Goal: Task Accomplishment & Management: Use online tool/utility

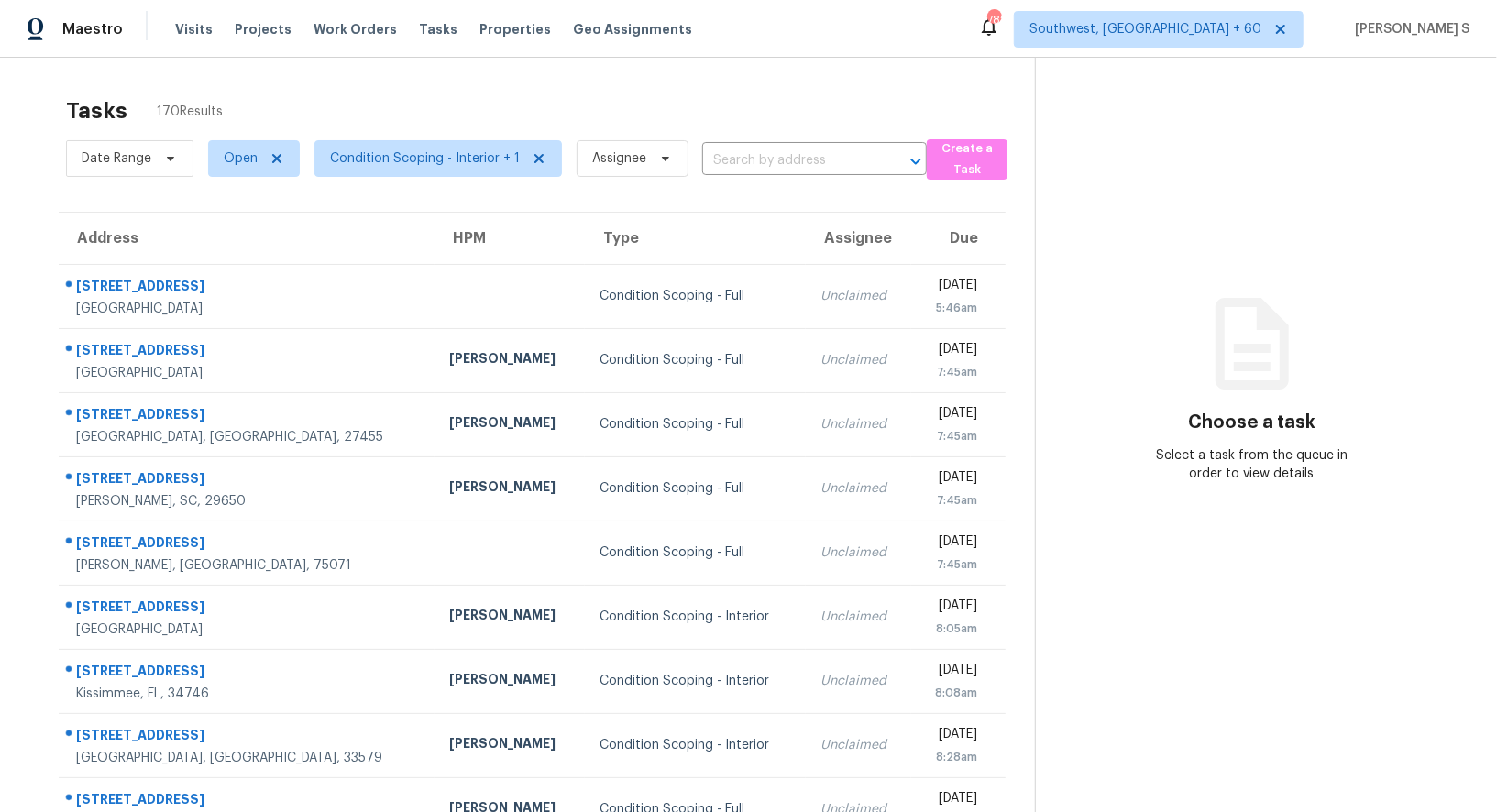
click at [1274, 492] on section "Choose a task Select a task from the queue in order to view details" at bounding box center [1250, 506] width 432 height 897
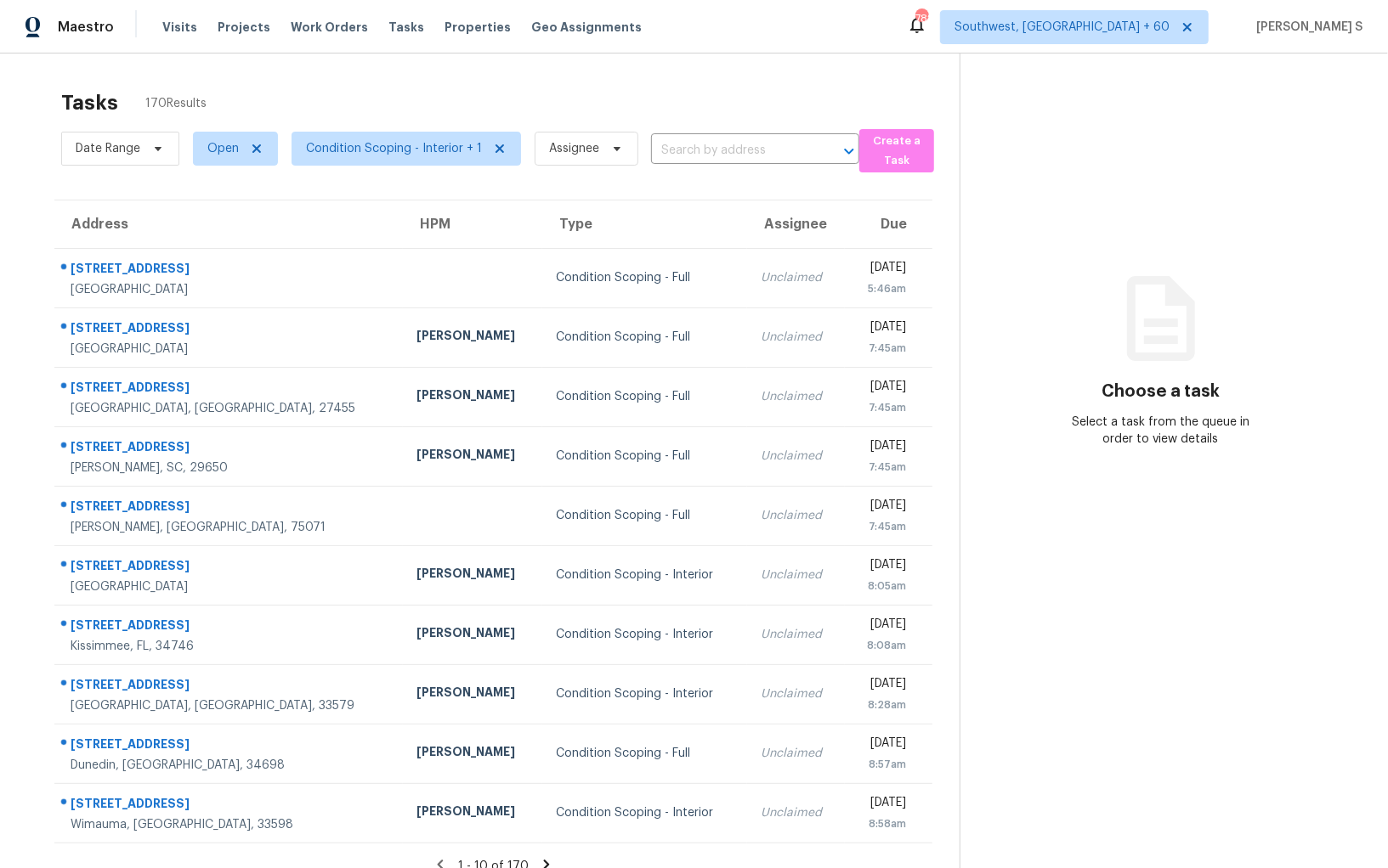
click at [386, 168] on span "Condition Scoping - Interior + 1" at bounding box center [399, 148] width 243 height 44
click at [386, 158] on span "Condition Scoping - Interior + 1" at bounding box center [406, 148] width 229 height 34
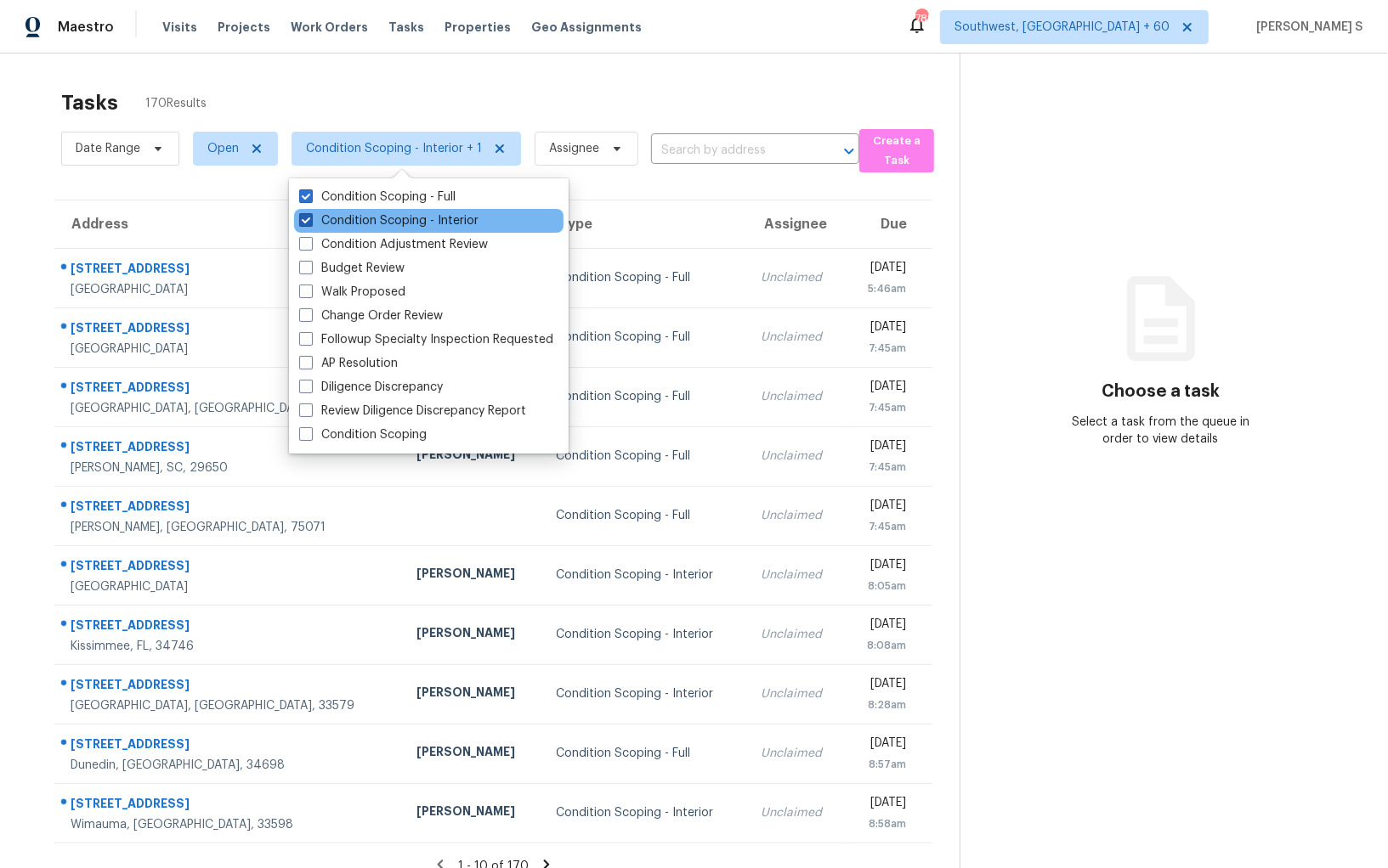
click at [451, 226] on label "Condition Scoping - Interior" at bounding box center [388, 221] width 179 height 17
click at [310, 223] on input "Condition Scoping - Interior" at bounding box center [304, 217] width 11 height 11
checkbox input "false"
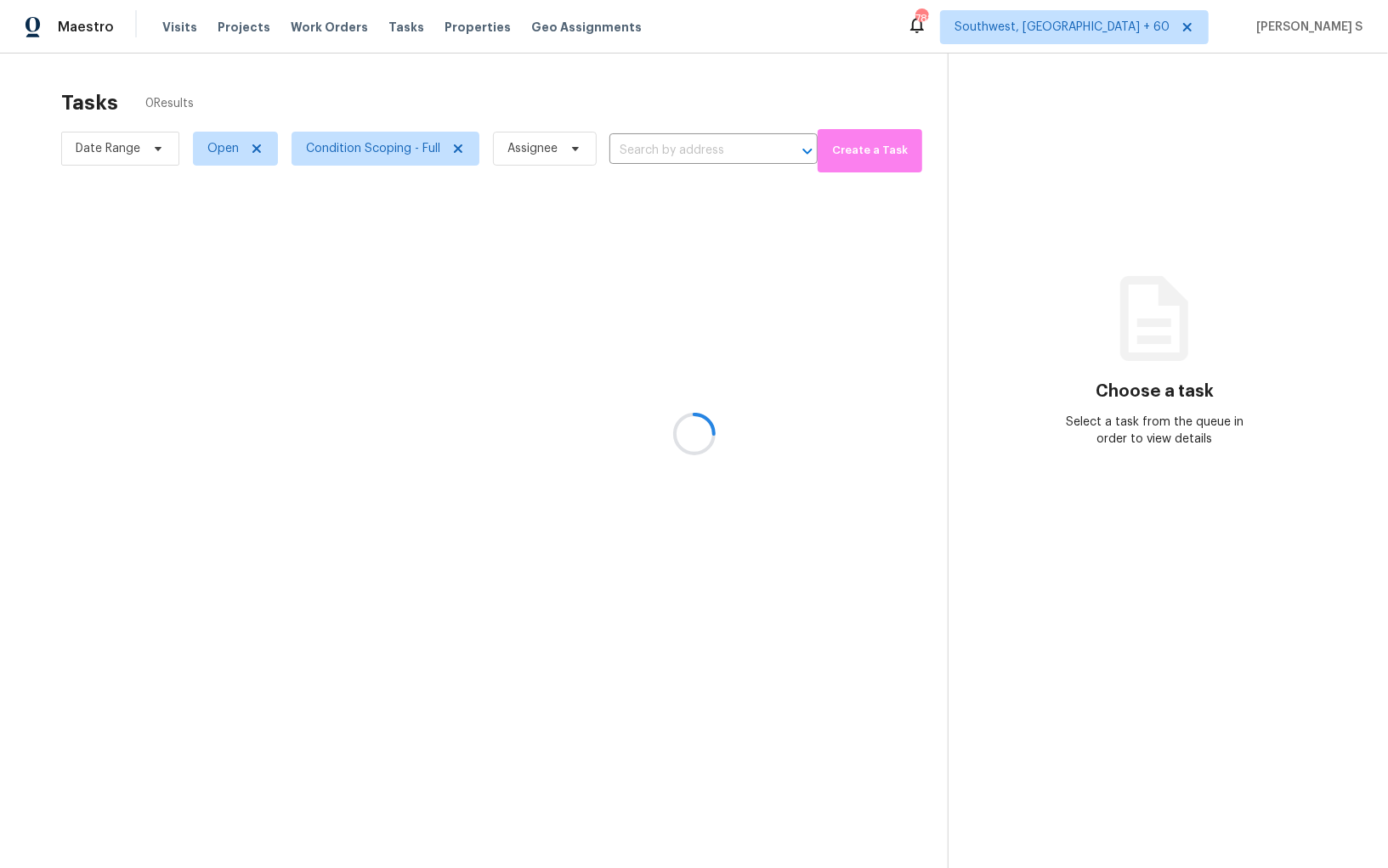
click at [817, 368] on div at bounding box center [694, 434] width 1388 height 868
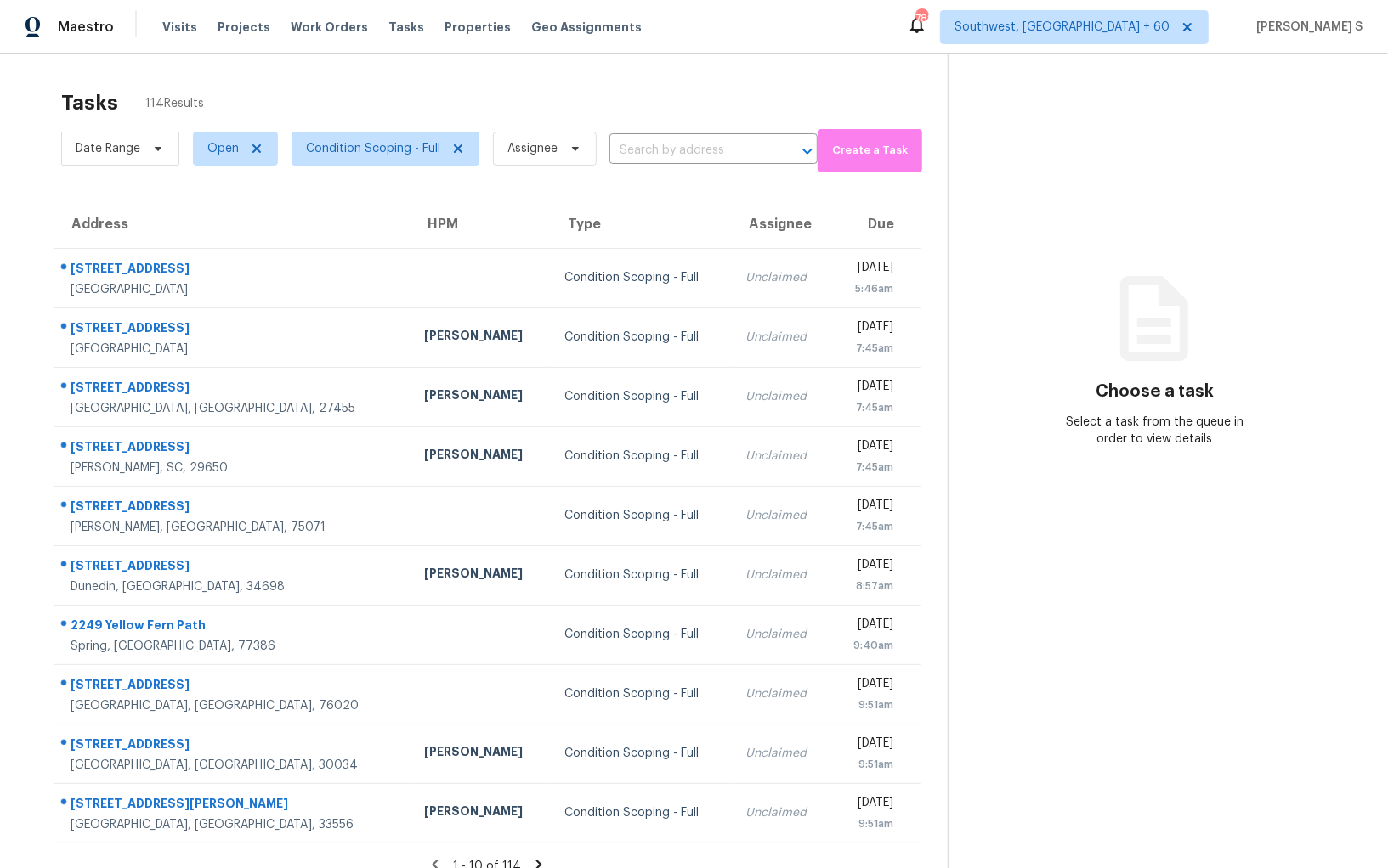
click at [1064, 228] on section "Choose a task Select a task from the queue in order to view details" at bounding box center [1153, 487] width 413 height 868
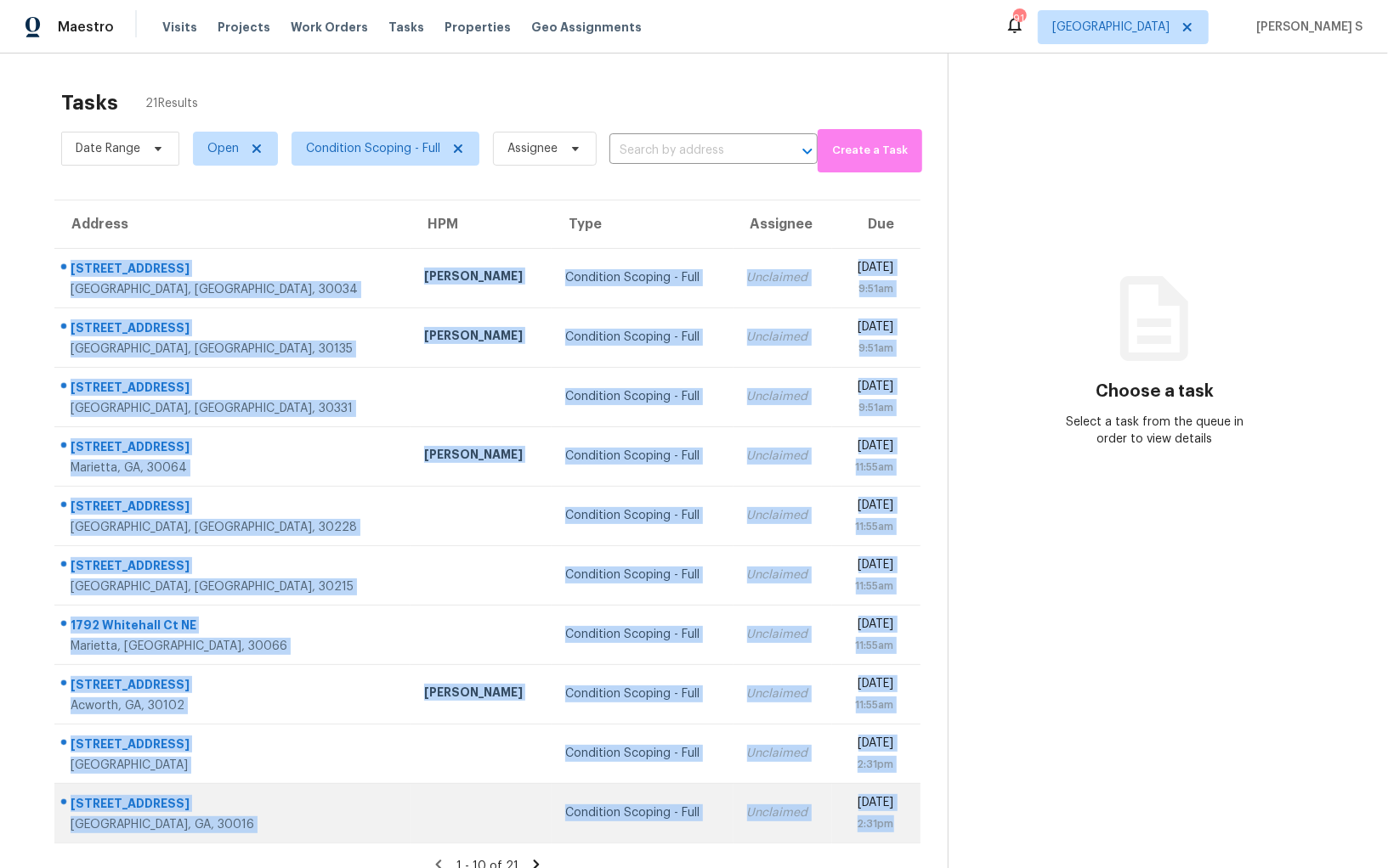
drag, startPoint x: 68, startPoint y: 260, endPoint x: 918, endPoint y: 822, distance: 1019.0
click at [918, 822] on tbody "2873 Knollberry Ln Decatur, GA, 30034 Juan Lozano Condition Scoping - Full Uncl…" at bounding box center [487, 545] width 866 height 595
copy tbody "2873 Knollberry Ln Decatur, GA, 30034 Juan Lozano Condition Scoping - Full Uncl…"
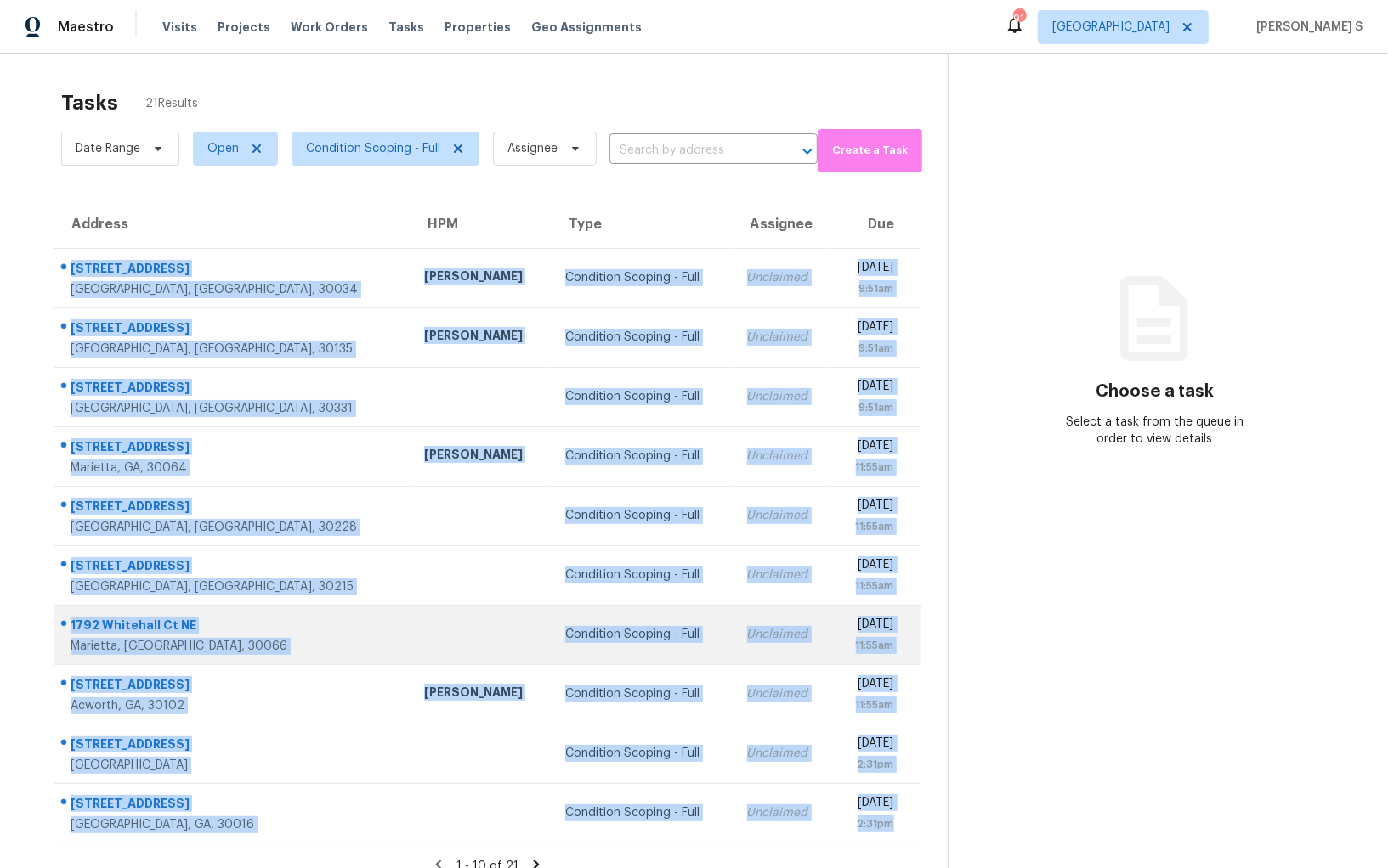
scroll to position [53, 0]
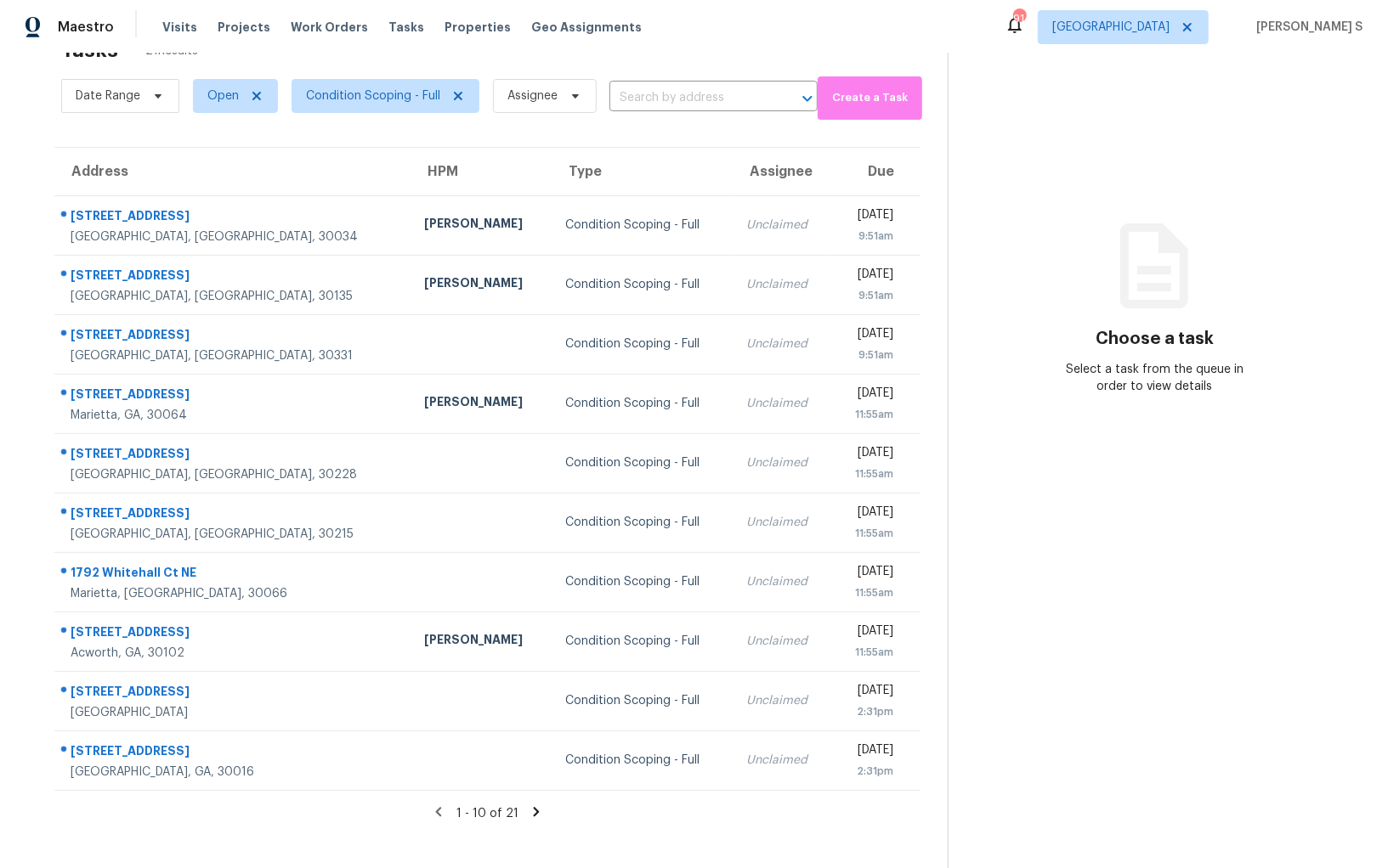
click at [534, 804] on icon at bounding box center [537, 812] width 16 height 16
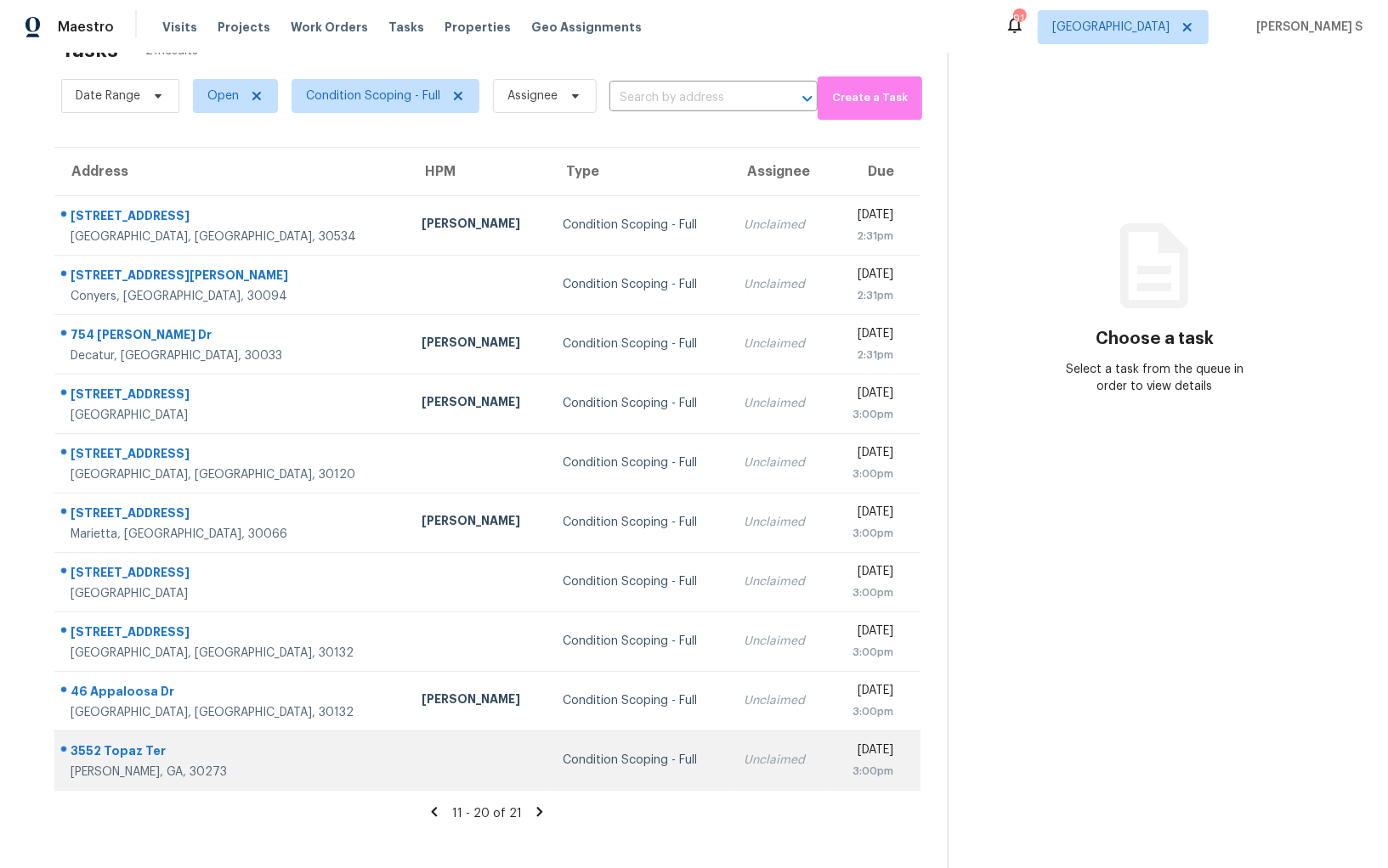
drag, startPoint x: 64, startPoint y: 209, endPoint x: 905, endPoint y: 765, distance: 1008.2
click at [905, 765] on tbody "2408 Highway 53 W Dawsonville, GA, 30534 Tyler Payne Condition Scoping - Full U…" at bounding box center [487, 492] width 866 height 595
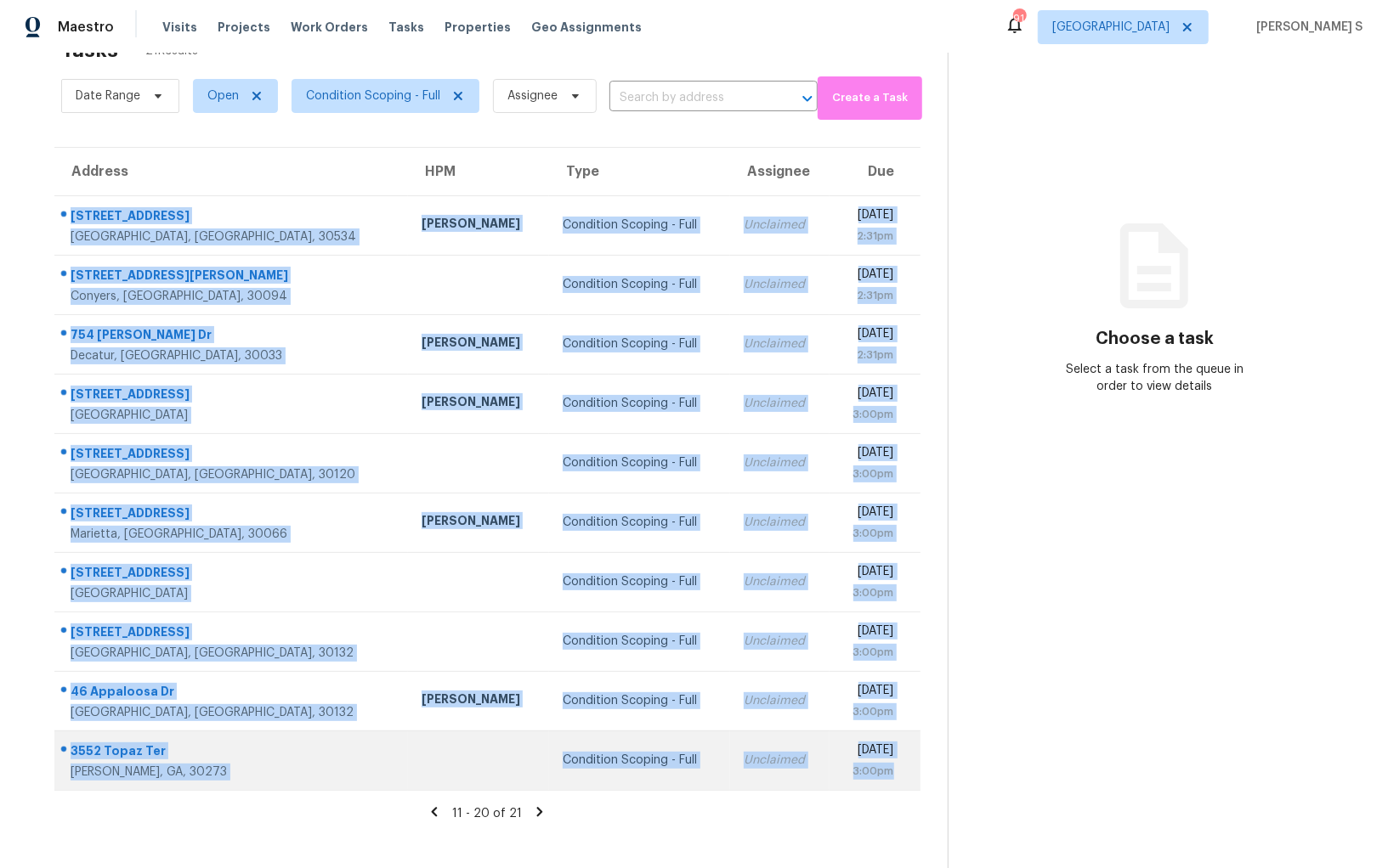
drag, startPoint x: 72, startPoint y: 213, endPoint x: 875, endPoint y: 746, distance: 963.8
click at [875, 746] on tbody "2408 Highway 53 W Dawsonville, GA, 30534 Tyler Payne Condition Scoping - Full U…" at bounding box center [487, 492] width 866 height 595
copy tbody "2408 Highway 53 W Dawsonville, GA, 30534 Tyler Payne Condition Scoping - Full U…"
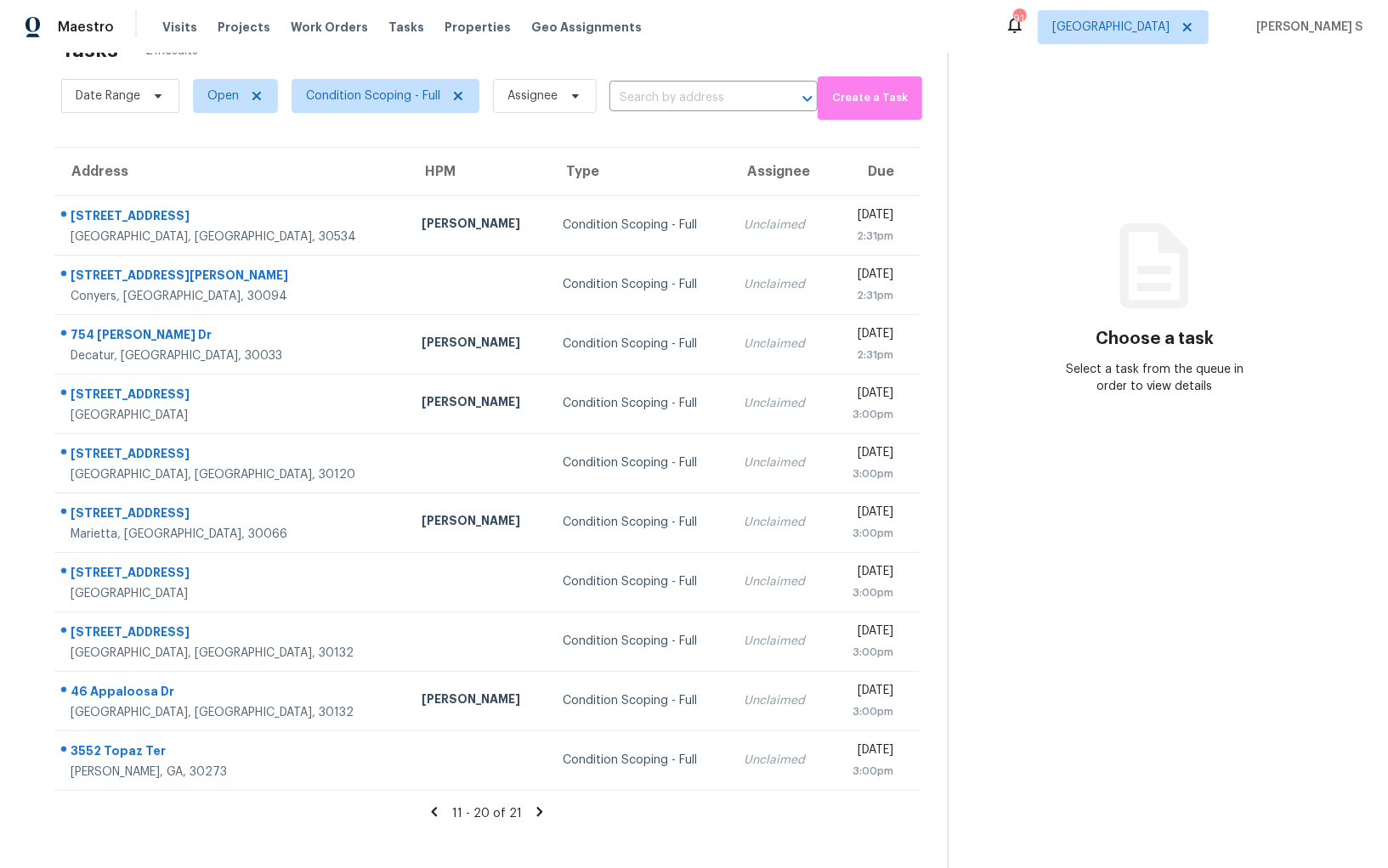
click at [532, 809] on icon at bounding box center [539, 812] width 16 height 16
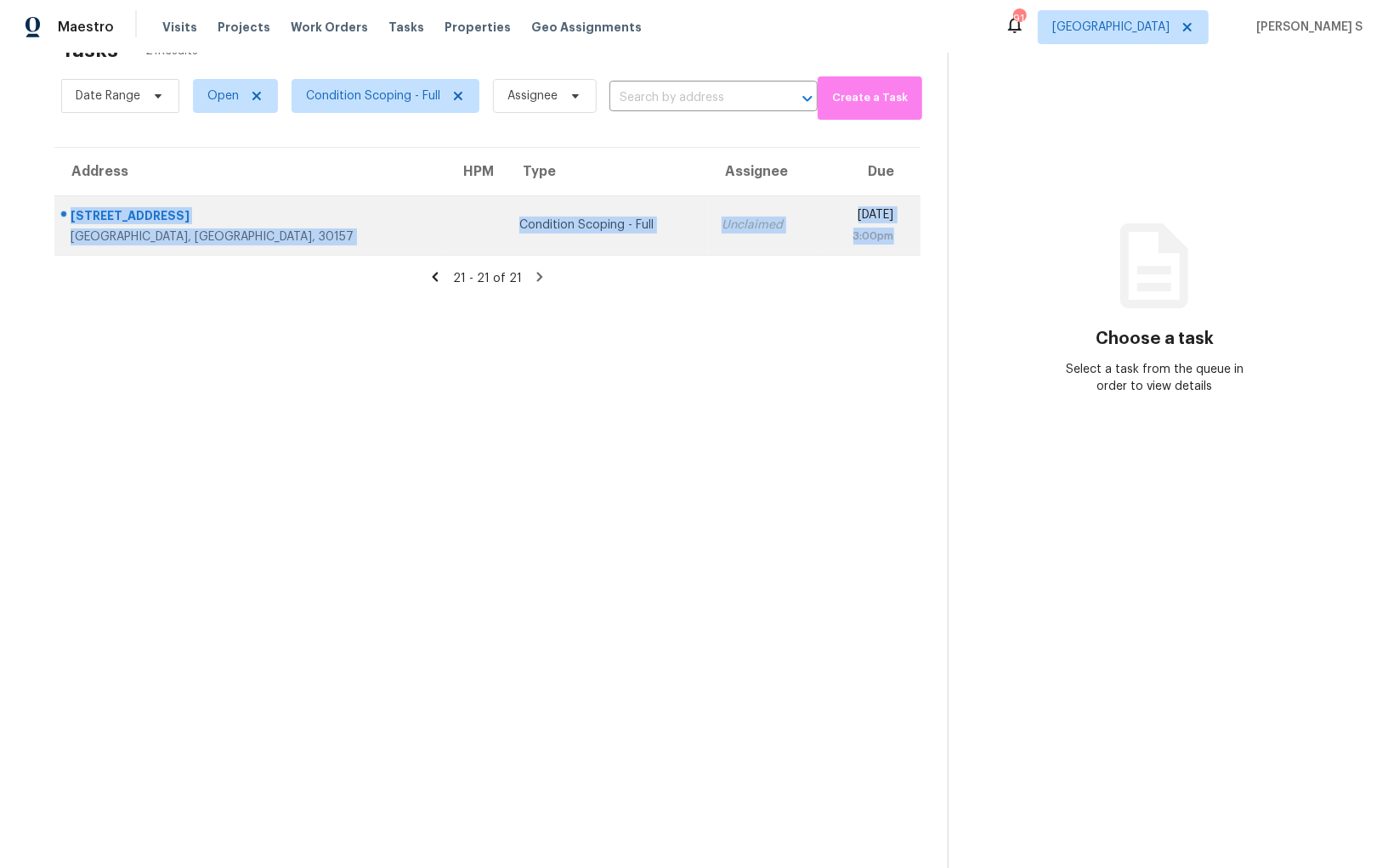
drag, startPoint x: 71, startPoint y: 209, endPoint x: 901, endPoint y: 227, distance: 830.2
click at [901, 227] on tr "157 Red Fox Dr Dallas, GA, 30157 Condition Scoping - Full Unclaimed Fri, Aug 22…" at bounding box center [487, 225] width 866 height 60
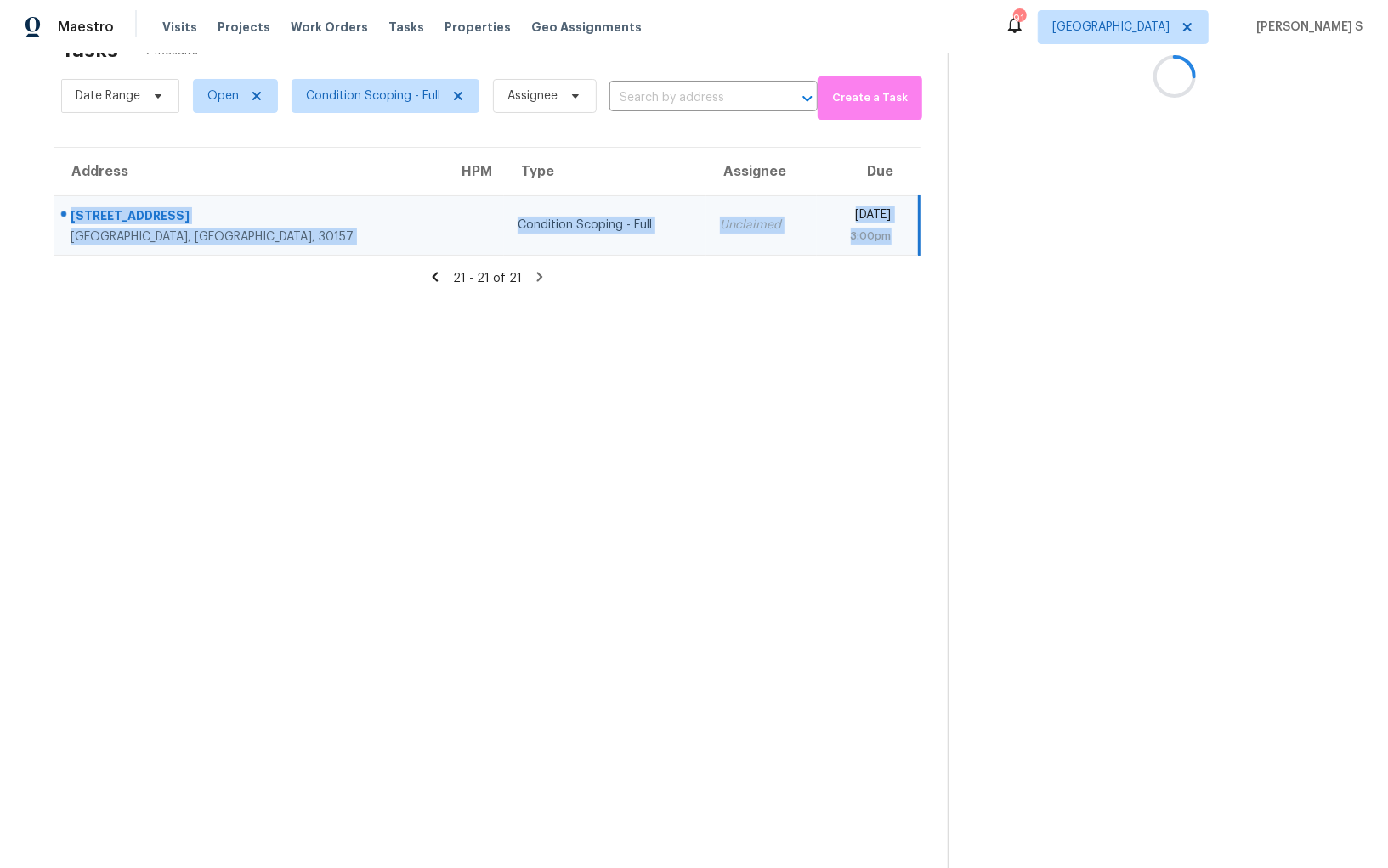
copy tr "157 Red Fox Dr Dallas, GA, 30157 Condition Scoping - Full Unclaimed Fri, Aug 22…"
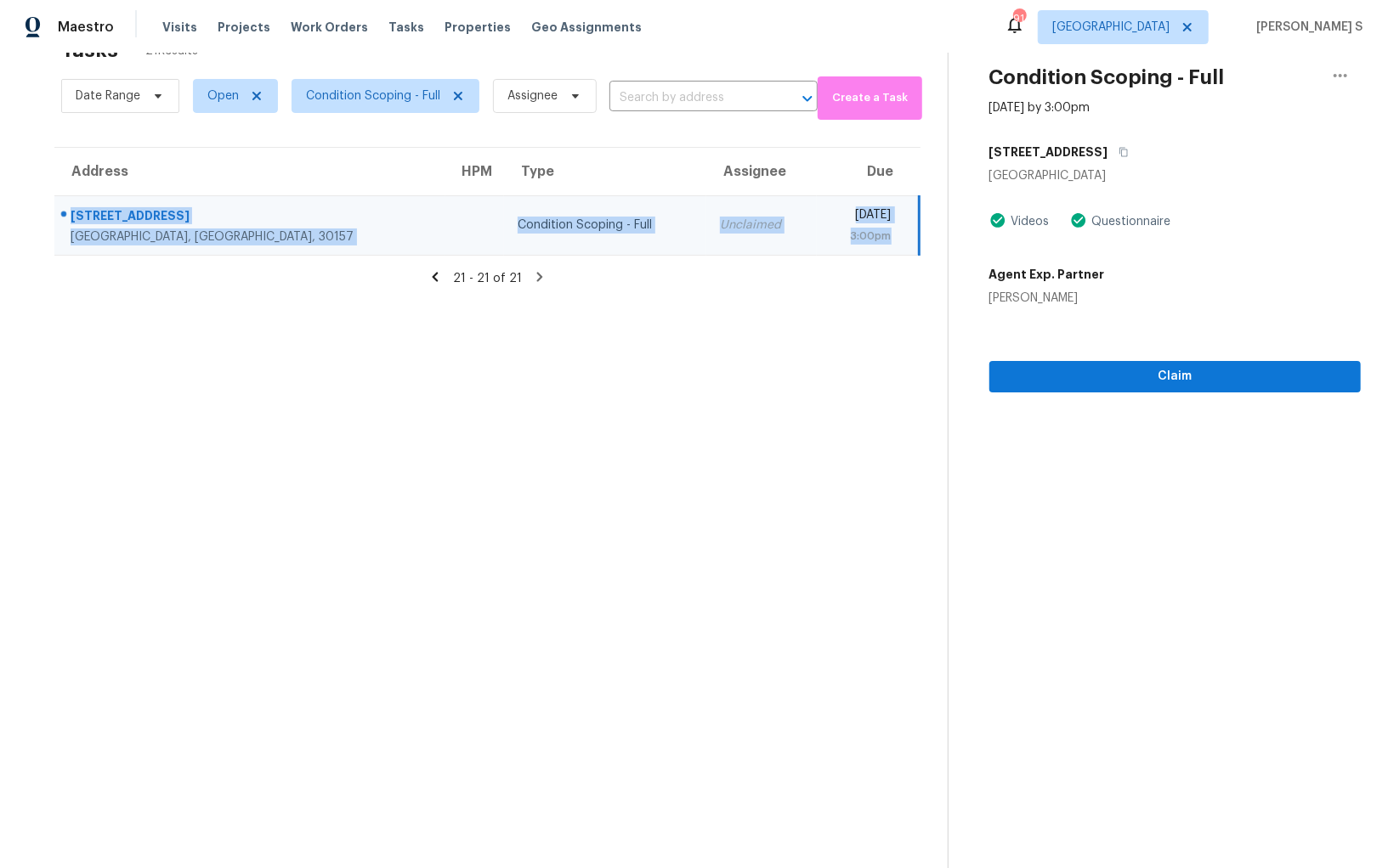
scroll to position [0, 0]
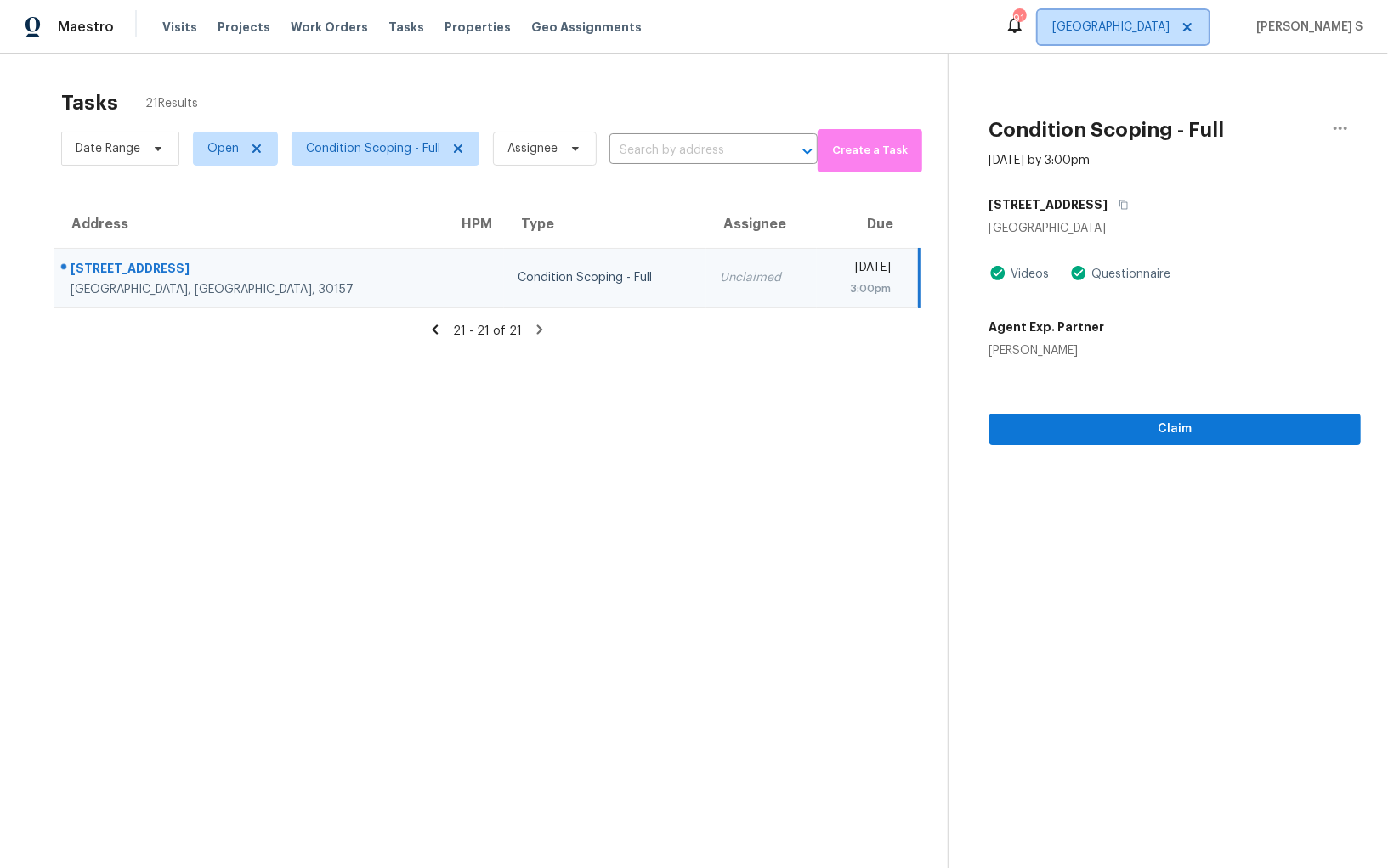
click at [1141, 32] on span "[GEOGRAPHIC_DATA]" at bounding box center [1110, 28] width 117 height 17
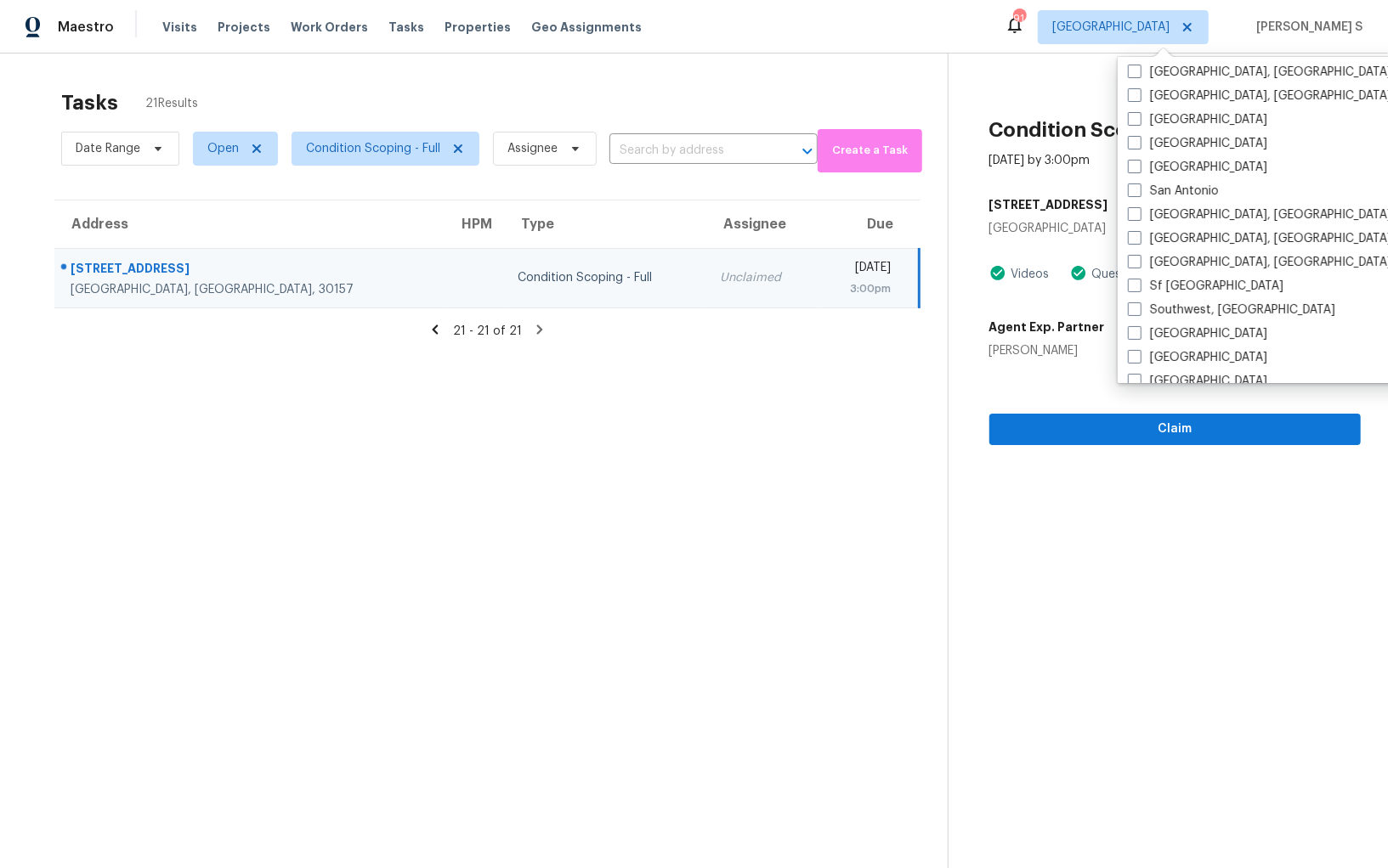
scroll to position [1137, 0]
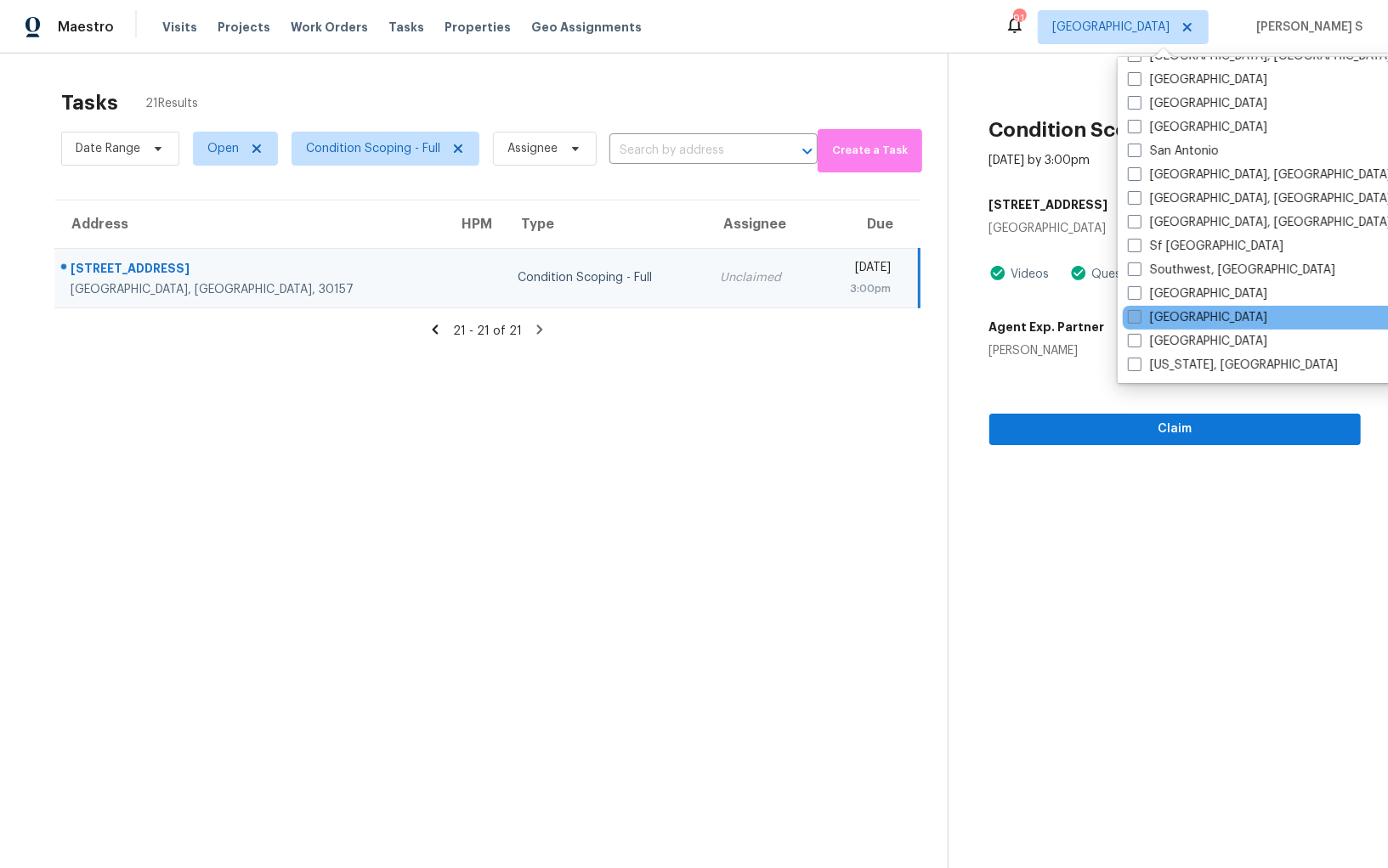
click at [1168, 315] on label "[GEOGRAPHIC_DATA]" at bounding box center [1197, 318] width 139 height 17
click at [1139, 315] on input "[GEOGRAPHIC_DATA]" at bounding box center [1133, 314] width 11 height 11
checkbox input "true"
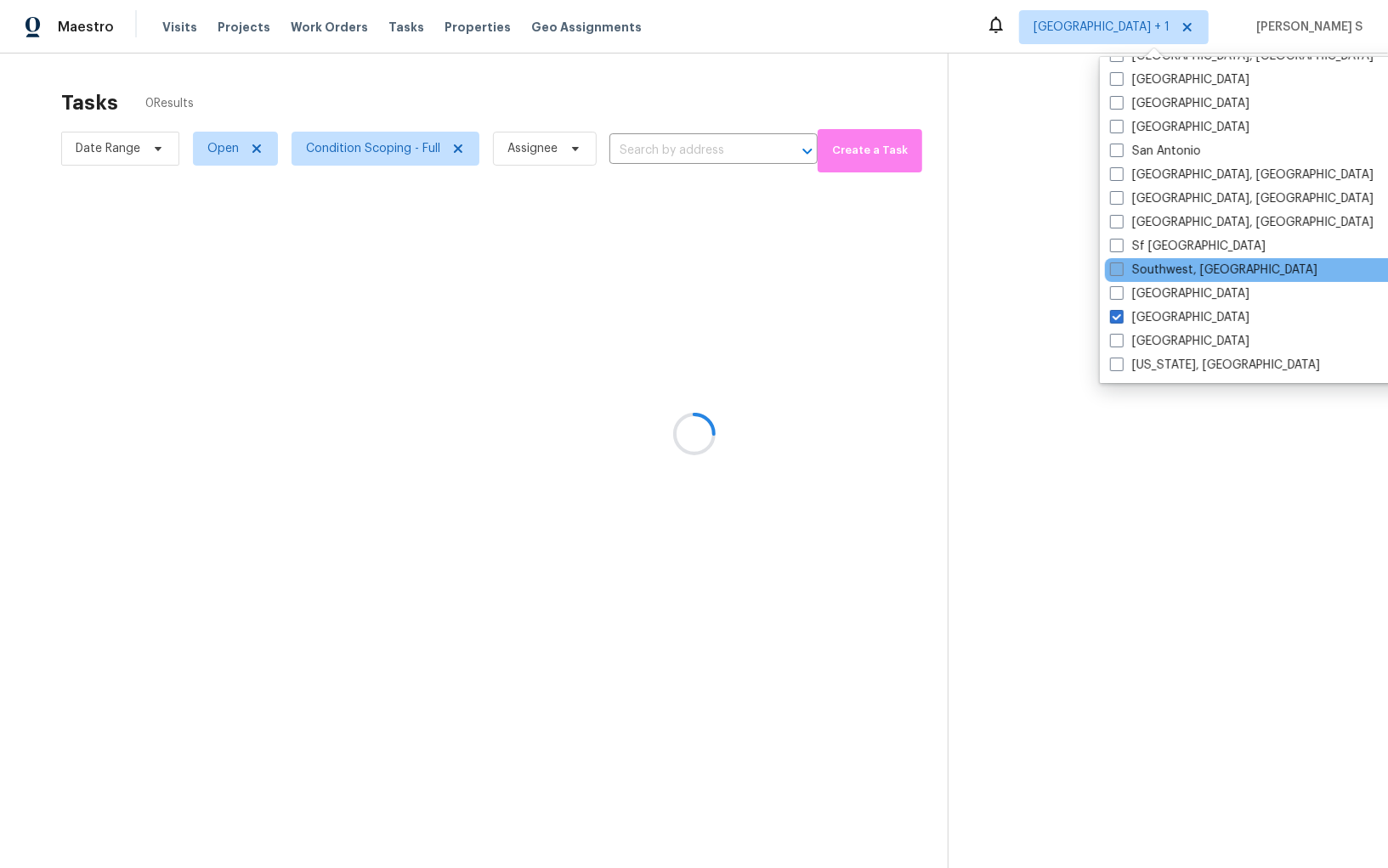
click at [1165, 276] on label "Southwest, FL" at bounding box center [1213, 270] width 207 height 17
click at [1121, 273] on input "Southwest, FL" at bounding box center [1115, 267] width 11 height 11
checkbox input "true"
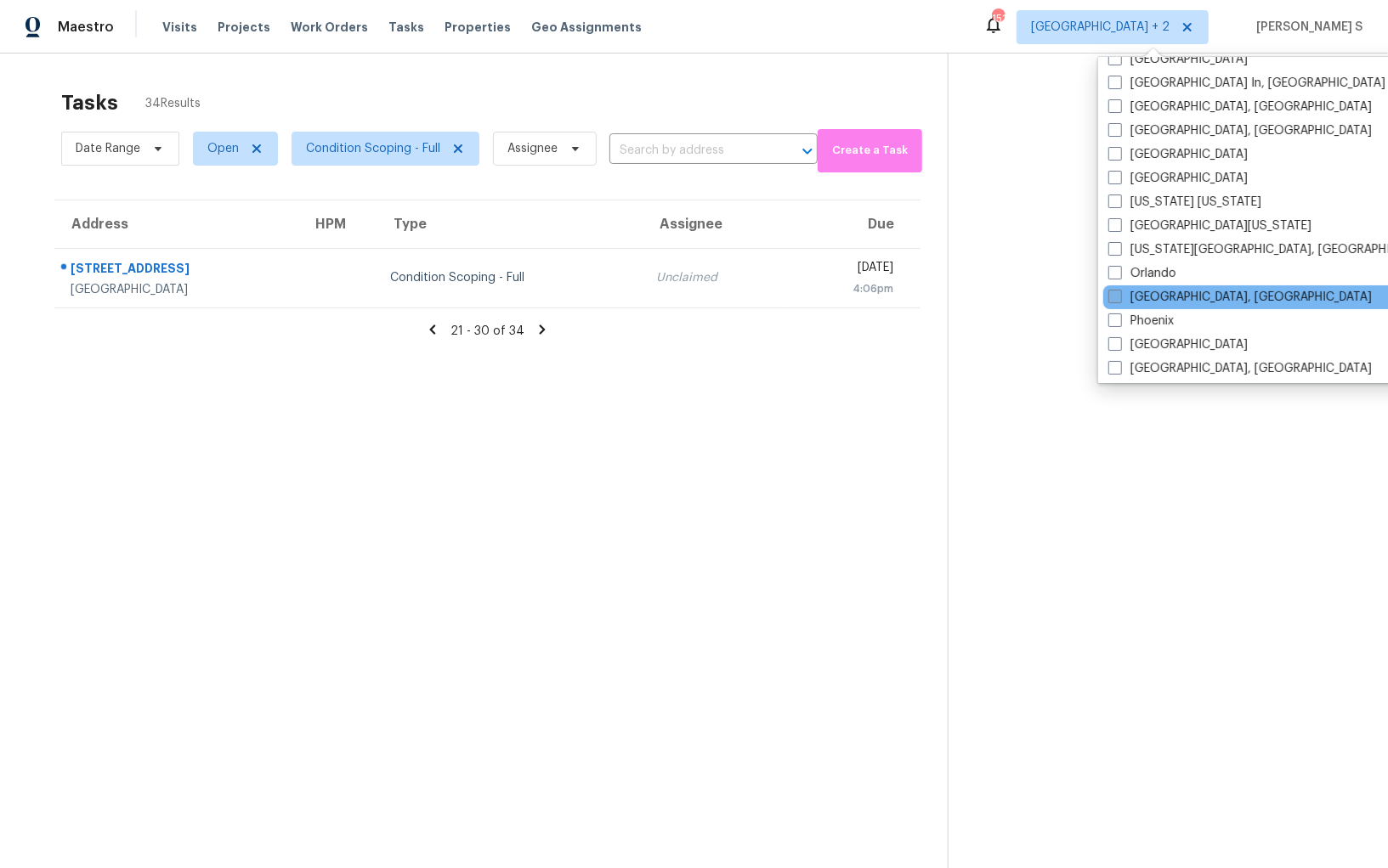
scroll to position [736, 0]
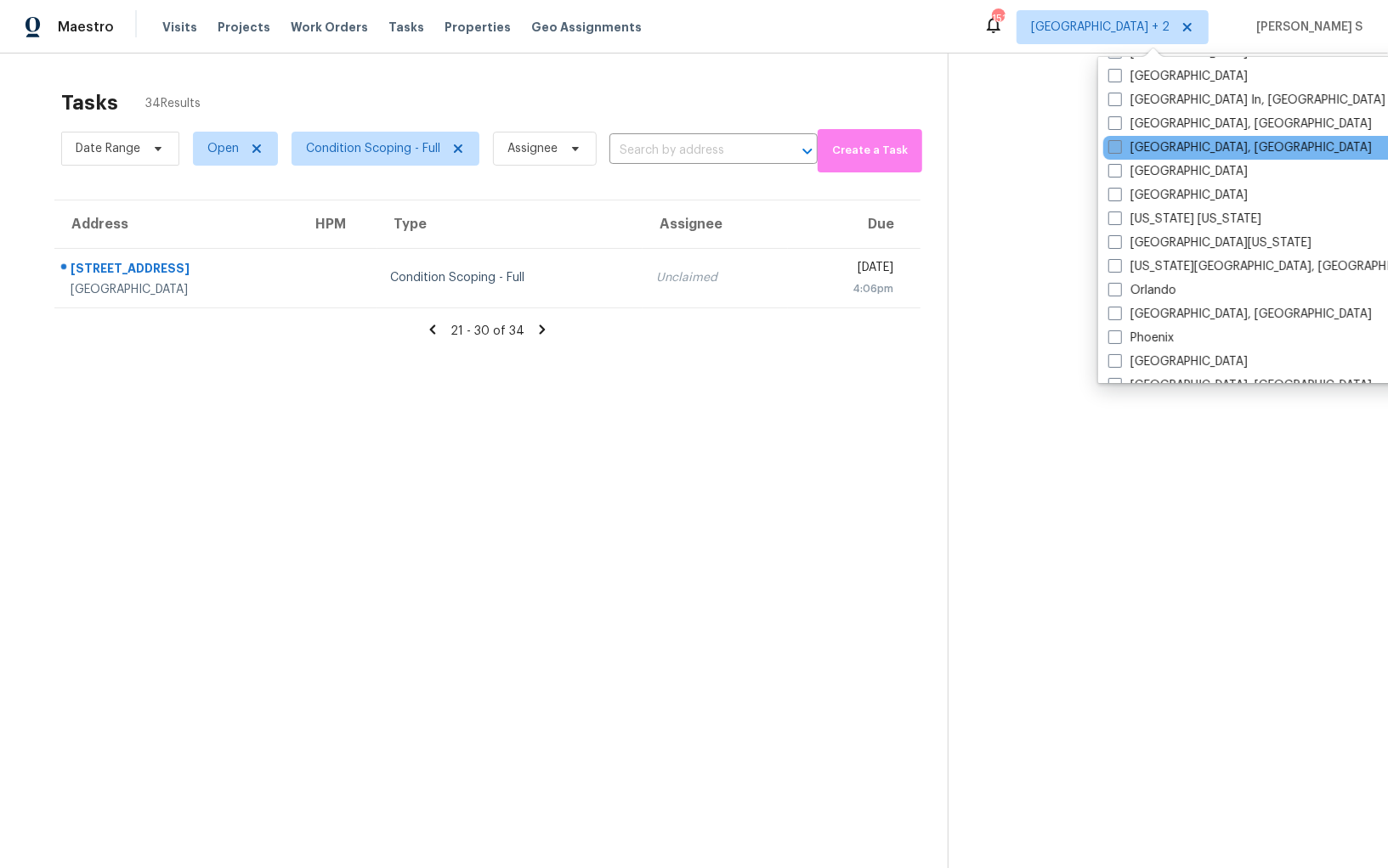
click at [1150, 145] on label "Miami, FL" at bounding box center [1240, 148] width 263 height 17
click at [1120, 145] on input "Miami, FL" at bounding box center [1114, 145] width 11 height 11
checkbox input "true"
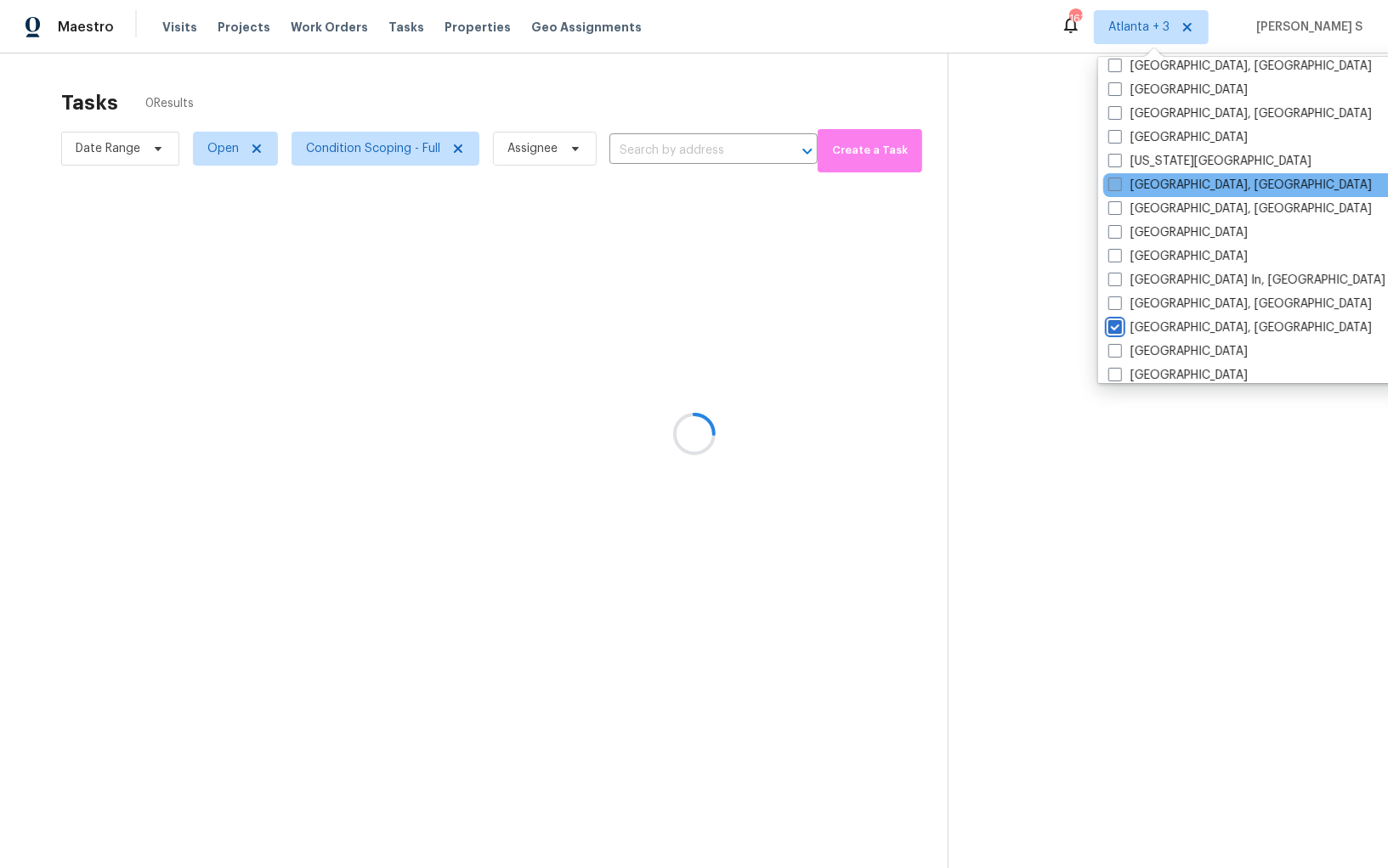
scroll to position [505, 0]
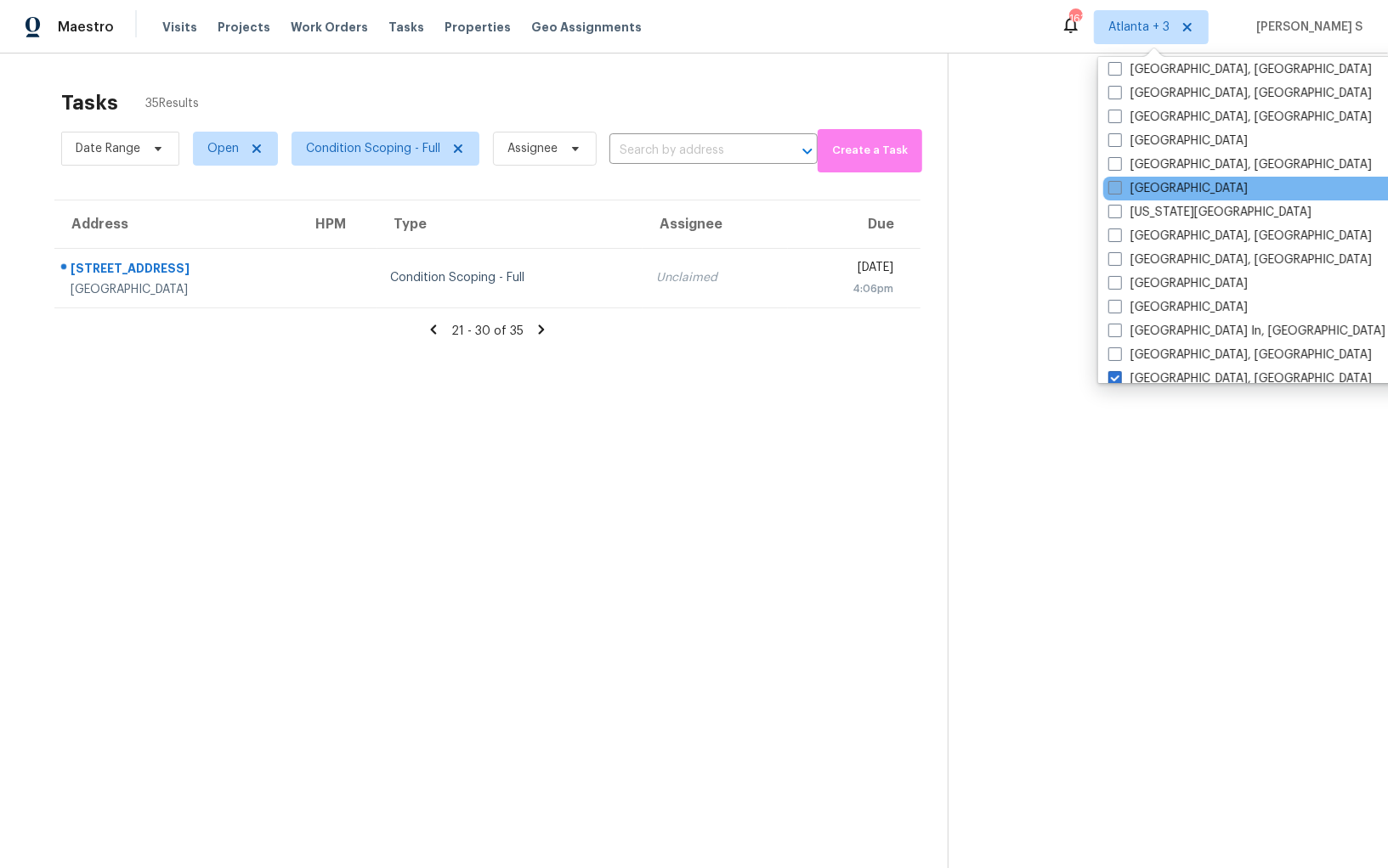
click at [1178, 187] on label "Jacksonville" at bounding box center [1178, 189] width 139 height 17
click at [1120, 187] on input "Jacksonville" at bounding box center [1114, 185] width 11 height 11
checkbox input "true"
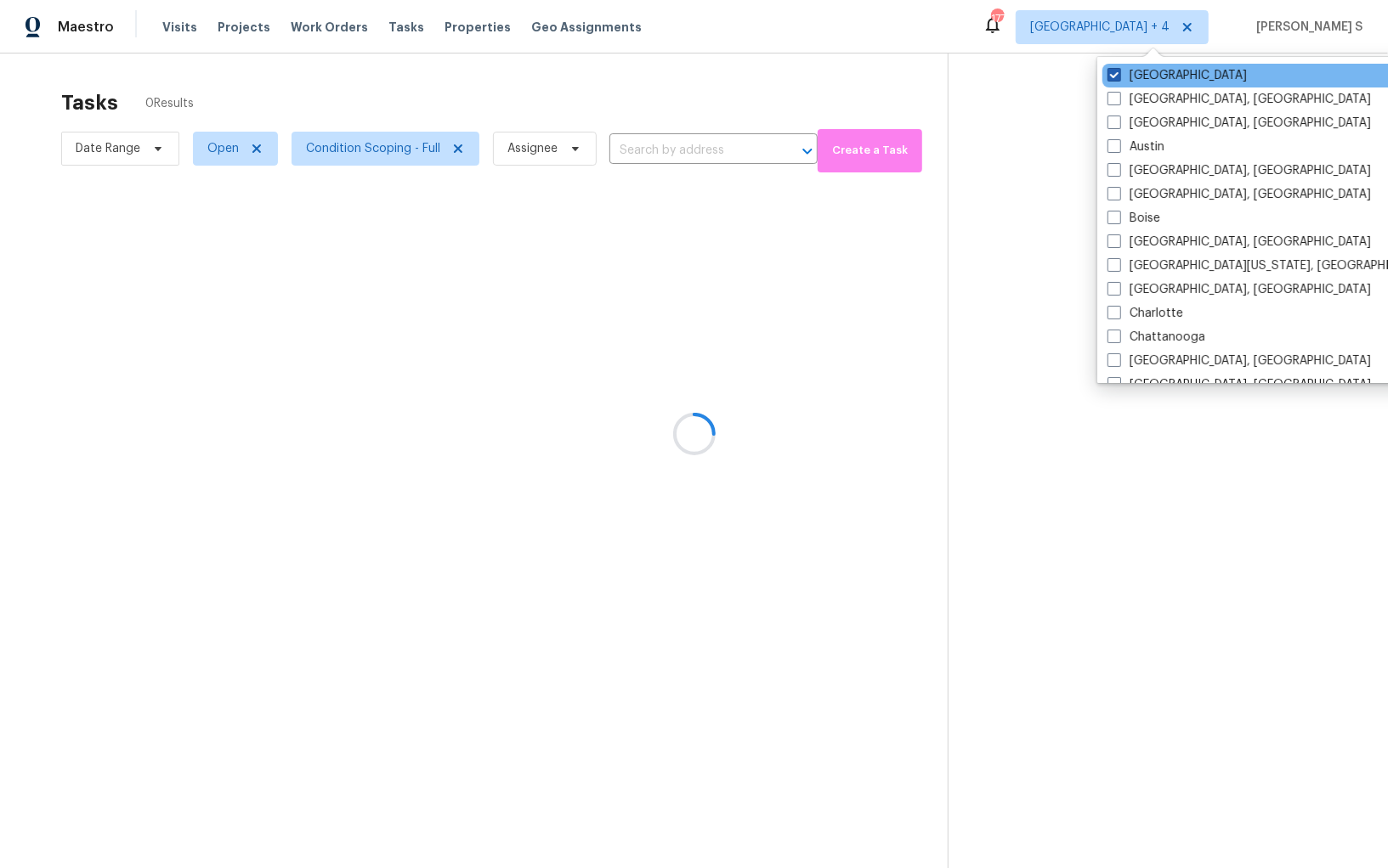
click at [1152, 79] on label "Atlanta" at bounding box center [1177, 76] width 139 height 17
click at [1119, 78] on input "Atlanta" at bounding box center [1113, 73] width 11 height 11
checkbox input "false"
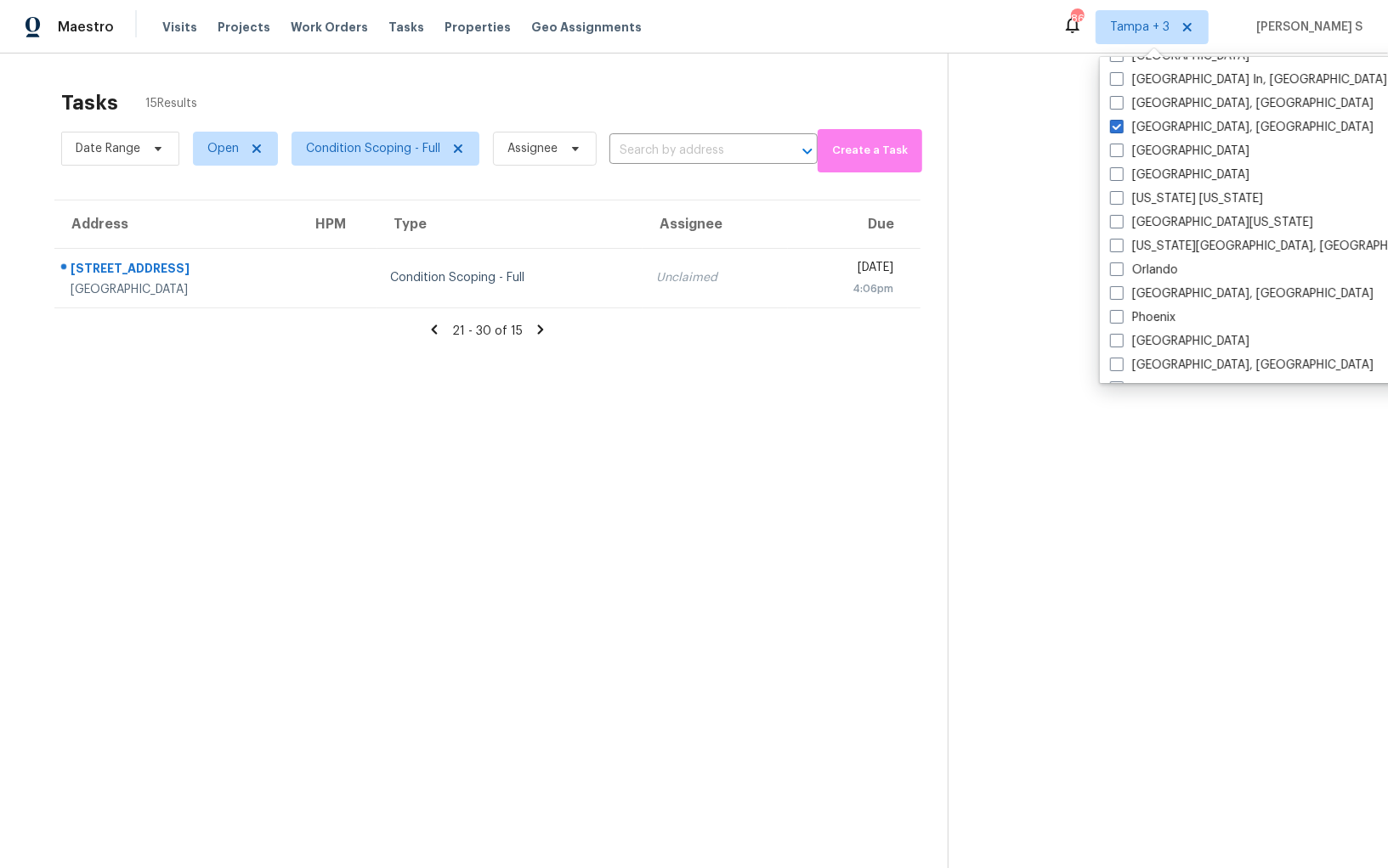
scroll to position [762, 0]
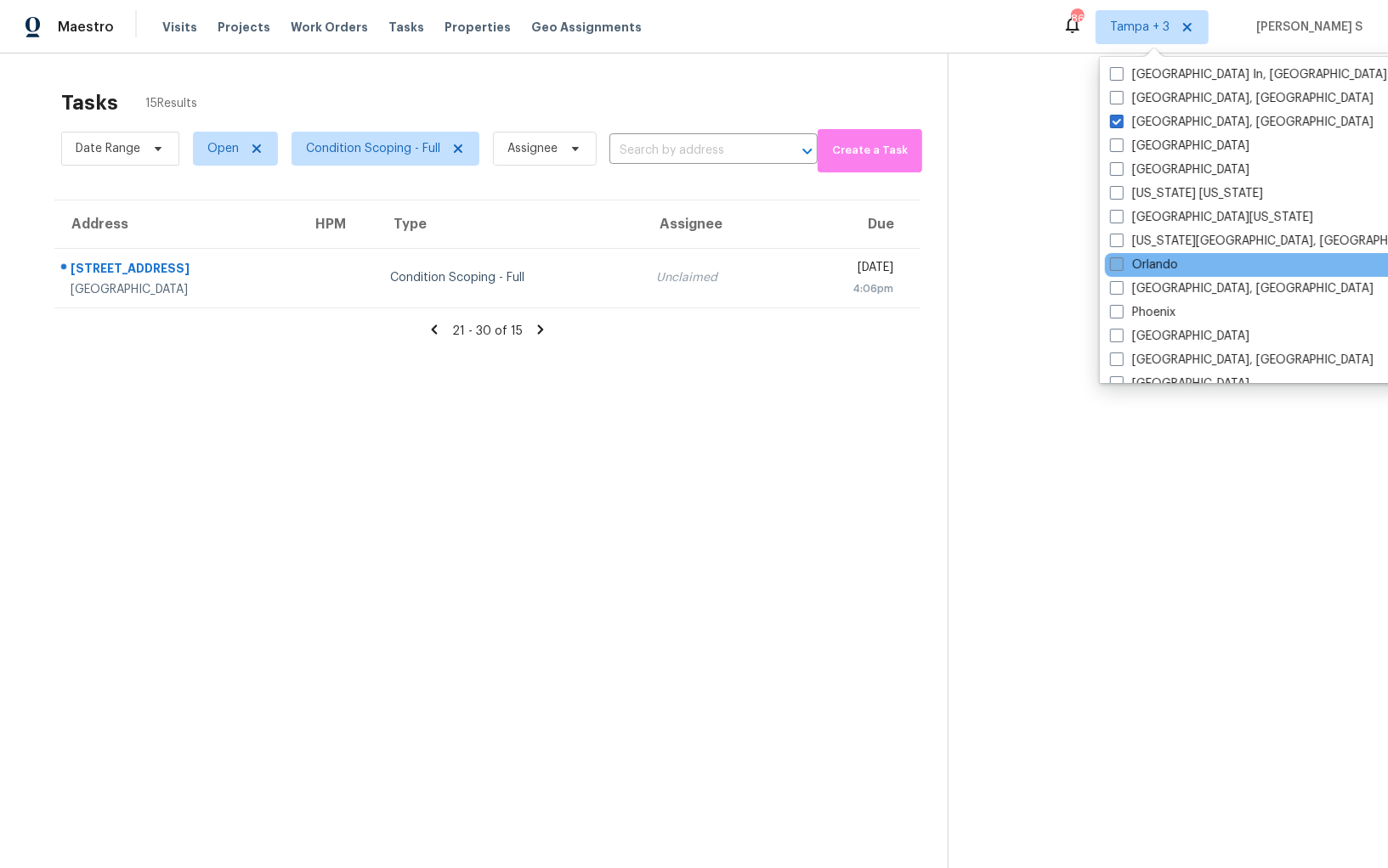
click at [1170, 260] on label "Orlando" at bounding box center [1144, 265] width 68 height 17
click at [1121, 260] on input "Orlando" at bounding box center [1115, 261] width 11 height 11
checkbox input "true"
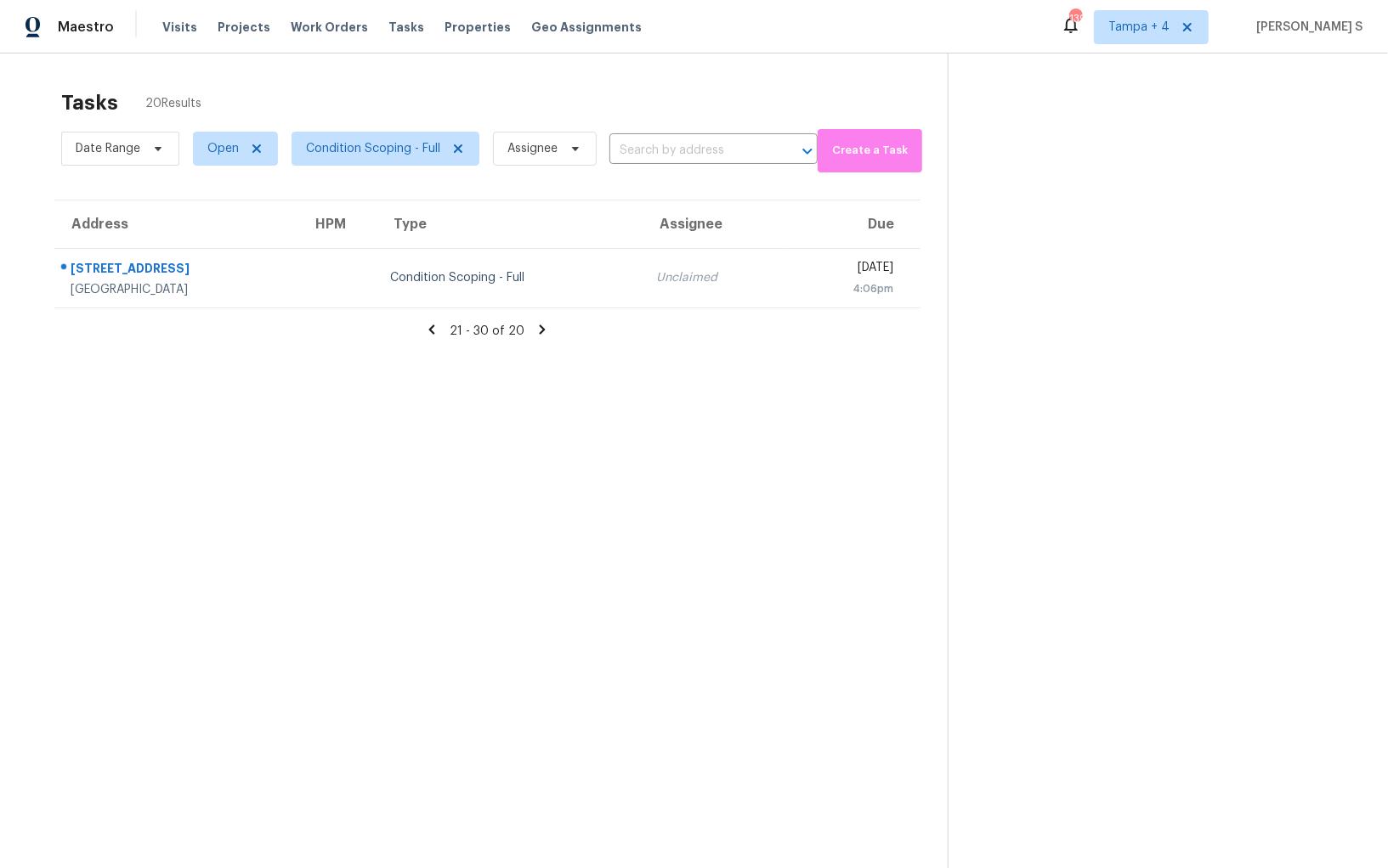
click at [435, 406] on section "Tasks 20 Results Date Range Open Condition Scoping - Full Assignee ​ Create a T…" at bounding box center [487, 501] width 920 height 841
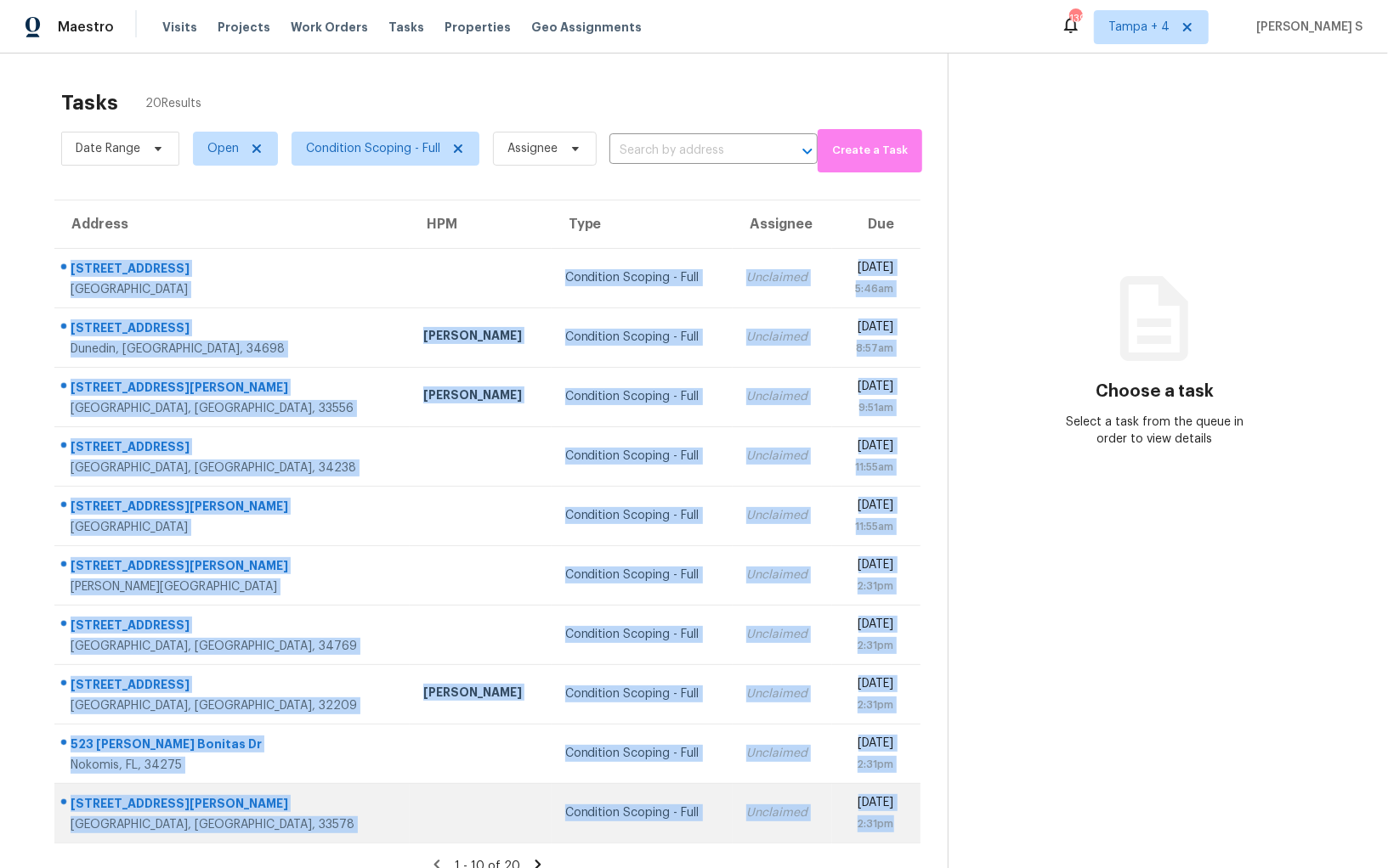
drag, startPoint x: 71, startPoint y: 265, endPoint x: 893, endPoint y: 819, distance: 991.3
click at [893, 819] on tbody "1408 SW 9th St Fort Lauderdale, FL, 33312 Condition Scoping - Full Unclaimed Fr…" at bounding box center [487, 545] width 866 height 595
copy tbody "1408 SW 9th St Fort Lauderdale, FL, 33312 Condition Scoping - Full Unclaimed Fr…"
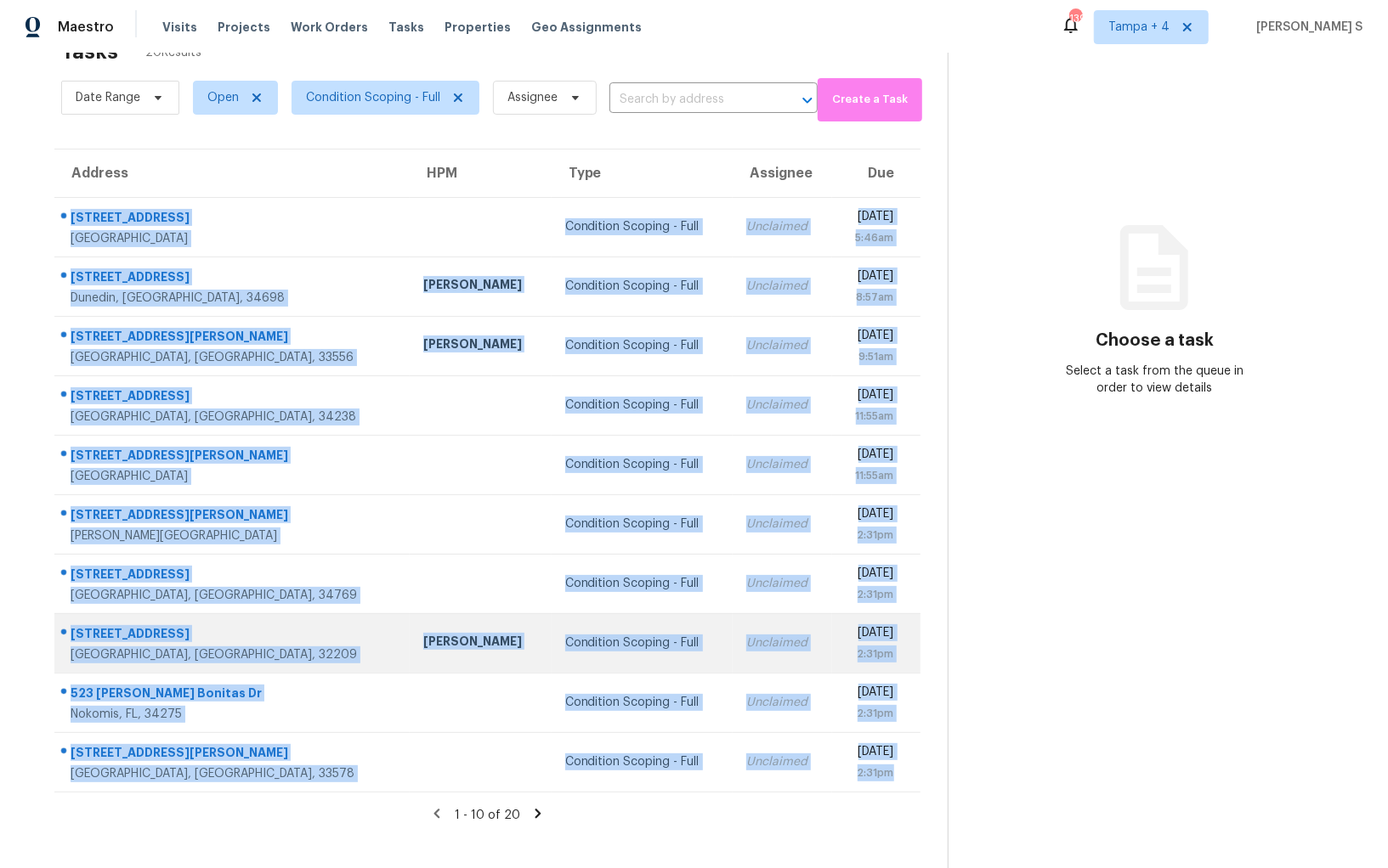
scroll to position [53, 0]
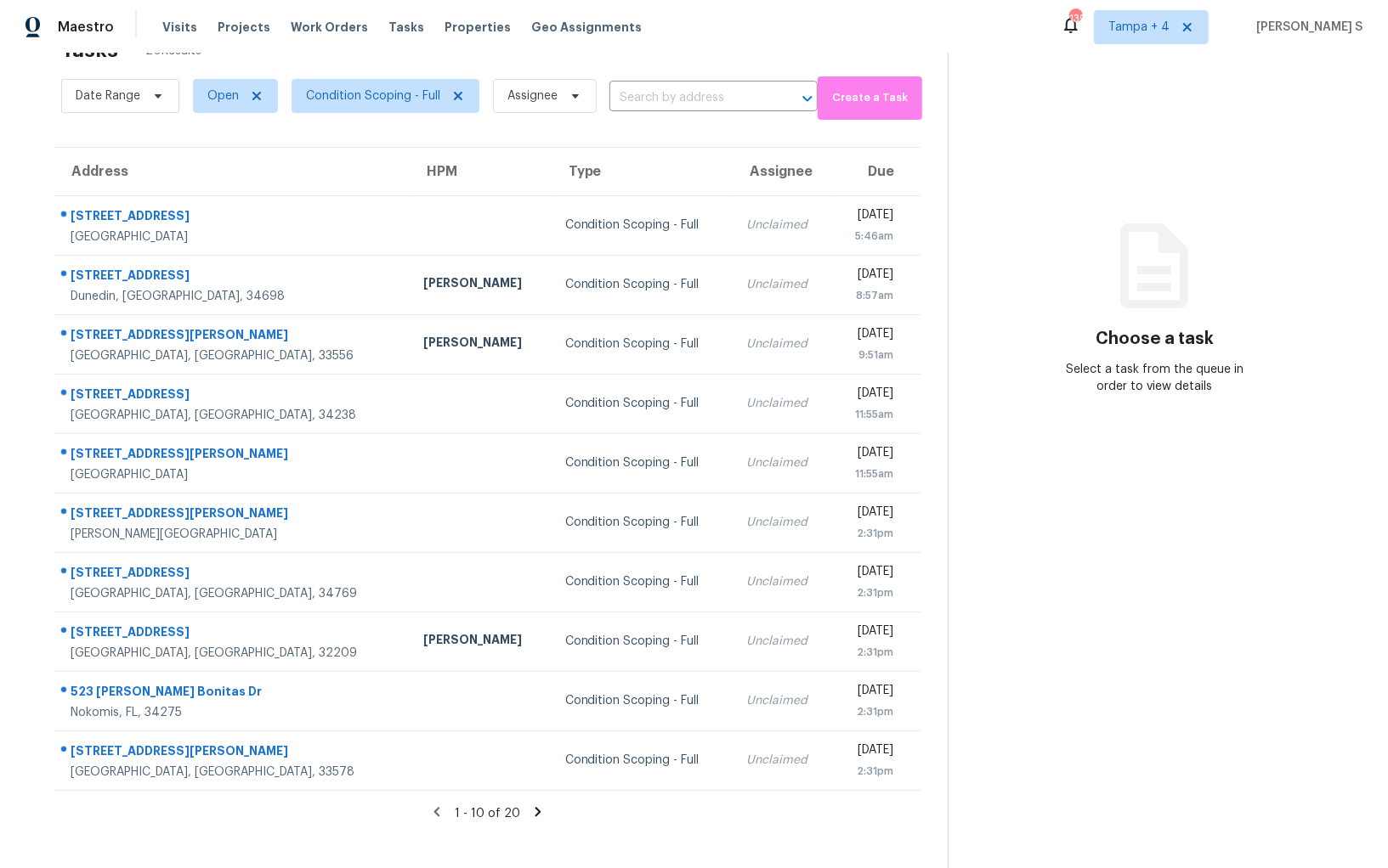
click at [530, 806] on icon at bounding box center [538, 812] width 16 height 16
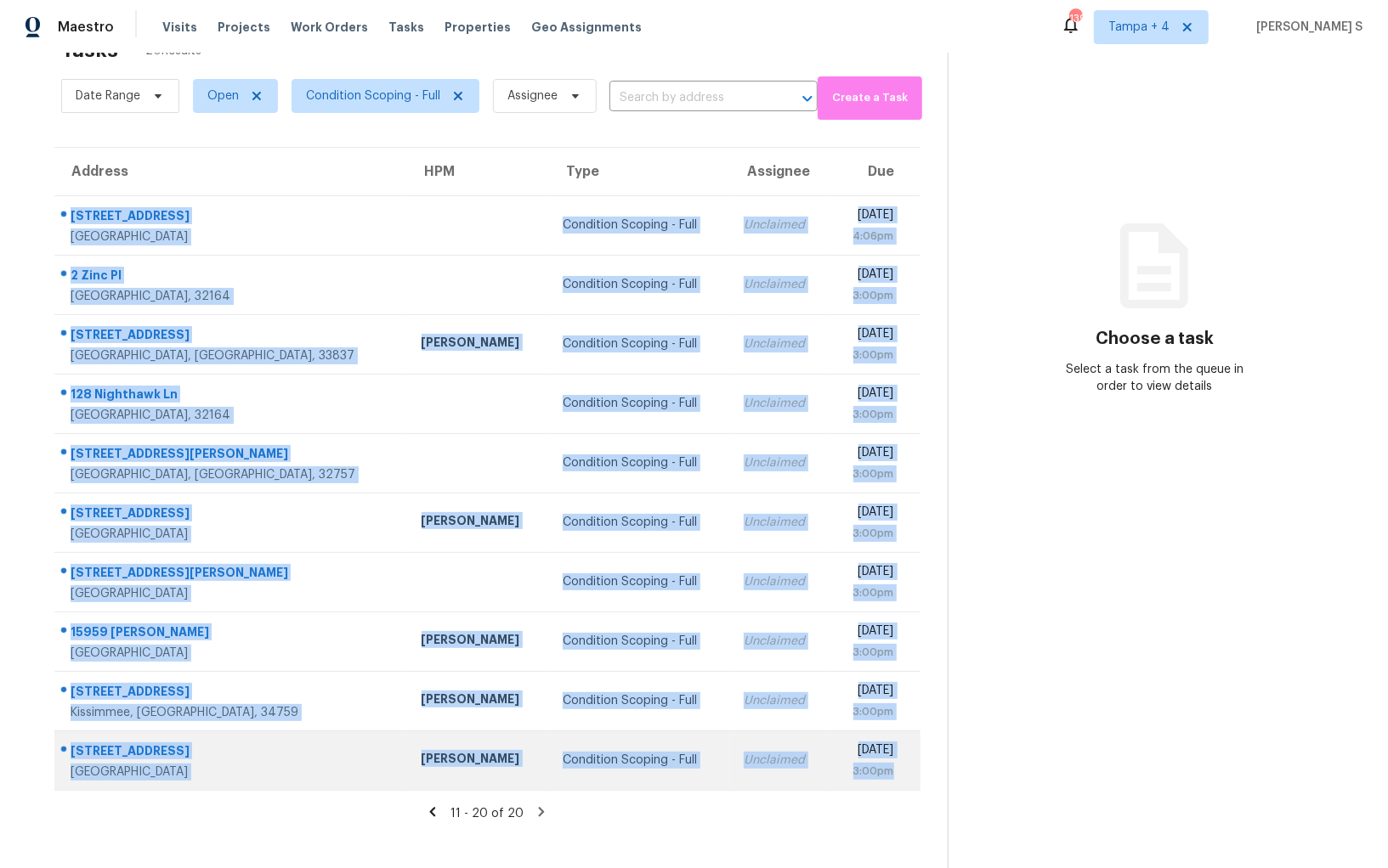
drag, startPoint x: 69, startPoint y: 213, endPoint x: 897, endPoint y: 768, distance: 996.8
click at [897, 768] on tbody "2030 Main St NW Apt 208 Atlanta, GA, 30318 Condition Scoping - Full Unclaimed F…" at bounding box center [487, 492] width 866 height 595
copy tbody "2030 Main St NW Apt 208 Atlanta, GA, 30318 Condition Scoping - Full Unclaimed F…"
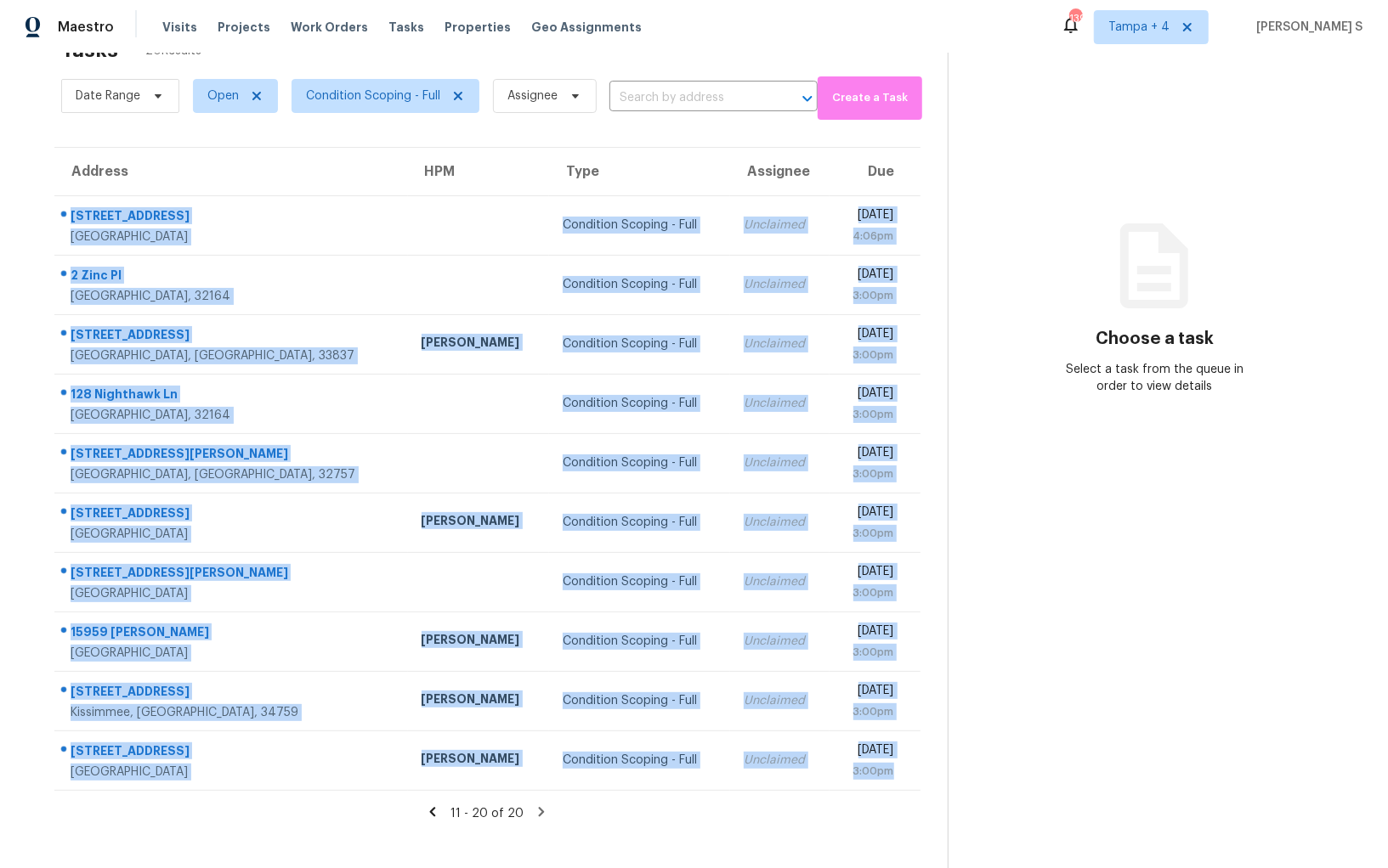
scroll to position [0, 0]
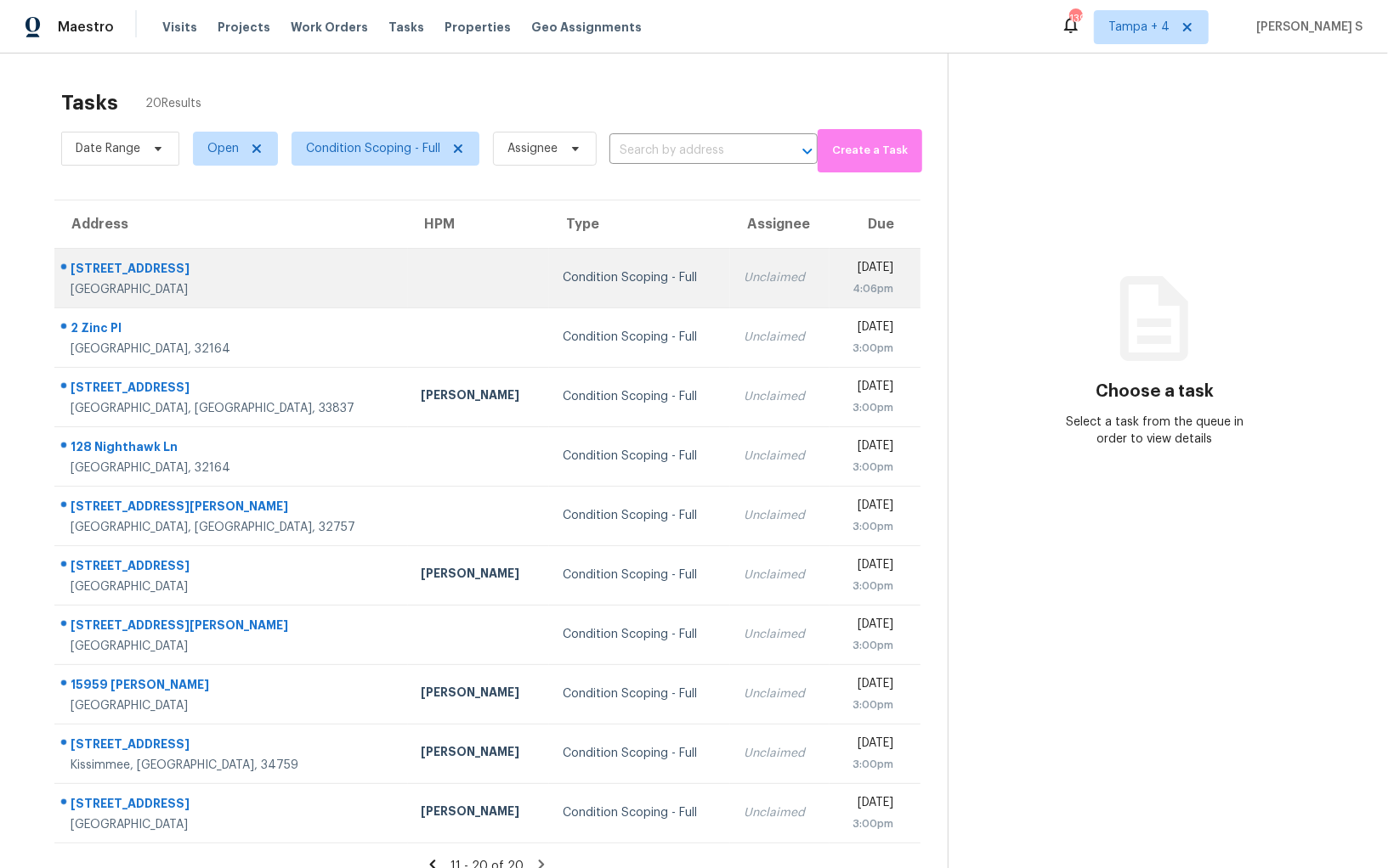
click at [886, 298] on td "Fri, Aug 22nd 2025 4:06pm" at bounding box center [875, 278] width 91 height 60
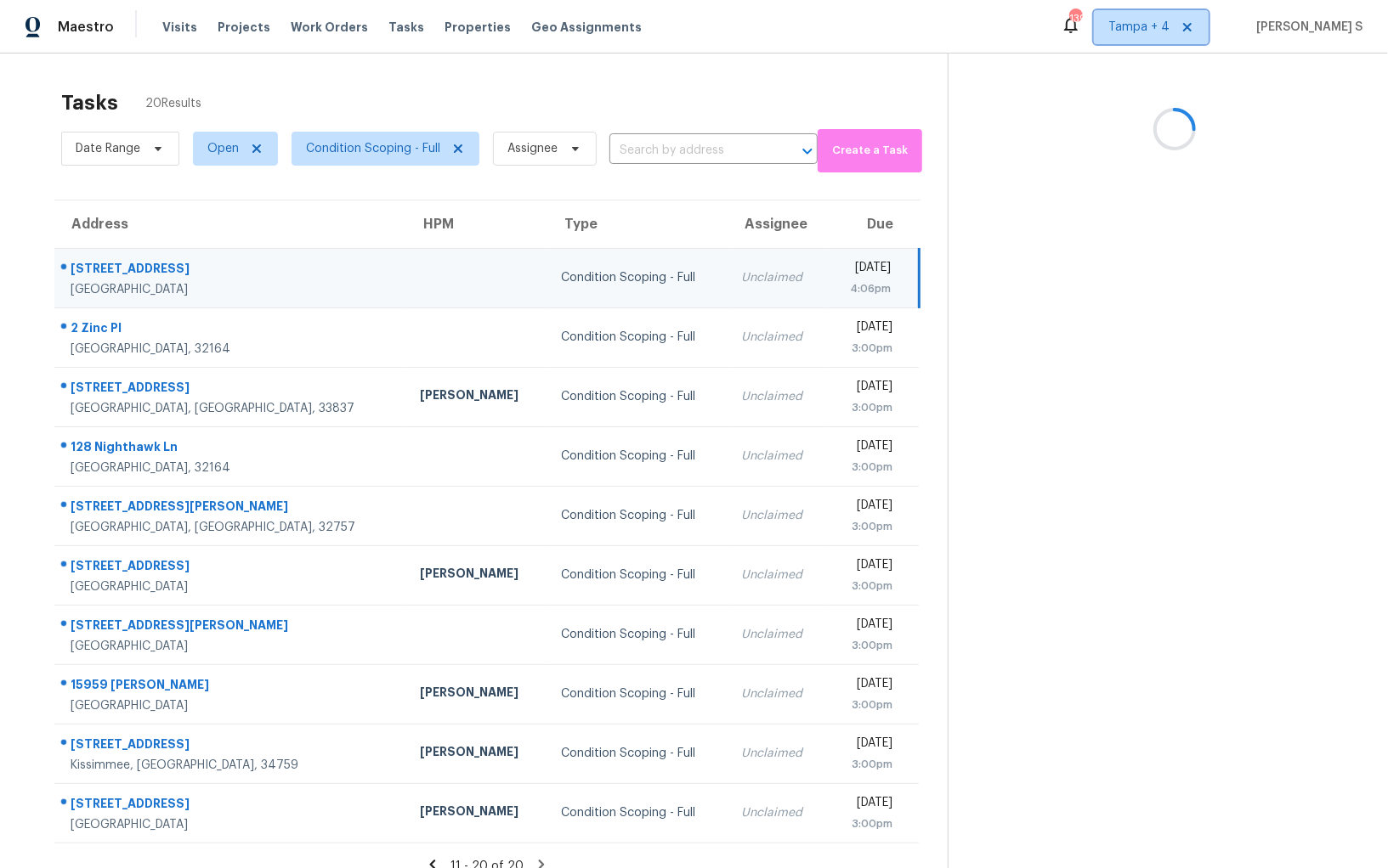
click at [1165, 34] on span "Tampa + 4" at bounding box center [1139, 28] width 61 height 17
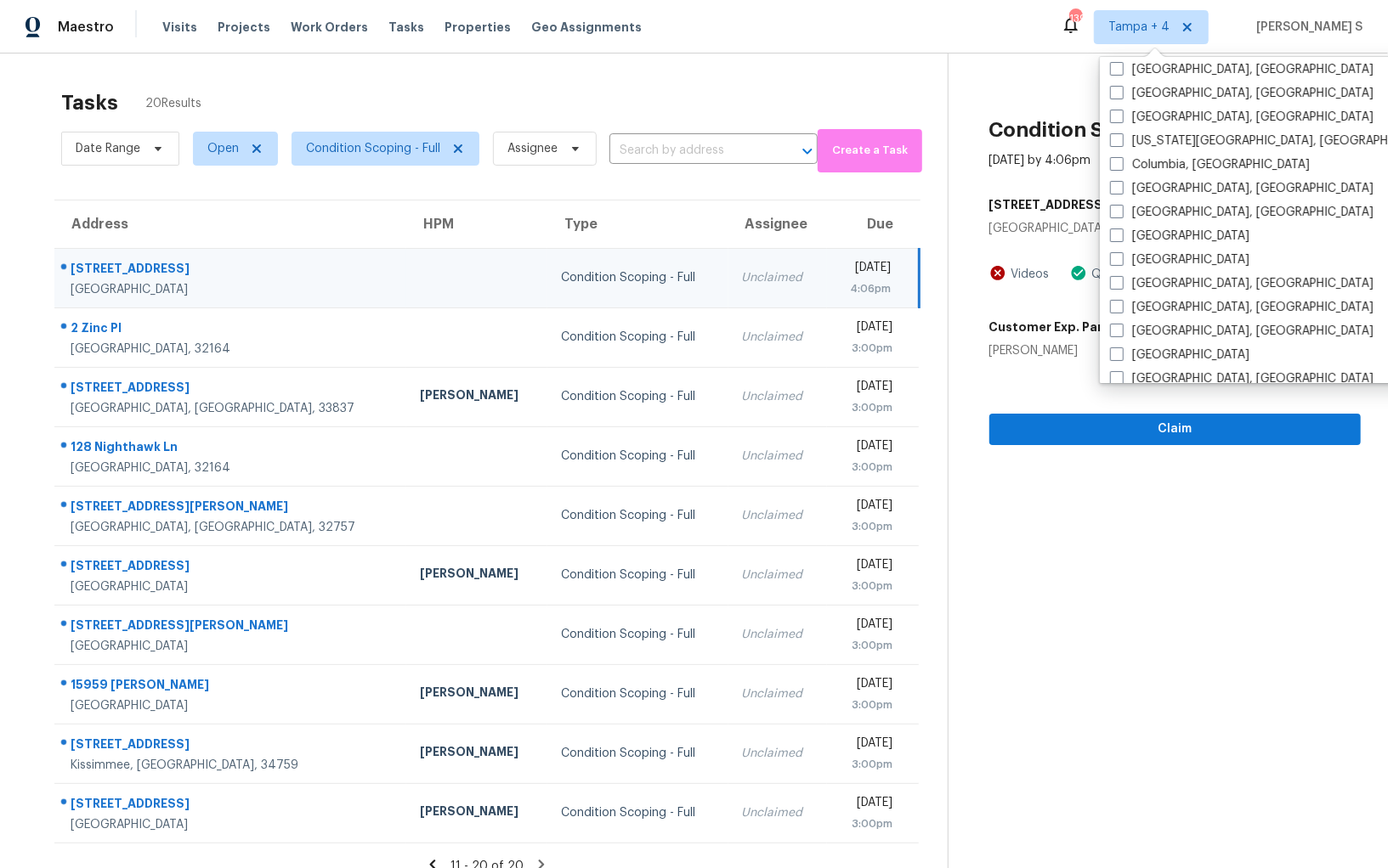
scroll to position [411, 0]
click at [1172, 235] on div "Dallas" at bounding box center [1276, 235] width 343 height 23
click at [1142, 234] on label "Dallas" at bounding box center [1179, 235] width 139 height 17
click at [1121, 234] on input "Dallas" at bounding box center [1115, 232] width 11 height 11
checkbox input "true"
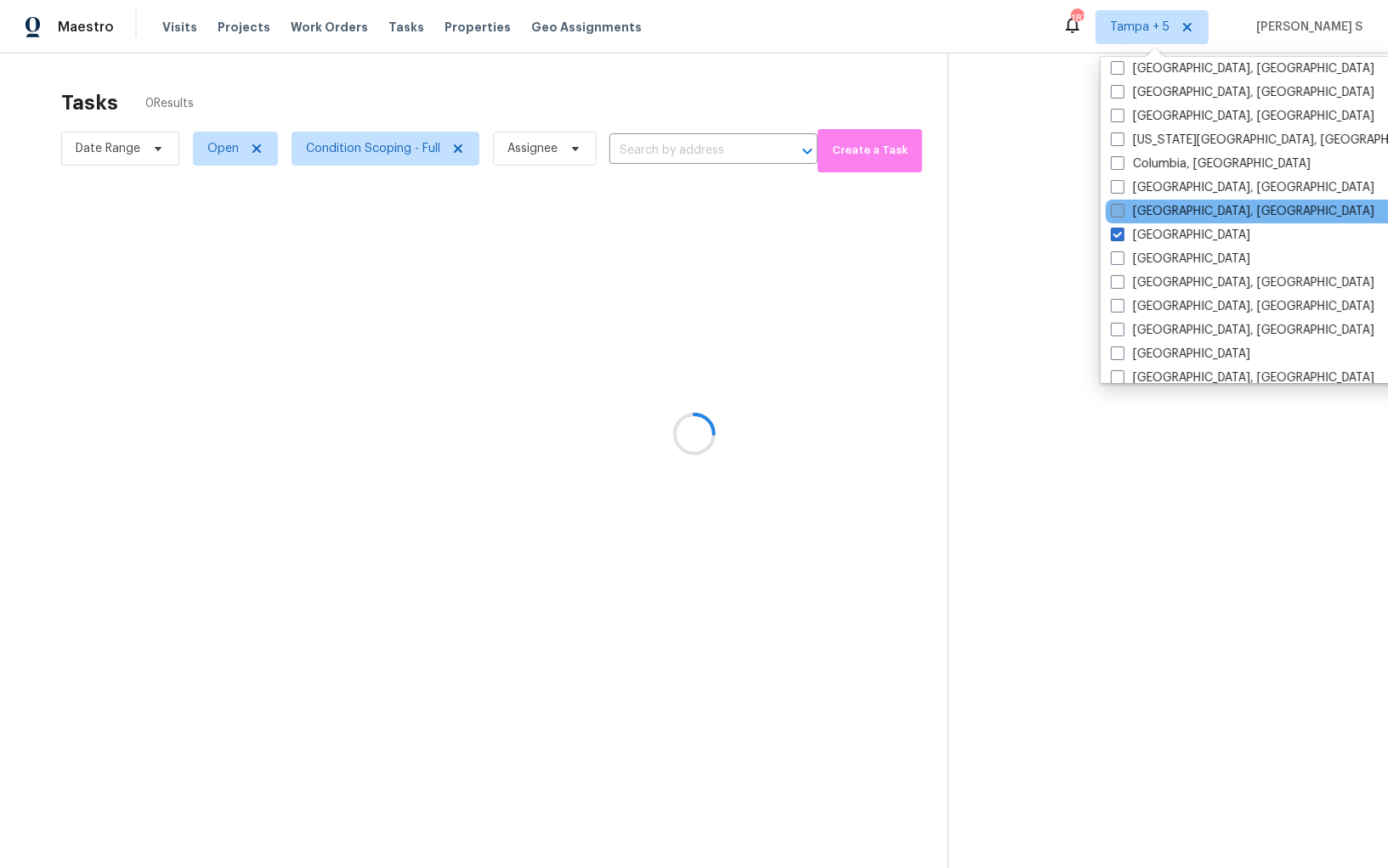
click at [1184, 214] on label "Corpus Christi, TX" at bounding box center [1243, 212] width 263 height 17
click at [1122, 214] on input "Corpus Christi, TX" at bounding box center [1116, 209] width 11 height 11
checkbox input "true"
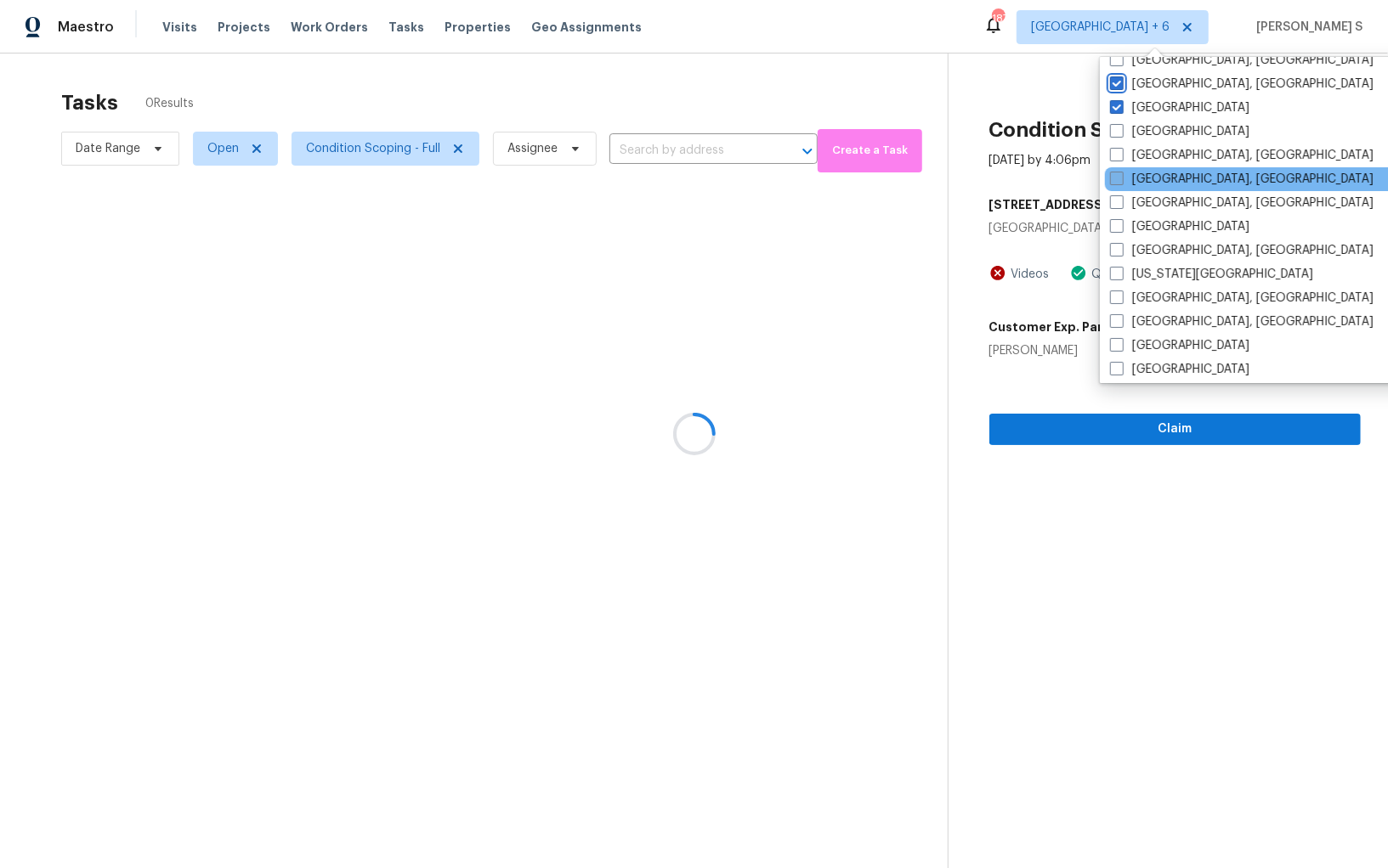
scroll to position [631, 0]
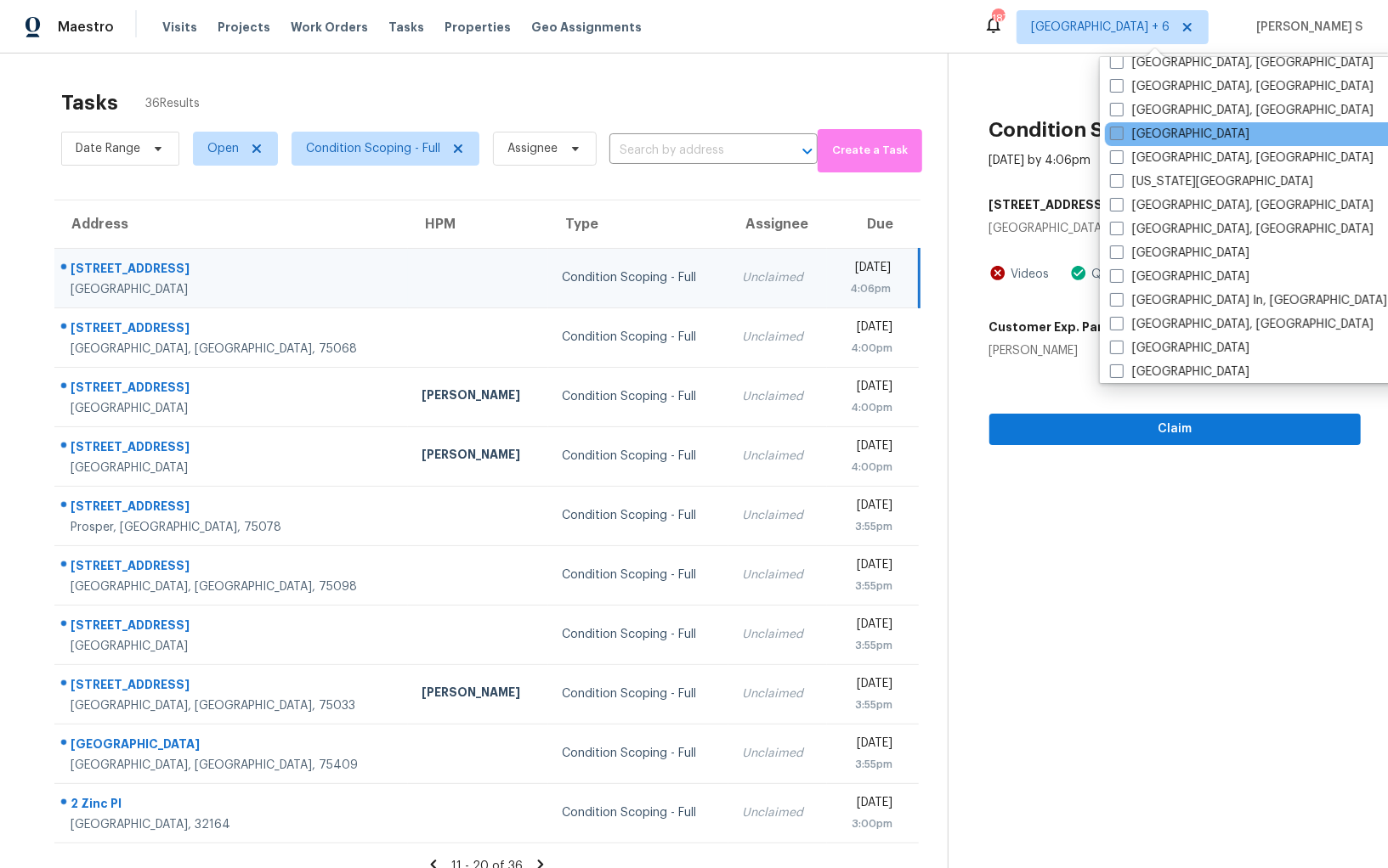
click at [1158, 135] on label "Houston" at bounding box center [1179, 134] width 139 height 17
click at [1121, 135] on input "[GEOGRAPHIC_DATA]" at bounding box center [1115, 131] width 11 height 11
checkbox input "true"
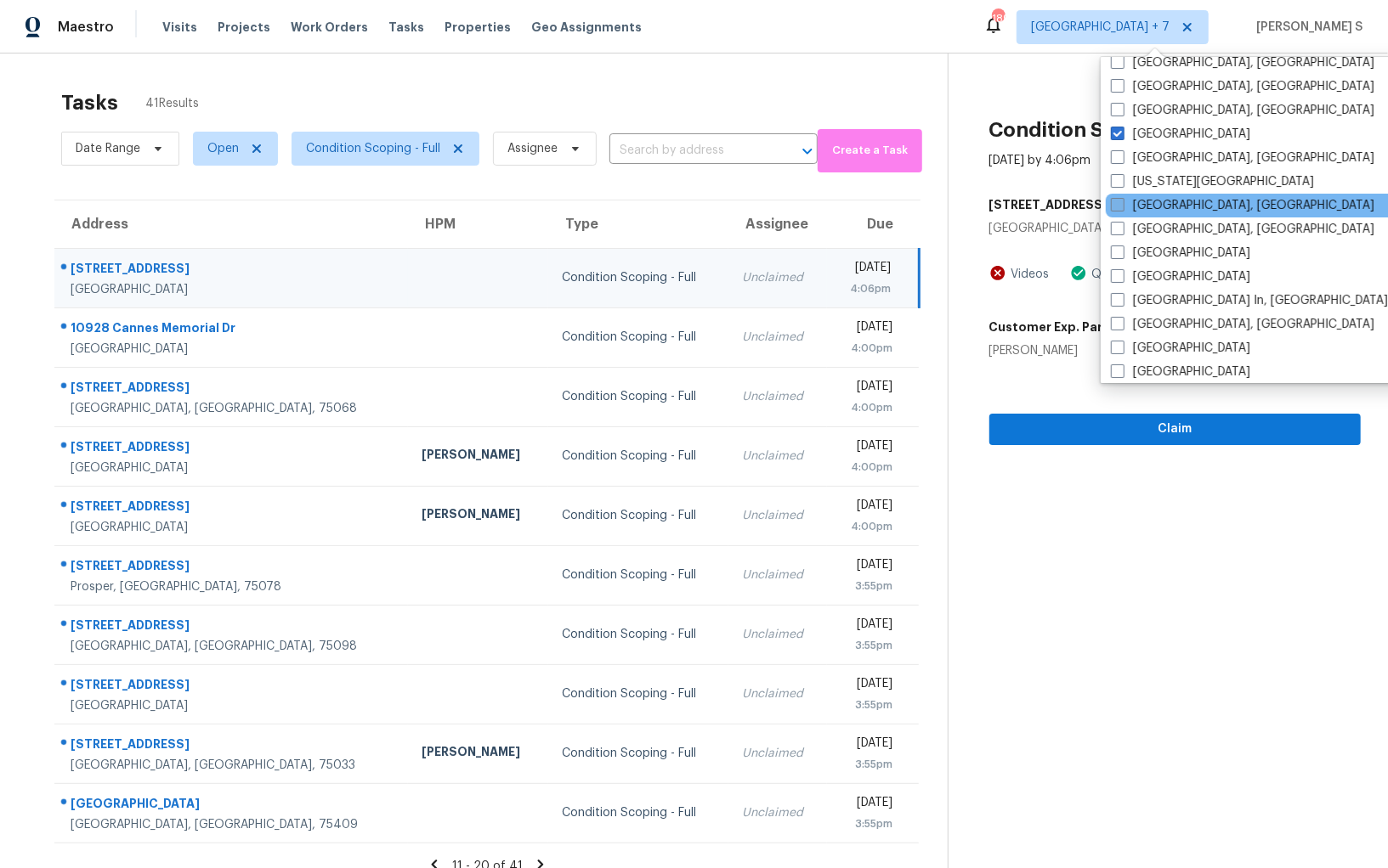
click at [1149, 203] on label "[GEOGRAPHIC_DATA], [GEOGRAPHIC_DATA]" at bounding box center [1243, 206] width 263 height 17
click at [1122, 203] on input "[GEOGRAPHIC_DATA], [GEOGRAPHIC_DATA]" at bounding box center [1116, 203] width 11 height 11
checkbox input "true"
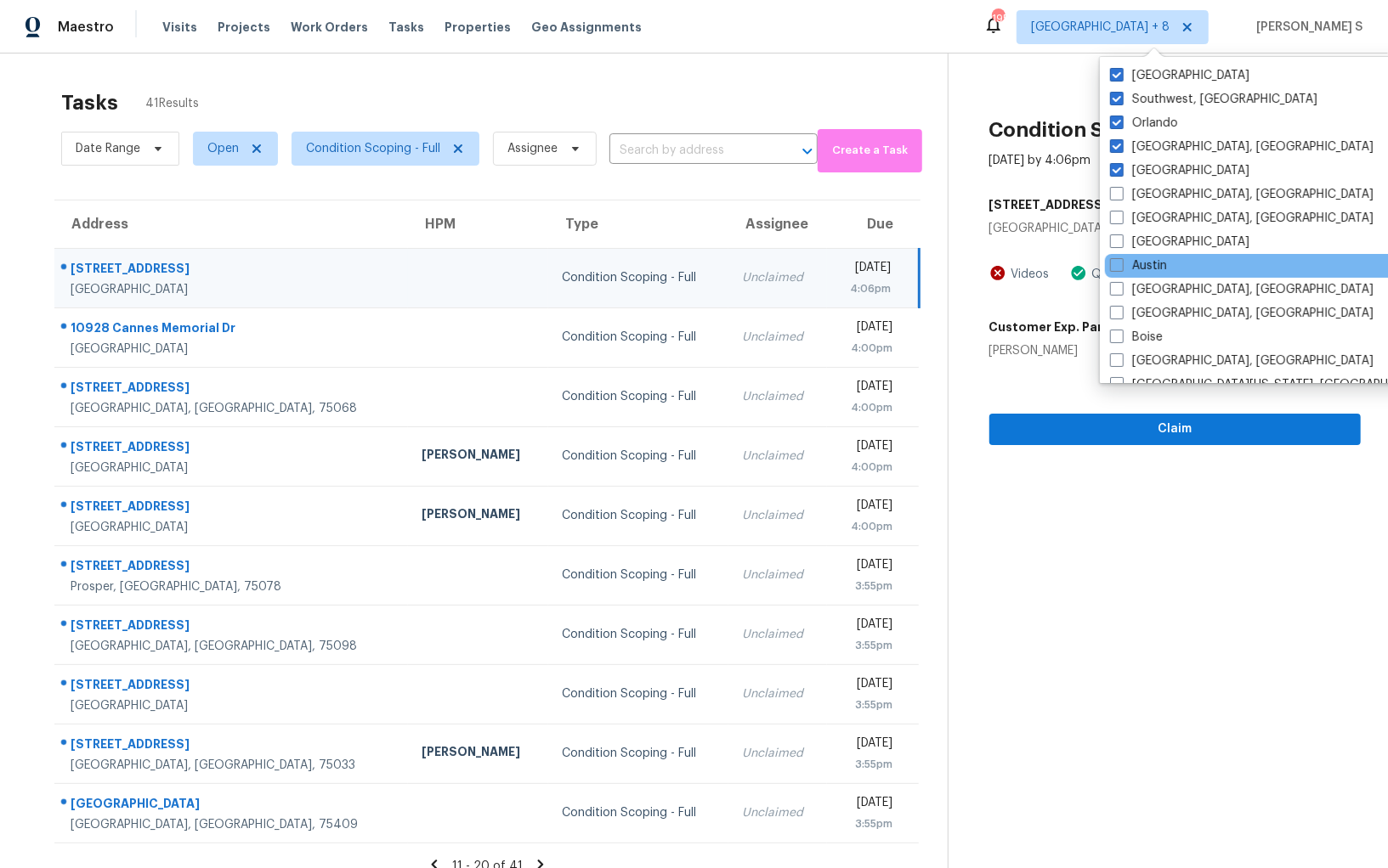
click at [1169, 258] on div "Austin" at bounding box center [1276, 265] width 343 height 23
click at [1142, 260] on label "Austin" at bounding box center [1139, 266] width 57 height 17
click at [1121, 260] on input "Austin" at bounding box center [1115, 262] width 11 height 11
checkbox input "true"
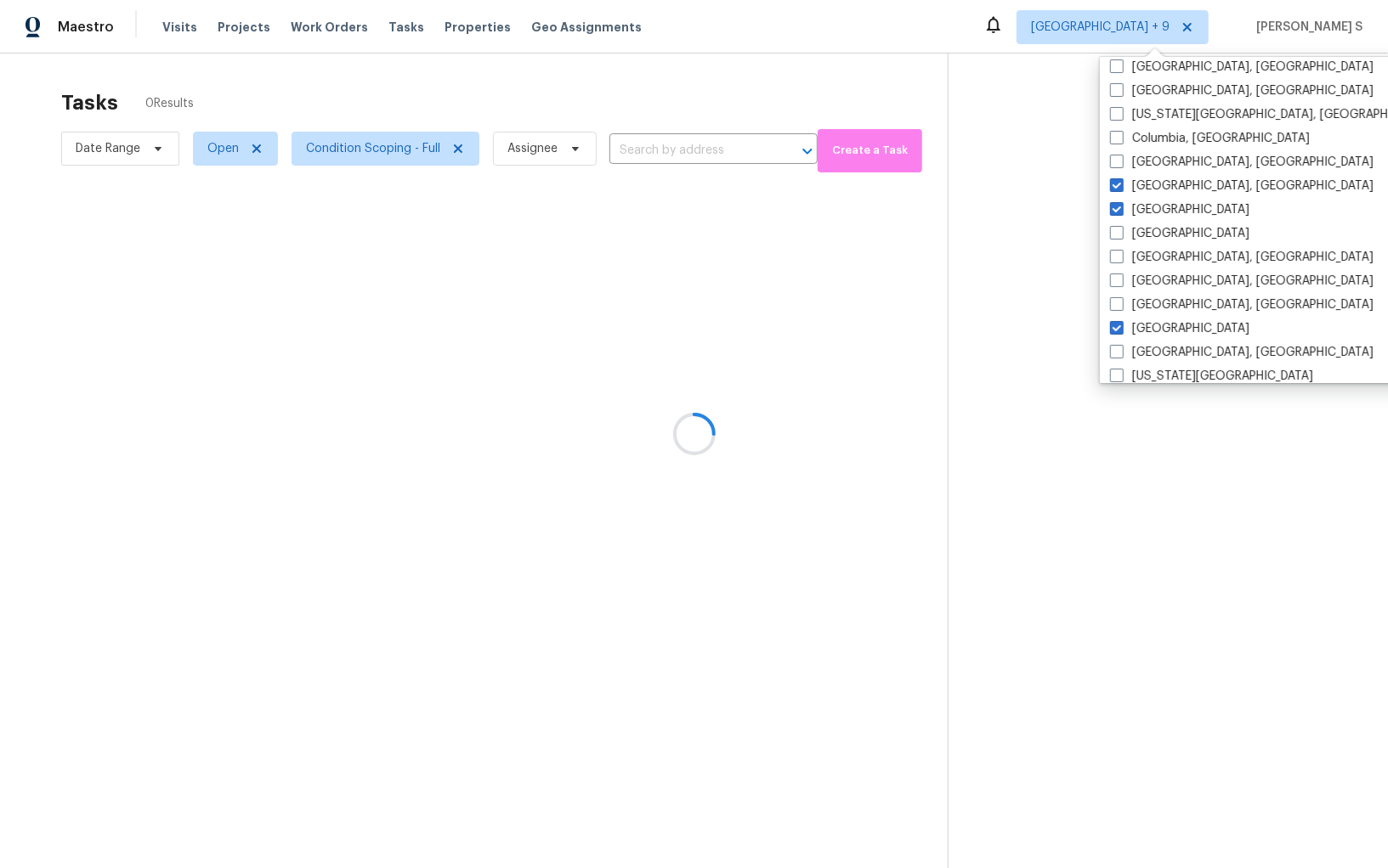
scroll to position [962, 0]
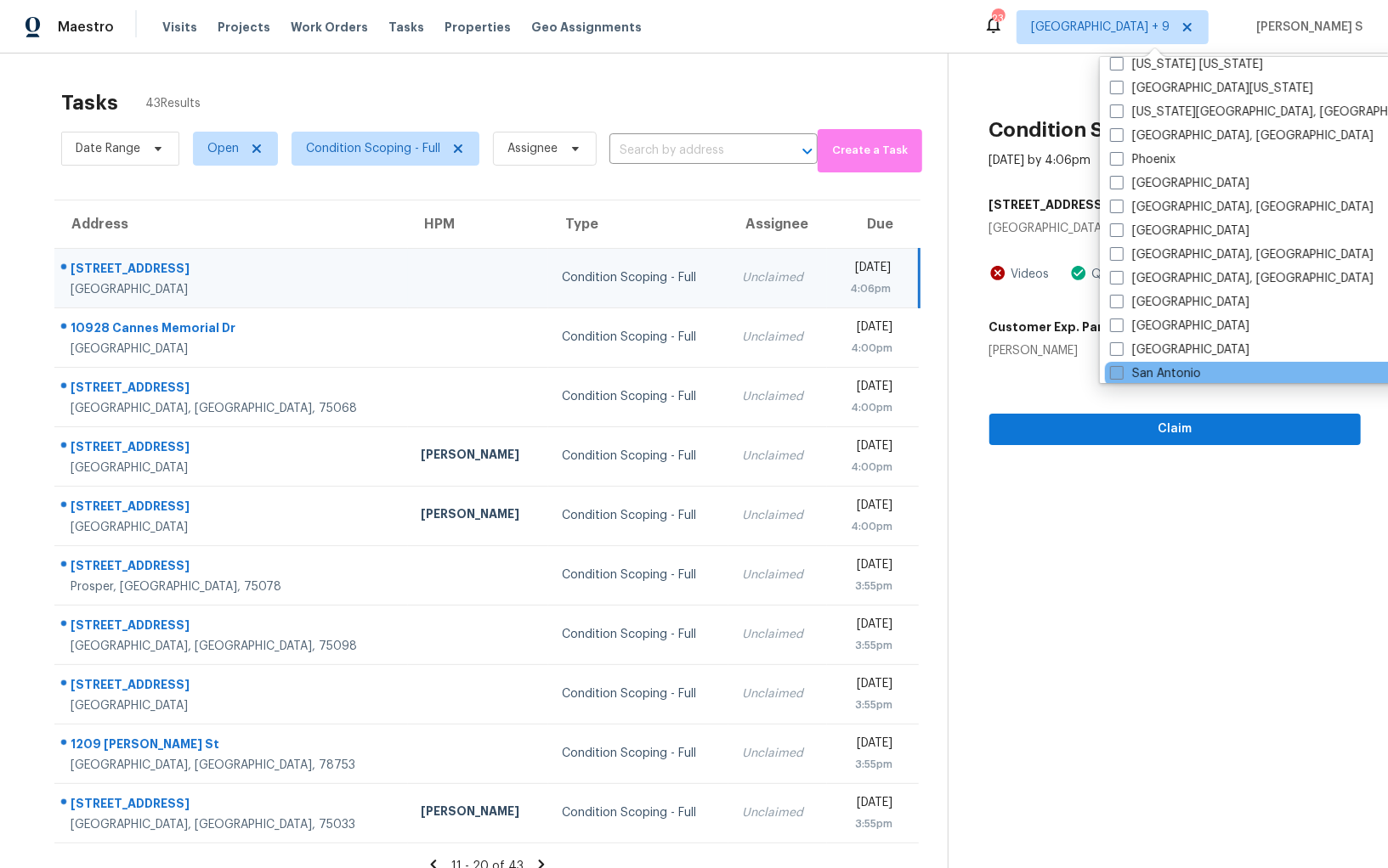
click at [1159, 369] on label "San Antonio" at bounding box center [1155, 374] width 91 height 17
click at [1121, 369] on input "San Antonio" at bounding box center [1115, 370] width 11 height 11
checkbox input "true"
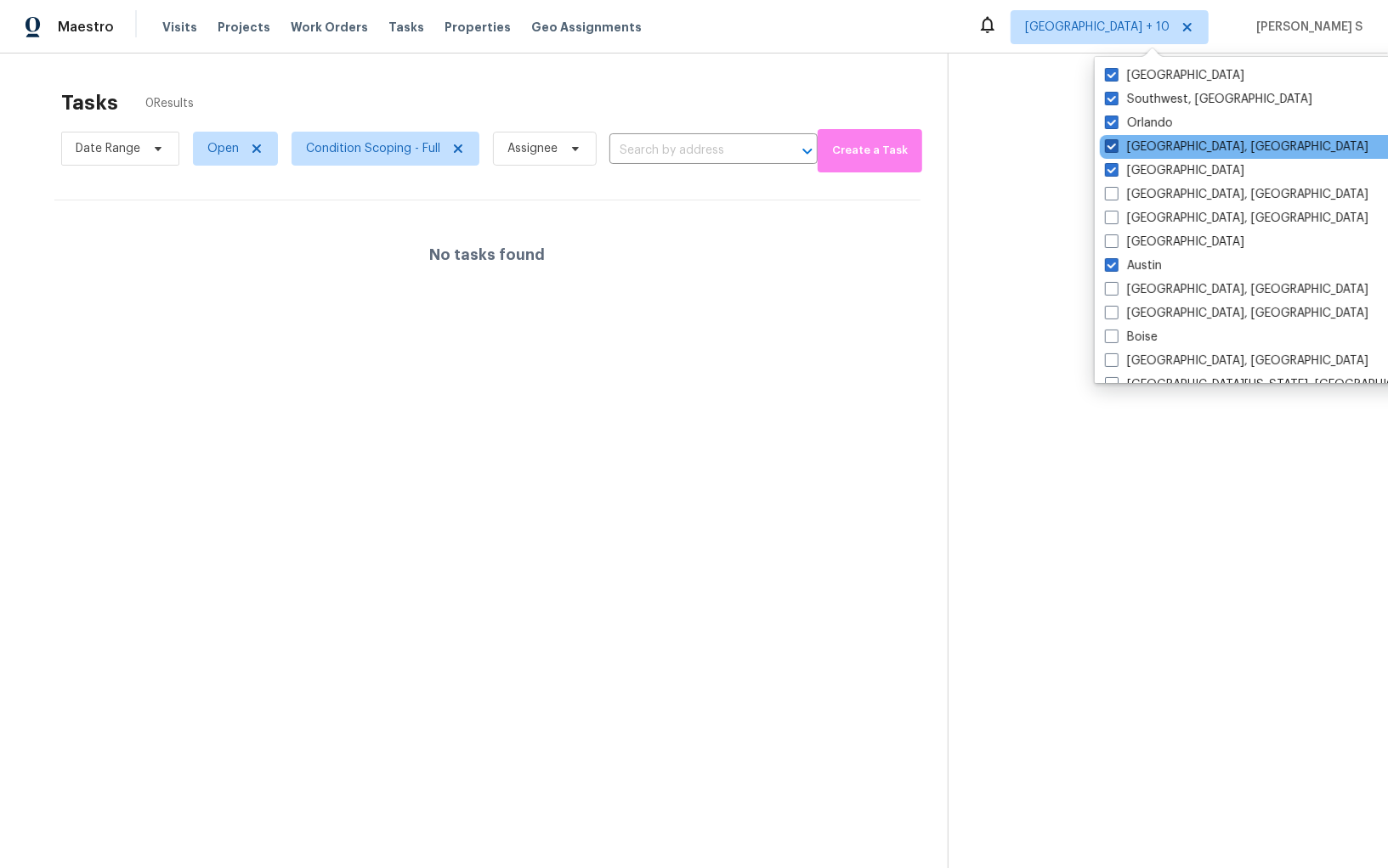
click at [1166, 142] on label "[GEOGRAPHIC_DATA], [GEOGRAPHIC_DATA]" at bounding box center [1236, 147] width 263 height 17
click at [1116, 142] on input "[GEOGRAPHIC_DATA], [GEOGRAPHIC_DATA]" at bounding box center [1110, 144] width 11 height 11
checkbox input "false"
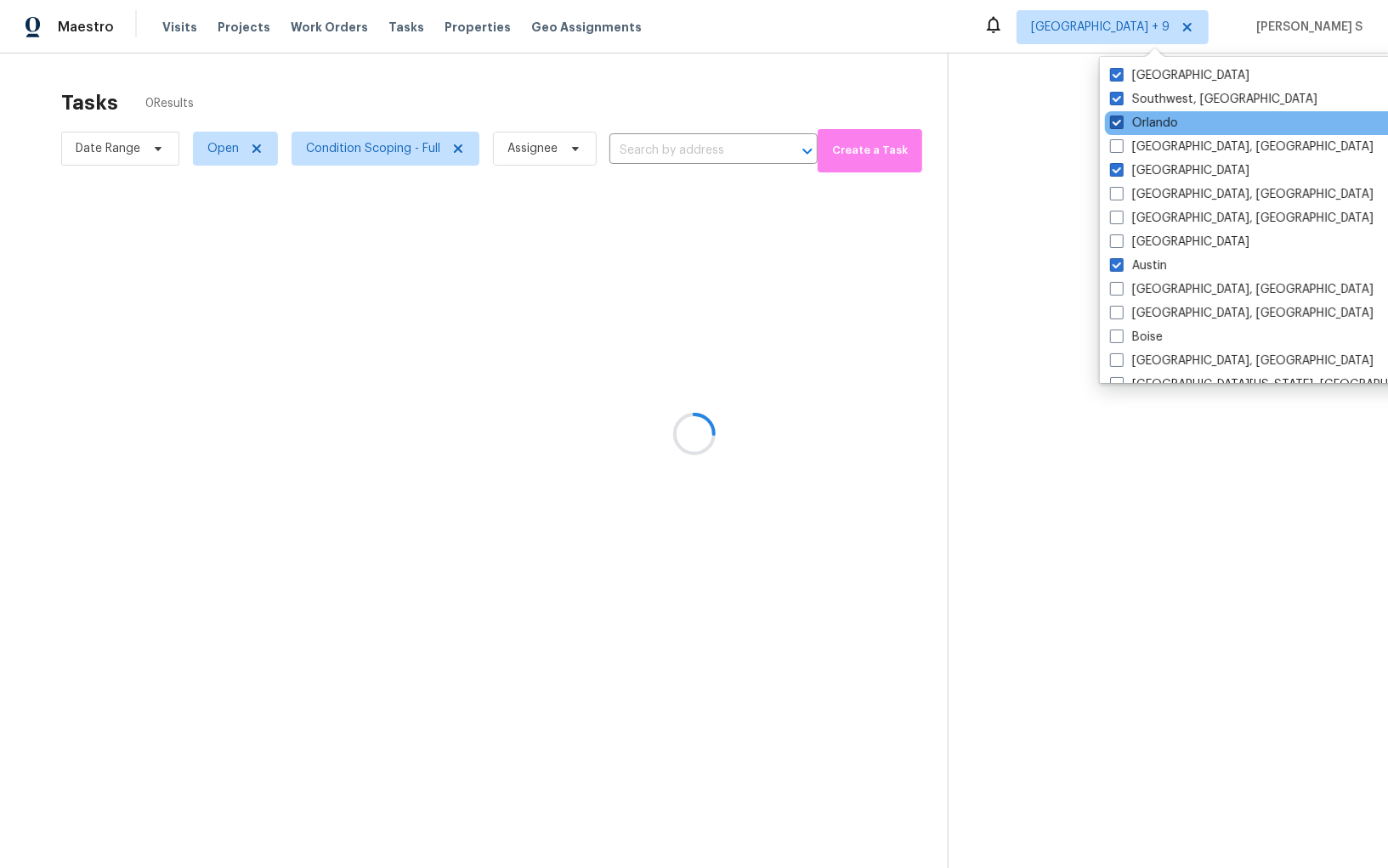
click at [1154, 117] on label "Orlando" at bounding box center [1144, 124] width 68 height 17
click at [1121, 117] on input "Orlando" at bounding box center [1115, 120] width 11 height 11
checkbox input "false"
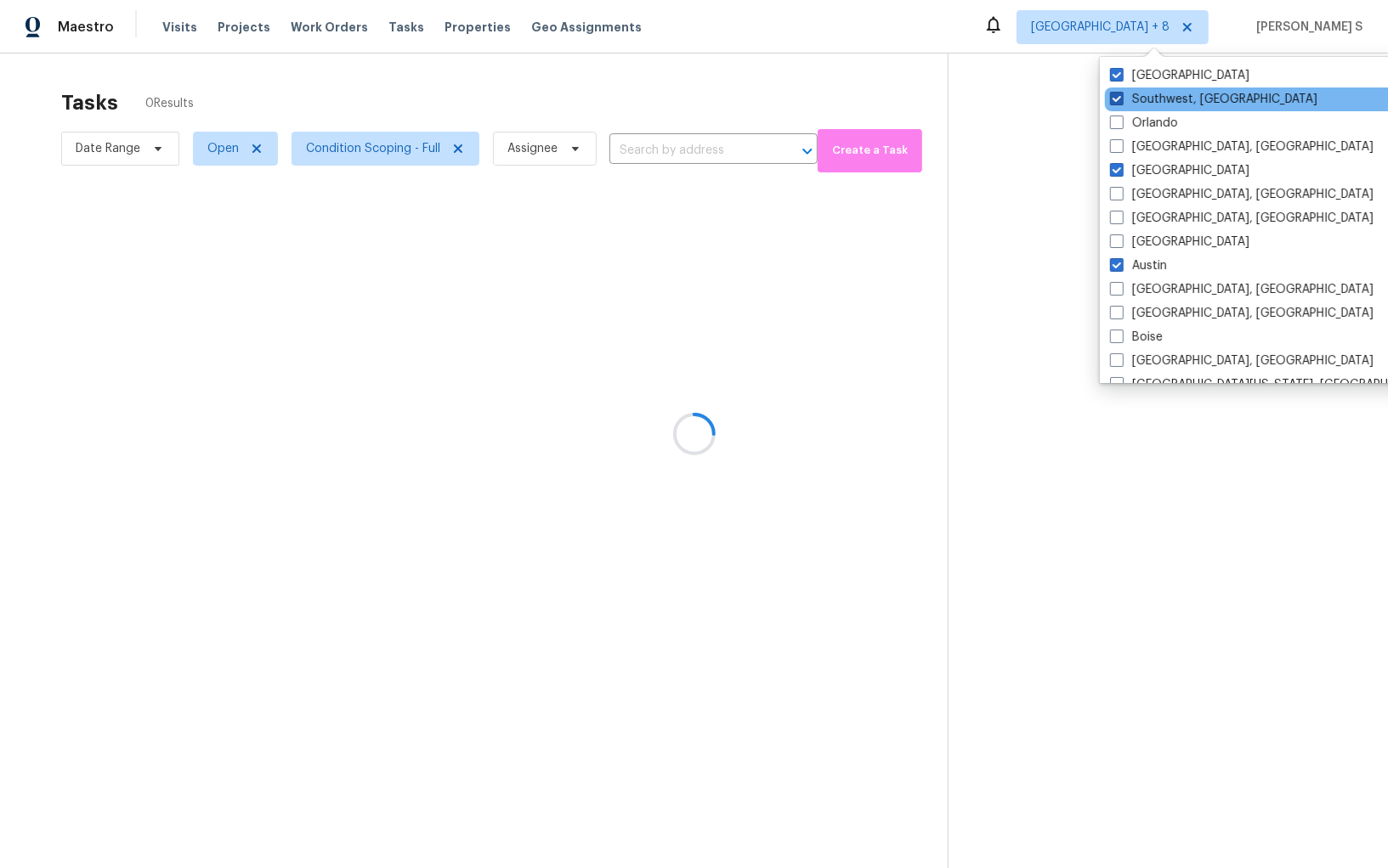
click at [1153, 94] on label "Southwest, [GEOGRAPHIC_DATA]" at bounding box center [1213, 100] width 207 height 17
click at [1121, 94] on input "Southwest, [GEOGRAPHIC_DATA]" at bounding box center [1115, 96] width 11 height 11
checkbox input "false"
click at [1153, 73] on label "[GEOGRAPHIC_DATA]" at bounding box center [1180, 76] width 139 height 17
click at [1122, 73] on input "[GEOGRAPHIC_DATA]" at bounding box center [1116, 73] width 11 height 11
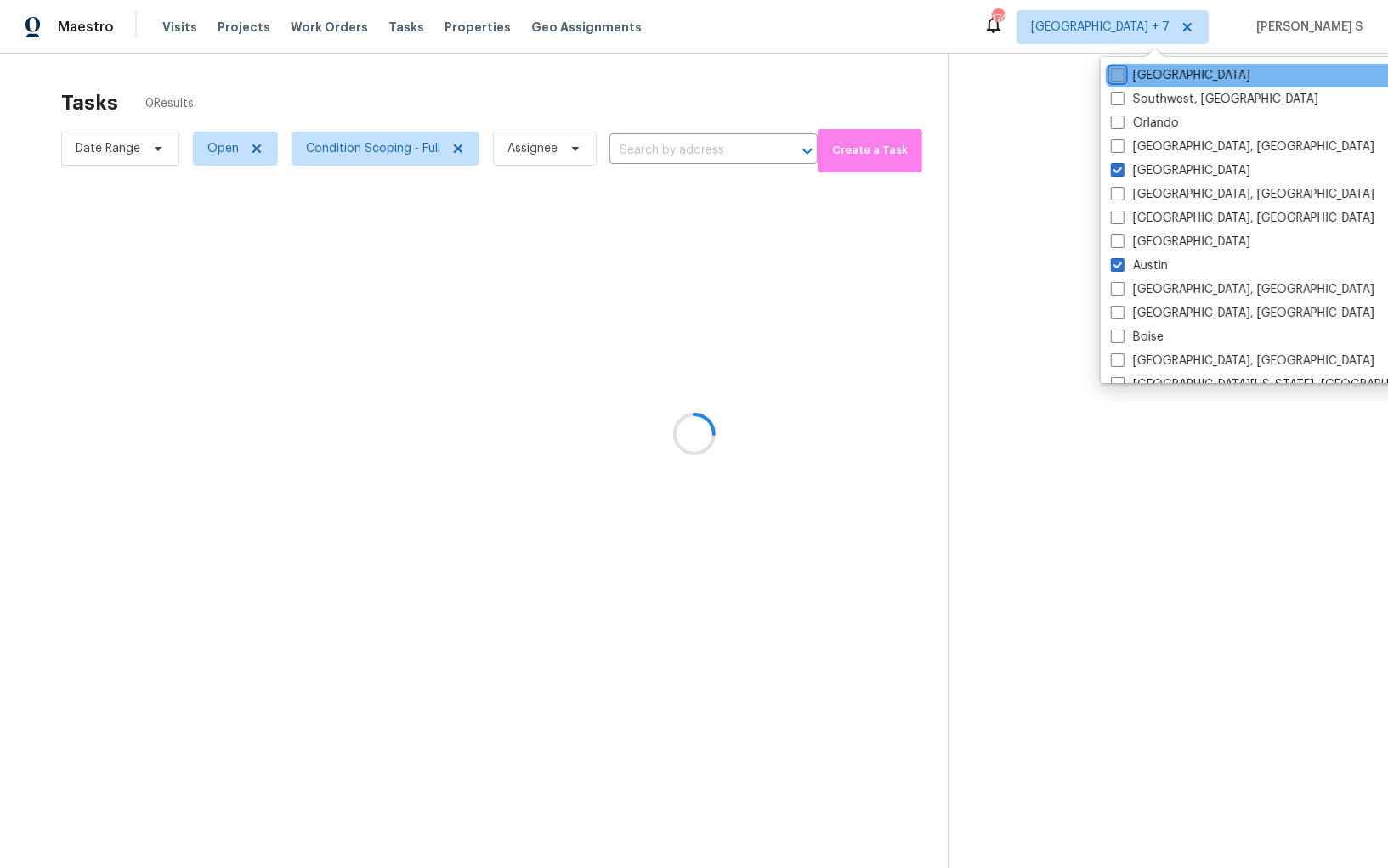
checkbox input "false"
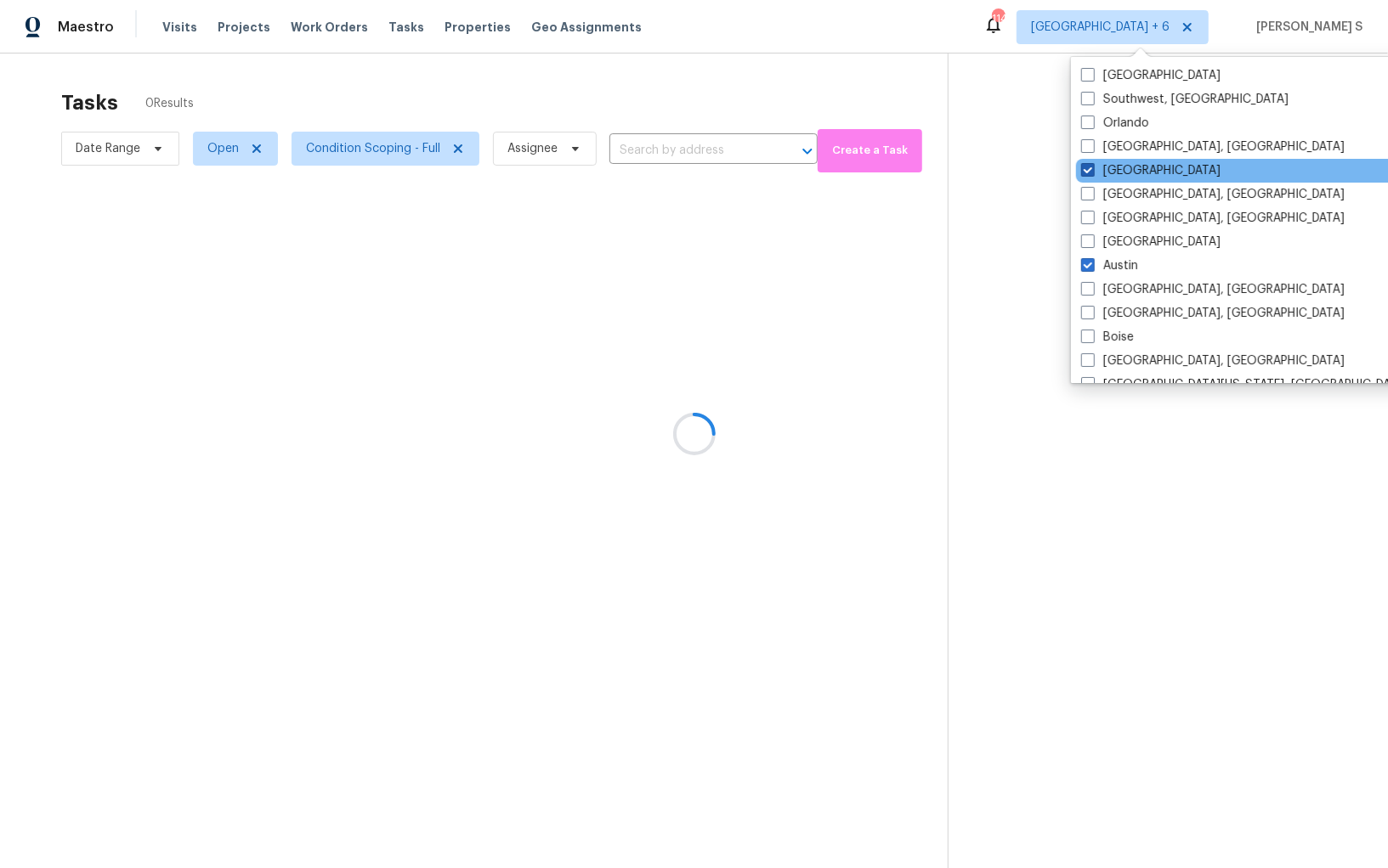
click at [1152, 164] on label "[GEOGRAPHIC_DATA]" at bounding box center [1150, 170] width 139 height 17
click at [1092, 164] on input "[GEOGRAPHIC_DATA]" at bounding box center [1086, 167] width 11 height 11
checkbox input "false"
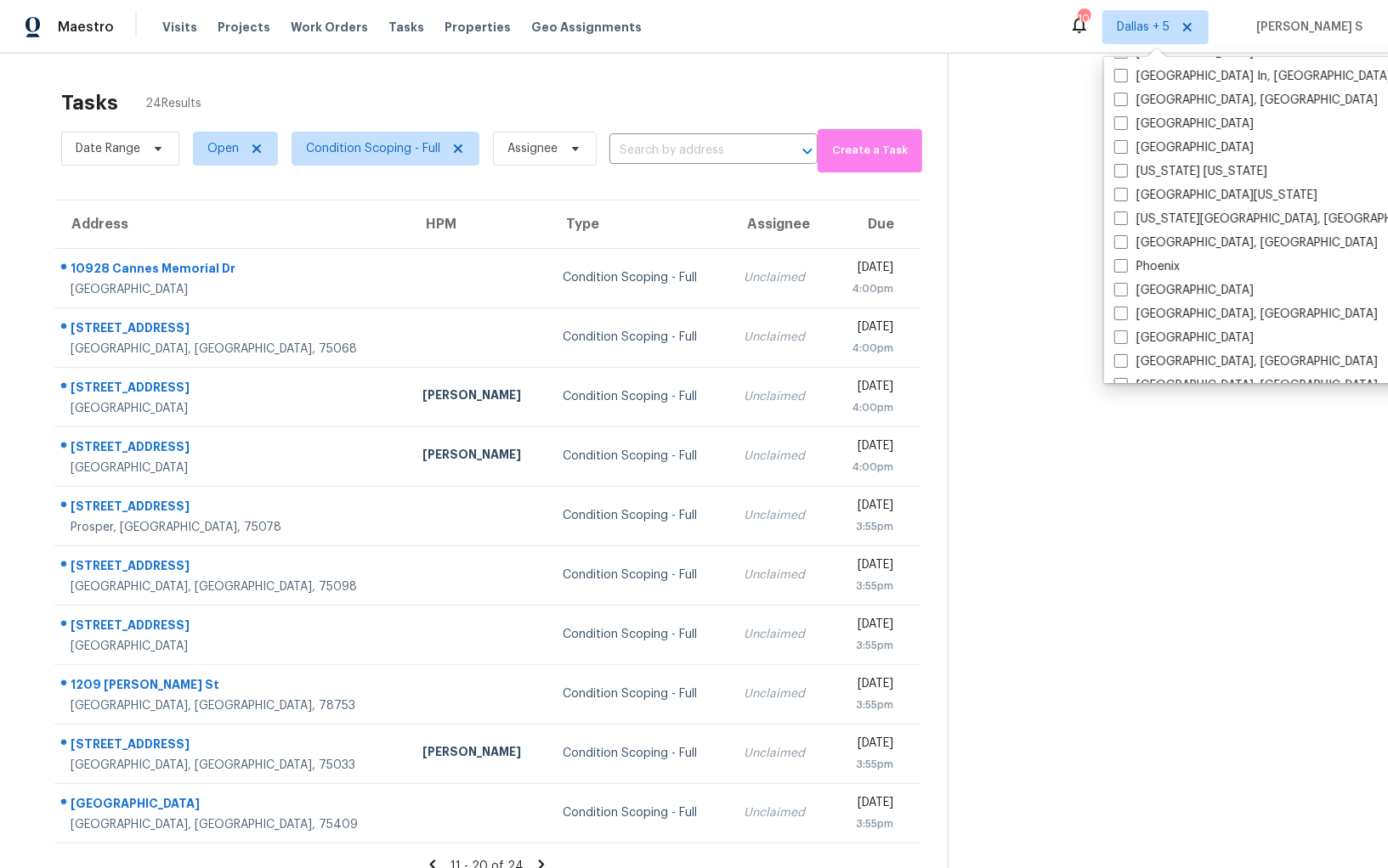
scroll to position [846, 0]
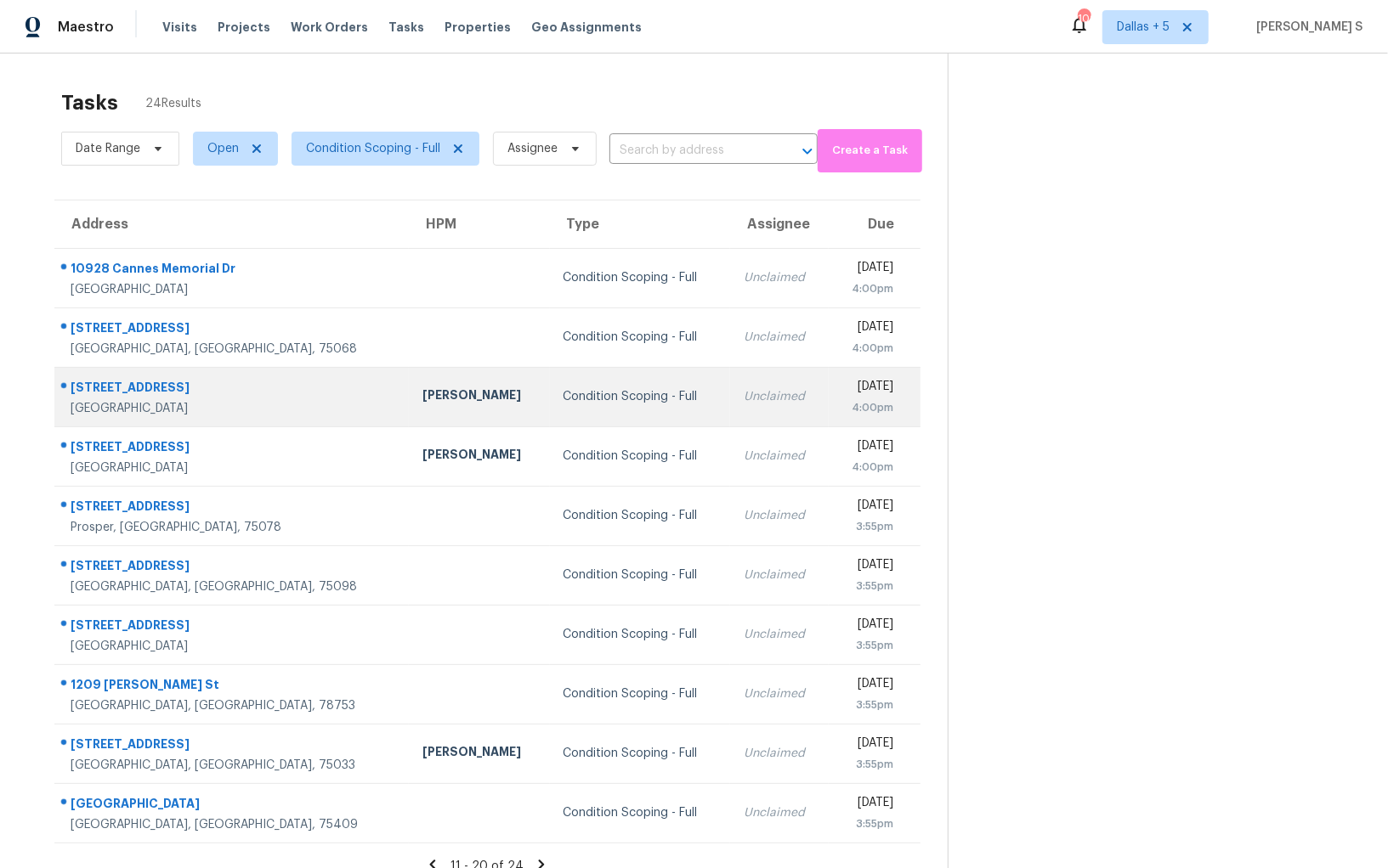
click at [564, 400] on div "Condition Scoping - Full" at bounding box center [640, 397] width 153 height 17
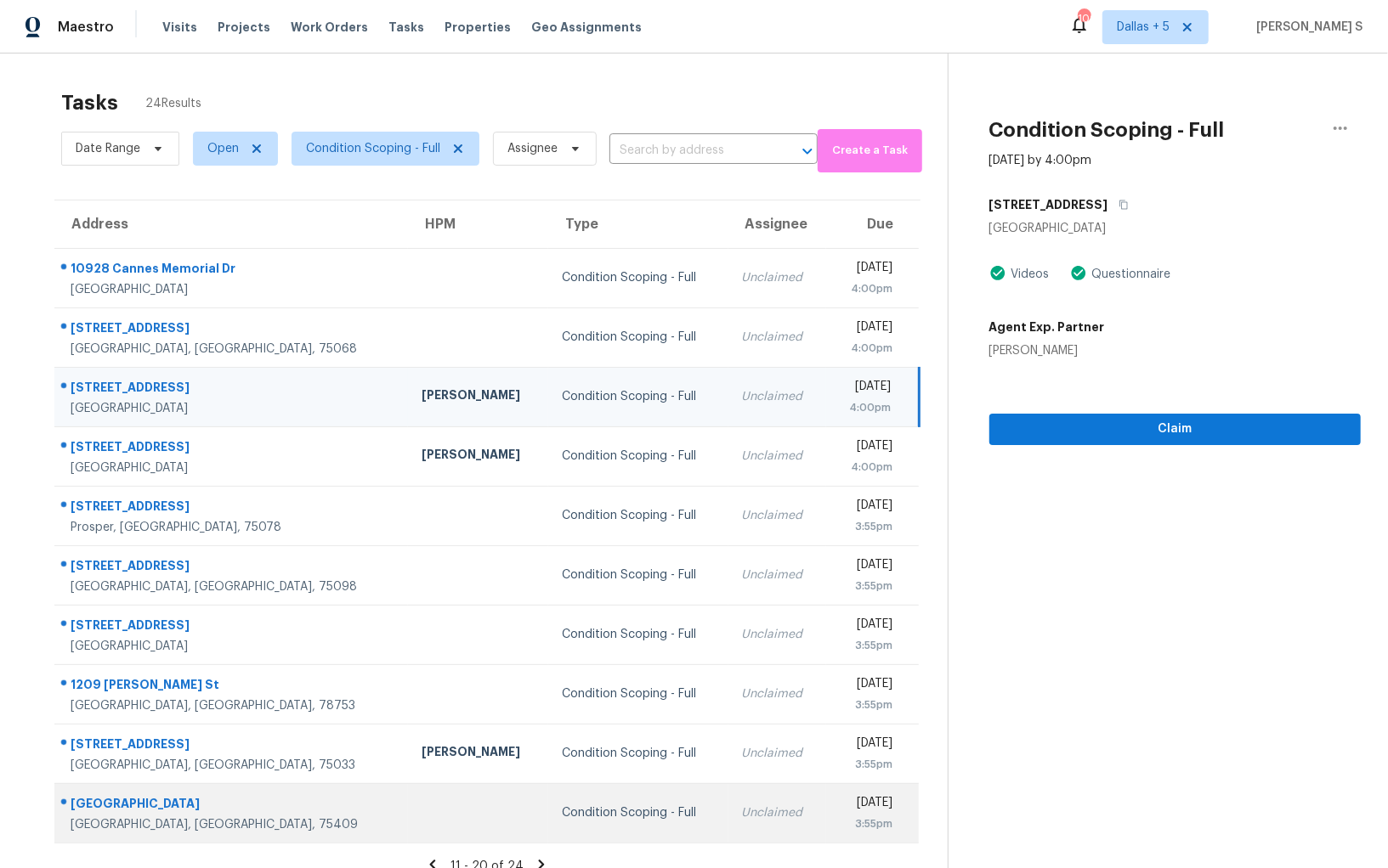
drag, startPoint x: 66, startPoint y: 263, endPoint x: 830, endPoint y: 809, distance: 939.0
click at [830, 809] on tbody "10928 Cannes Memorial Dr Houston, TX, 77043 Condition Scoping - Full Unclaimed …" at bounding box center [487, 545] width 864 height 595
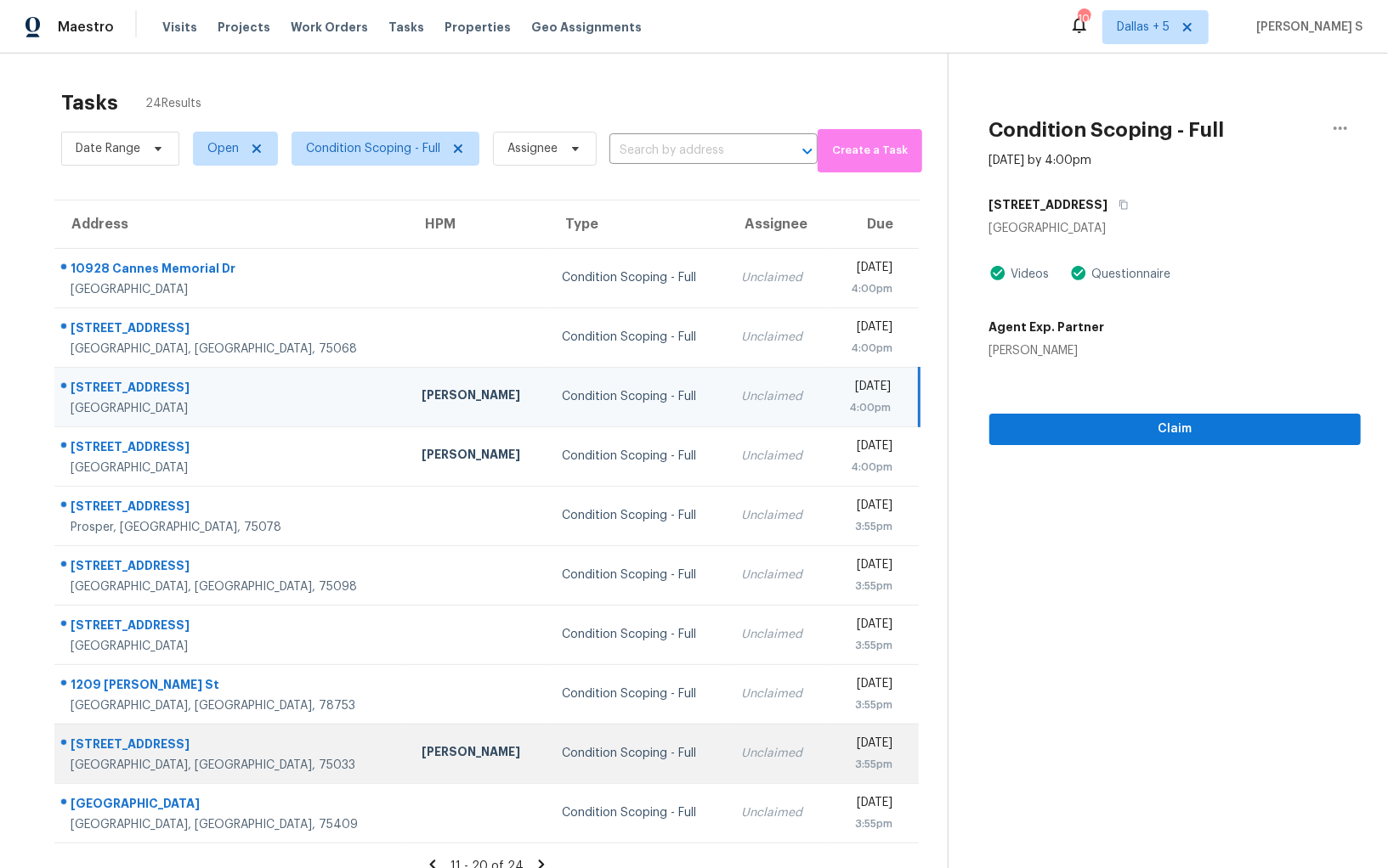
drag, startPoint x: 64, startPoint y: 265, endPoint x: 653, endPoint y: 740, distance: 756.7
click at [653, 740] on tbody "10928 Cannes Memorial Dr Houston, TX, 77043 Condition Scoping - Full Unclaimed …" at bounding box center [487, 545] width 864 height 595
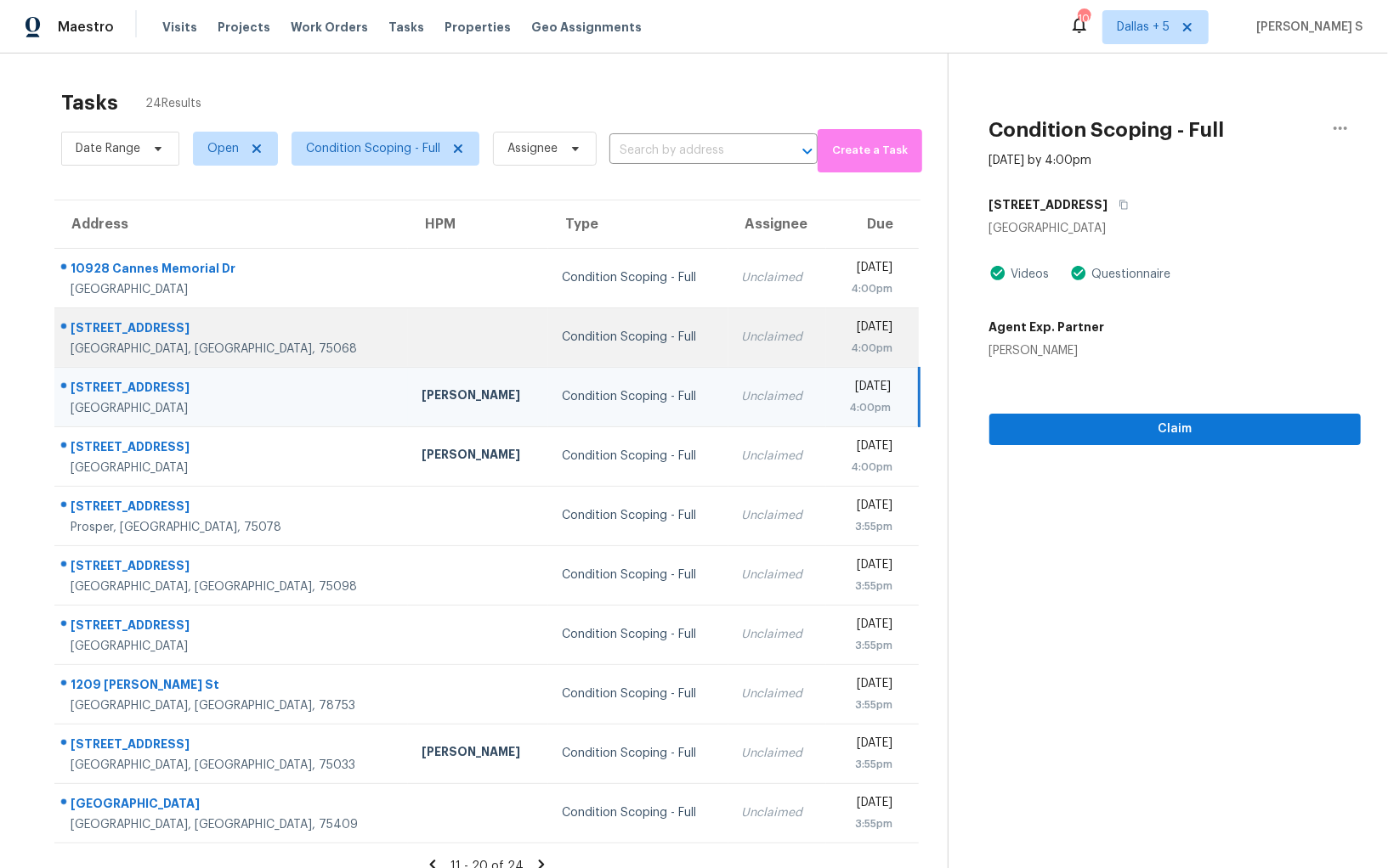
click at [165, 338] on div "204 W Park St" at bounding box center [232, 330] width 324 height 22
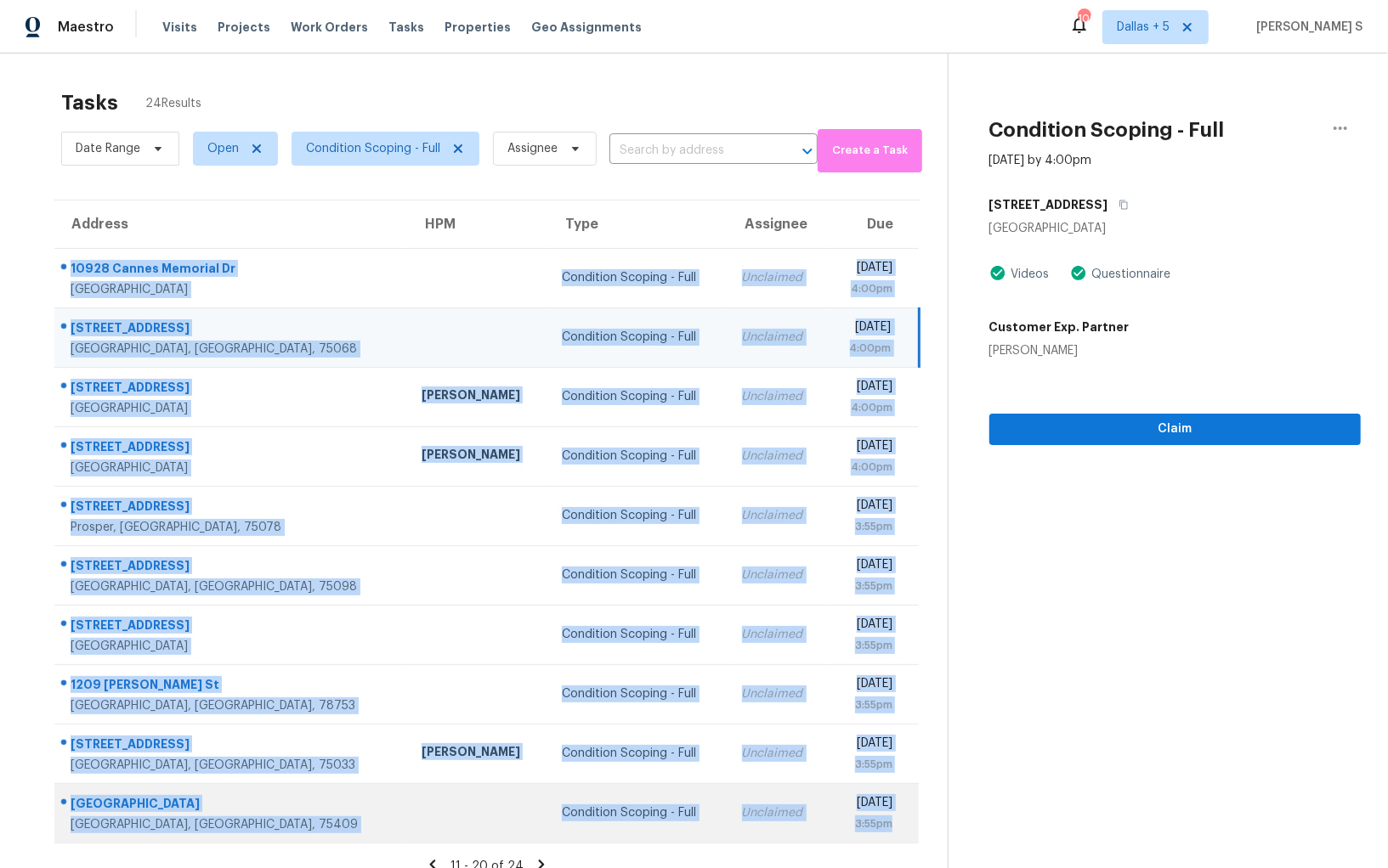
drag, startPoint x: 69, startPoint y: 263, endPoint x: 898, endPoint y: 820, distance: 998.7
click at [898, 820] on tbody "10928 Cannes Memorial Dr Houston, TX, 77043 Condition Scoping - Full Unclaimed …" at bounding box center [487, 545] width 864 height 595
copy tbody "10928 Cannes Memorial Dr Houston, TX, 77043 Condition Scoping - Full Unclaimed …"
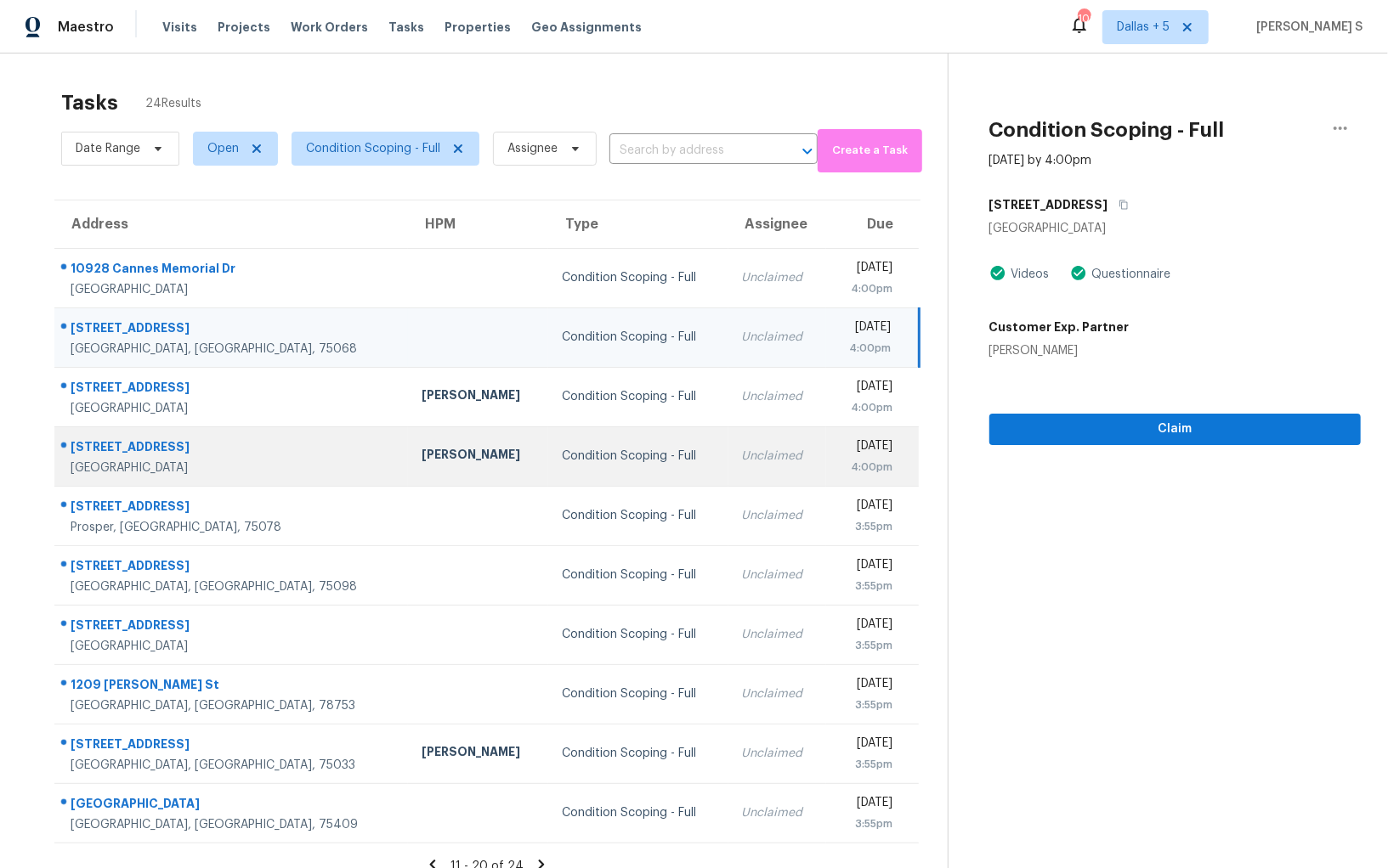
click at [605, 442] on td "Condition Scoping - Full" at bounding box center [638, 456] width 180 height 60
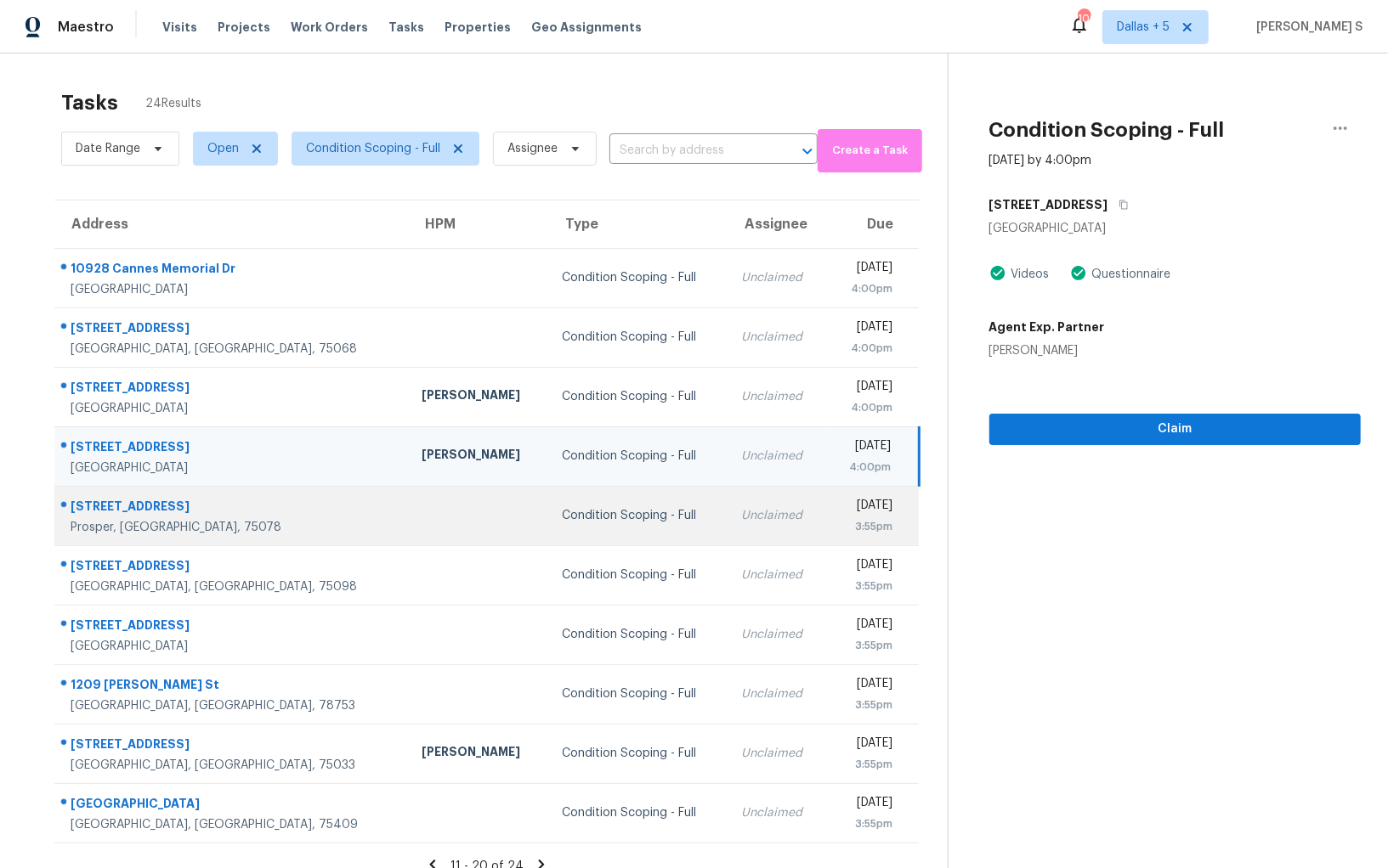
scroll to position [53, 0]
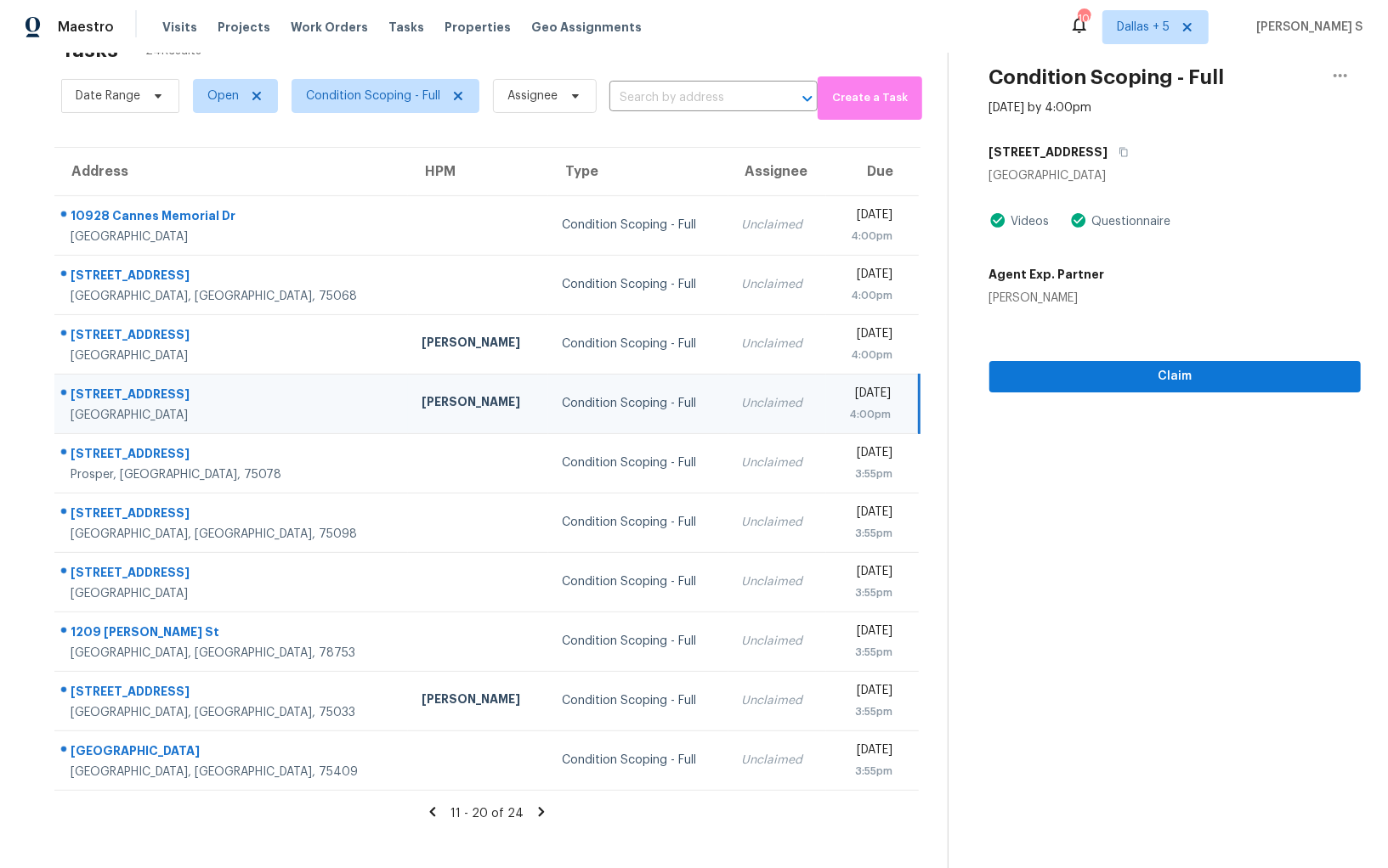
click at [539, 807] on icon at bounding box center [541, 811] width 6 height 10
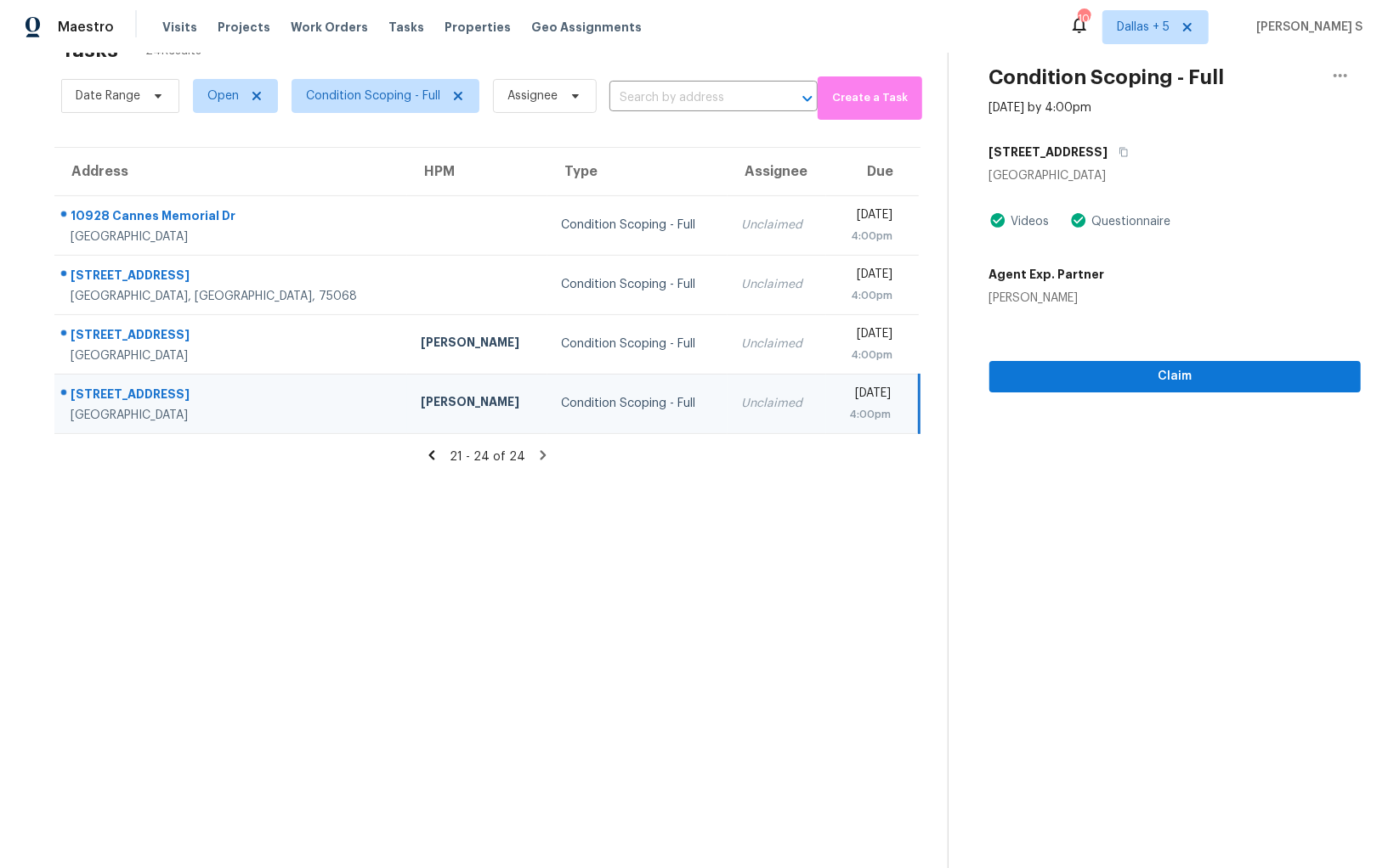
scroll to position [0, 0]
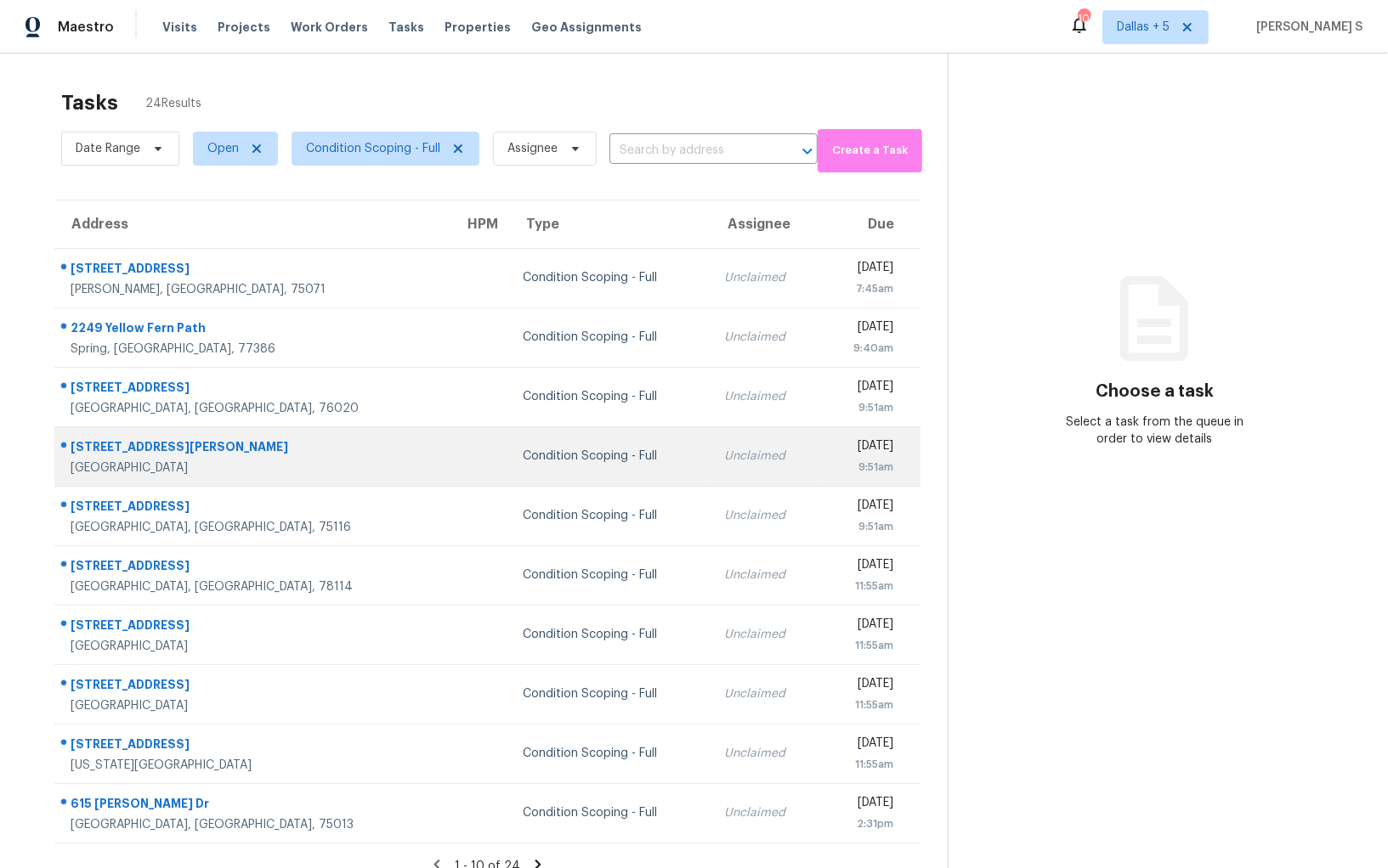
click at [450, 453] on td at bounding box center [480, 456] width 60 height 60
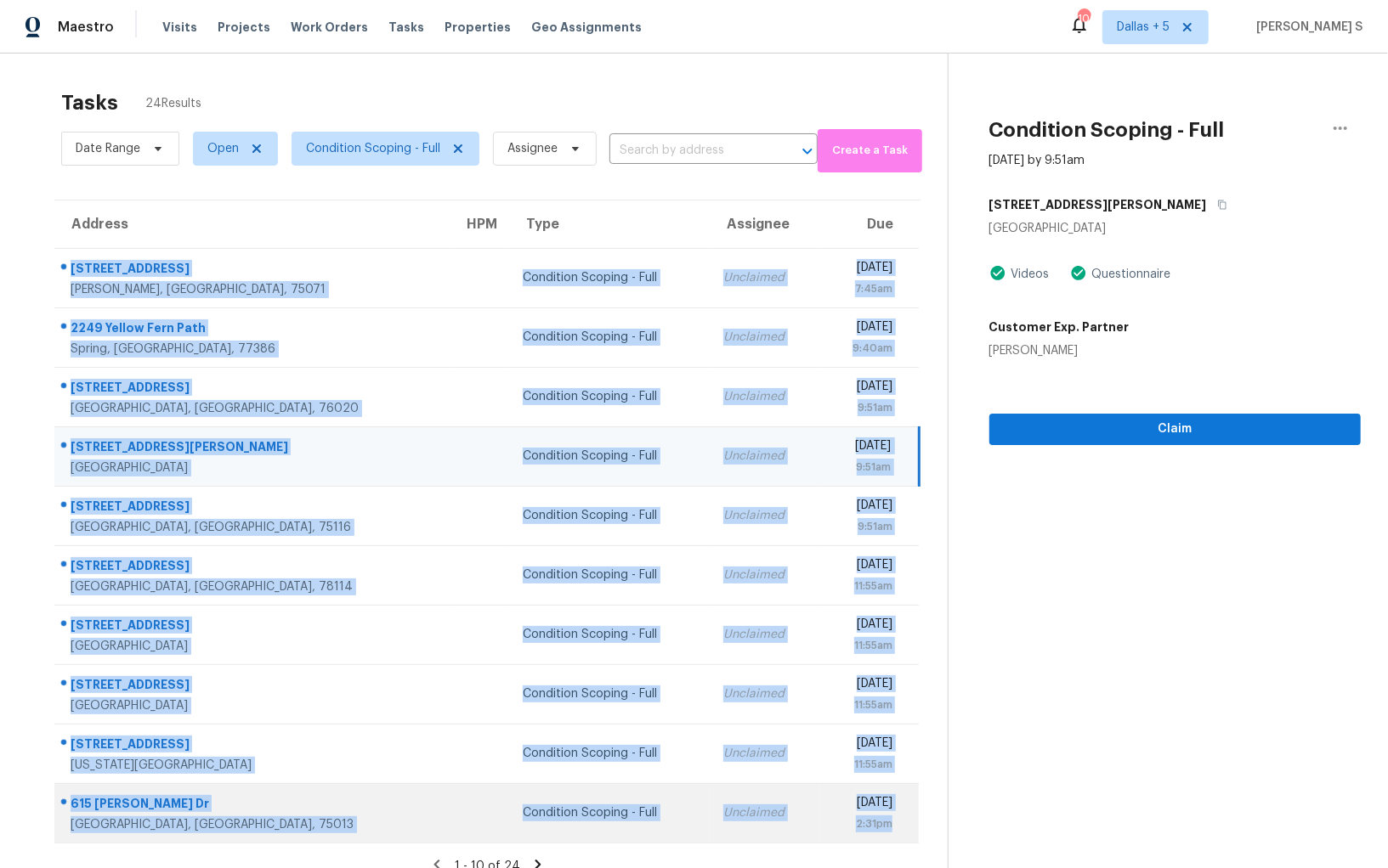
drag, startPoint x: 69, startPoint y: 264, endPoint x: 906, endPoint y: 823, distance: 1006.5
click at [906, 823] on tbody "222 Goosewood Dr McKinney, TX, 75071 Condition Scoping - Full Unclaimed Fri, Au…" at bounding box center [487, 545] width 864 height 595
copy tbody "222 Goosewood Dr McKinney, TX, 75071 Condition Scoping - Full Unclaimed Fri, Au…"
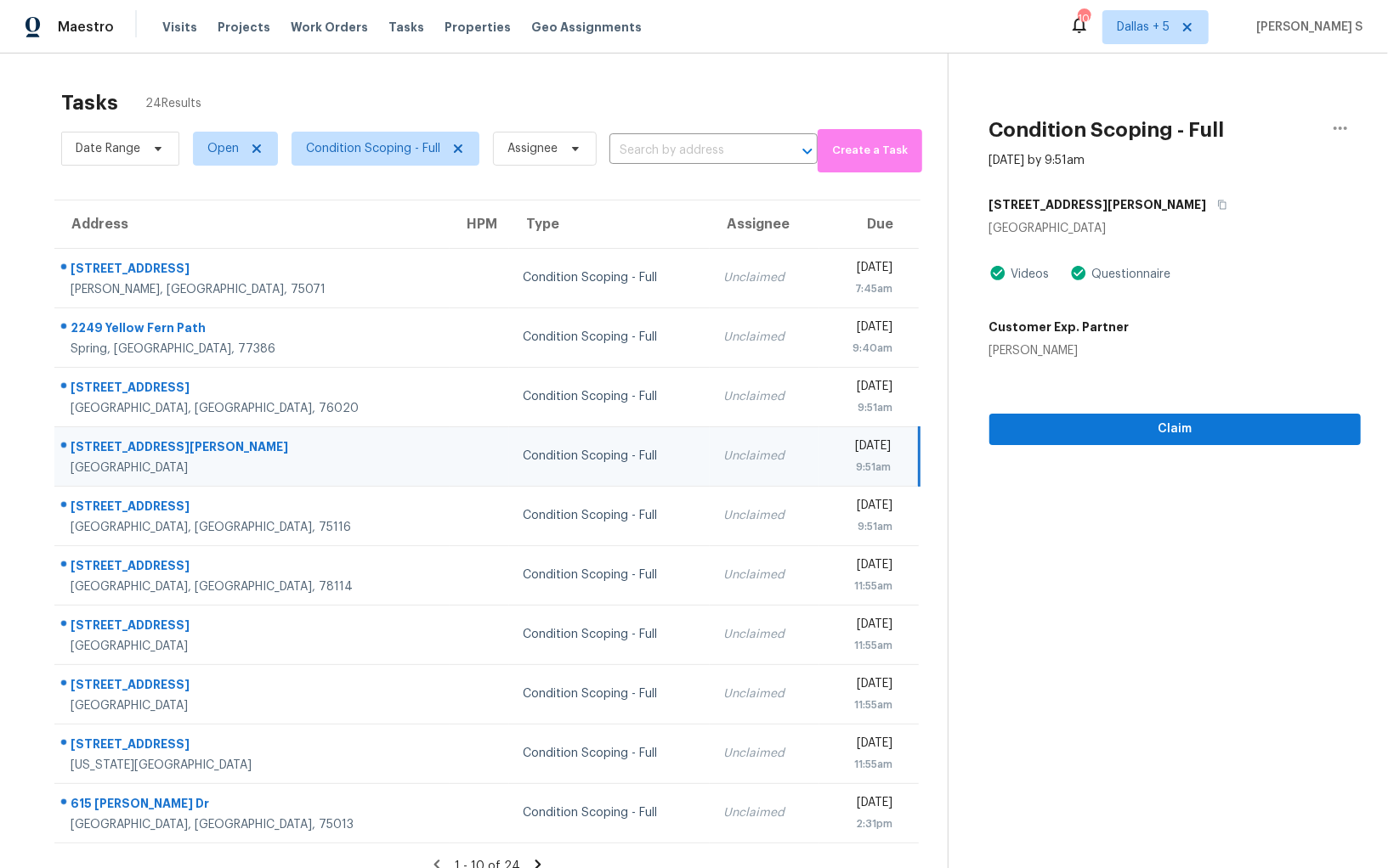
click at [534, 858] on icon at bounding box center [538, 865] width 16 height 16
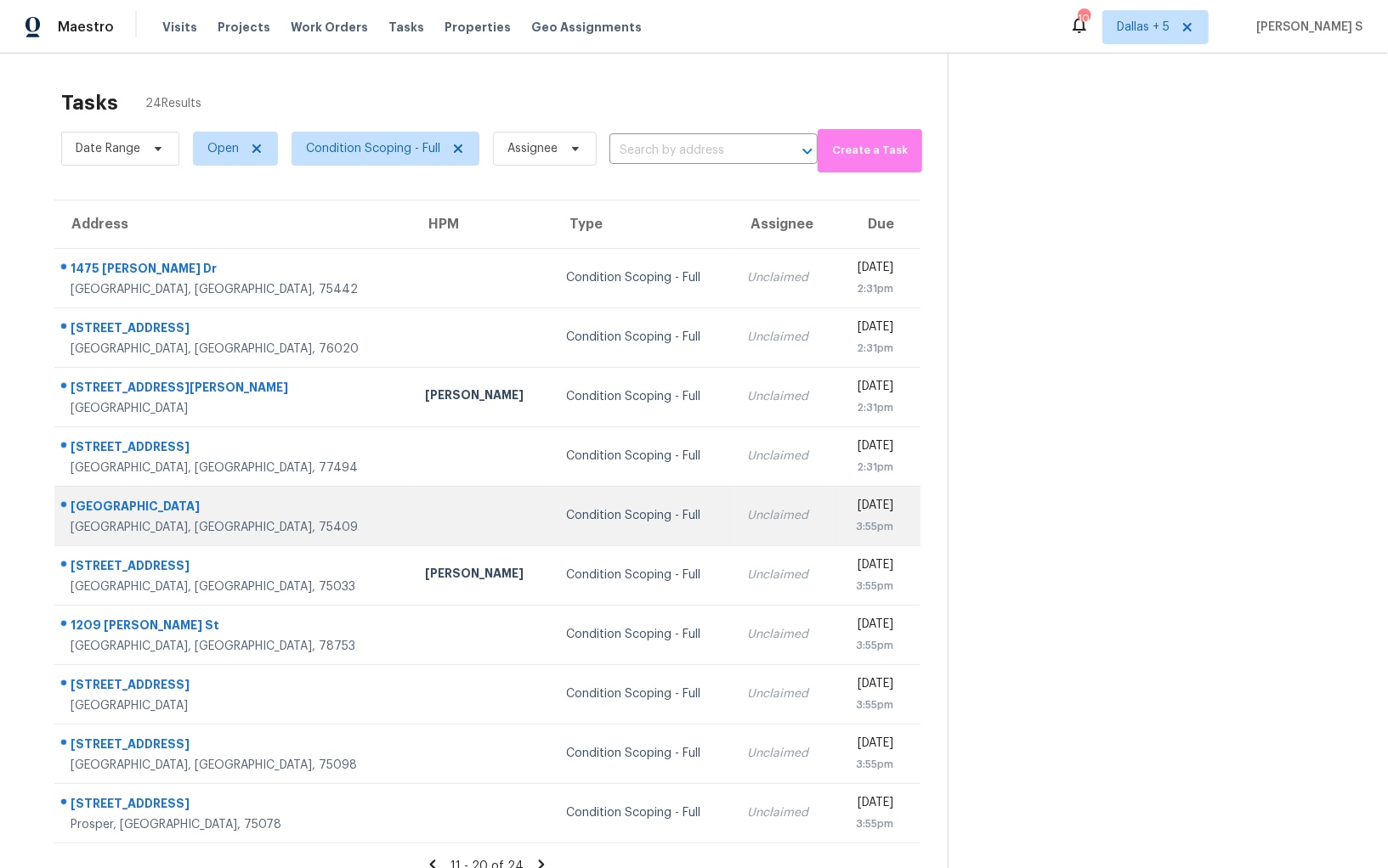
drag, startPoint x: 63, startPoint y: 260, endPoint x: 677, endPoint y: 503, distance: 660.3
click at [677, 503] on tbody "1475 Emilia Dr Farmersville, TX, 75442 Condition Scoping - Full Unclaimed Fri, …" at bounding box center [487, 545] width 866 height 595
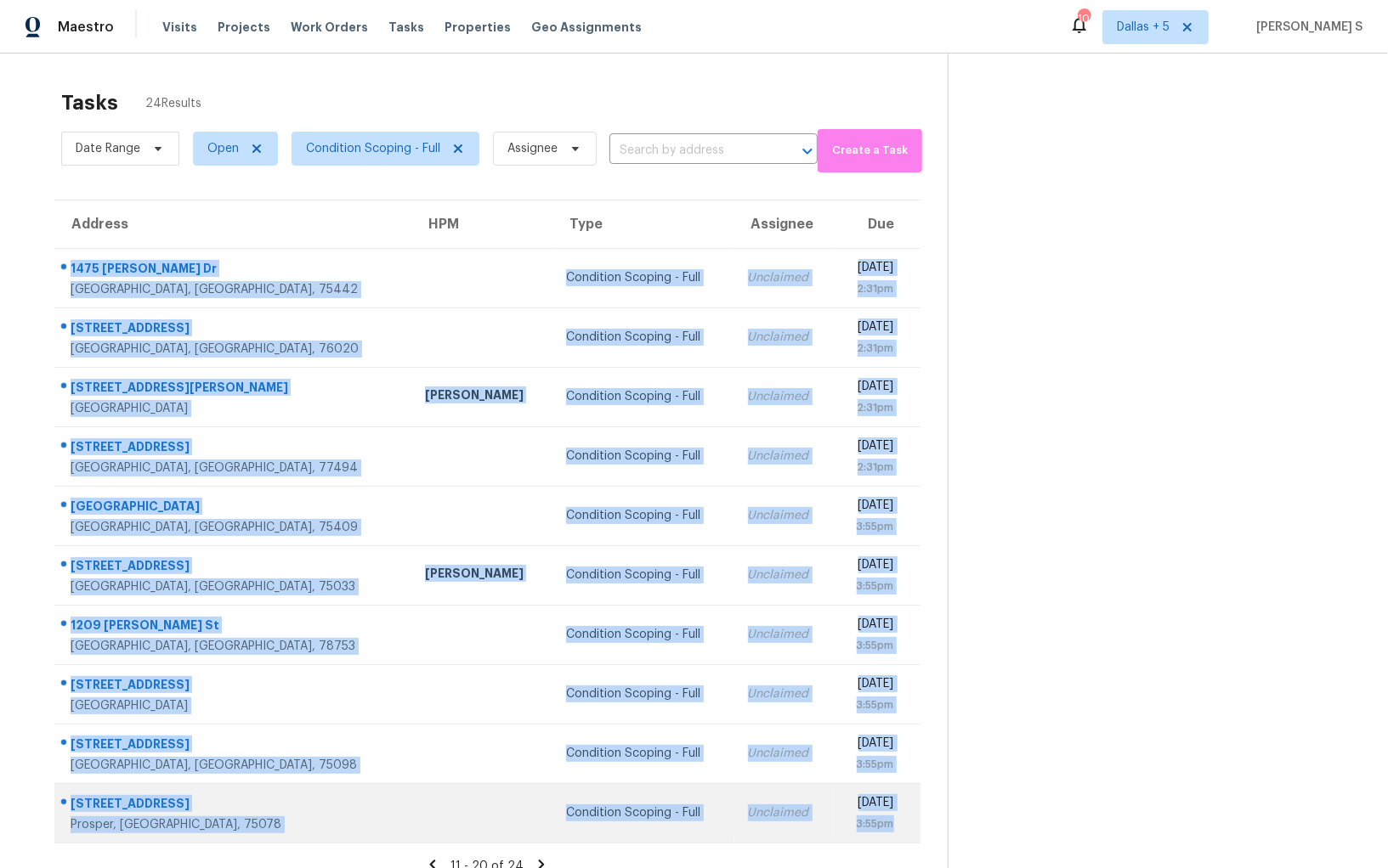
drag, startPoint x: 71, startPoint y: 267, endPoint x: 897, endPoint y: 823, distance: 995.7
click at [897, 823] on tbody "1475 Emilia Dr Farmersville, TX, 75442 Condition Scoping - Full Unclaimed Fri, …" at bounding box center [487, 545] width 866 height 595
copy tbody "1475 Emilia Dr Farmersville, TX, 75442 Condition Scoping - Full Unclaimed Fri, …"
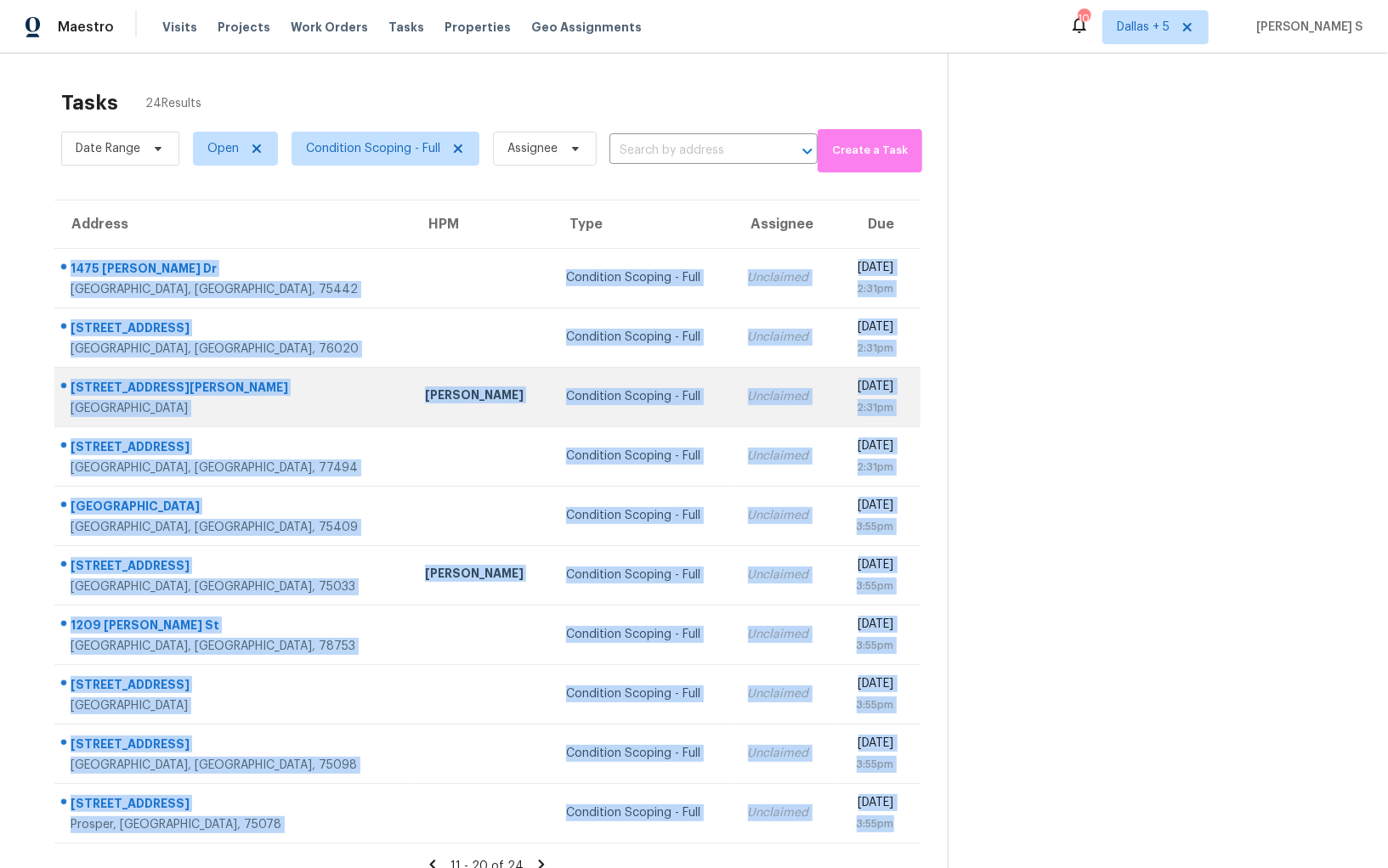
scroll to position [53, 0]
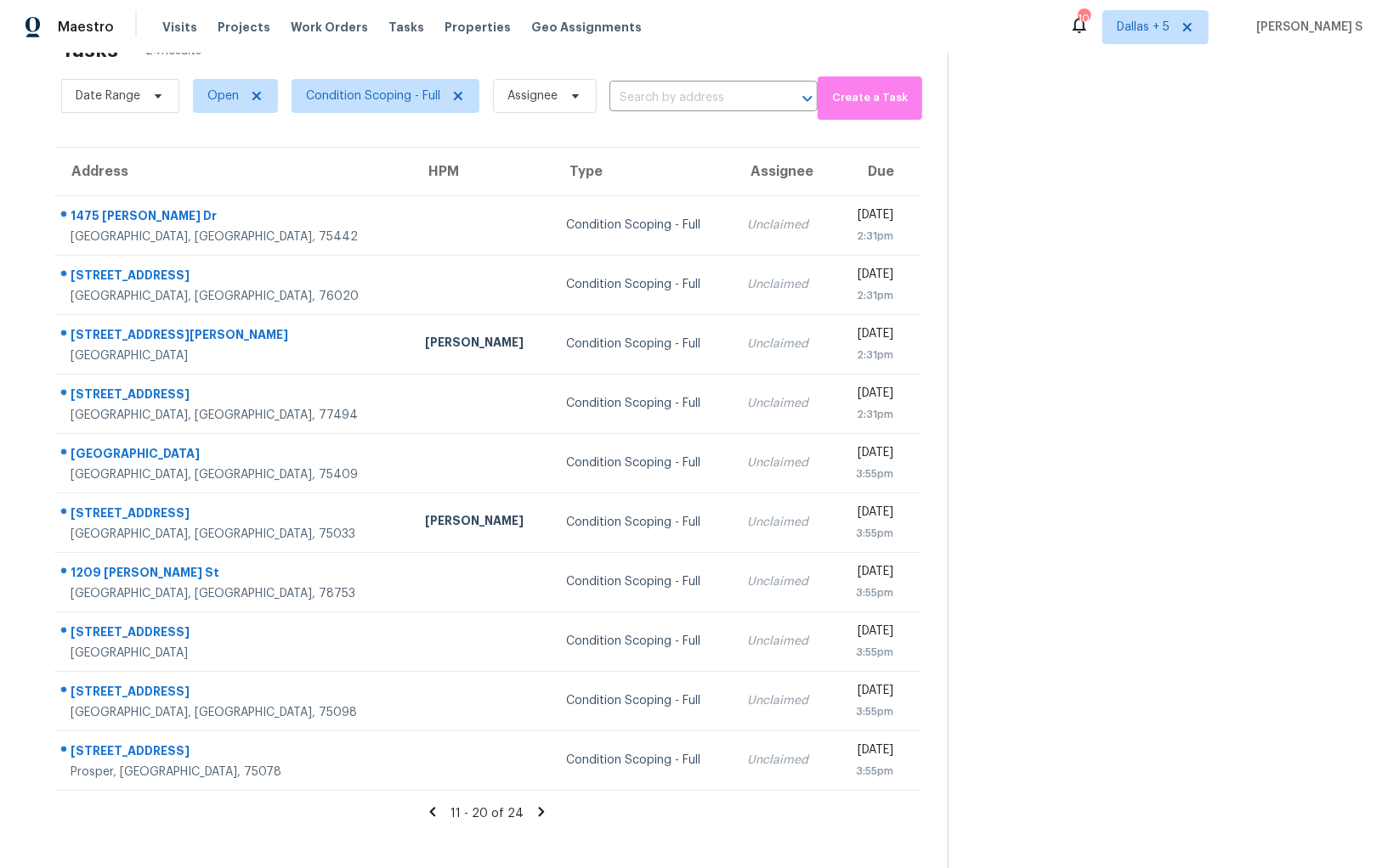
click at [533, 808] on icon at bounding box center [541, 812] width 16 height 16
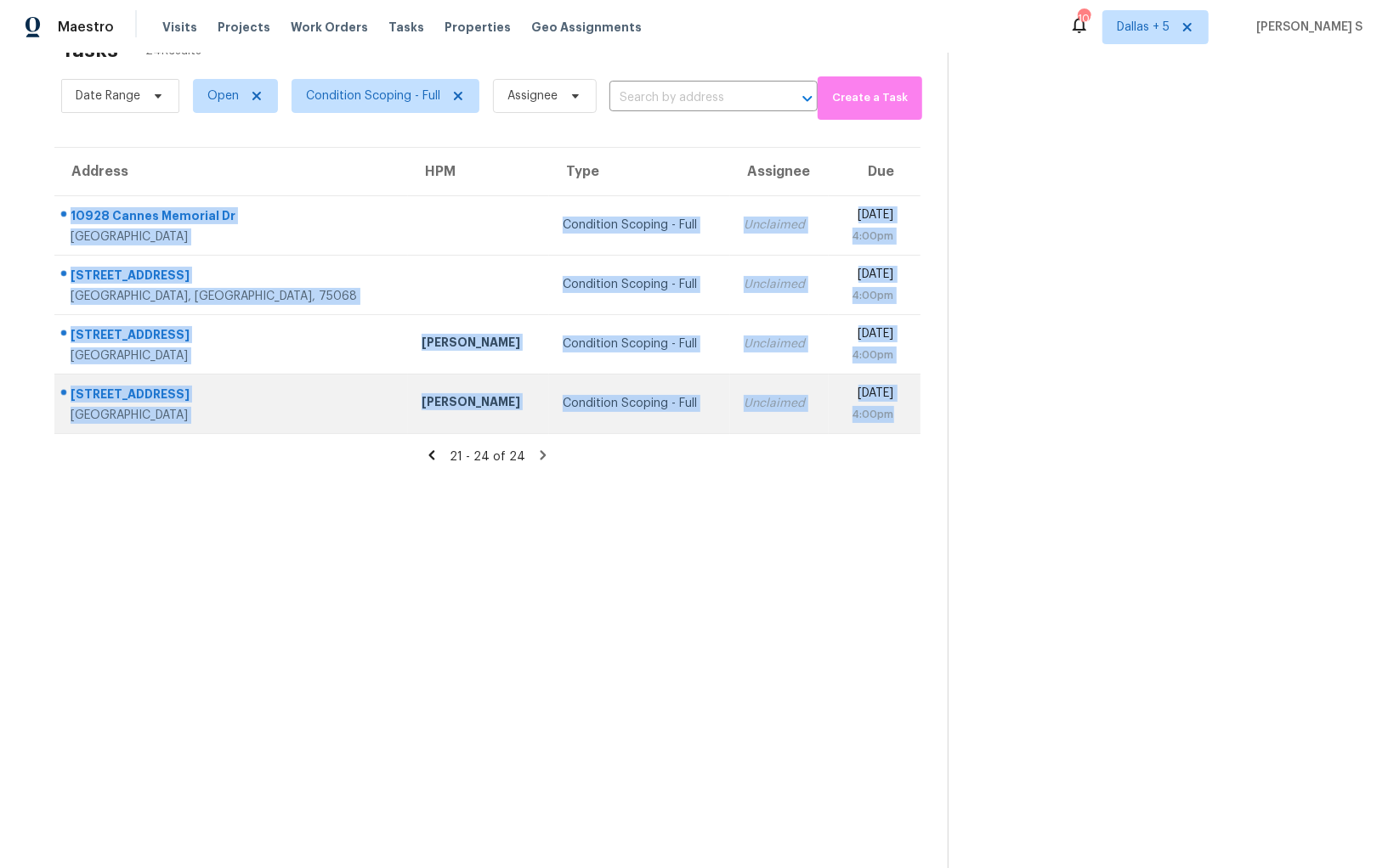
drag, startPoint x: 71, startPoint y: 212, endPoint x: 901, endPoint y: 414, distance: 854.2
click at [901, 414] on tbody "10928 Cannes Memorial Dr Houston, TX, 77043 Condition Scoping - Full Unclaimed …" at bounding box center [487, 314] width 866 height 238
copy tbody "10928 Cannes Memorial Dr Houston, TX, 77043 Condition Scoping - Full Unclaimed …"
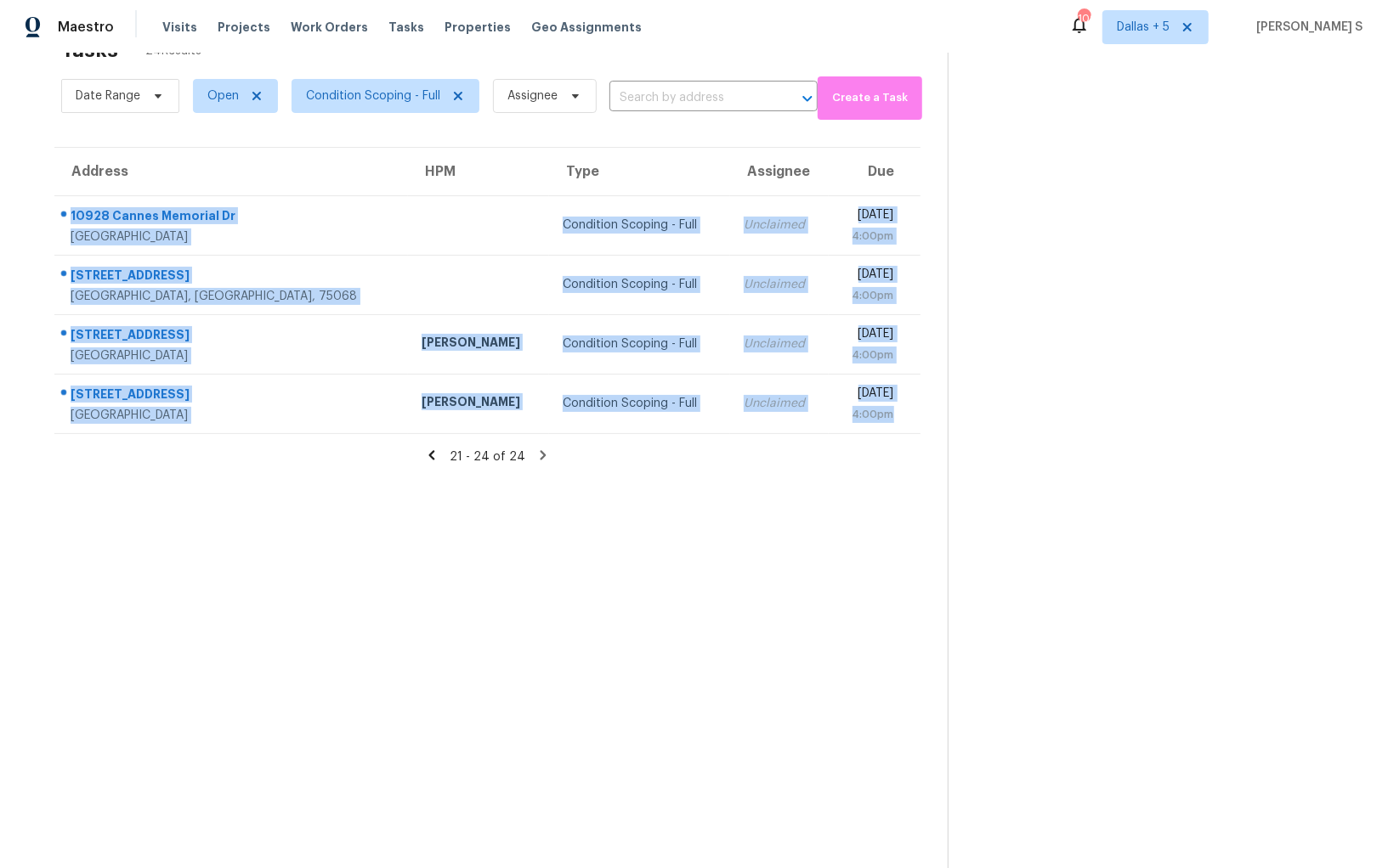
scroll to position [0, 0]
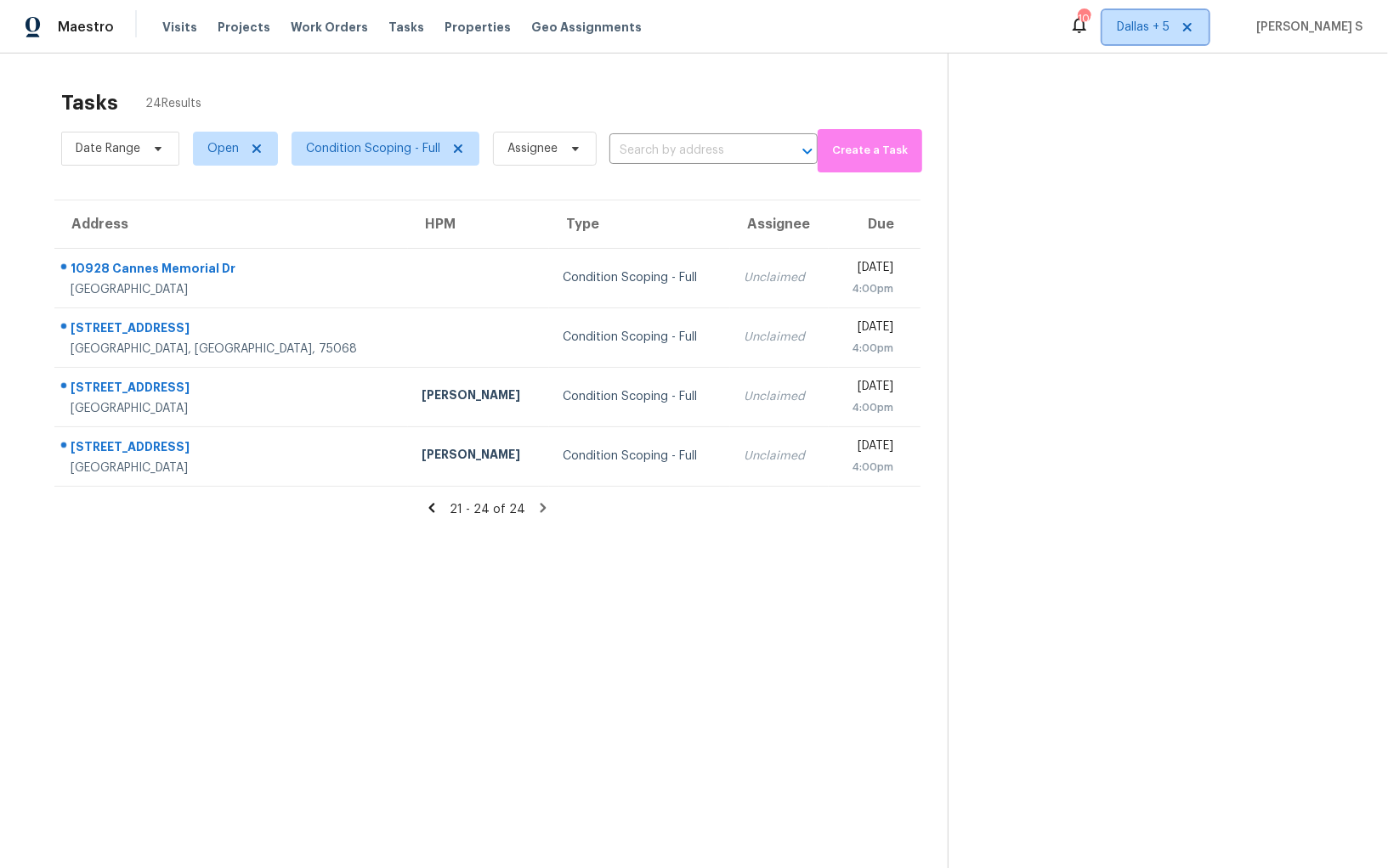
click at [1149, 33] on span "Dallas + 5" at bounding box center [1143, 28] width 53 height 17
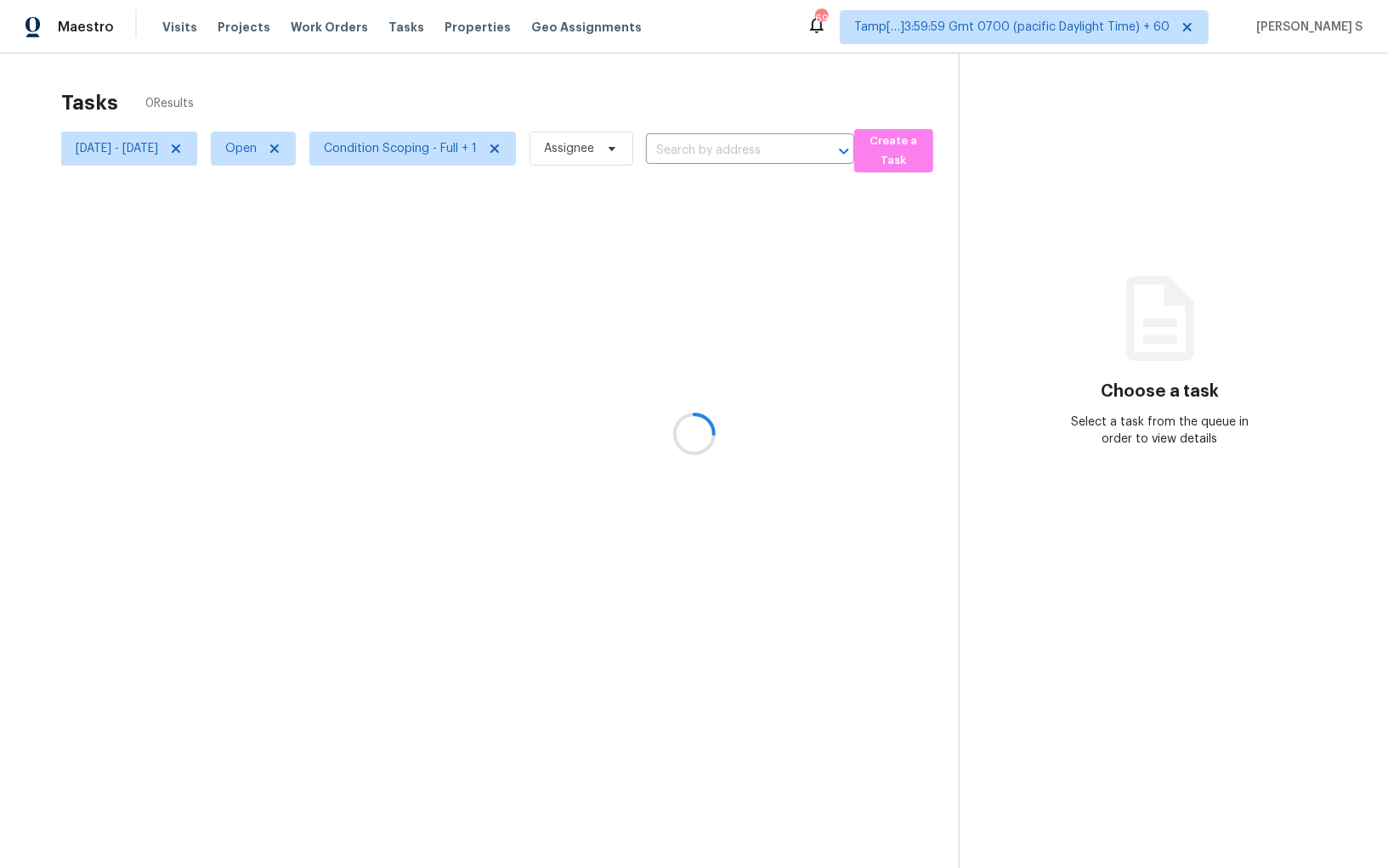
click at [1062, 3] on div at bounding box center [694, 434] width 1388 height 868
click at [1063, 20] on span "Tamp[…]3:59:59 Gmt 0700 (pacific Daylight Time) + 60" at bounding box center [1011, 28] width 315 height 17
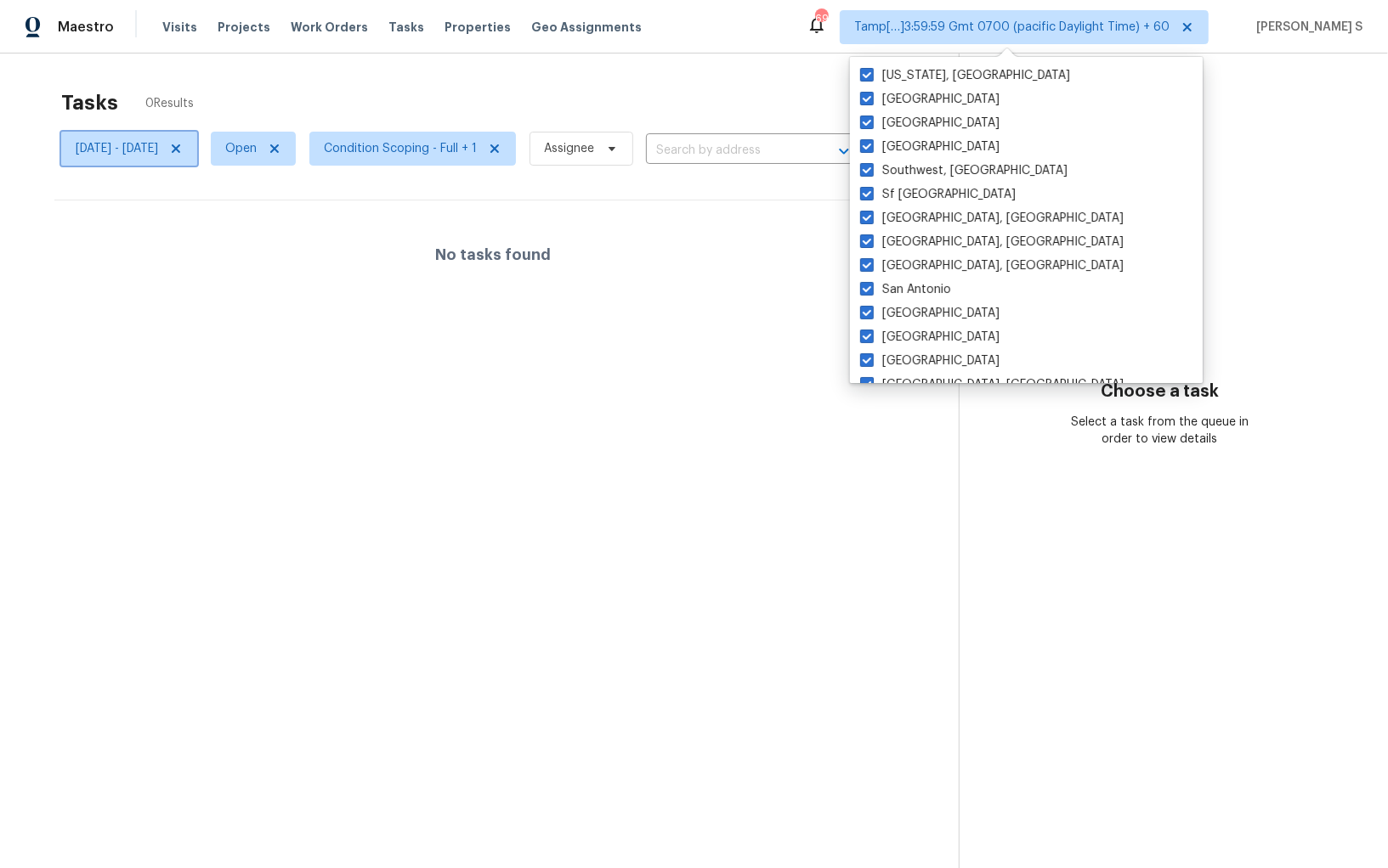
click at [180, 150] on icon at bounding box center [176, 149] width 9 height 9
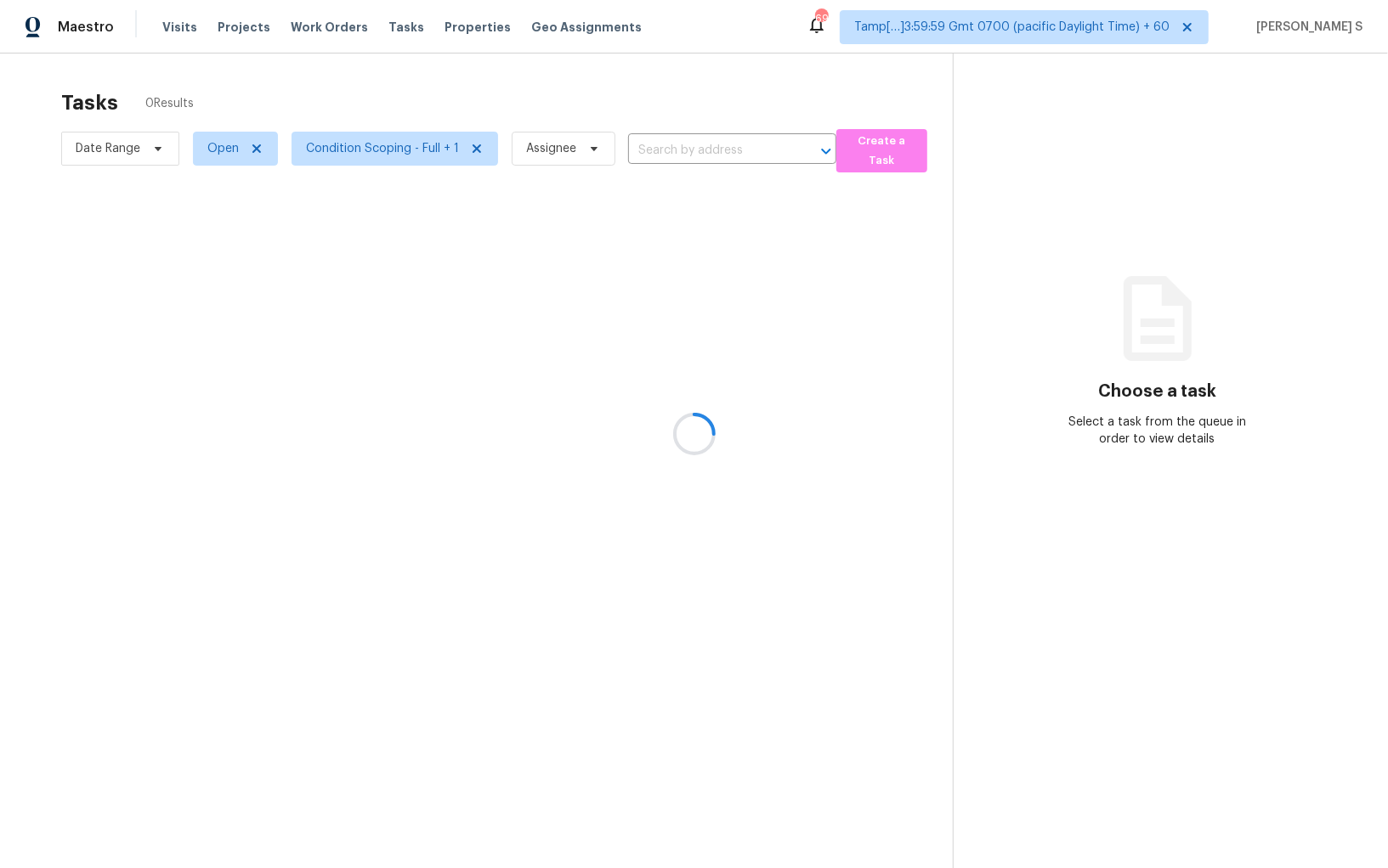
click at [1042, 32] on div at bounding box center [694, 434] width 1388 height 868
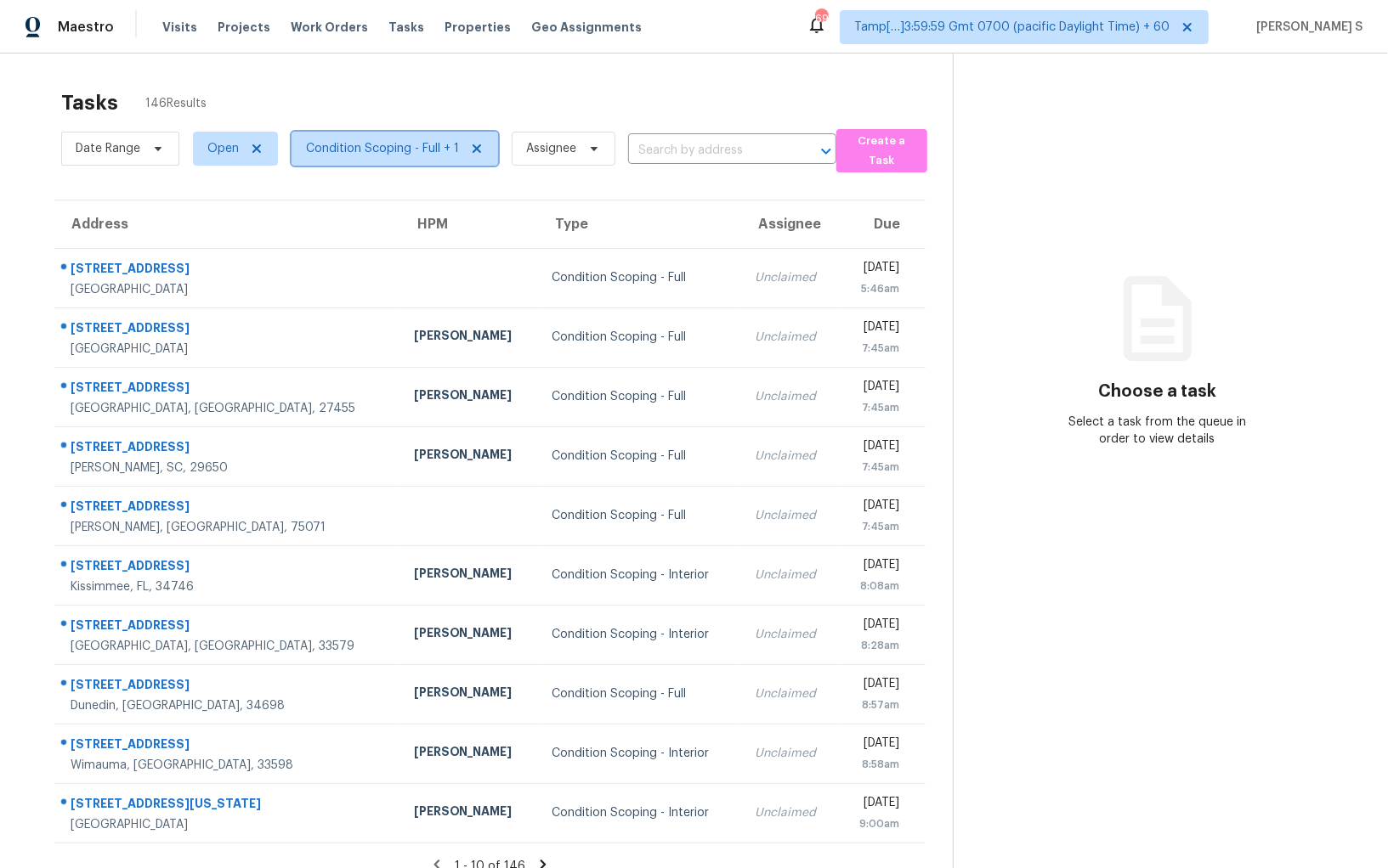
click at [405, 140] on span "Condition Scoping - Full + 1" at bounding box center [382, 149] width 153 height 17
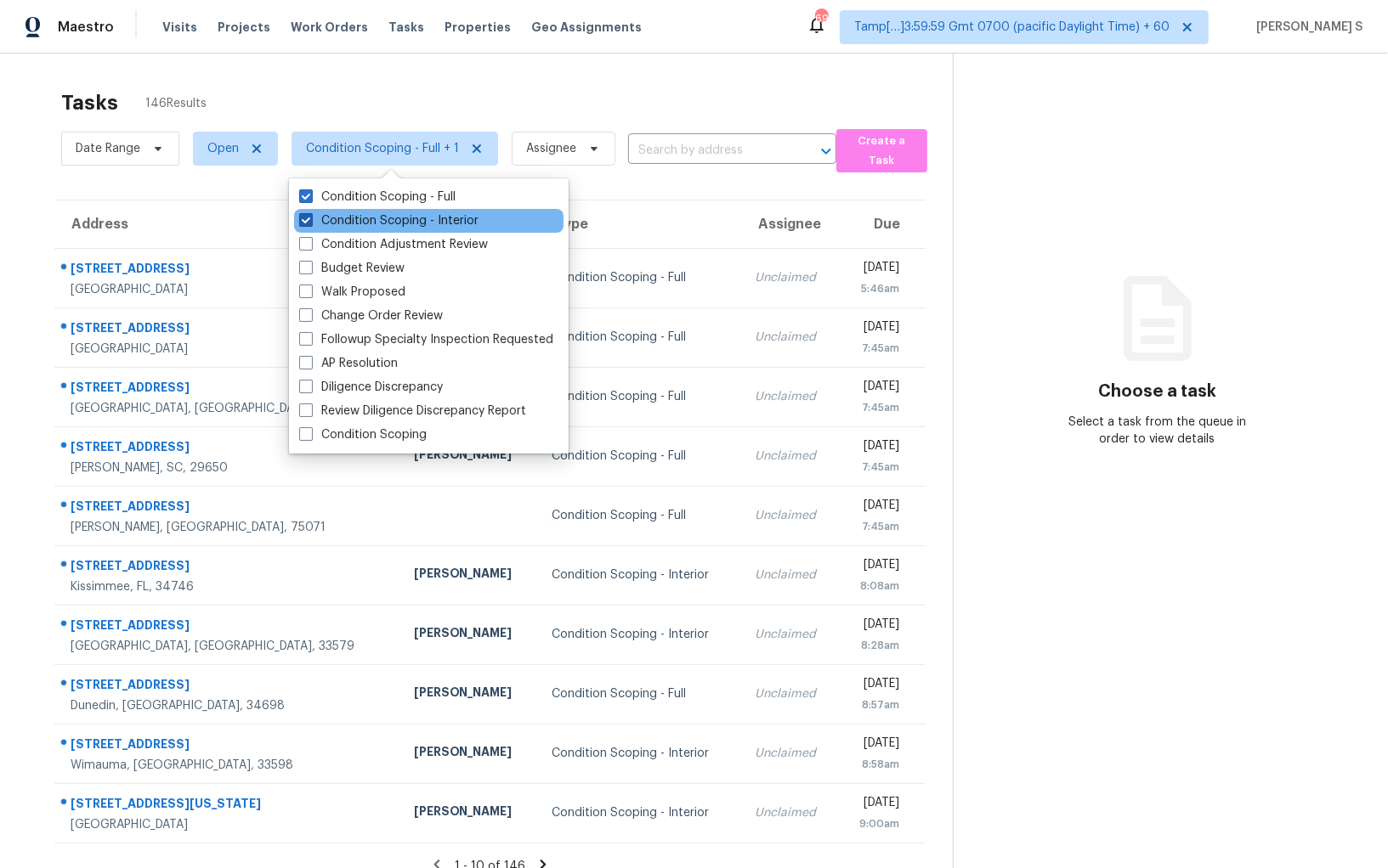
click at [462, 224] on label "Condition Scoping - Interior" at bounding box center [388, 221] width 179 height 17
click at [310, 223] on input "Condition Scoping - Interior" at bounding box center [304, 217] width 11 height 11
checkbox input "false"
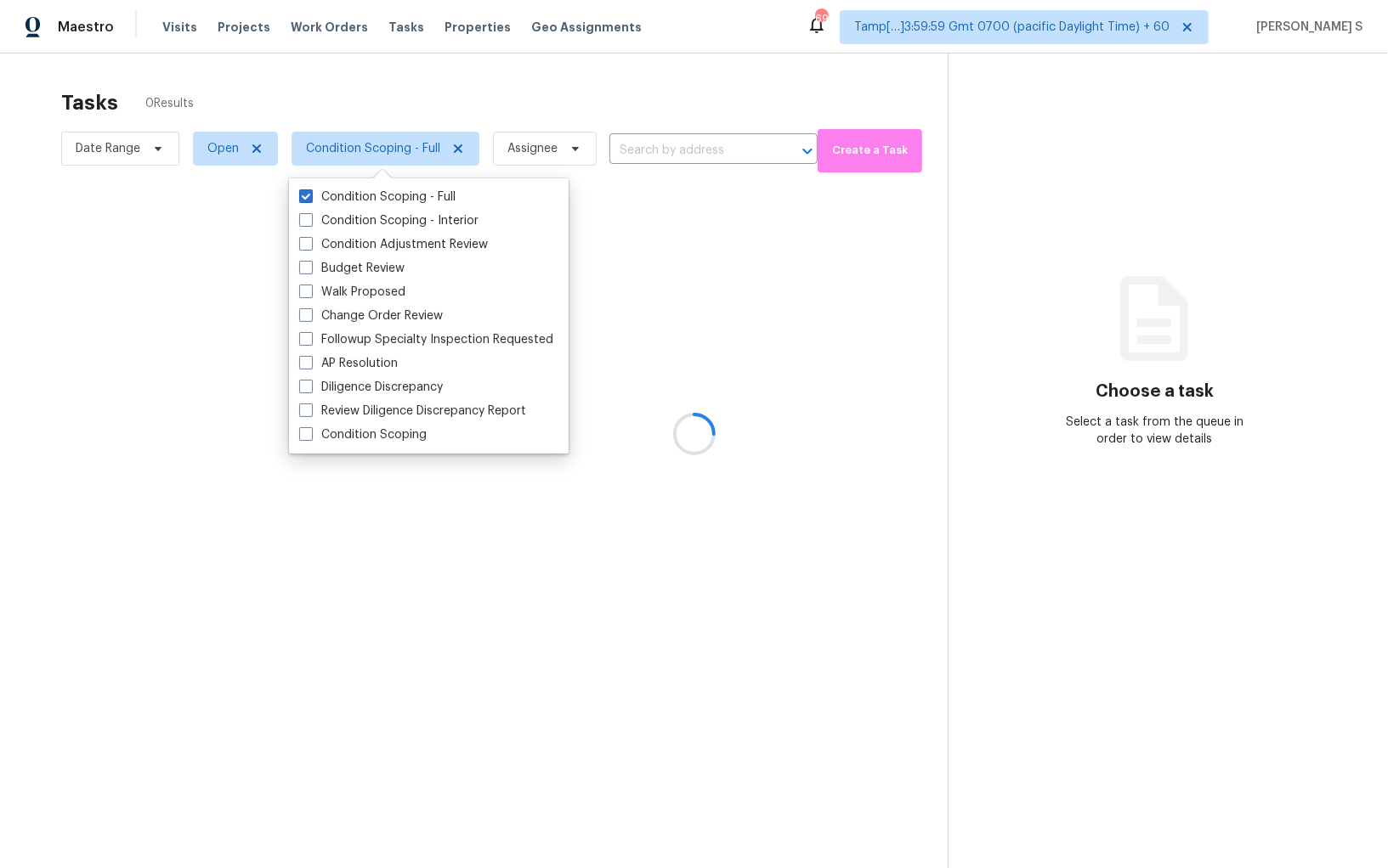
click at [797, 392] on div at bounding box center [694, 434] width 1388 height 868
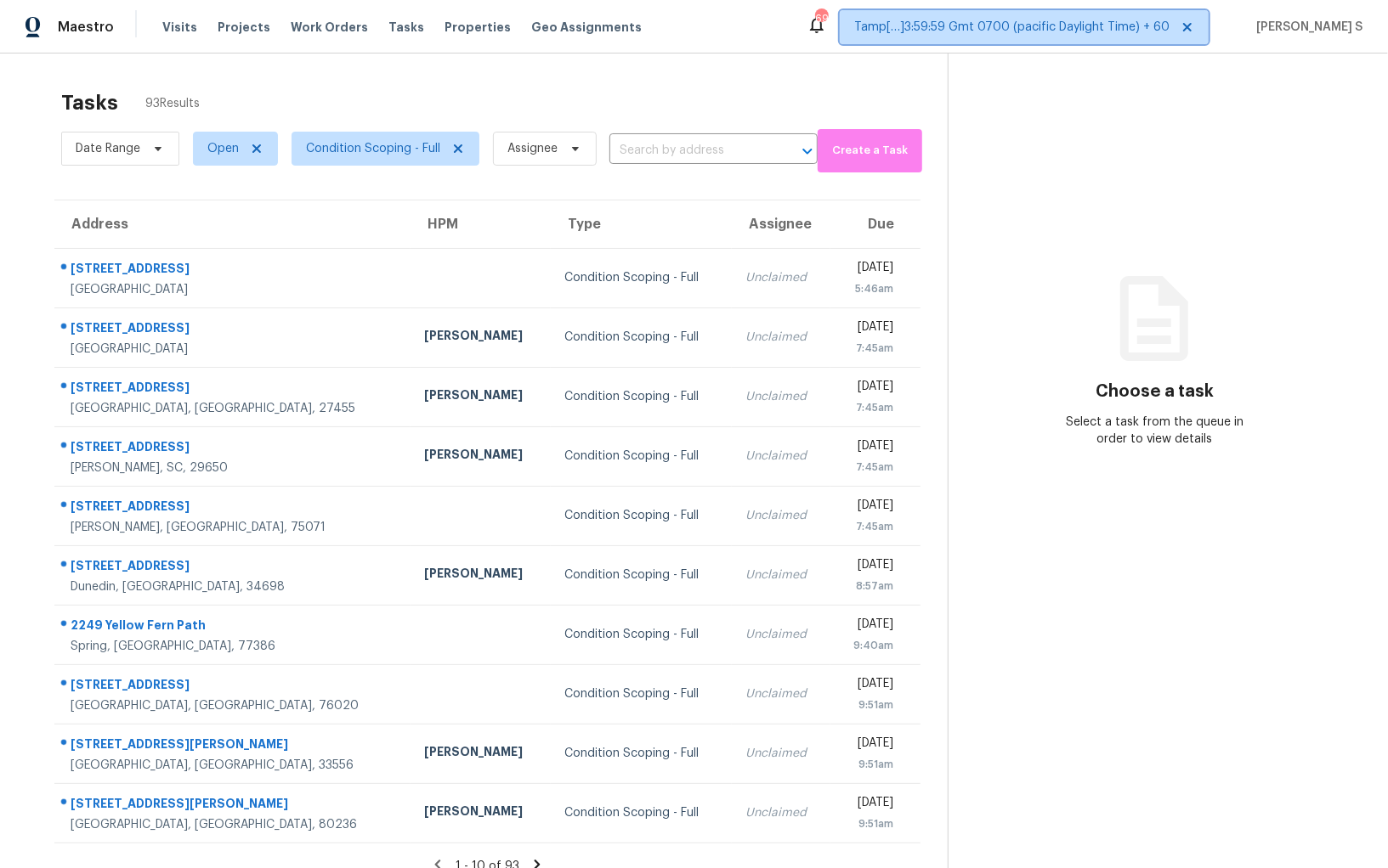
click at [1058, 35] on span "Tamp[…]3:59:59 Gmt 0700 (pacific Daylight Time) + 60" at bounding box center [1011, 28] width 315 height 17
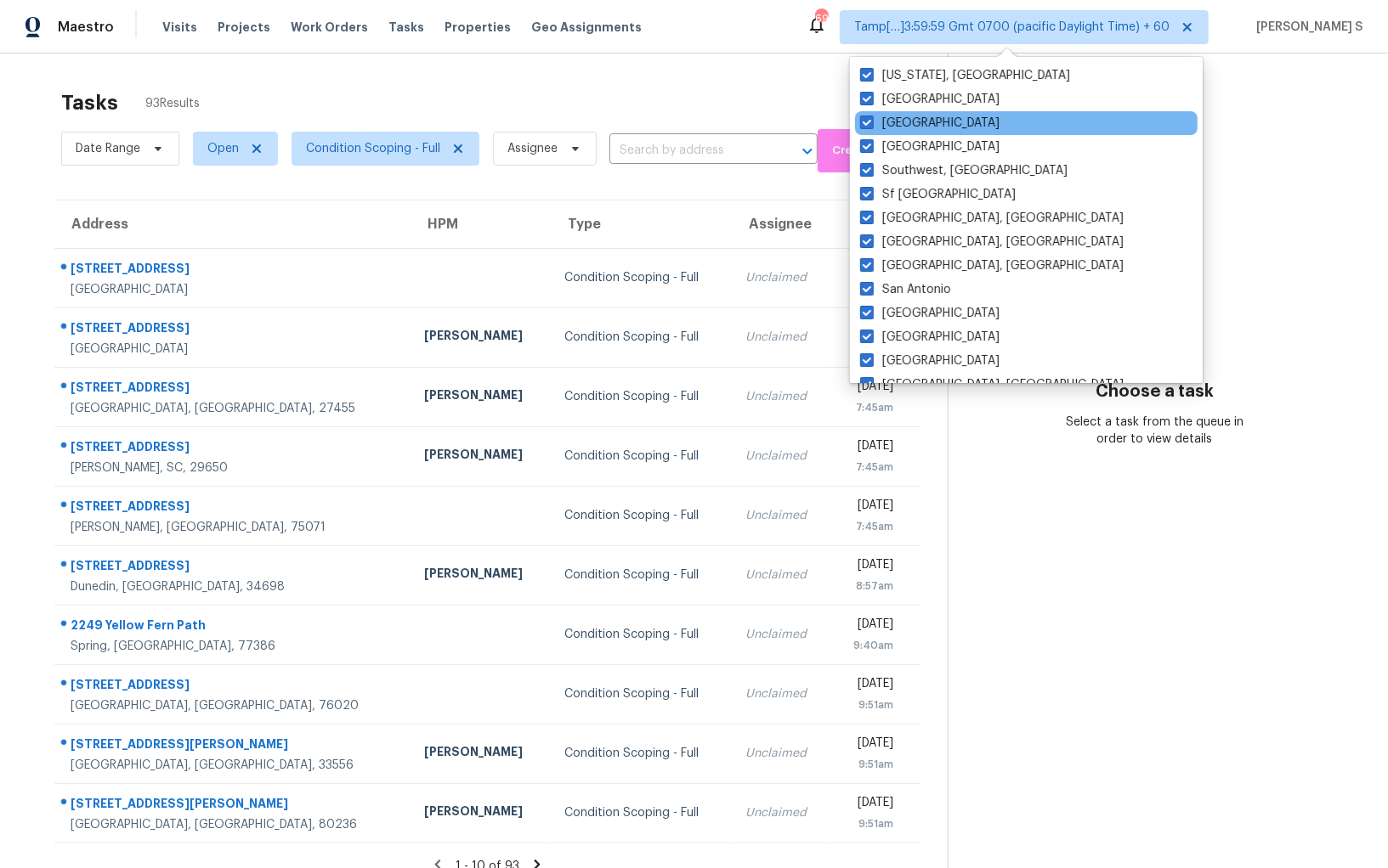
click at [951, 123] on div "[GEOGRAPHIC_DATA]" at bounding box center [1026, 123] width 343 height 23
click at [888, 129] on label "[GEOGRAPHIC_DATA]" at bounding box center [929, 124] width 139 height 17
click at [871, 125] on input "[GEOGRAPHIC_DATA]" at bounding box center [865, 120] width 11 height 11
checkbox input "false"
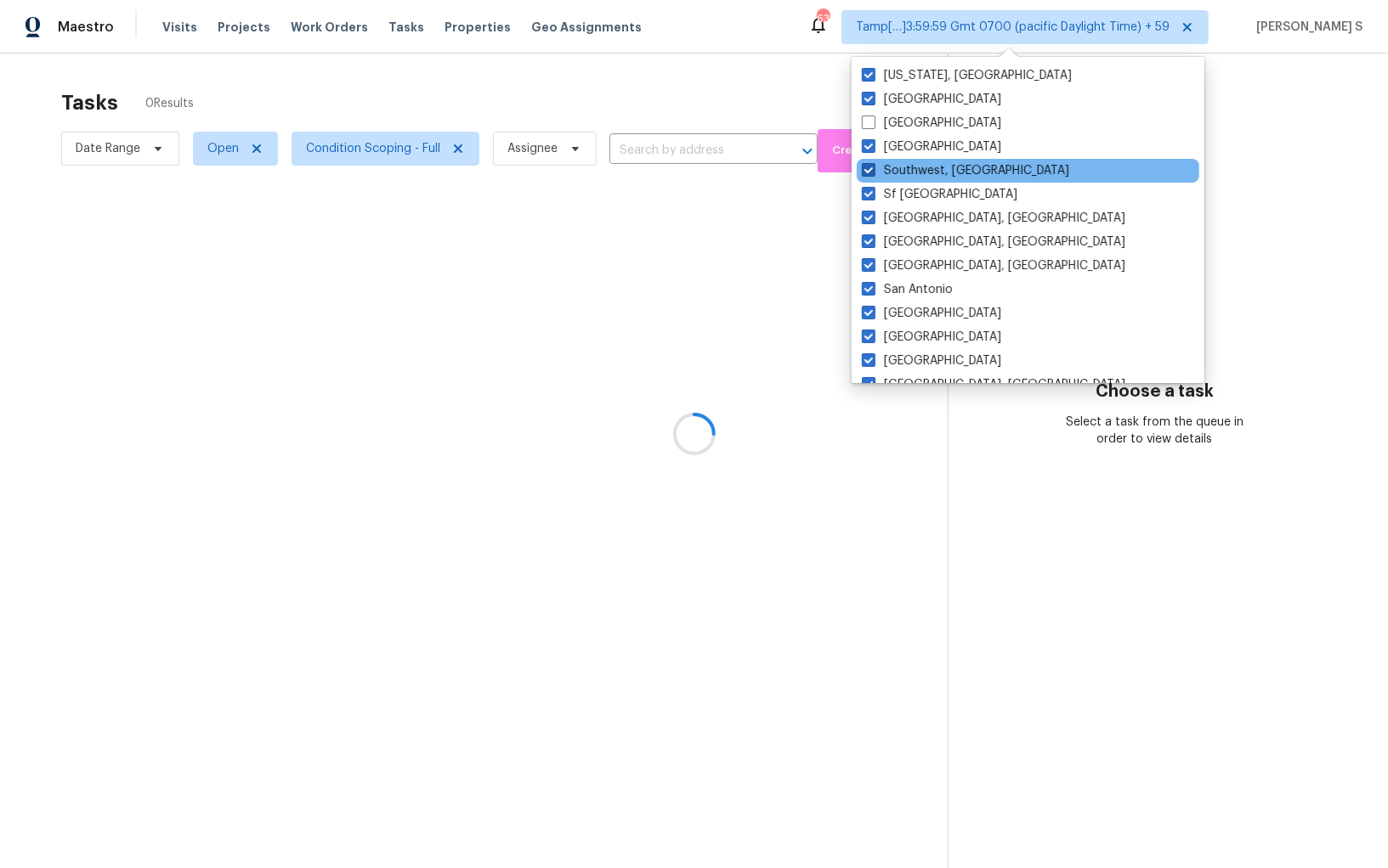
click at [921, 175] on label "Southwest, [GEOGRAPHIC_DATA]" at bounding box center [965, 170] width 207 height 17
click at [873, 173] on input "Southwest, [GEOGRAPHIC_DATA]" at bounding box center [867, 167] width 11 height 11
checkbox input "false"
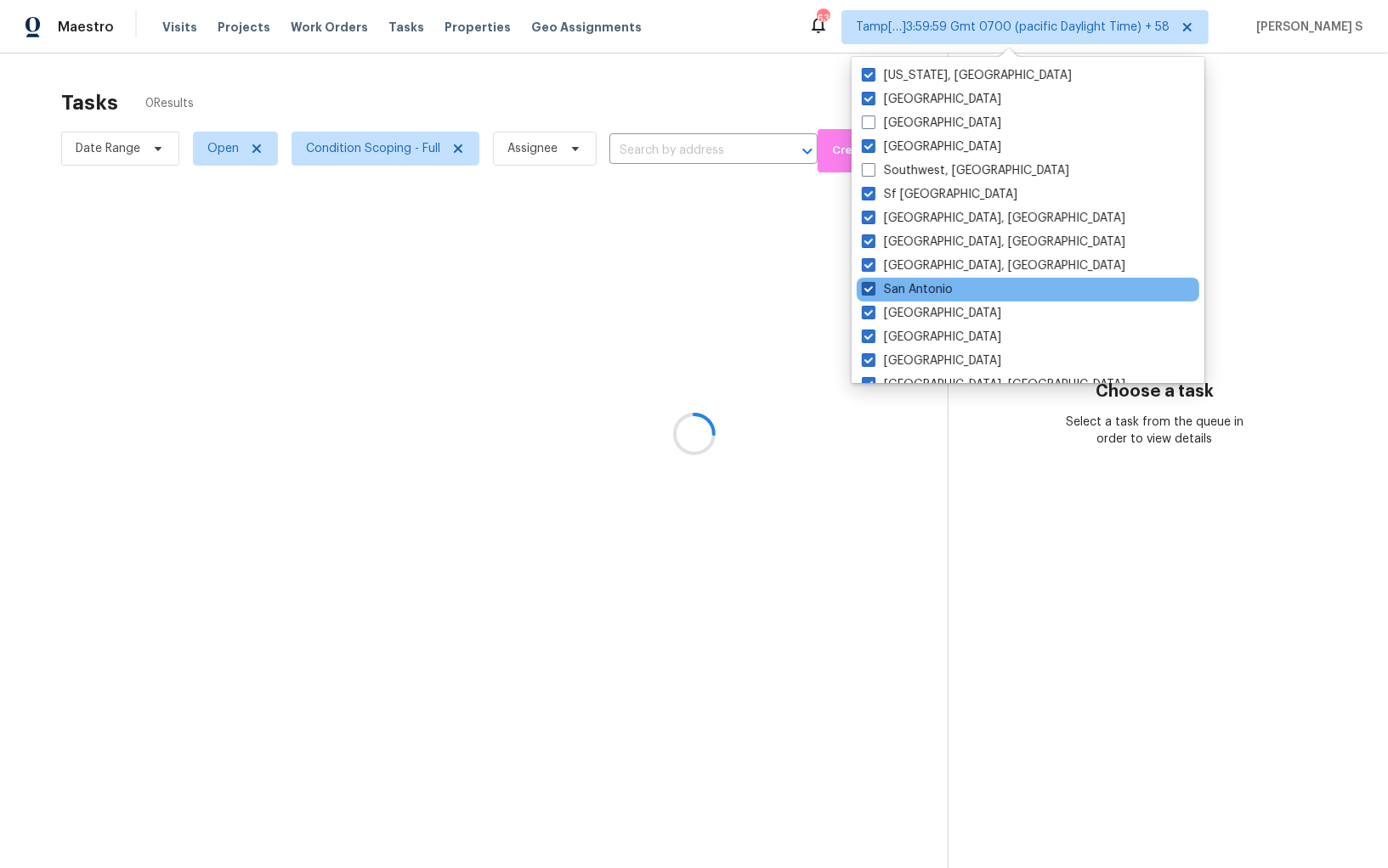
click at [929, 283] on label "San Antonio" at bounding box center [907, 290] width 91 height 17
click at [873, 283] on input "San Antonio" at bounding box center [867, 286] width 11 height 11
checkbox input "false"
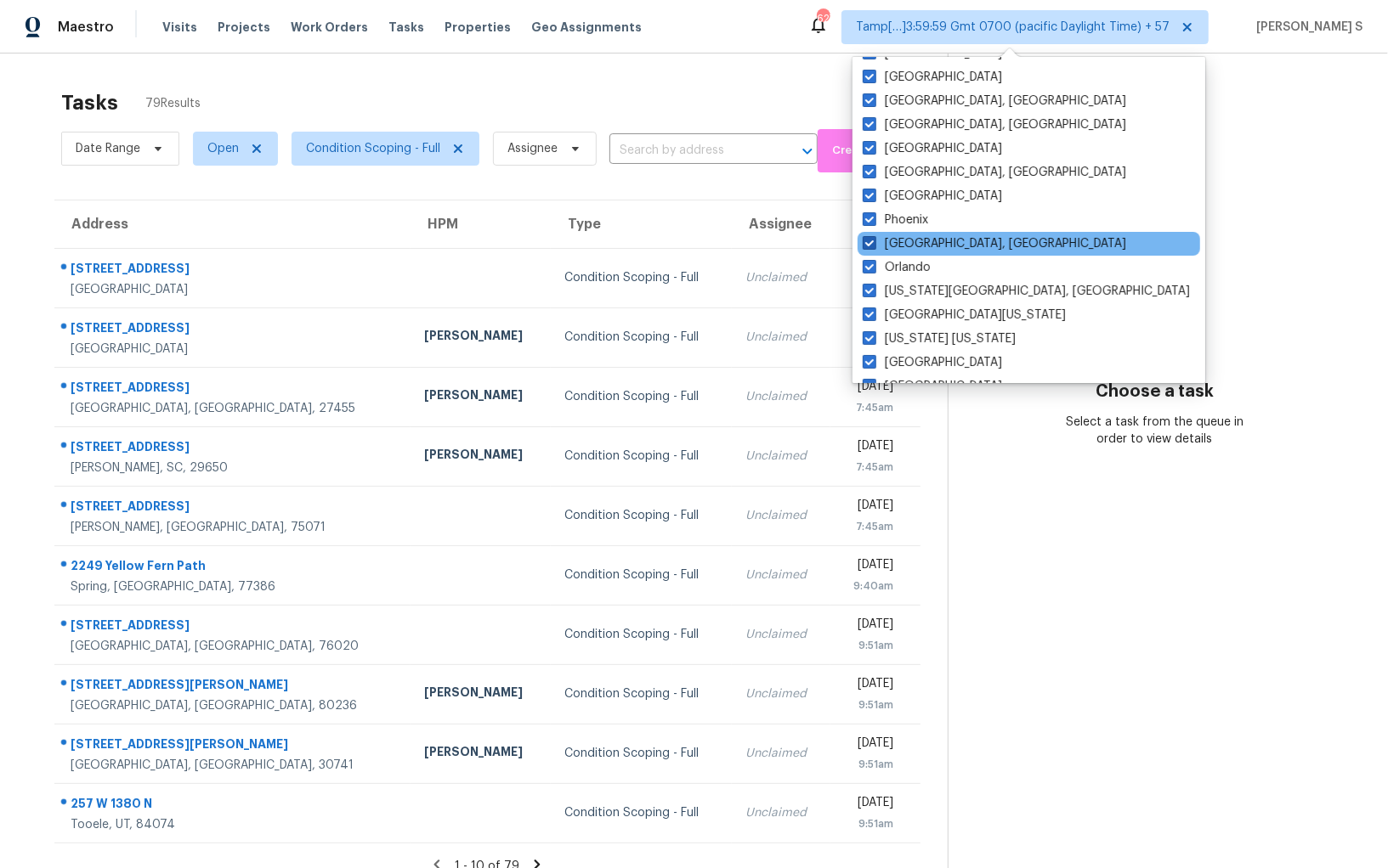
scroll to position [303, 0]
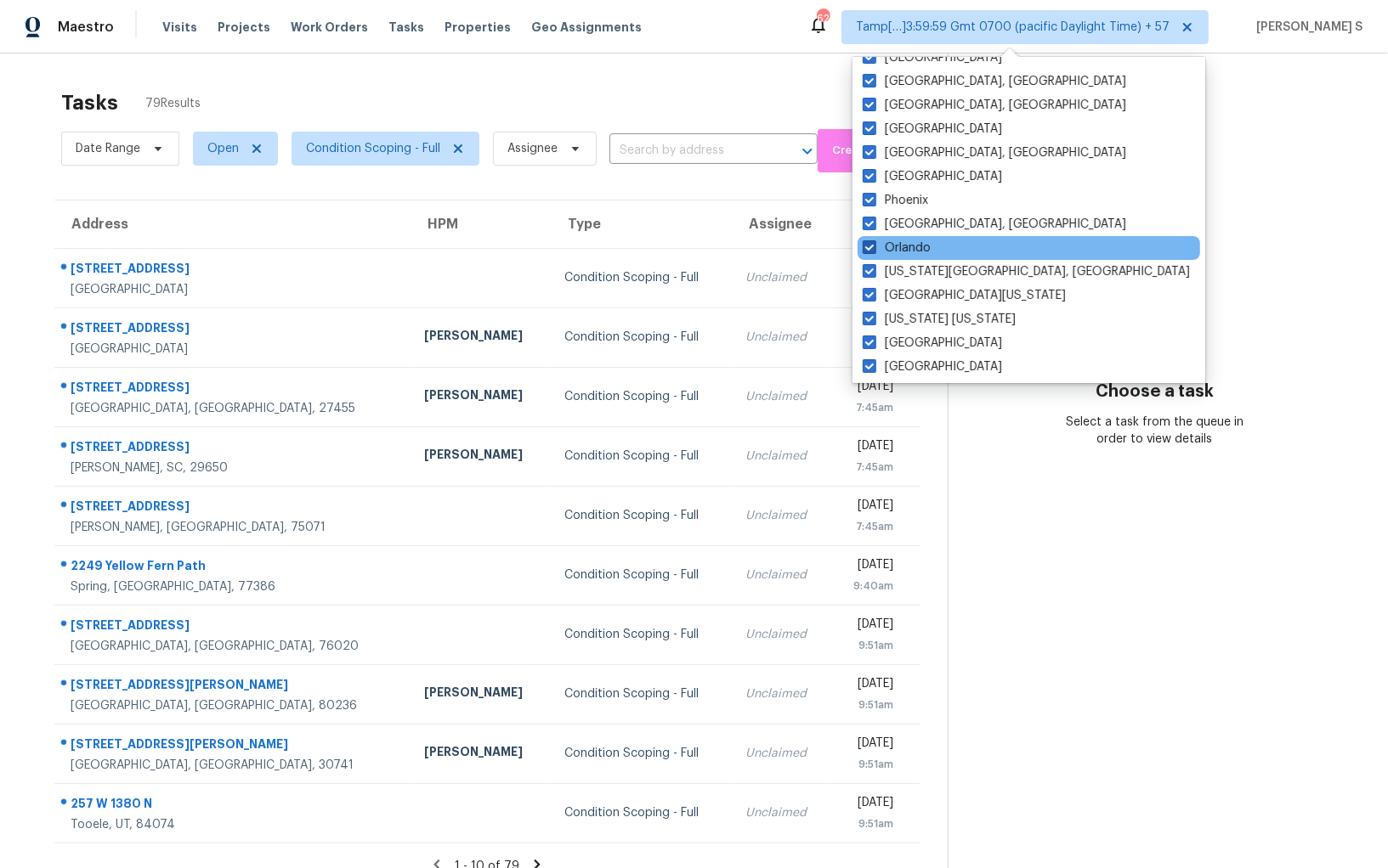
click at [919, 253] on label "Orlando" at bounding box center [896, 248] width 68 height 17
click at [874, 251] on input "Orlando" at bounding box center [868, 245] width 11 height 11
checkbox input "false"
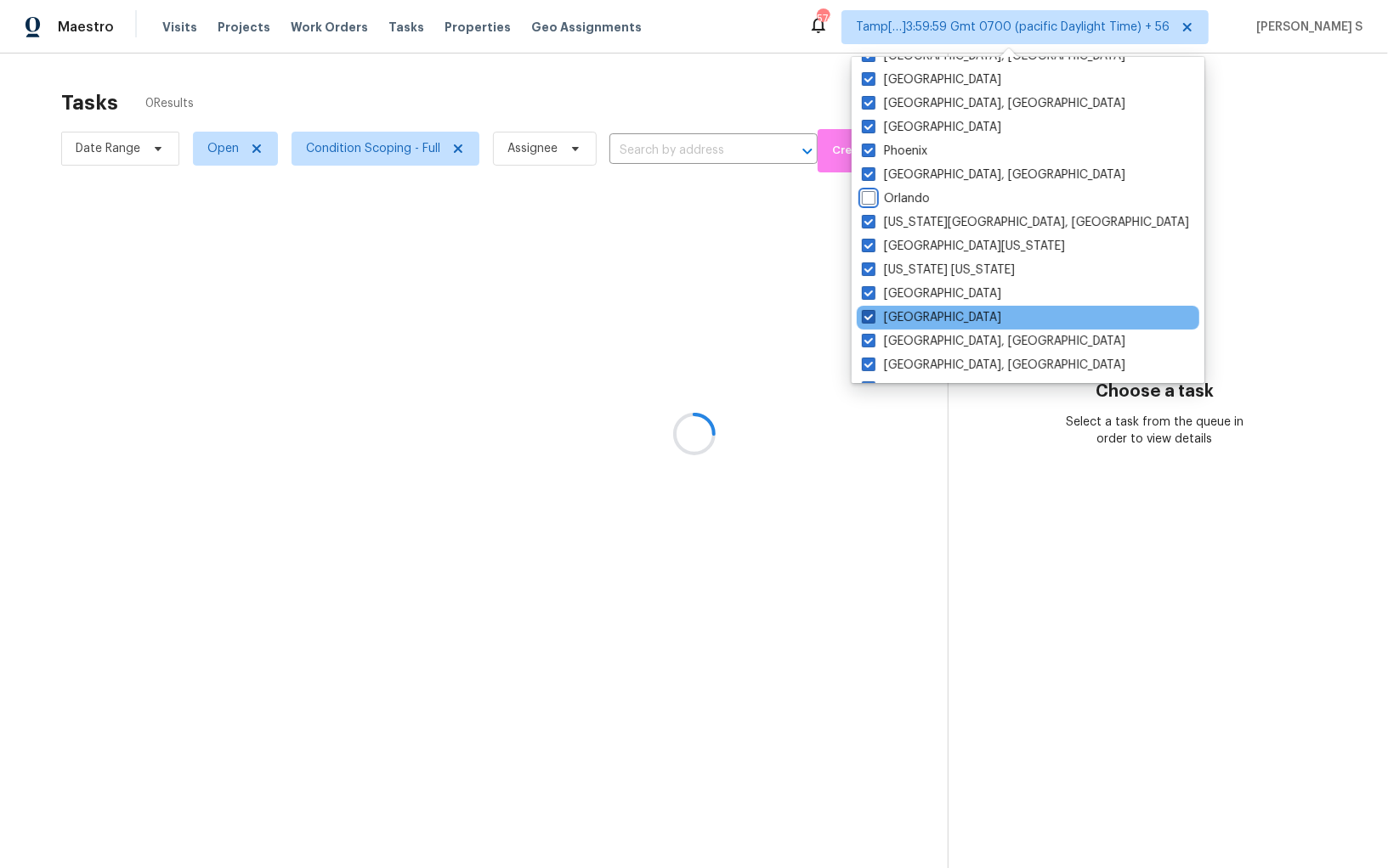
scroll to position [402, 0]
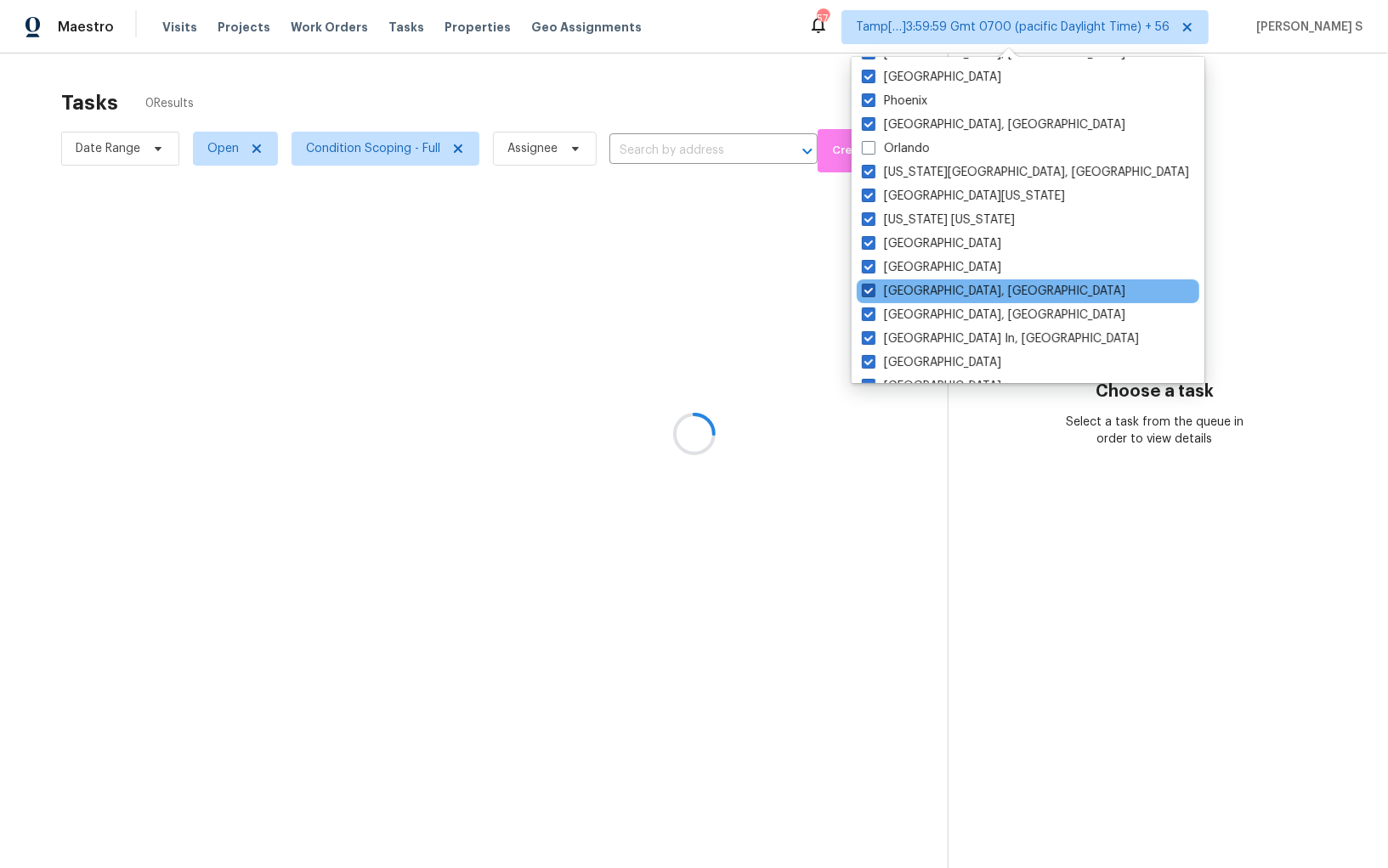
click at [927, 288] on label "[GEOGRAPHIC_DATA], [GEOGRAPHIC_DATA]" at bounding box center [993, 292] width 263 height 17
click at [873, 288] on input "[GEOGRAPHIC_DATA], [GEOGRAPHIC_DATA]" at bounding box center [867, 288] width 11 height 11
checkbox input "false"
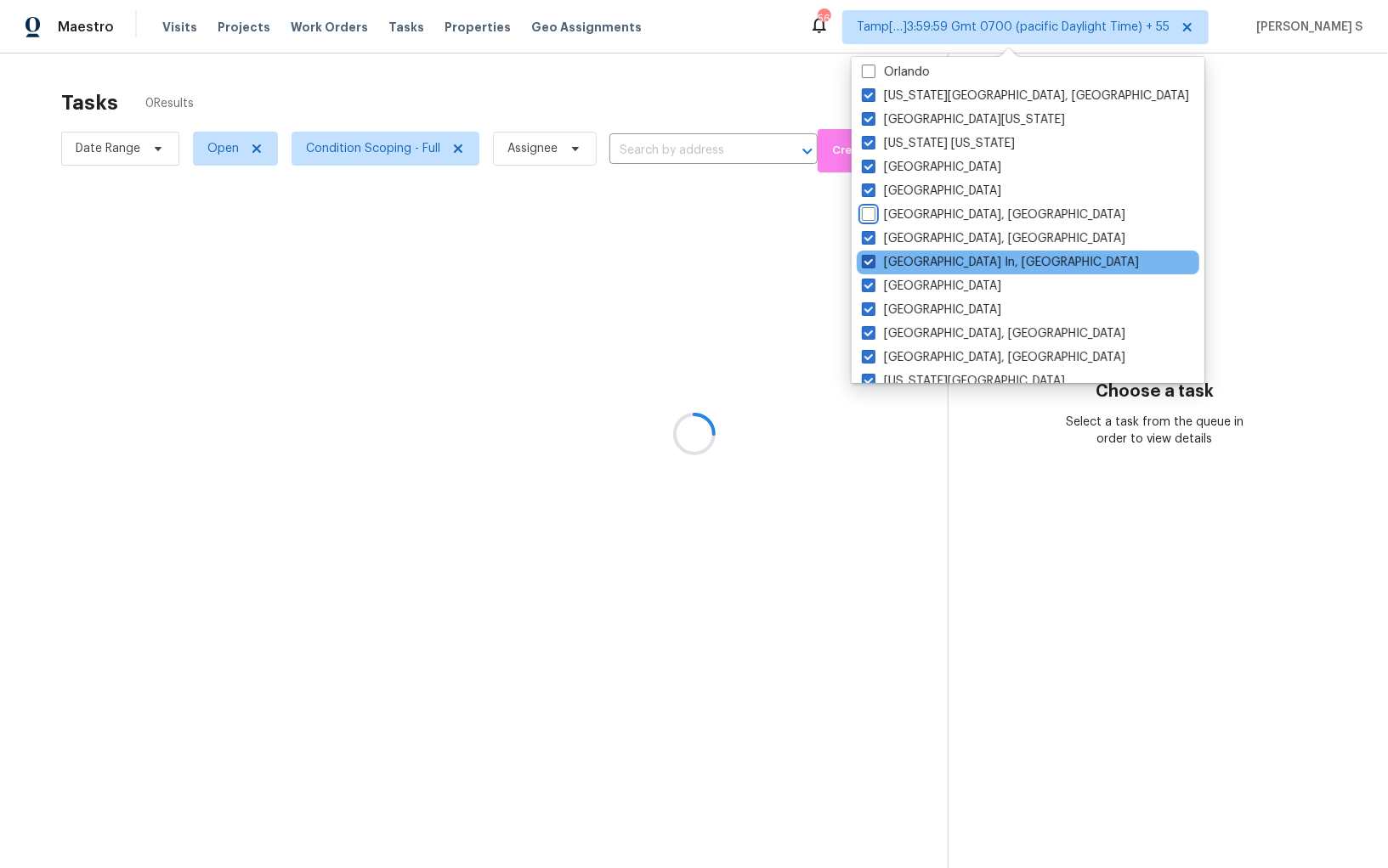
scroll to position [488, 0]
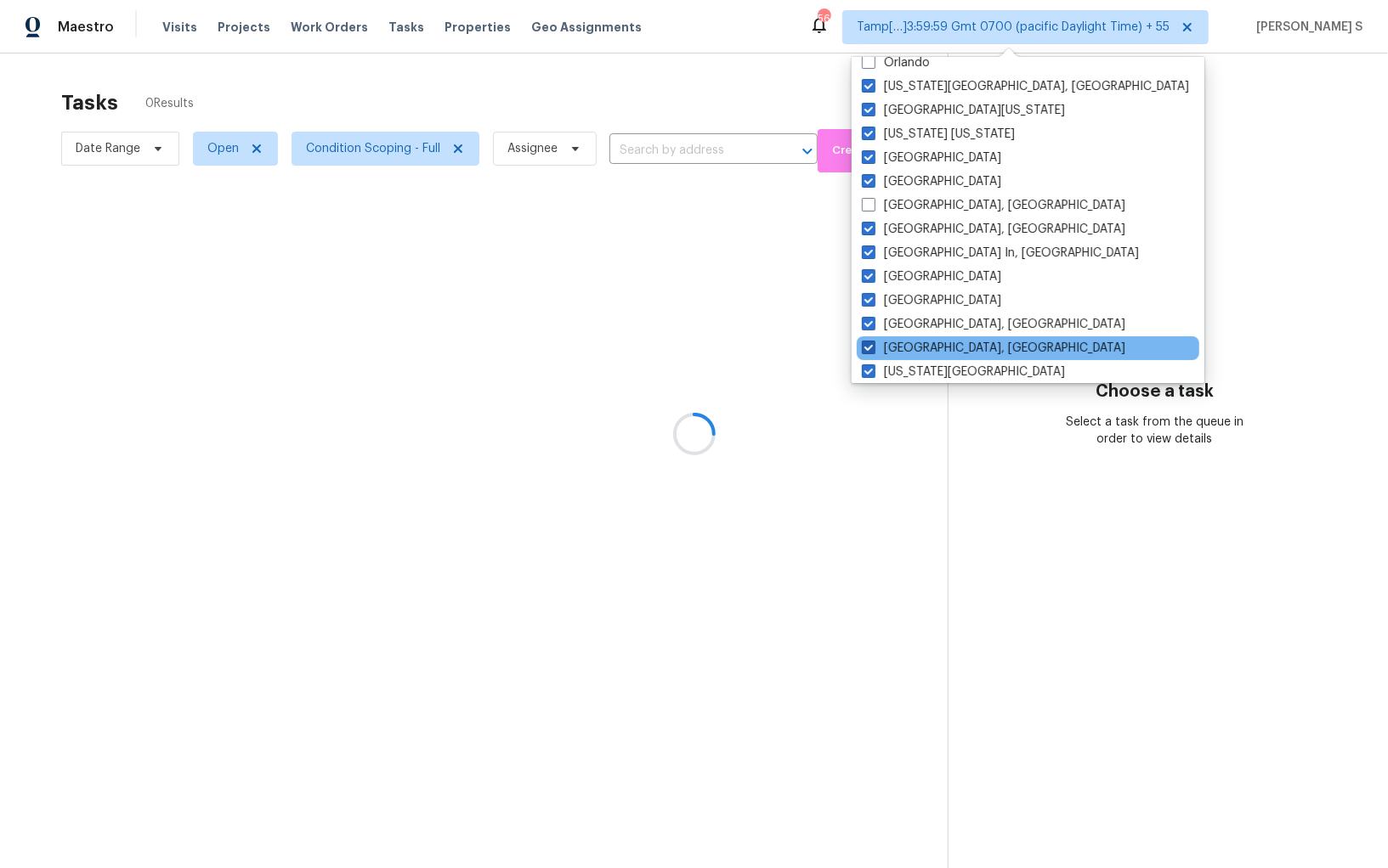
click at [932, 343] on label "[GEOGRAPHIC_DATA], [GEOGRAPHIC_DATA]" at bounding box center [993, 349] width 263 height 17
click at [873, 343] on input "[GEOGRAPHIC_DATA], [GEOGRAPHIC_DATA]" at bounding box center [867, 345] width 11 height 11
checkbox input "false"
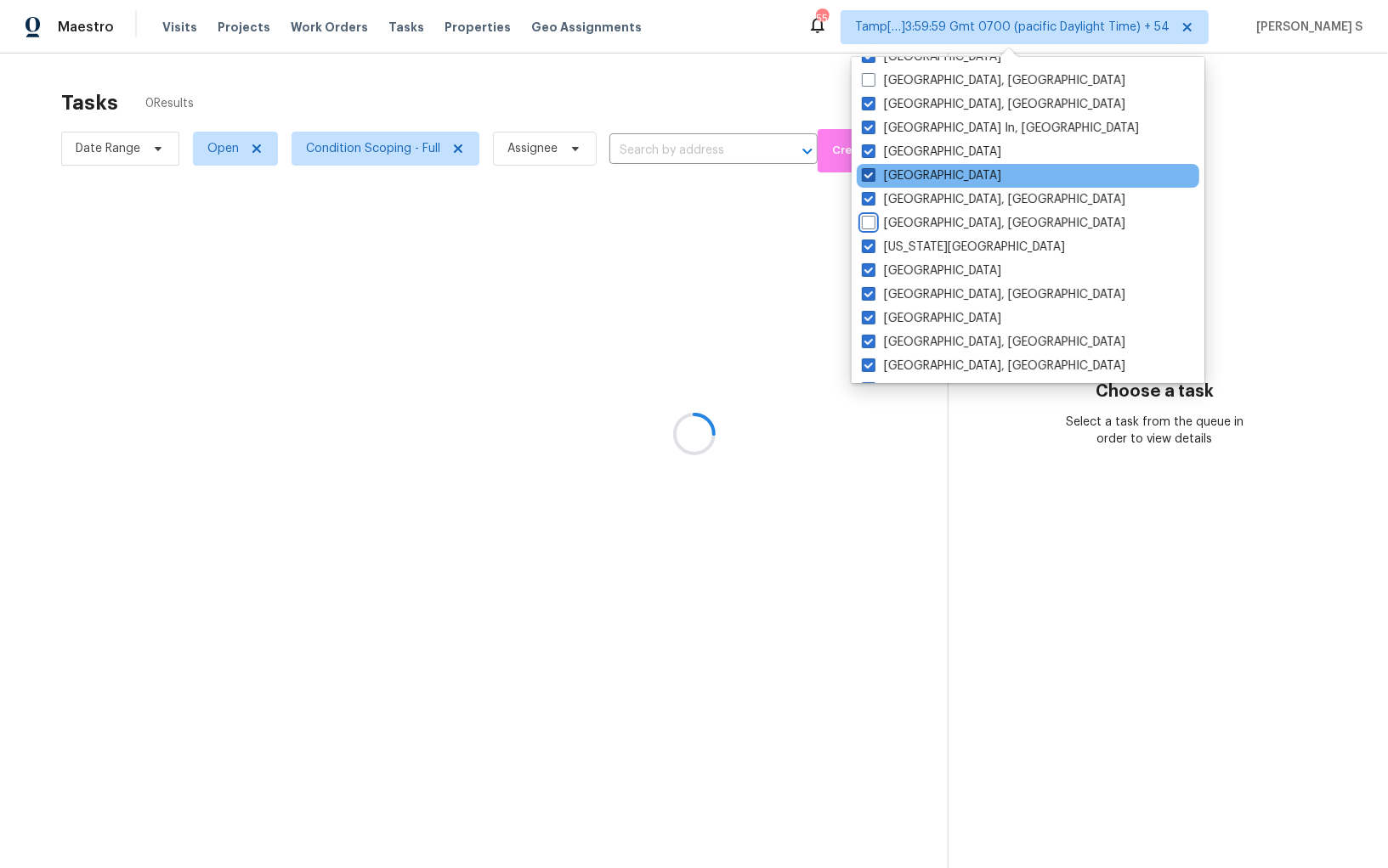
scroll to position [624, 0]
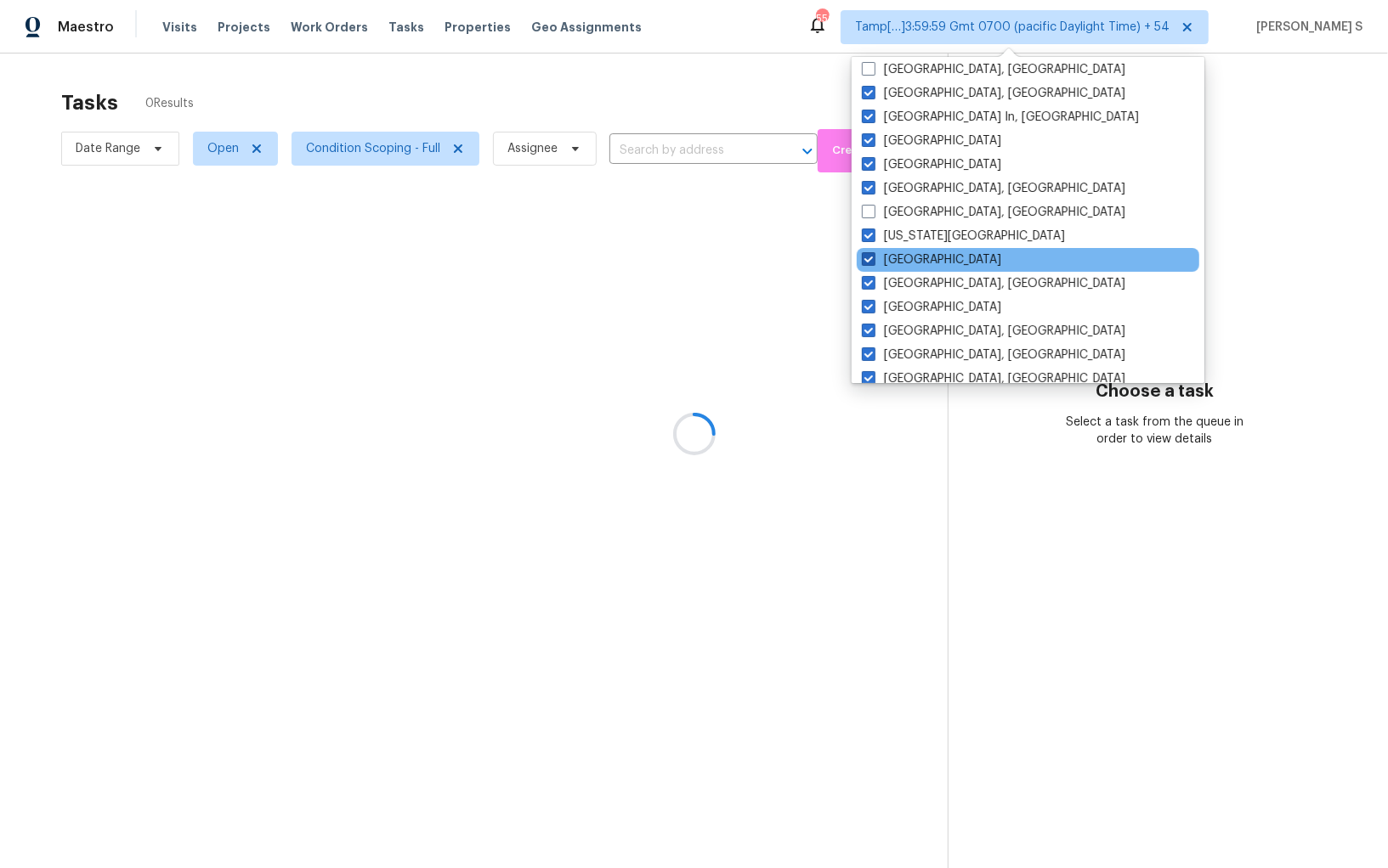
click at [915, 253] on label "[GEOGRAPHIC_DATA]" at bounding box center [931, 260] width 139 height 17
click at [873, 253] on input "[GEOGRAPHIC_DATA]" at bounding box center [867, 257] width 11 height 11
checkbox input "false"
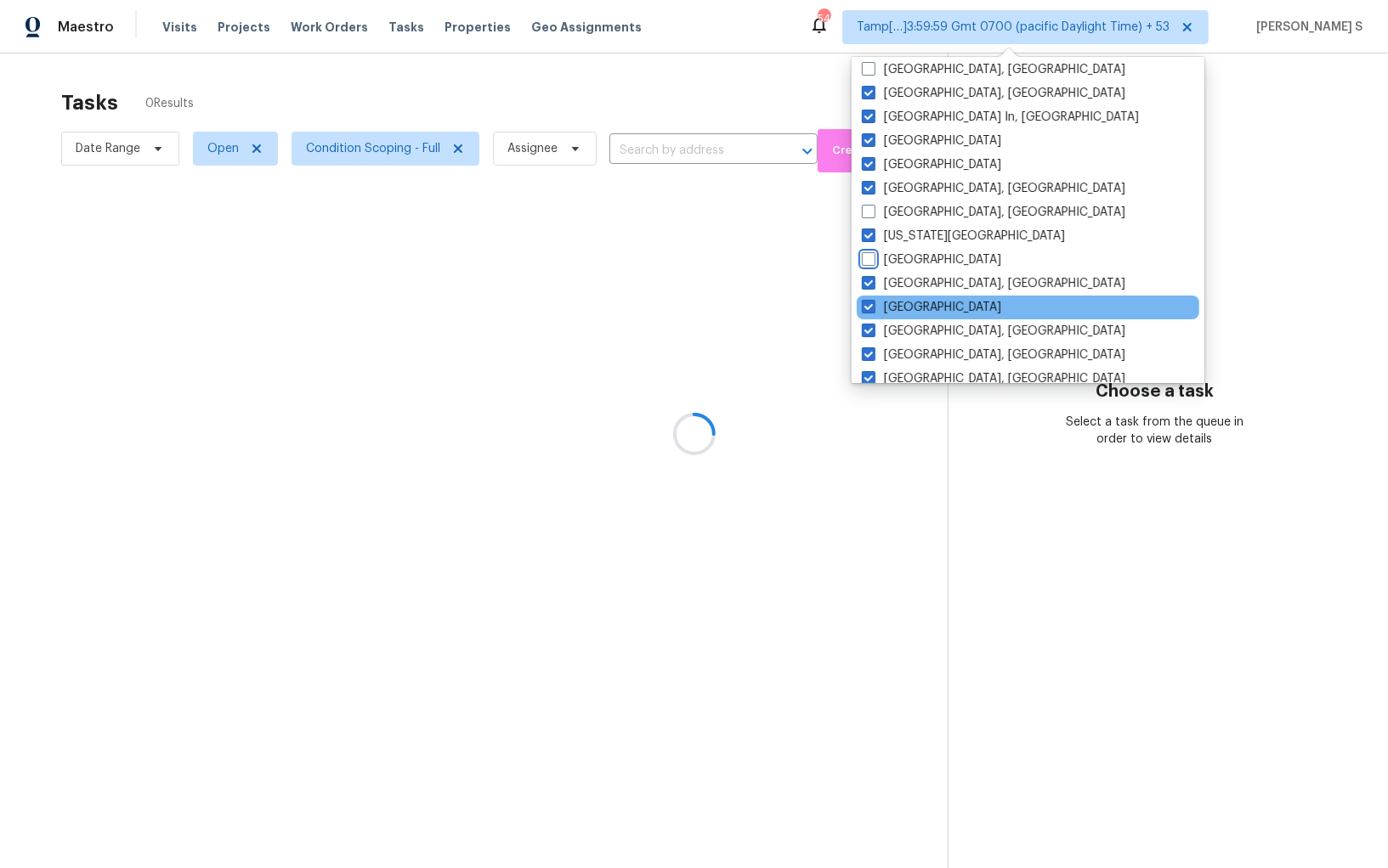
scroll to position [638, 0]
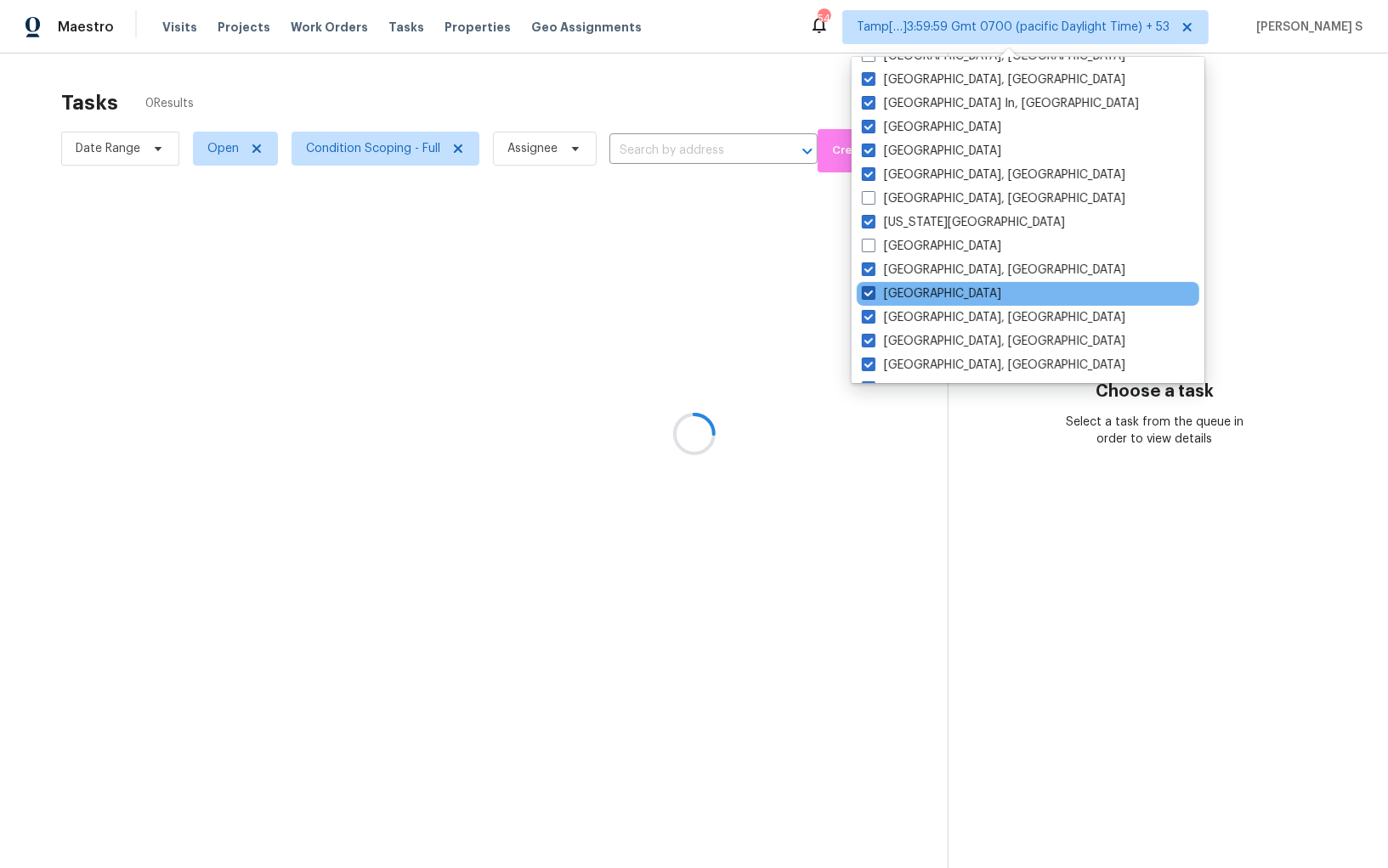
click at [905, 293] on label "[GEOGRAPHIC_DATA]" at bounding box center [931, 294] width 139 height 17
click at [873, 293] on input "[GEOGRAPHIC_DATA]" at bounding box center [867, 291] width 11 height 11
checkbox input "false"
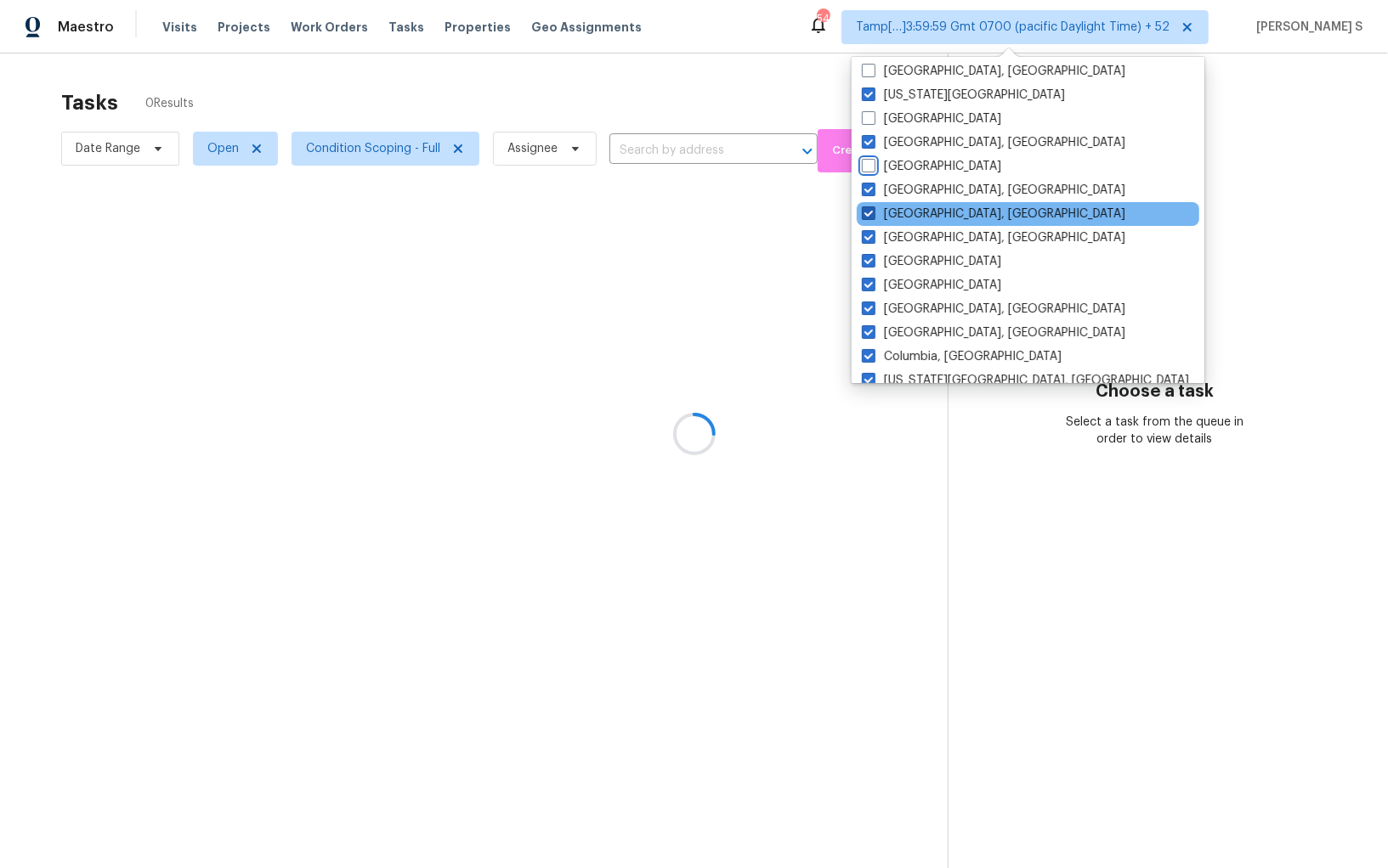
scroll to position [794, 0]
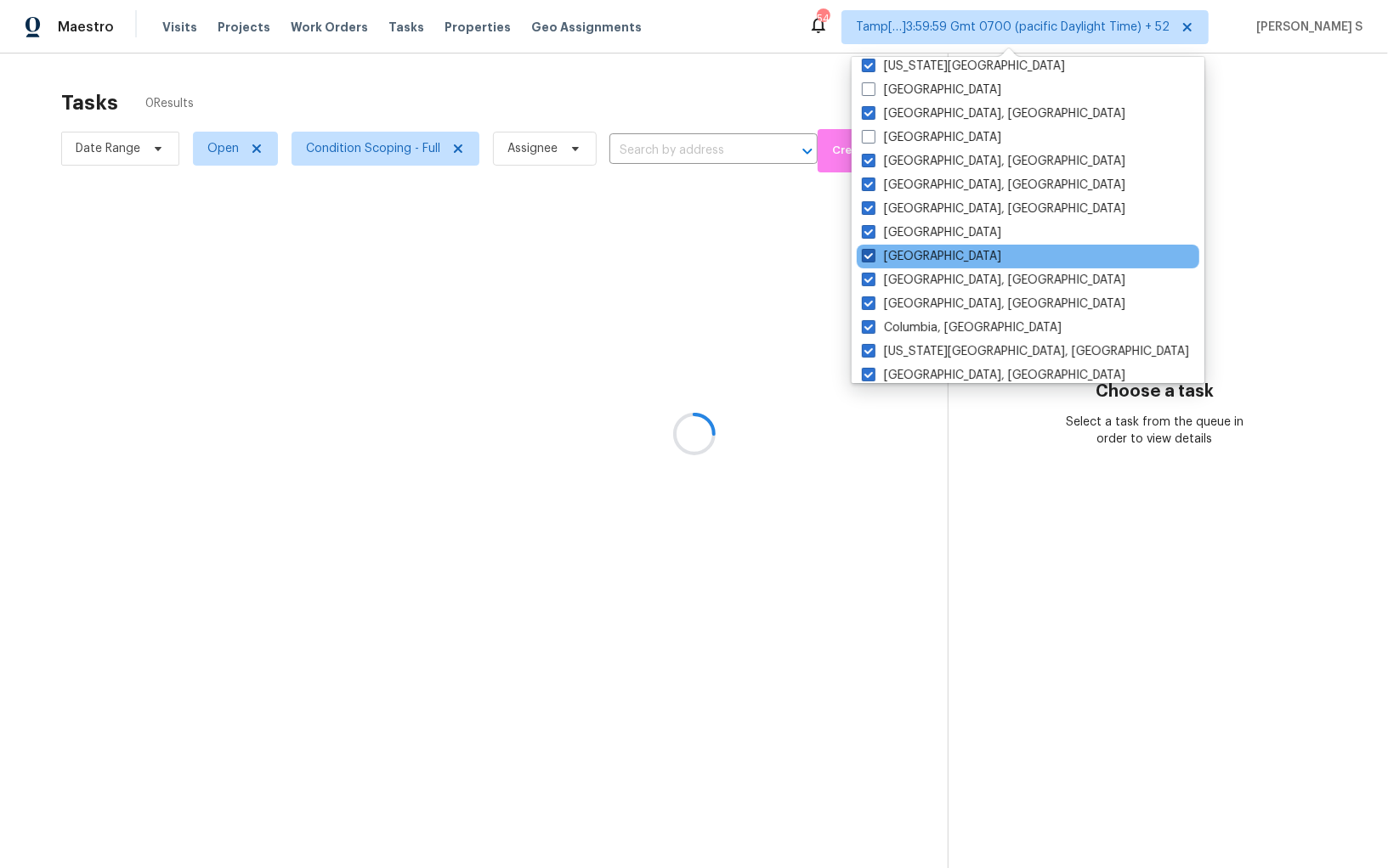
click at [909, 251] on label "[GEOGRAPHIC_DATA]" at bounding box center [931, 257] width 139 height 17
click at [873, 251] on input "[GEOGRAPHIC_DATA]" at bounding box center [867, 254] width 11 height 11
checkbox input "false"
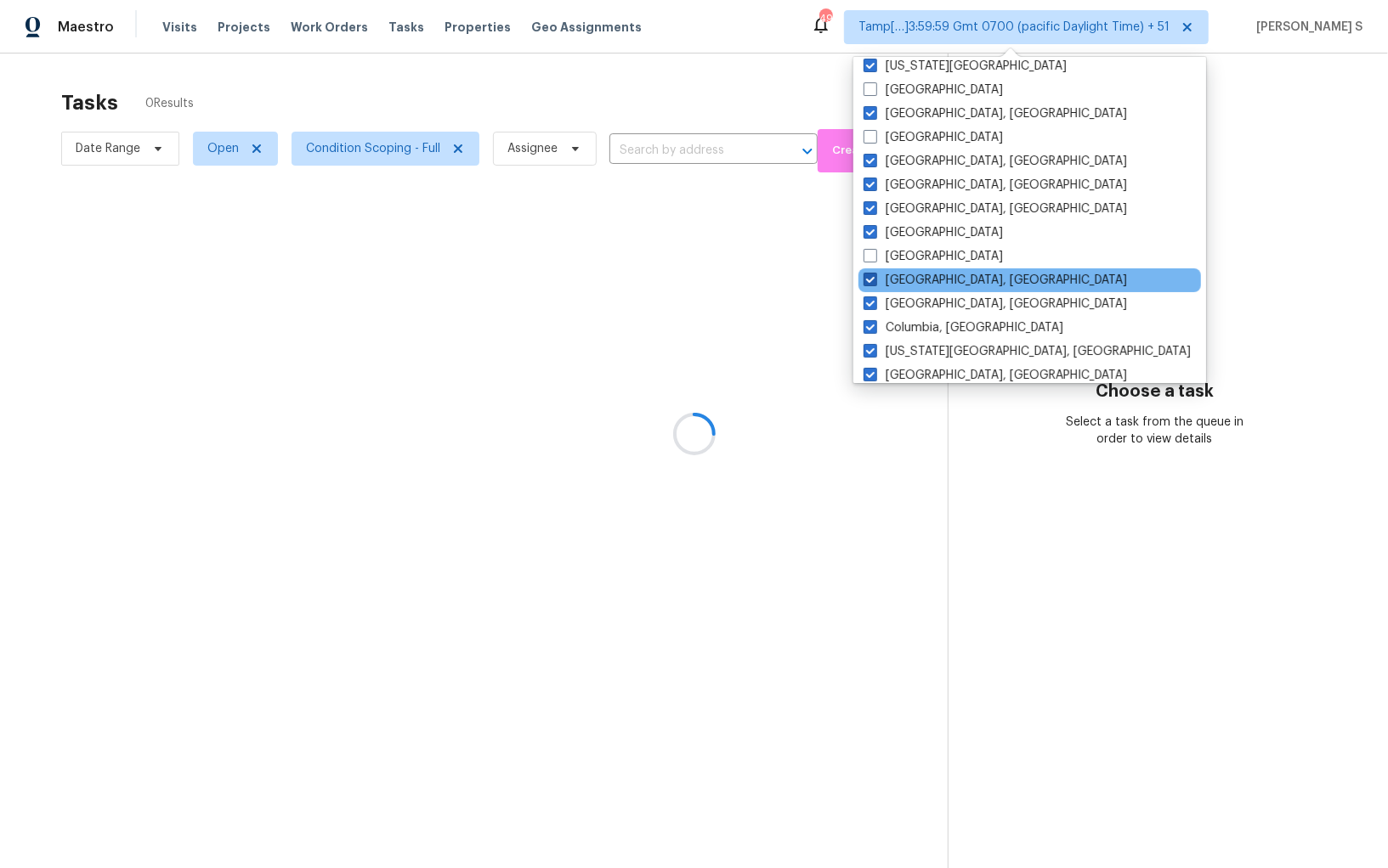
click at [954, 272] on label "[GEOGRAPHIC_DATA], [GEOGRAPHIC_DATA]" at bounding box center [995, 280] width 263 height 17
click at [875, 272] on input "[GEOGRAPHIC_DATA], [GEOGRAPHIC_DATA]" at bounding box center [868, 277] width 11 height 11
checkbox input "false"
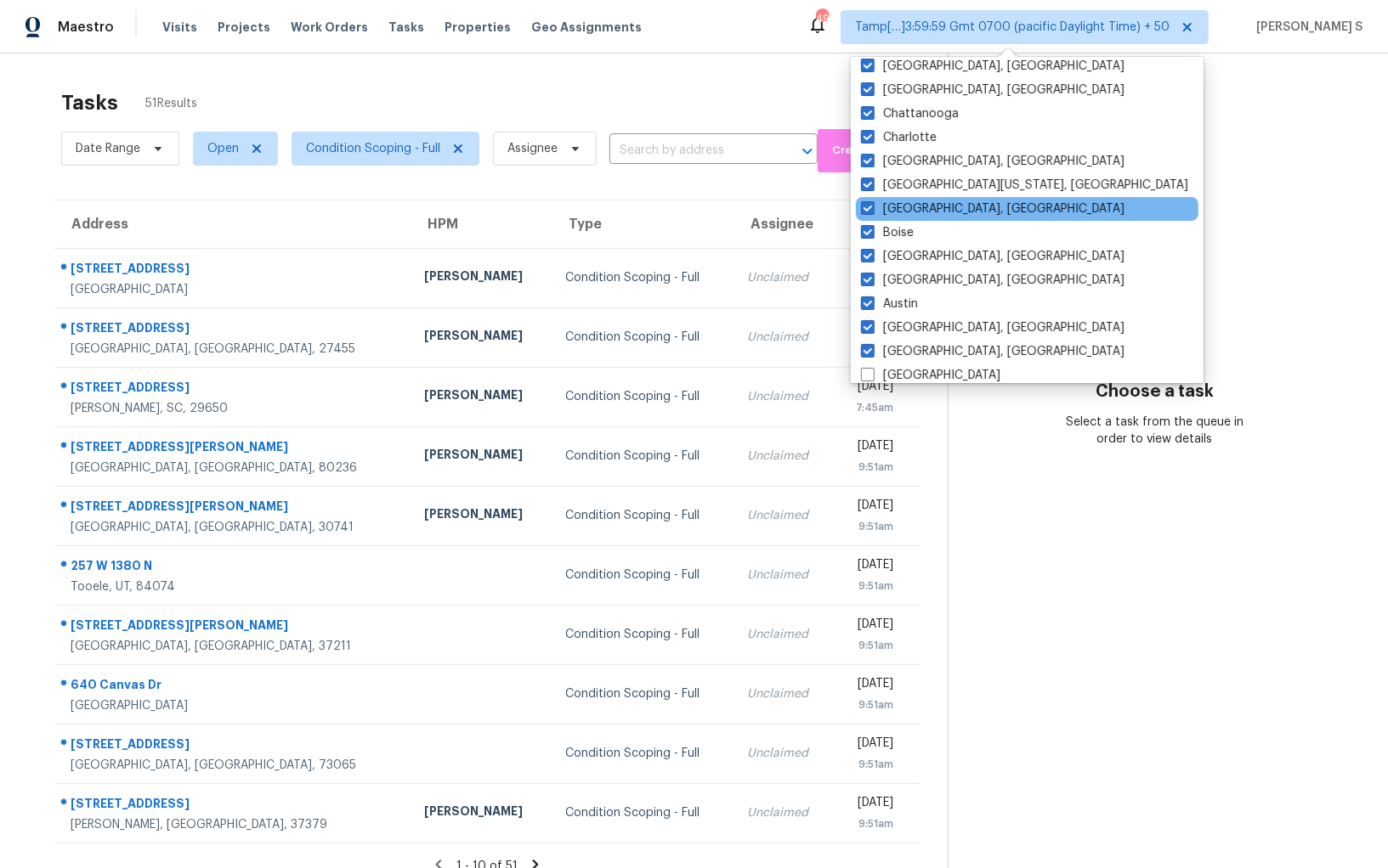
scroll to position [1137, 0]
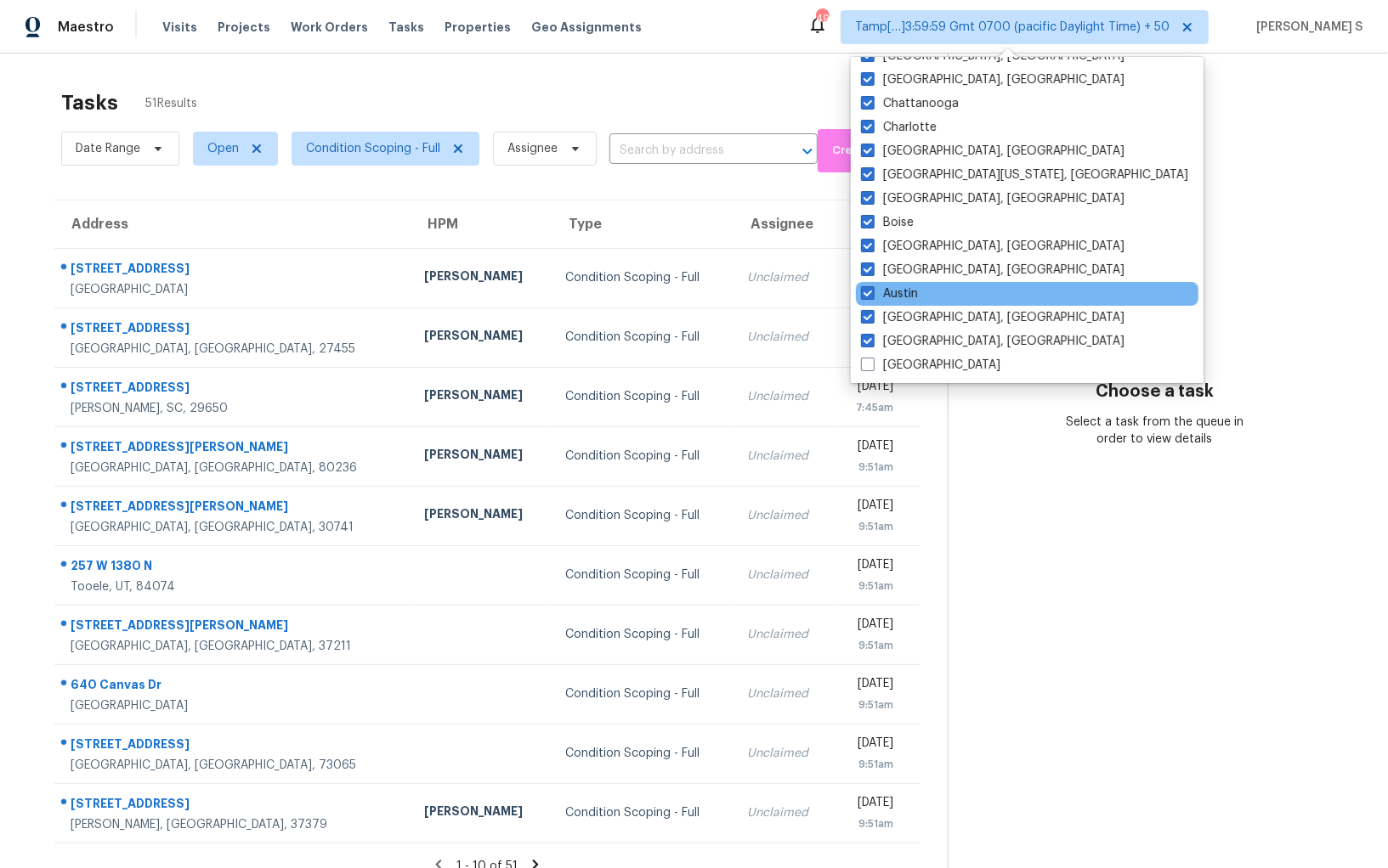
click at [920, 292] on div "Austin" at bounding box center [1027, 293] width 343 height 23
click at [906, 292] on label "Austin" at bounding box center [889, 294] width 57 height 17
click at [872, 292] on input "Austin" at bounding box center [866, 291] width 11 height 11
checkbox input "false"
click at [1120, 298] on icon at bounding box center [1154, 318] width 68 height 85
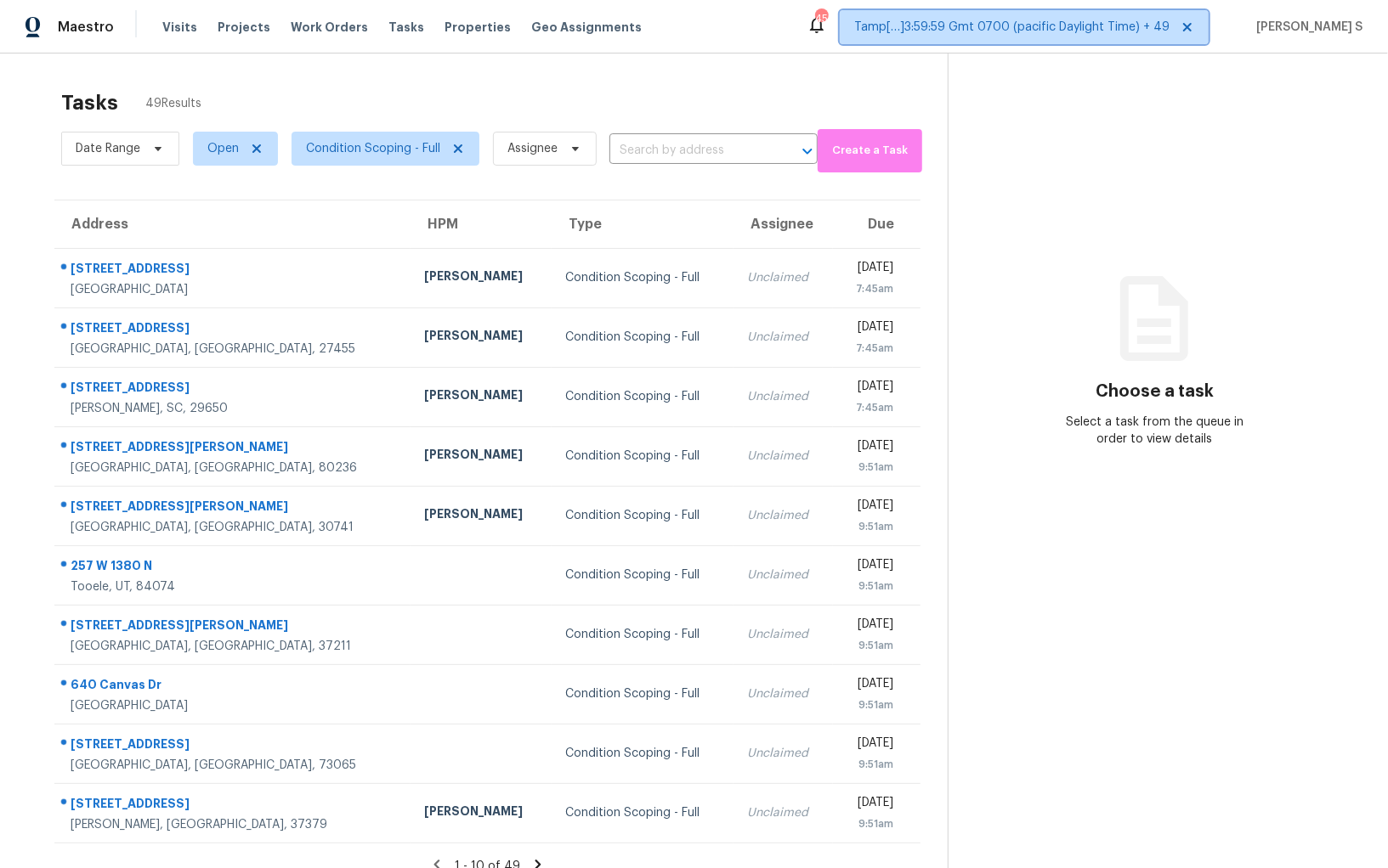
click at [1039, 36] on span "Tamp[…]3:59:59 Gmt 0700 (pacific Daylight Time) + 49" at bounding box center [1024, 27] width 369 height 34
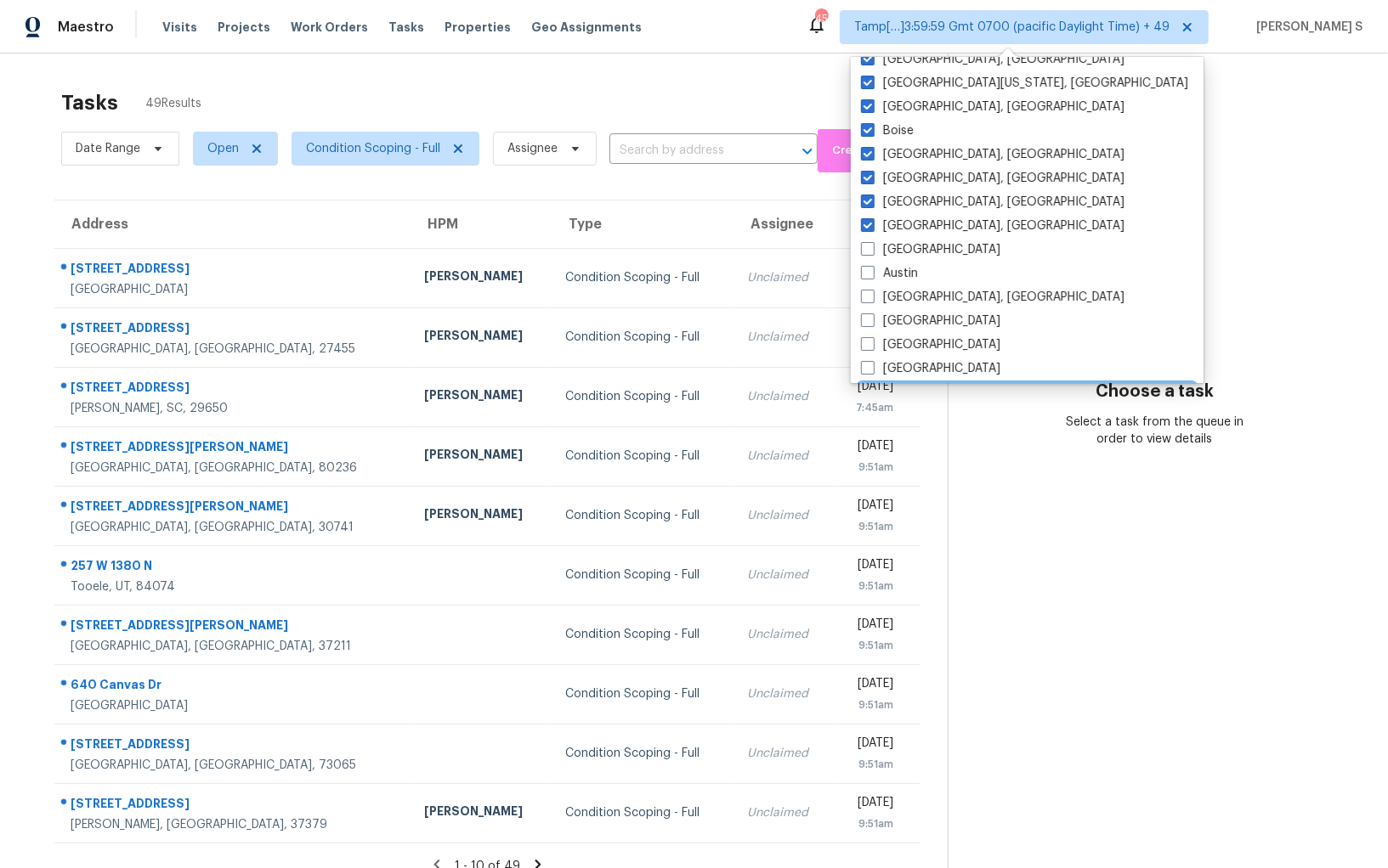
scroll to position [1137, 0]
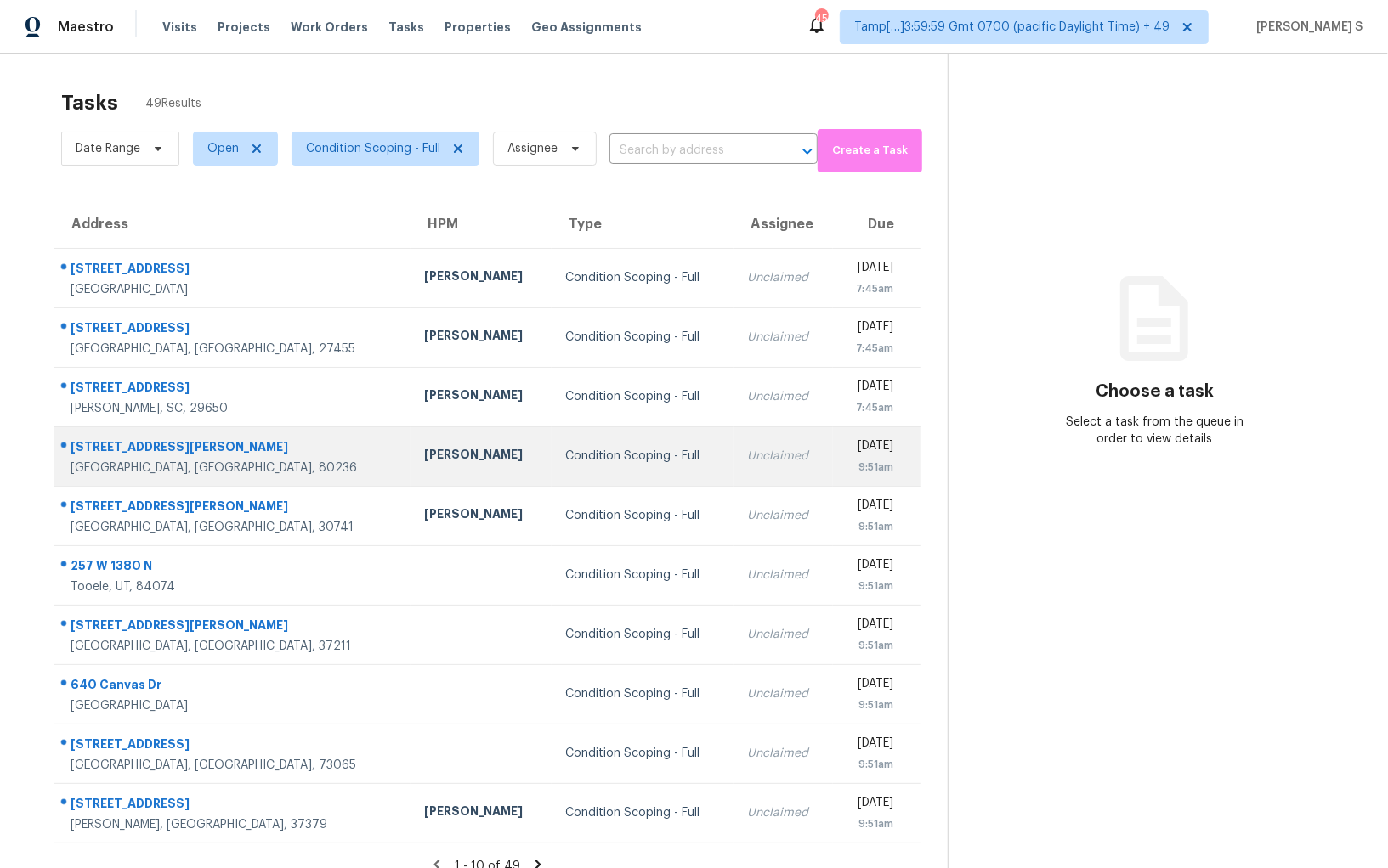
click at [427, 429] on td "Andrew McCuskey" at bounding box center [481, 456] width 142 height 60
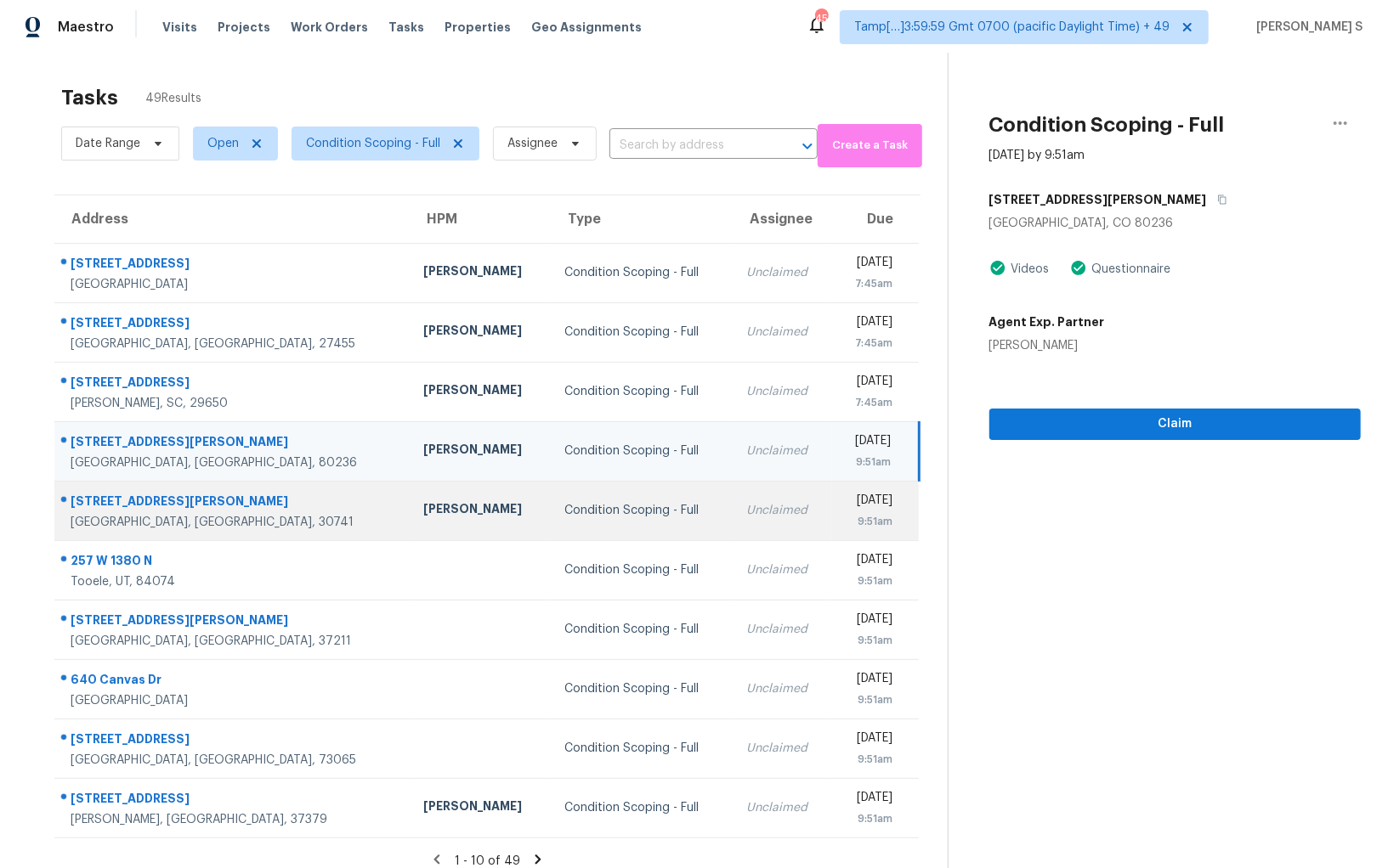
scroll to position [0, 0]
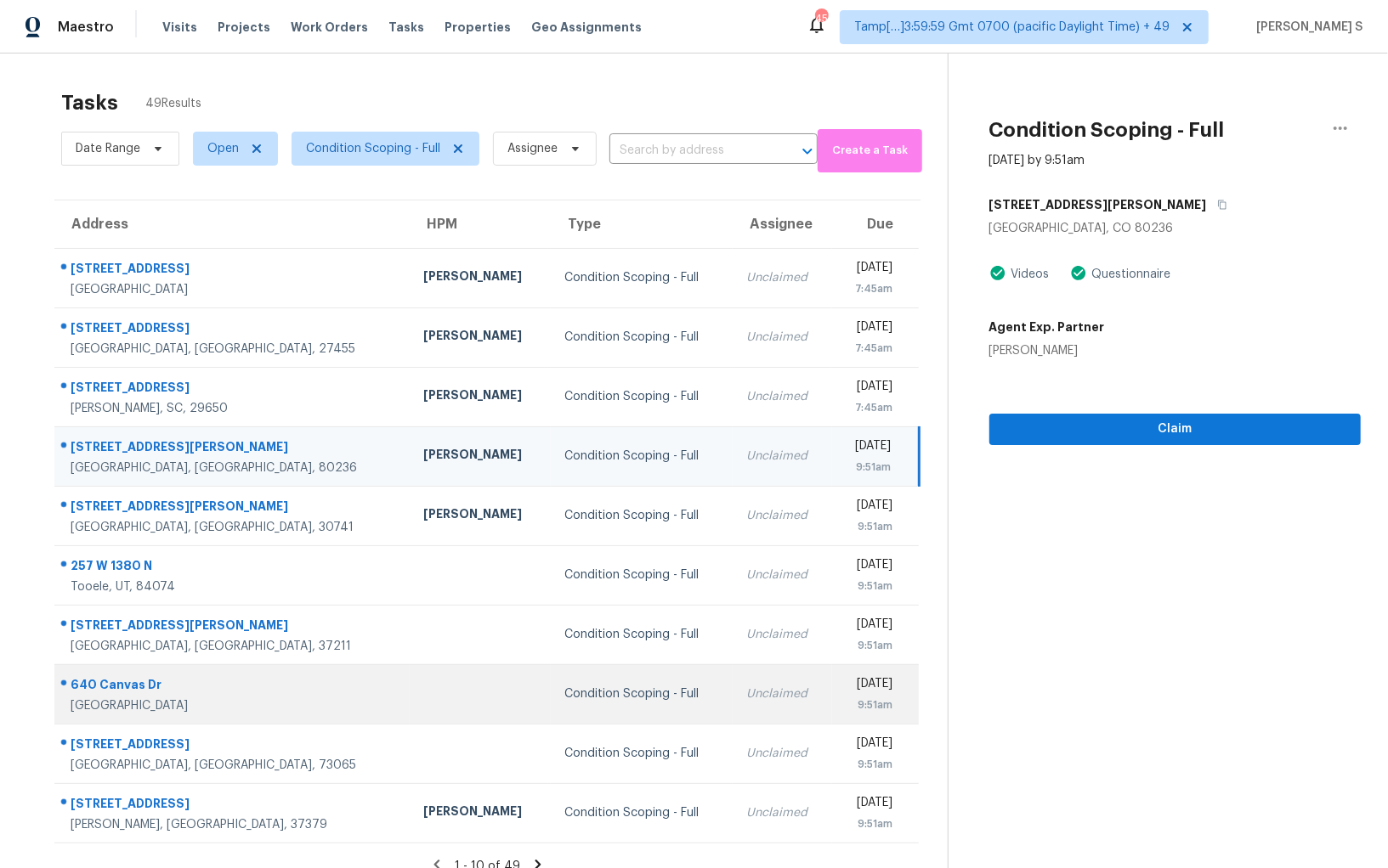
drag, startPoint x: 64, startPoint y: 265, endPoint x: 900, endPoint y: 720, distance: 951.8
click at [900, 720] on tbody "1837 Twin Rivers Rd Clarksville, TN, 37040 Cynthia Upshaw Condition Scoping - F…" at bounding box center [487, 545] width 864 height 595
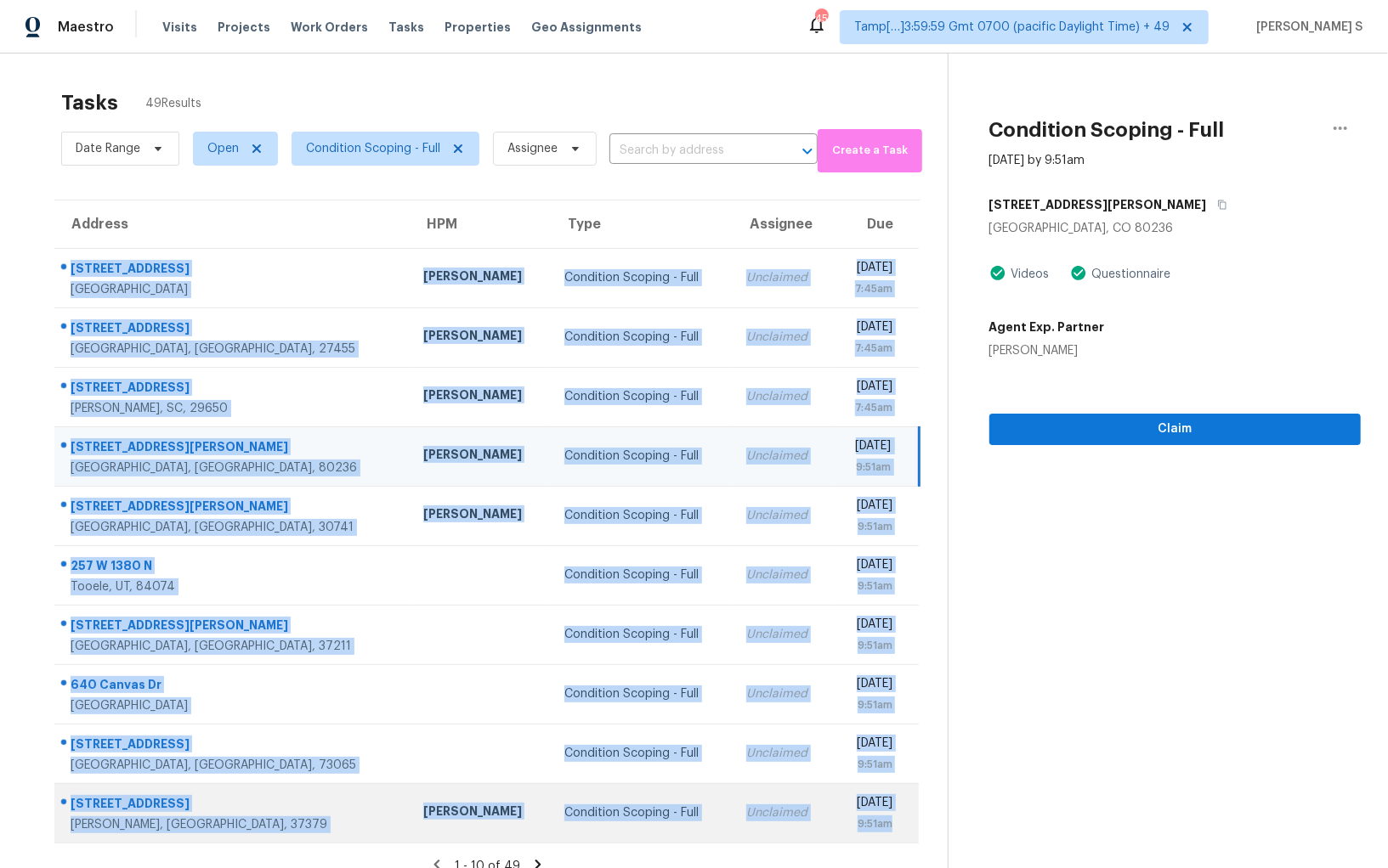
drag, startPoint x: 70, startPoint y: 260, endPoint x: 907, endPoint y: 821, distance: 1007.6
click at [907, 821] on tbody "1837 Twin Rivers Rd Clarksville, TN, 37040 Cynthia Upshaw Condition Scoping - F…" at bounding box center [487, 545] width 864 height 595
copy tbody "1837 Twin Rivers Rd Clarksville, TN, 37040 Cynthia Upshaw Condition Scoping - F…"
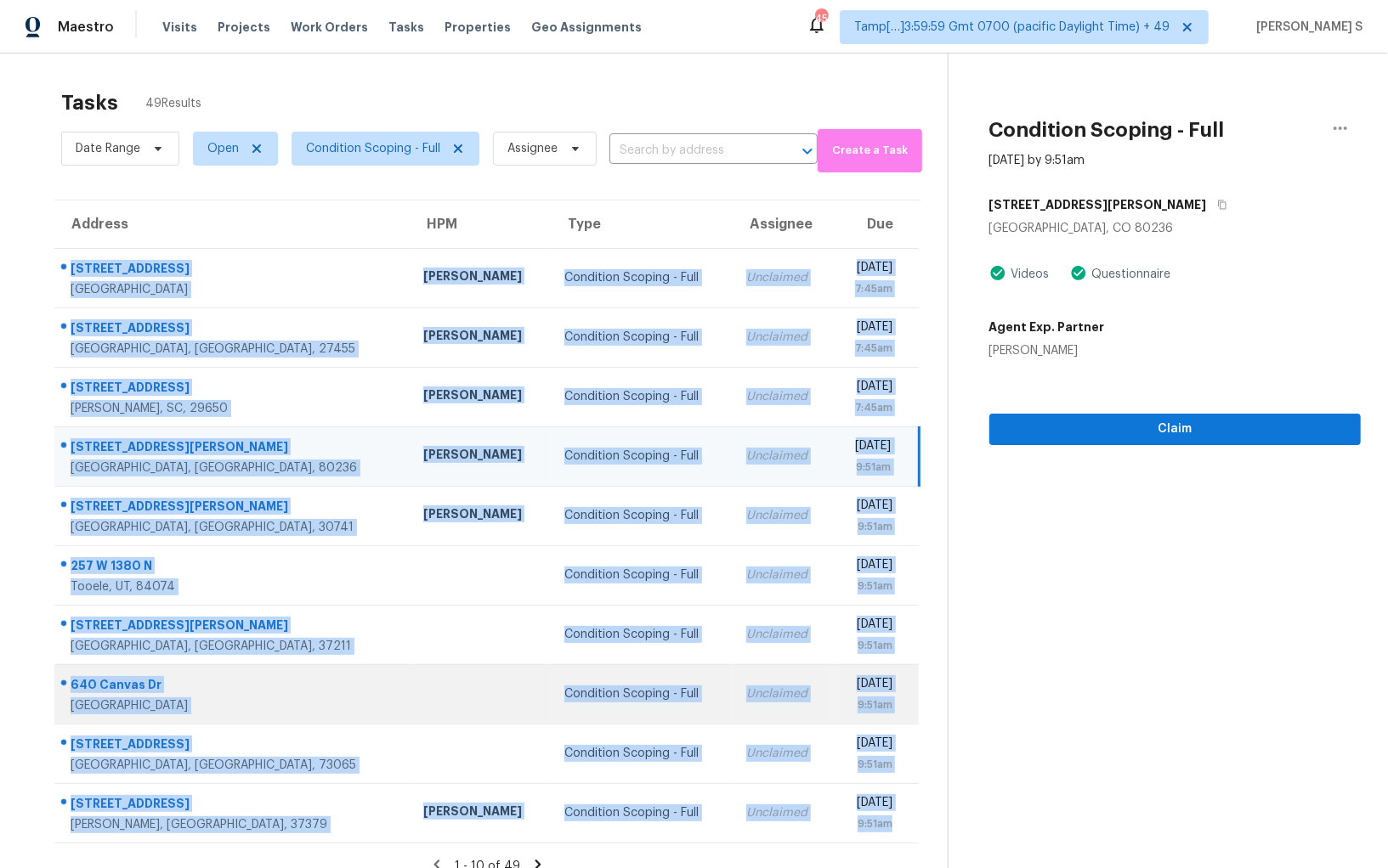
scroll to position [53, 0]
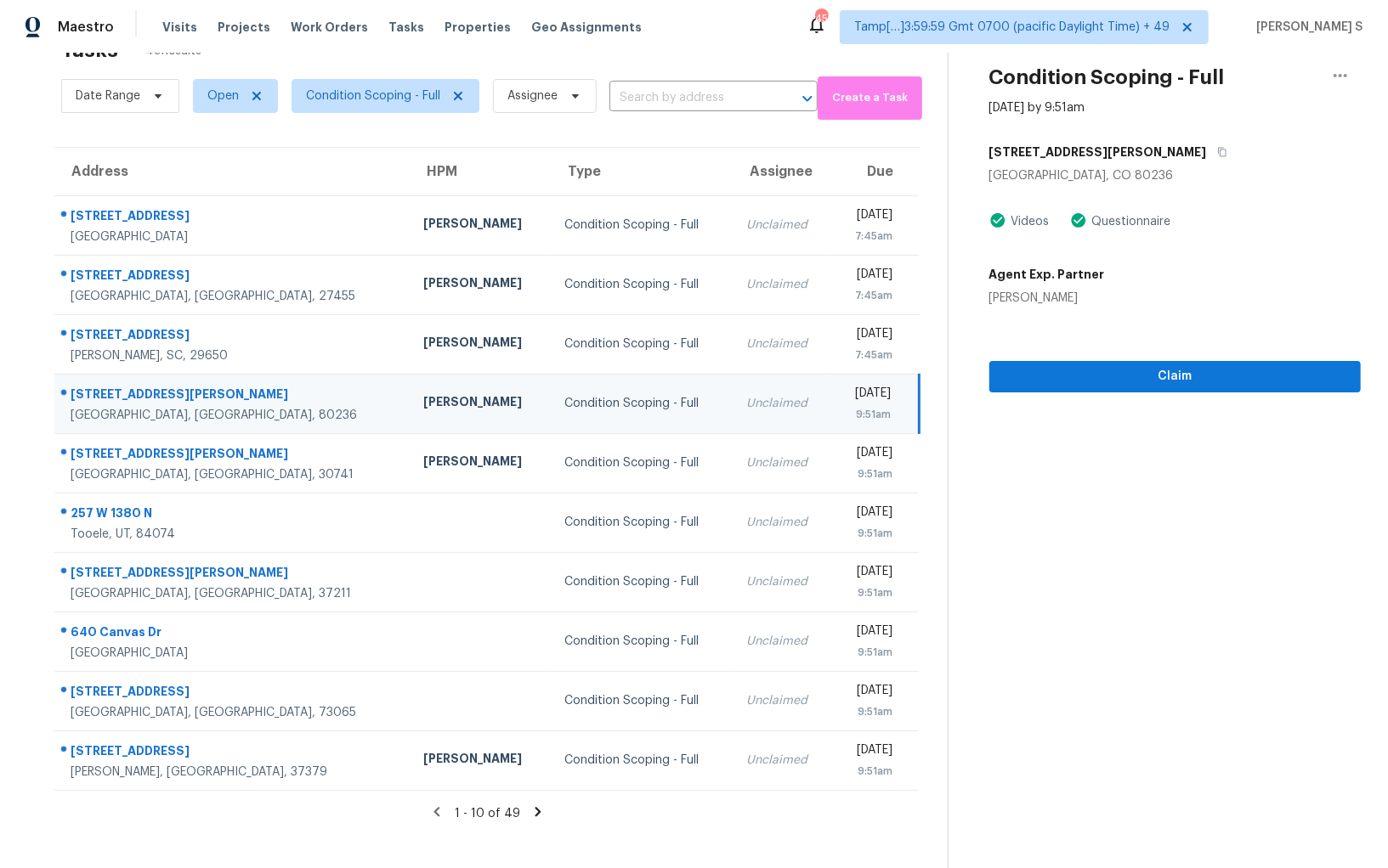
click at [534, 804] on icon at bounding box center [538, 812] width 16 height 16
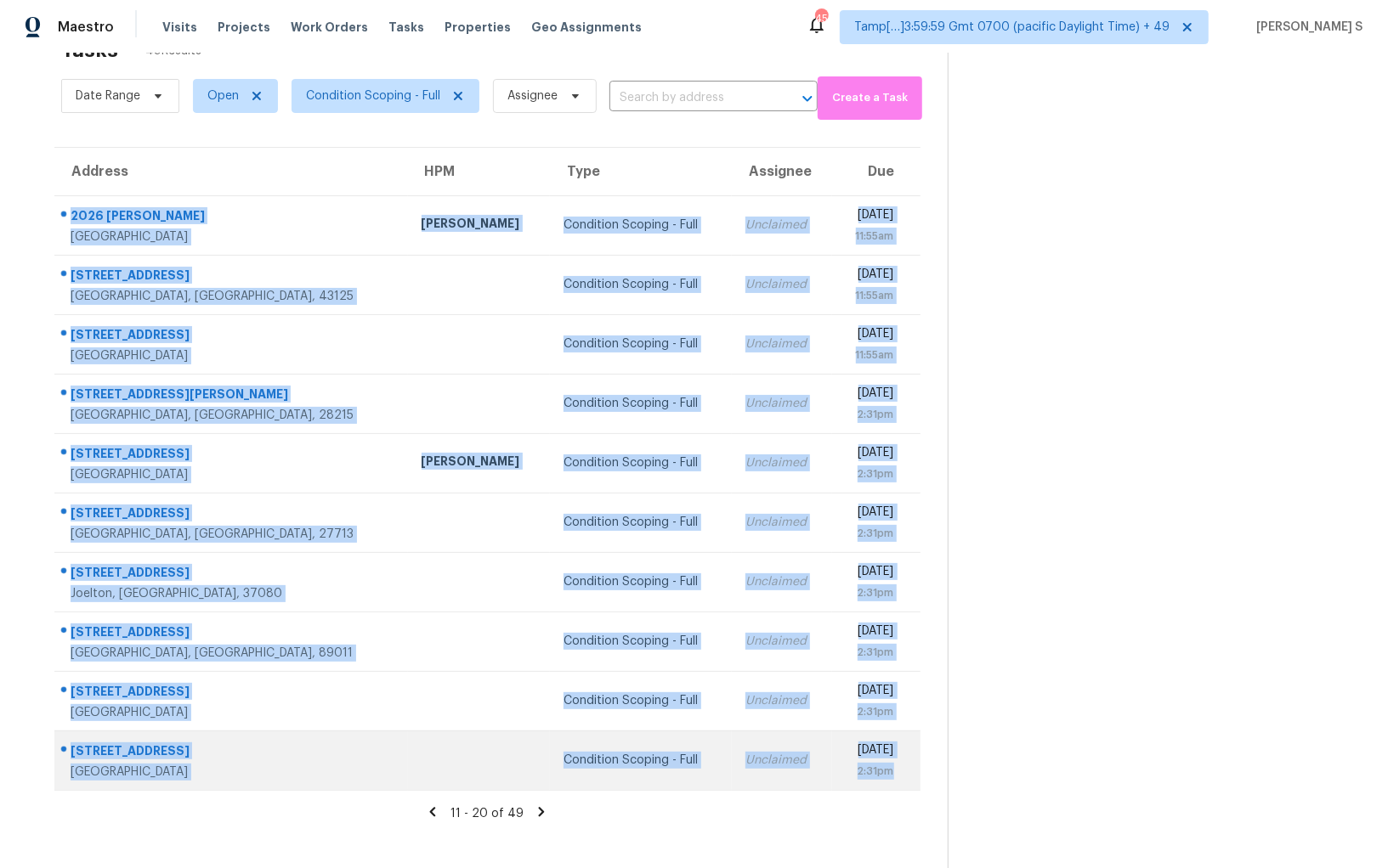
drag, startPoint x: 70, startPoint y: 208, endPoint x: 882, endPoint y: 745, distance: 973.5
click at [882, 745] on tbody "2026 Lequire Ln Spring Hill, TN, 37174 Lauren Bittler Condition Scoping - Full …" at bounding box center [487, 492] width 866 height 595
copy tbody "2026 Lequire Ln Spring Hill, TN, 37174 Lauren Bittler Condition Scoping - Full …"
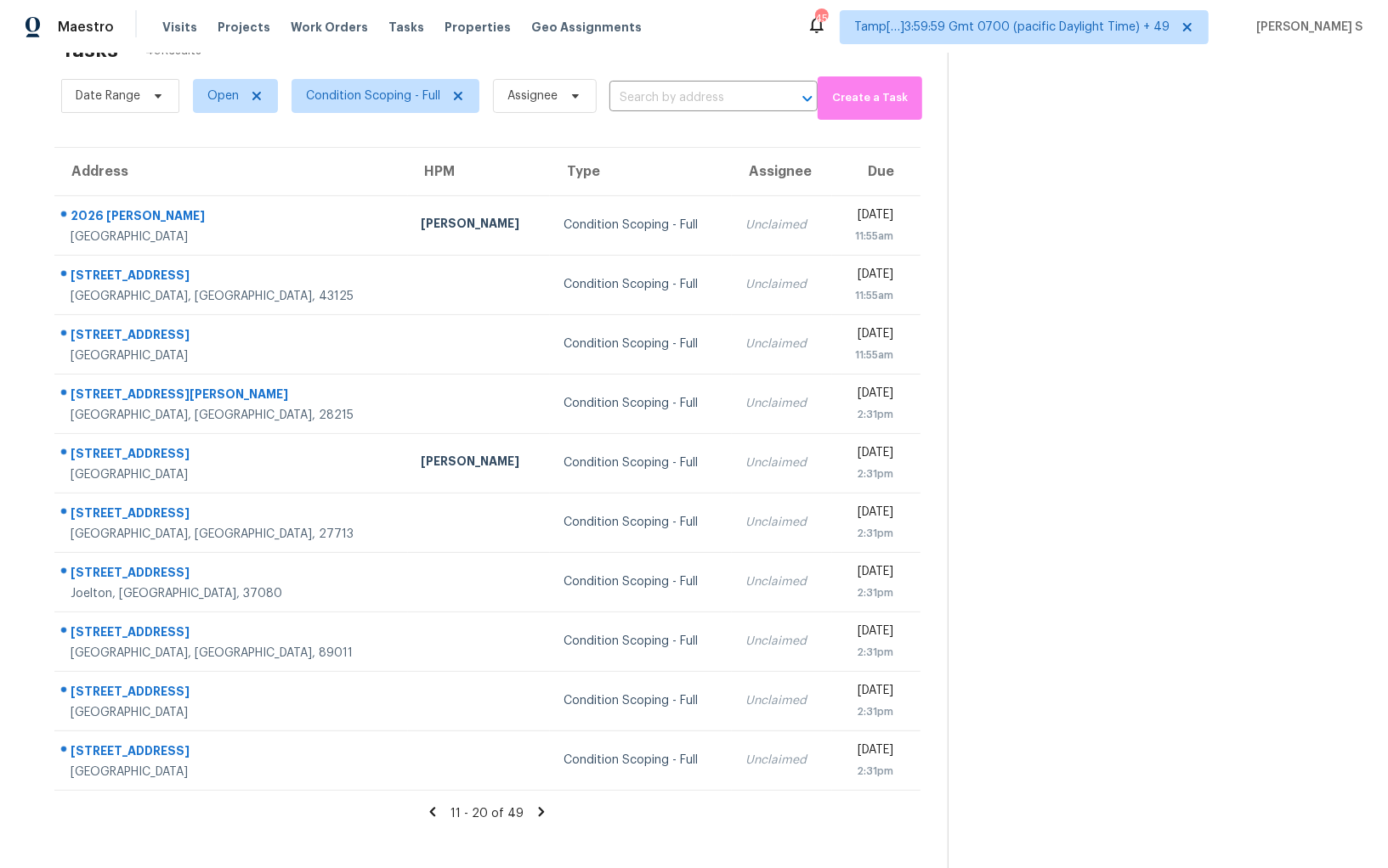
click at [539, 807] on icon at bounding box center [541, 811] width 6 height 10
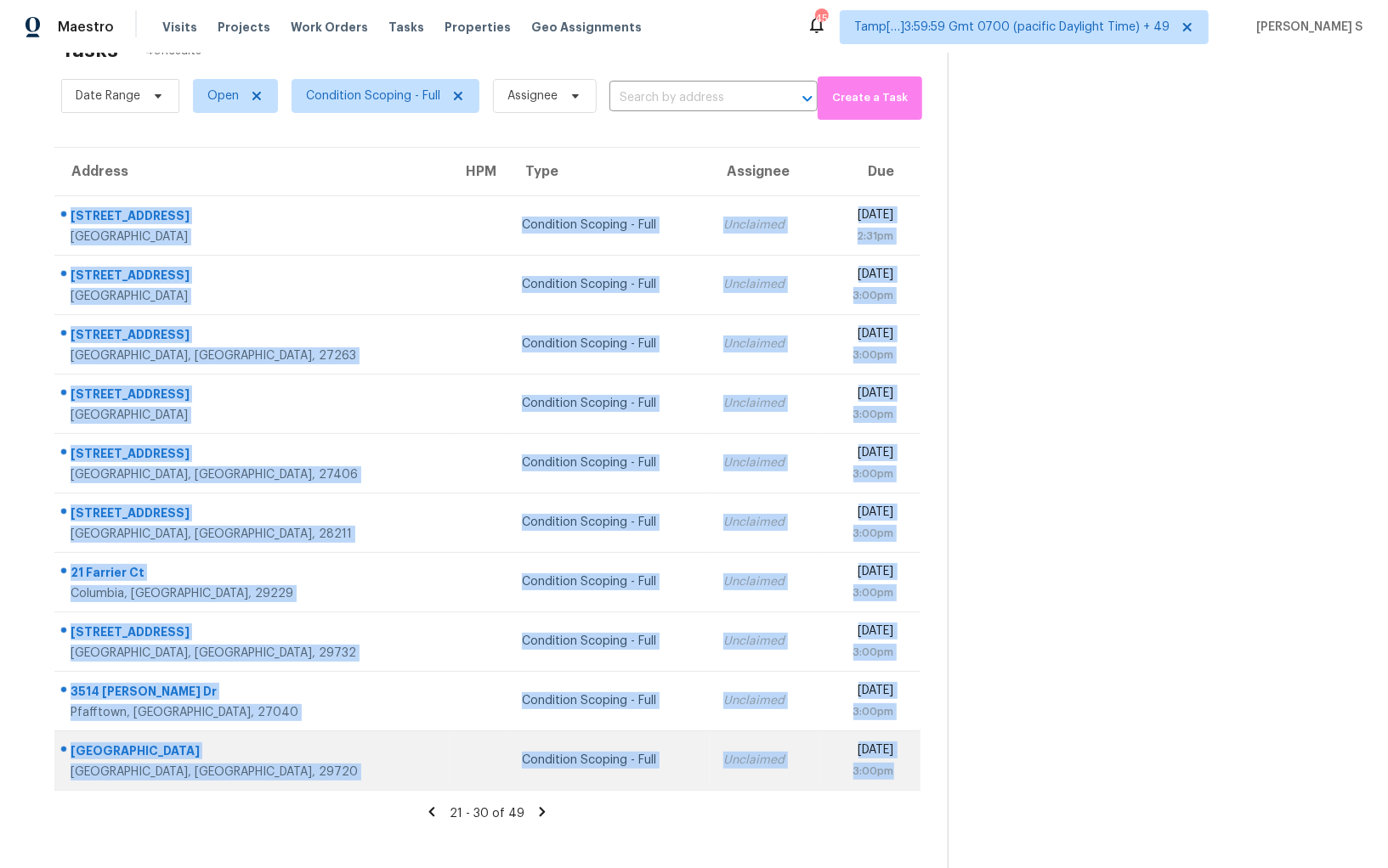
drag, startPoint x: 72, startPoint y: 208, endPoint x: 892, endPoint y: 766, distance: 991.8
click at [892, 766] on tbody "6557 Avenida Michaelinda Jurupa Valley, CA, 92509 Condition Scoping - Full Uncl…" at bounding box center [487, 492] width 866 height 595
copy tbody "6557 Avenida Michaelinda Jurupa Valley, CA, 92509 Condition Scoping - Full Uncl…"
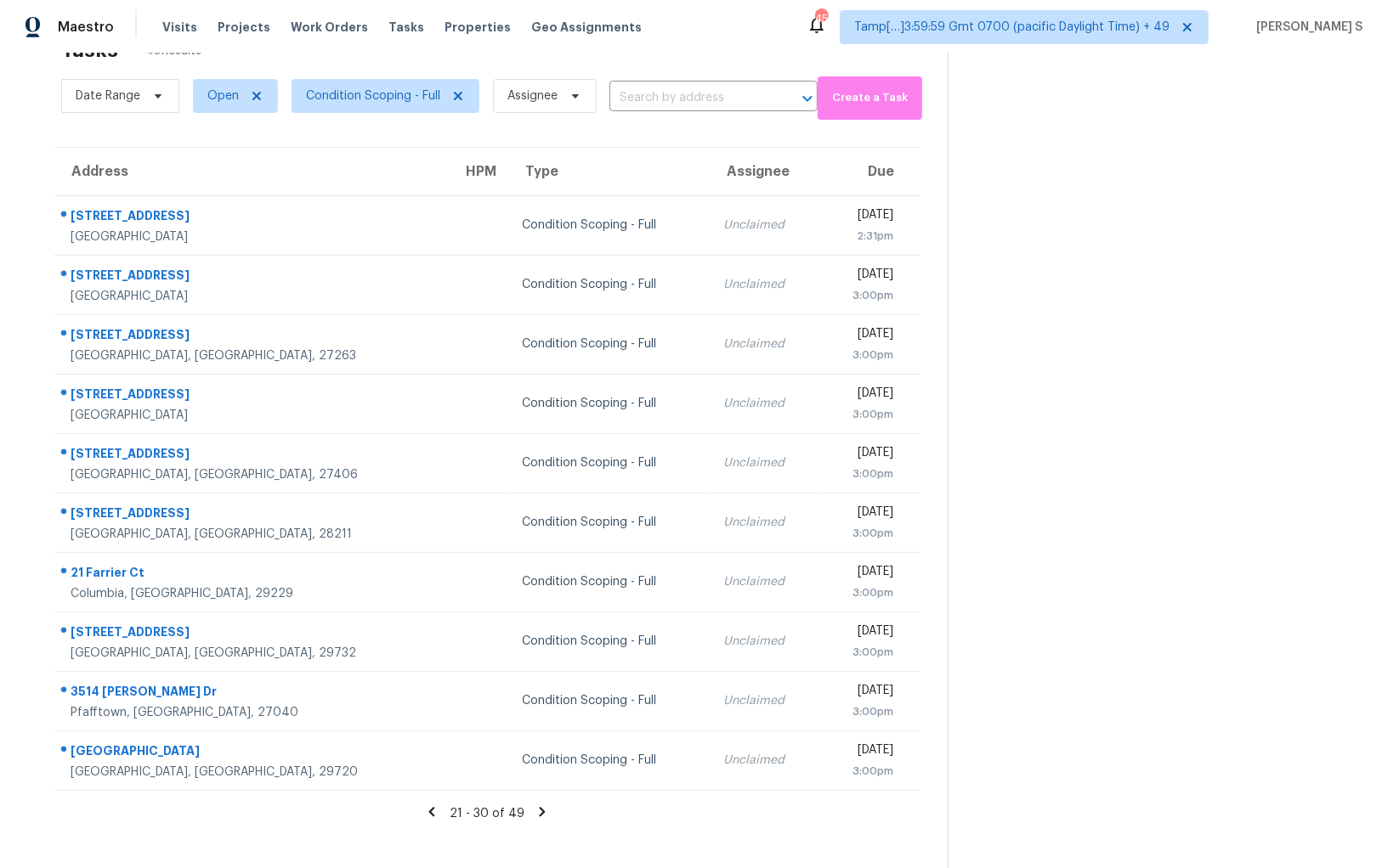
click at [539, 805] on icon at bounding box center [542, 812] width 16 height 16
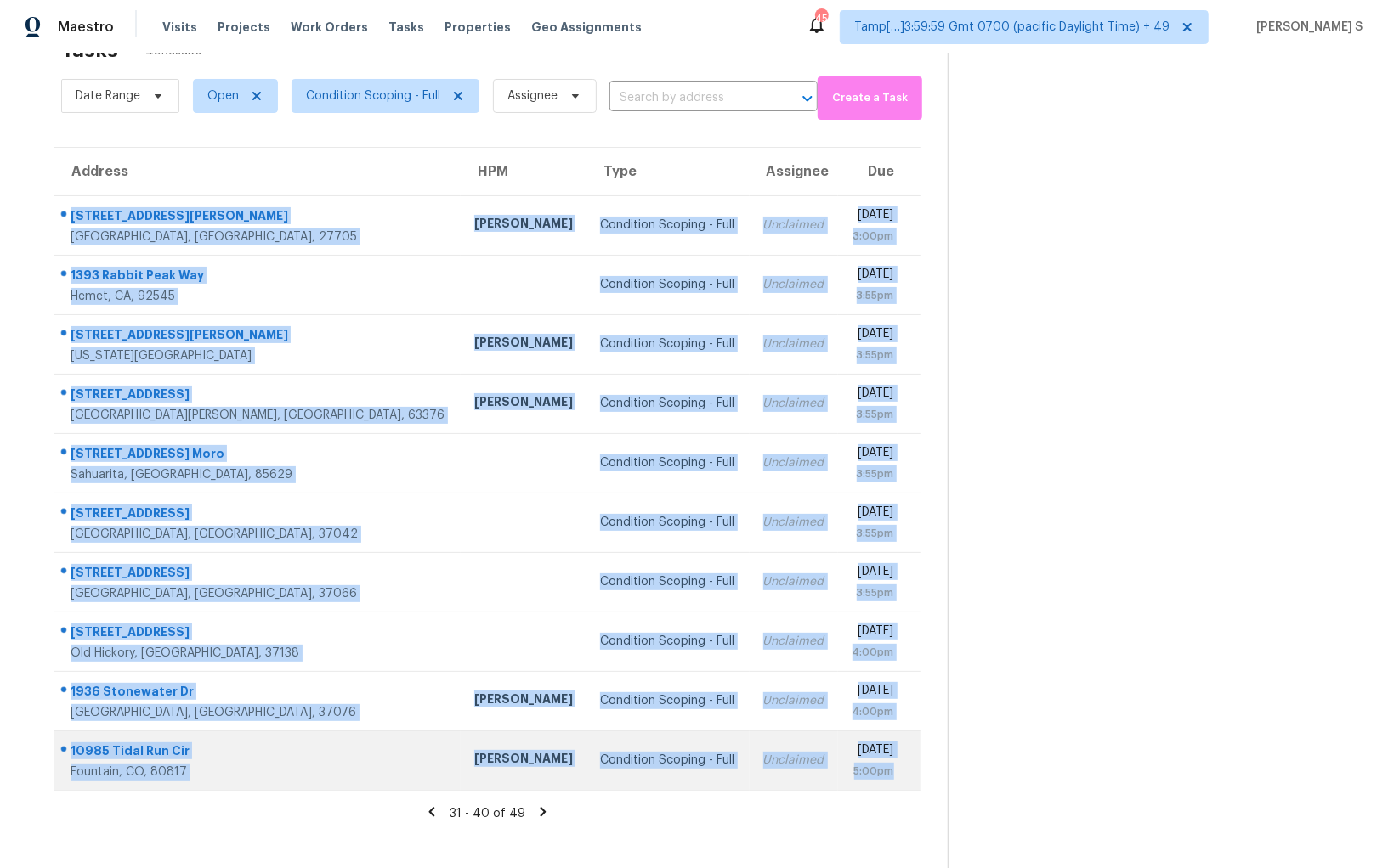
drag, startPoint x: 74, startPoint y: 210, endPoint x: 895, endPoint y: 766, distance: 991.6
click at [895, 766] on tbody "4111 Talcott Dr Durham, NC, 27705 William Hill Condition Scoping - Full Unclaim…" at bounding box center [487, 492] width 866 height 595
copy tbody "4111 Talcott Dr Durham, NC, 27705 William Hill Condition Scoping - Full Unclaim…"
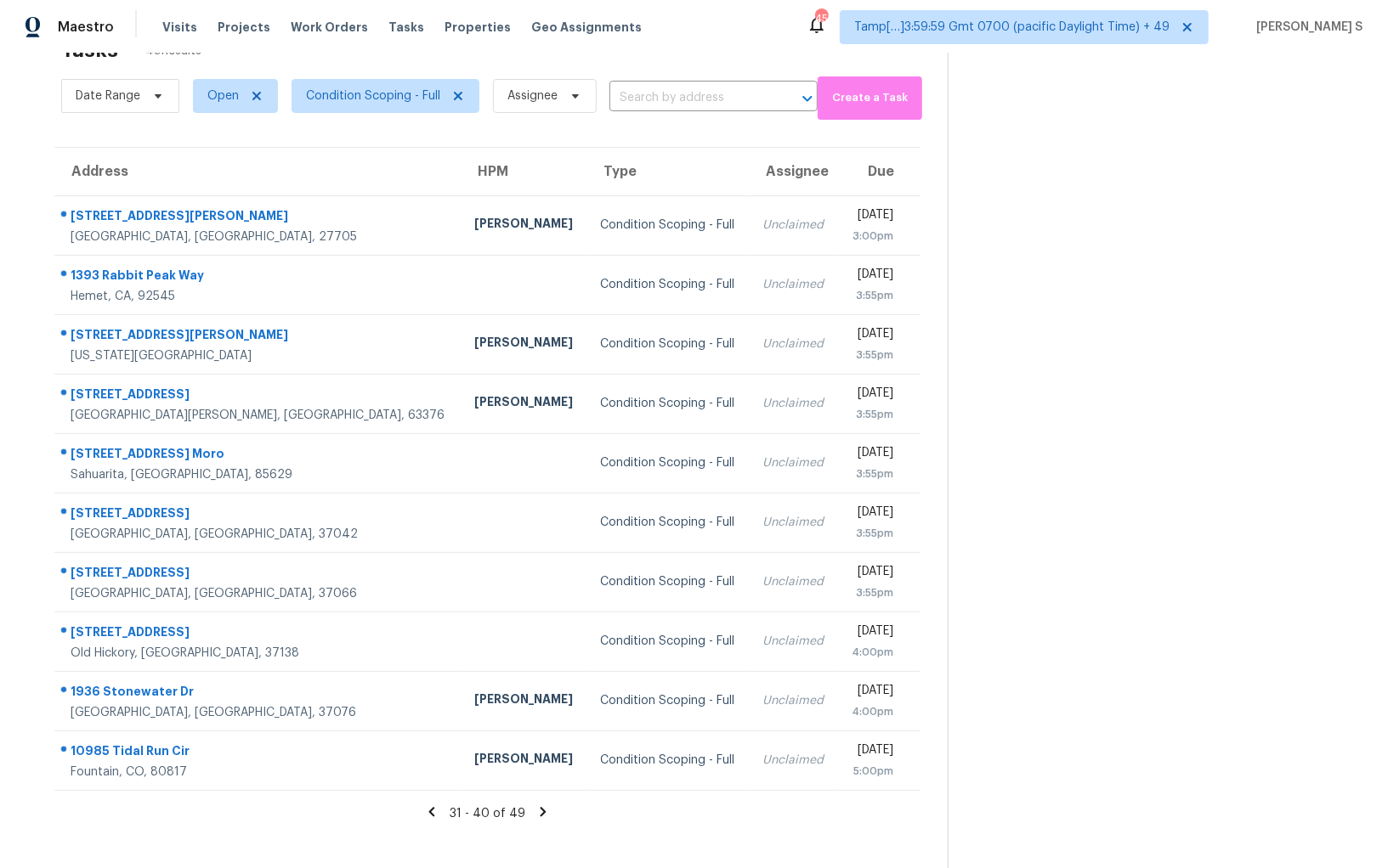
click at [539, 807] on icon at bounding box center [542, 811] width 6 height 10
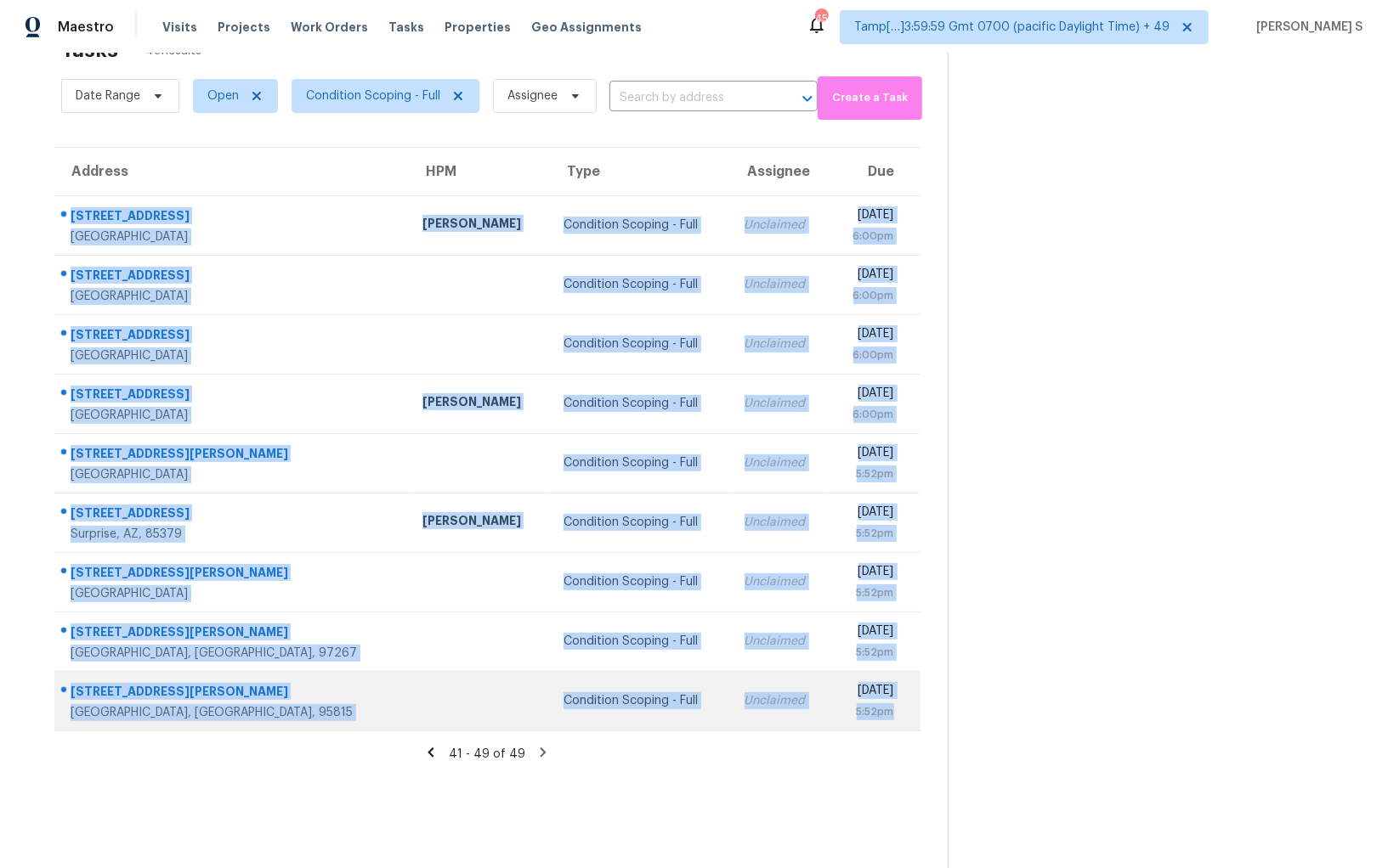
drag, startPoint x: 70, startPoint y: 210, endPoint x: 904, endPoint y: 712, distance: 973.4
click at [904, 712] on tbody "12221 W Maricopa St Avondale, AZ, 85323 Nick Pulliam Condition Scoping - Full U…" at bounding box center [487, 463] width 866 height 535
copy tbody "12221 W Maricopa St Avondale, AZ, 85323 Nick Pulliam Condition Scoping - Full U…"
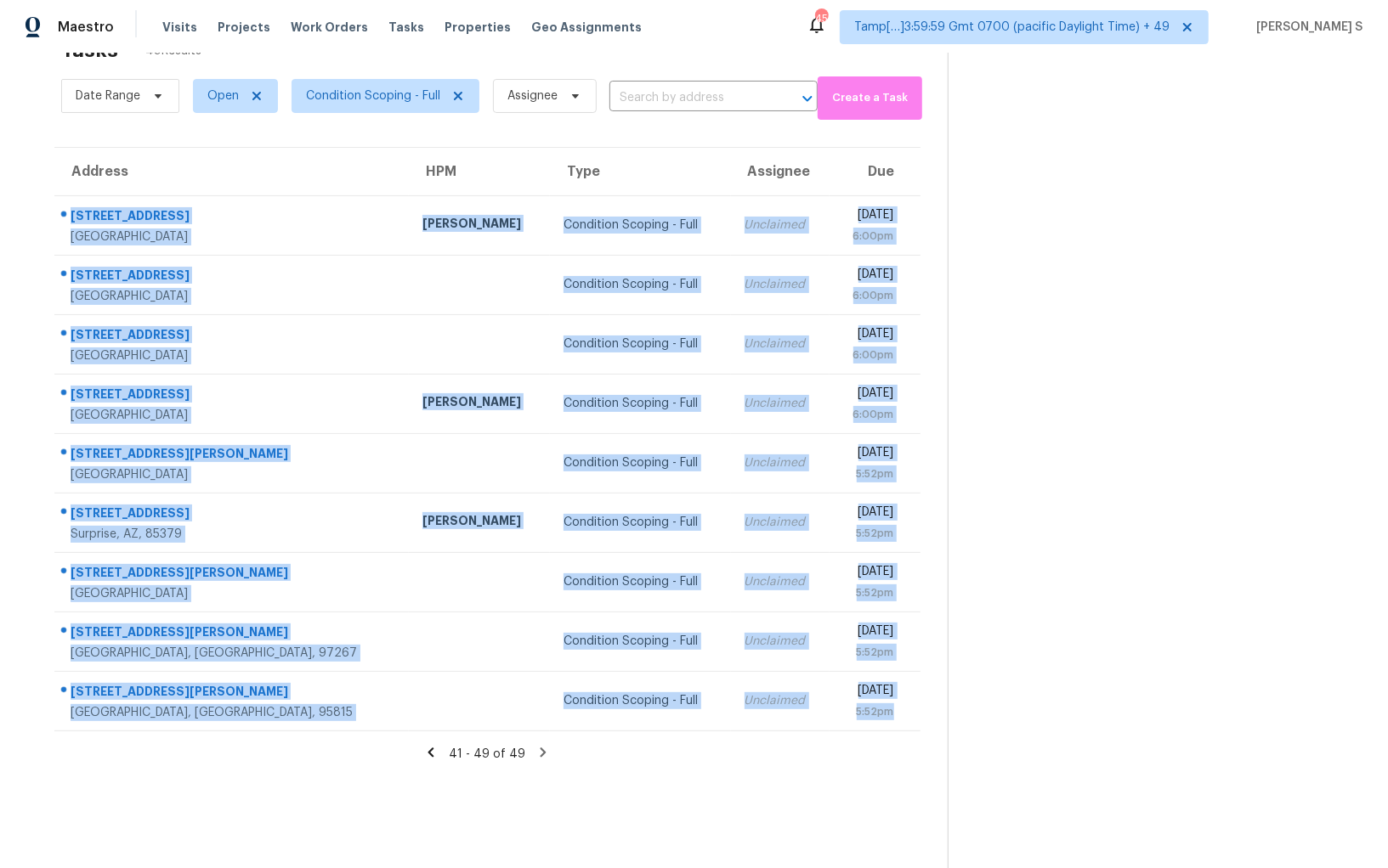
scroll to position [0, 0]
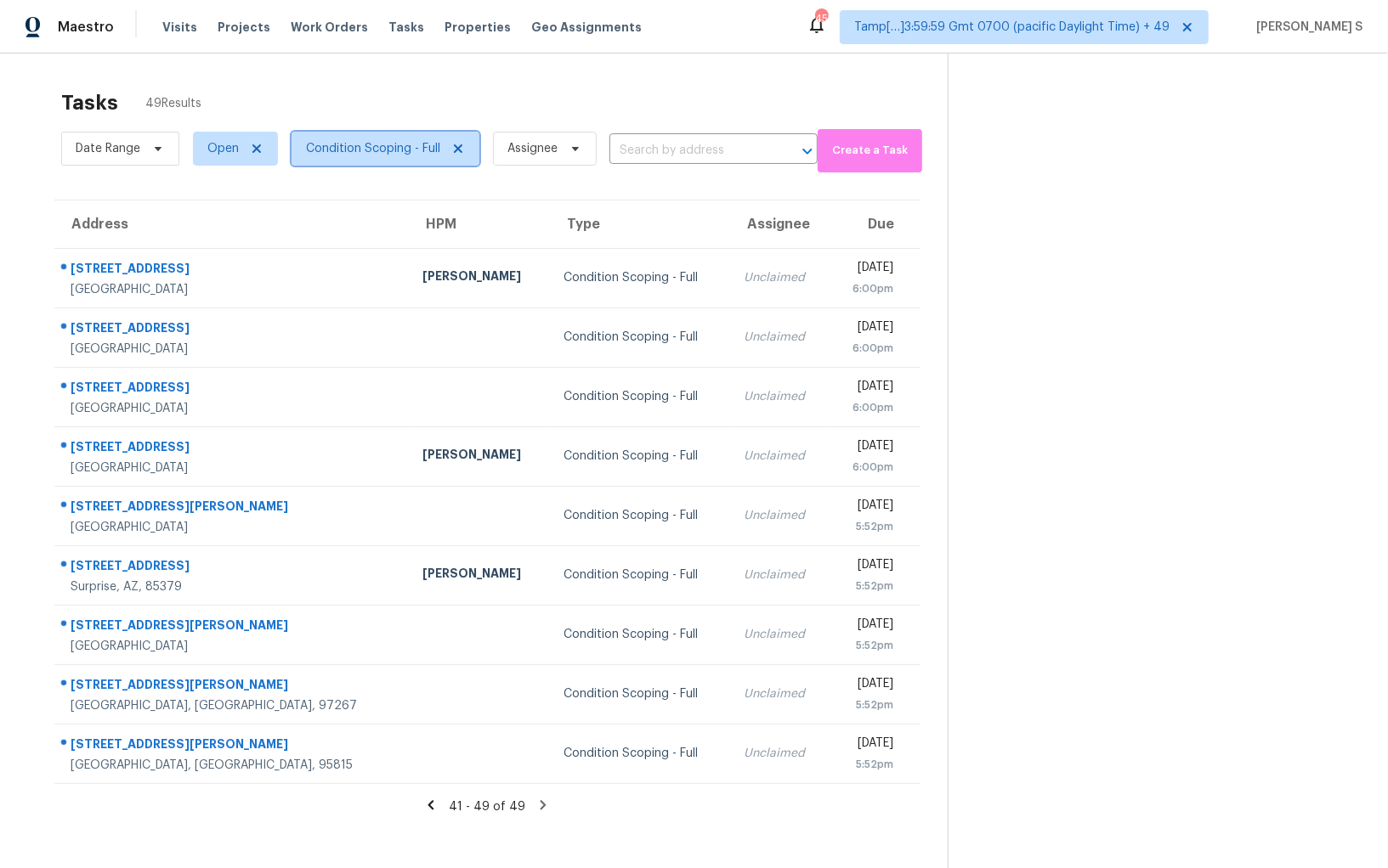
click at [391, 132] on span "Condition Scoping - Full" at bounding box center [385, 148] width 188 height 34
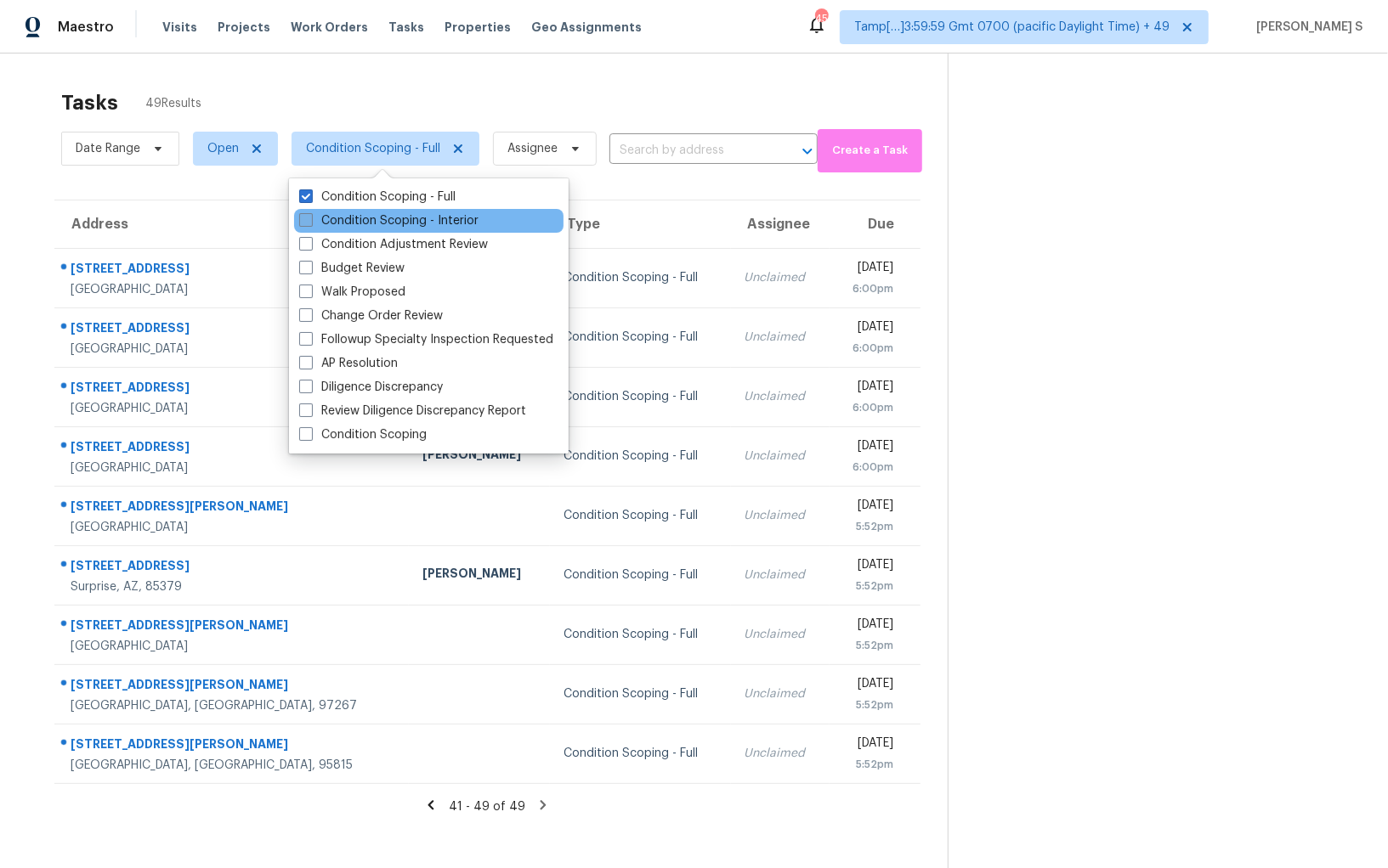
click at [430, 225] on label "Condition Scoping - Interior" at bounding box center [388, 221] width 179 height 17
click at [310, 223] on input "Condition Scoping - Interior" at bounding box center [304, 217] width 11 height 11
checkbox input "true"
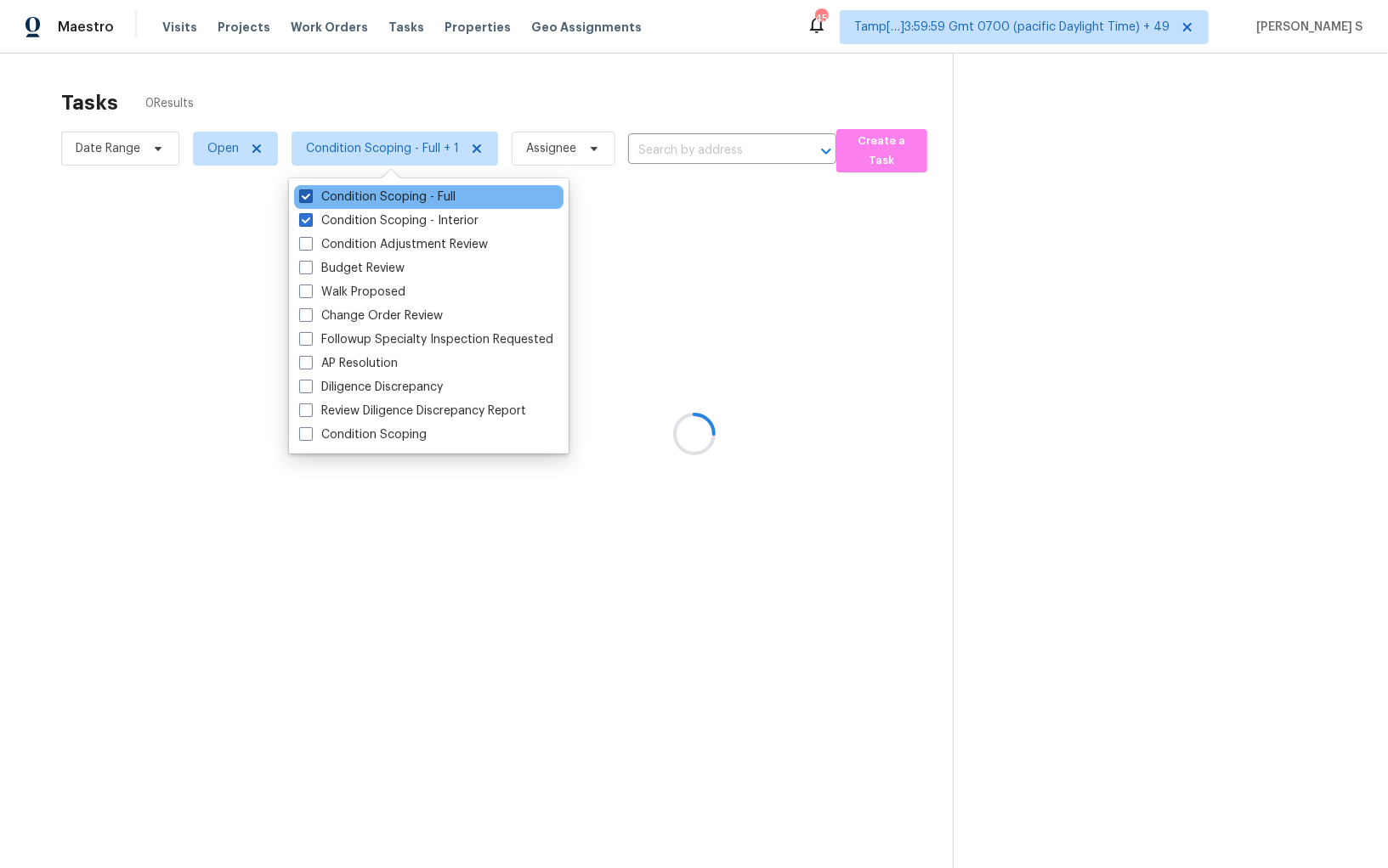
click at [430, 190] on label "Condition Scoping - Full" at bounding box center [377, 197] width 157 height 17
click at [310, 190] on input "Condition Scoping - Full" at bounding box center [304, 194] width 11 height 11
checkbox input "false"
click at [731, 424] on div at bounding box center [694, 434] width 1388 height 868
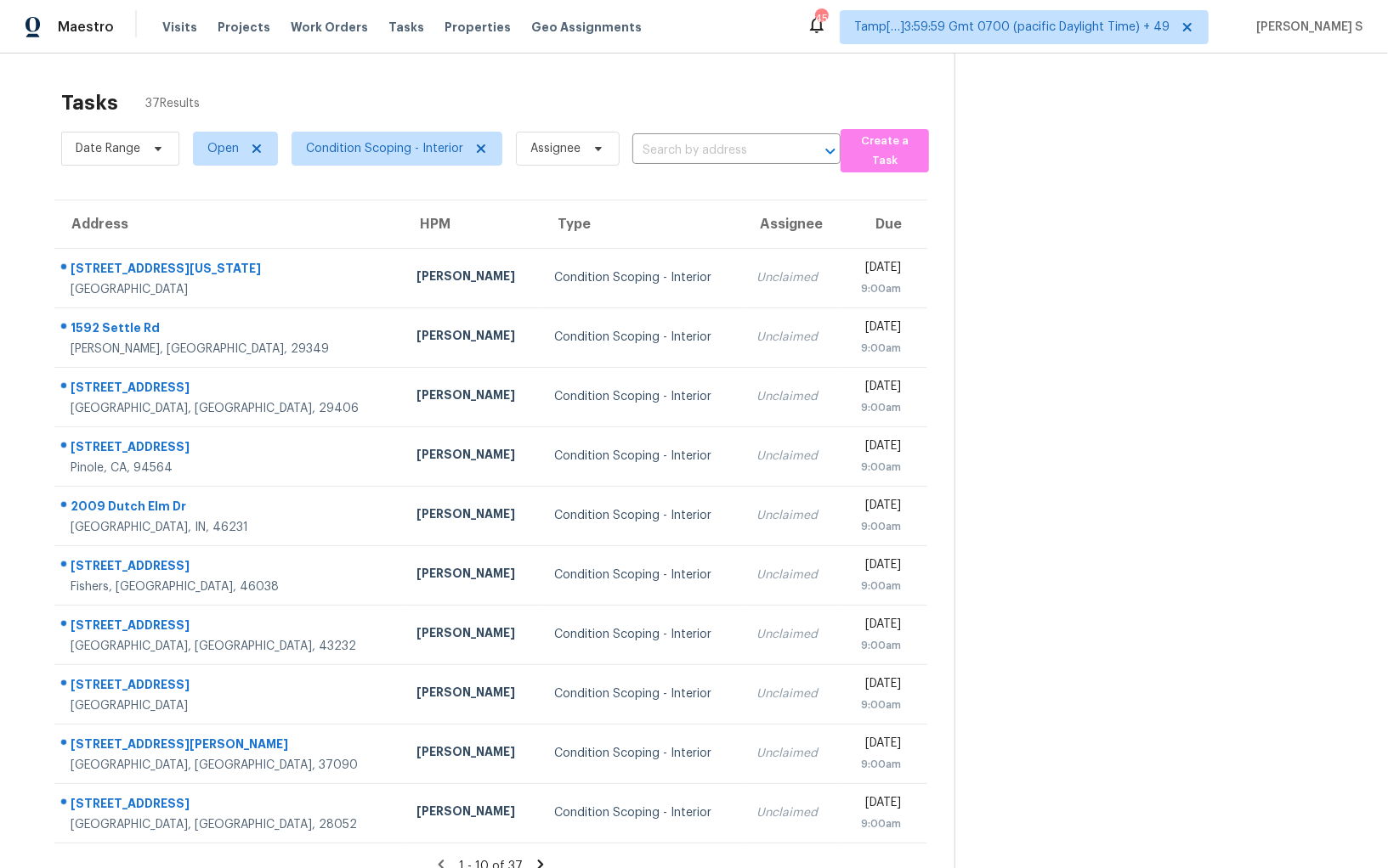
drag, startPoint x: 62, startPoint y: 264, endPoint x: 952, endPoint y: 815, distance: 1046.8
click at [959, 815] on div "Tasks 37 Results Date Range Open Condition Scoping - Interior Assignee ​ Create…" at bounding box center [694, 487] width 1388 height 868
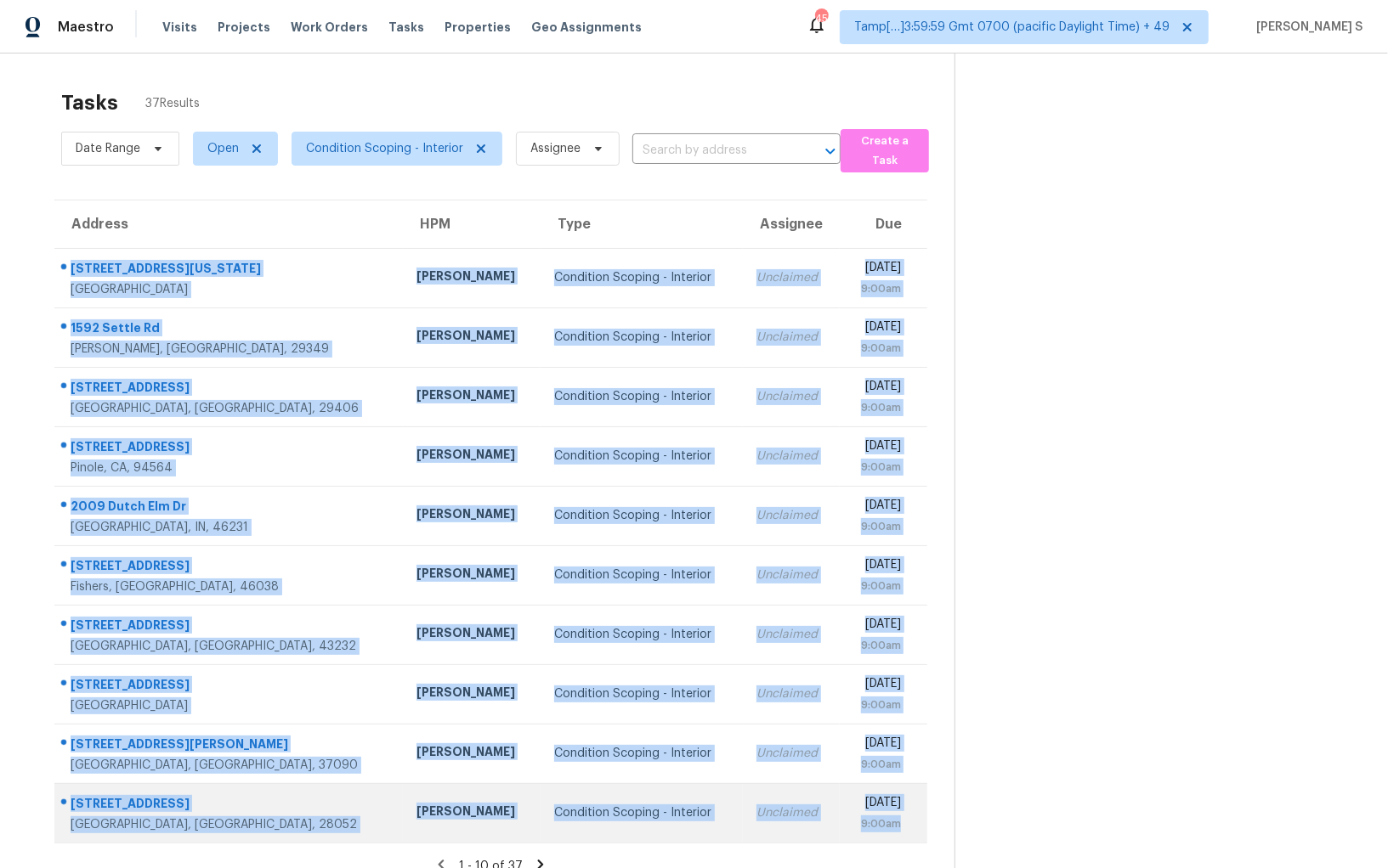
drag, startPoint x: 74, startPoint y: 266, endPoint x: 909, endPoint y: 817, distance: 1000.4
click at [909, 817] on tbody "20482 Idaho Ave Lakeville, MN, 55044 Ken Nelson Condition Scoping - Interior Un…" at bounding box center [491, 545] width 873 height 595
copy tbody "20482 Idaho Ave Lakeville, MN, 55044 Ken Nelson Condition Scoping - Interior Un…"
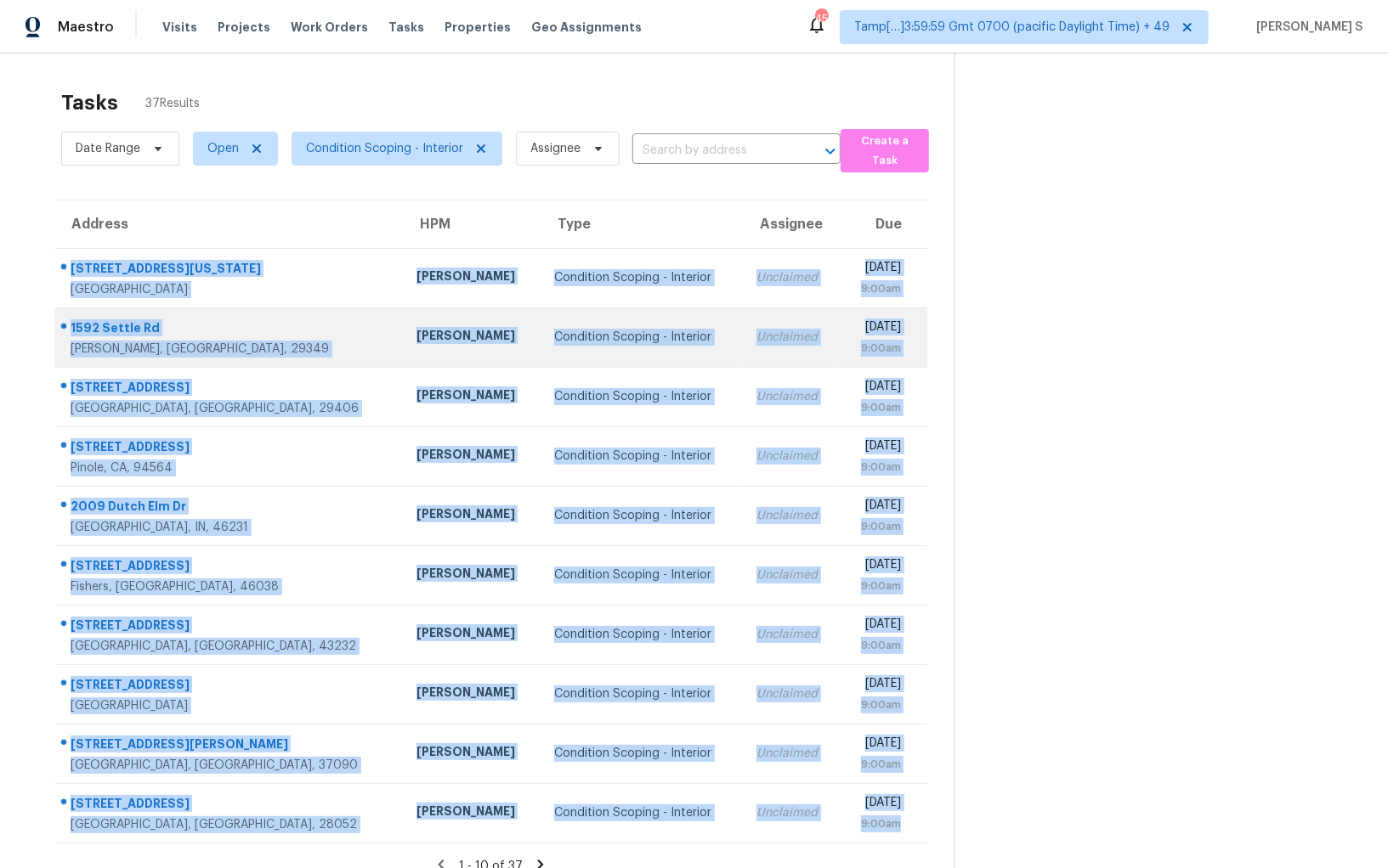
click at [412, 352] on td "[PERSON_NAME]" at bounding box center [471, 337] width 138 height 60
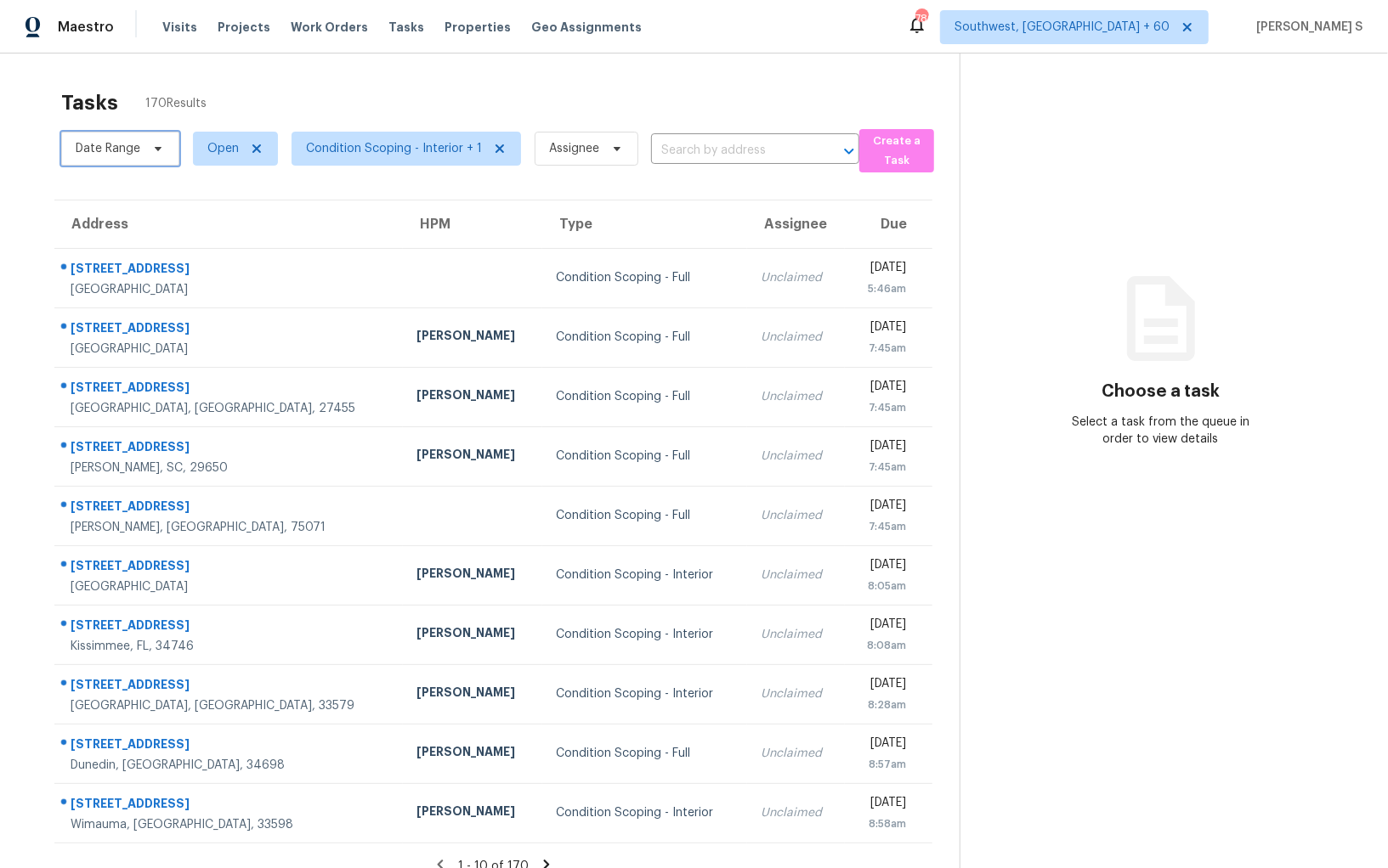
click at [152, 154] on icon at bounding box center [158, 149] width 14 height 14
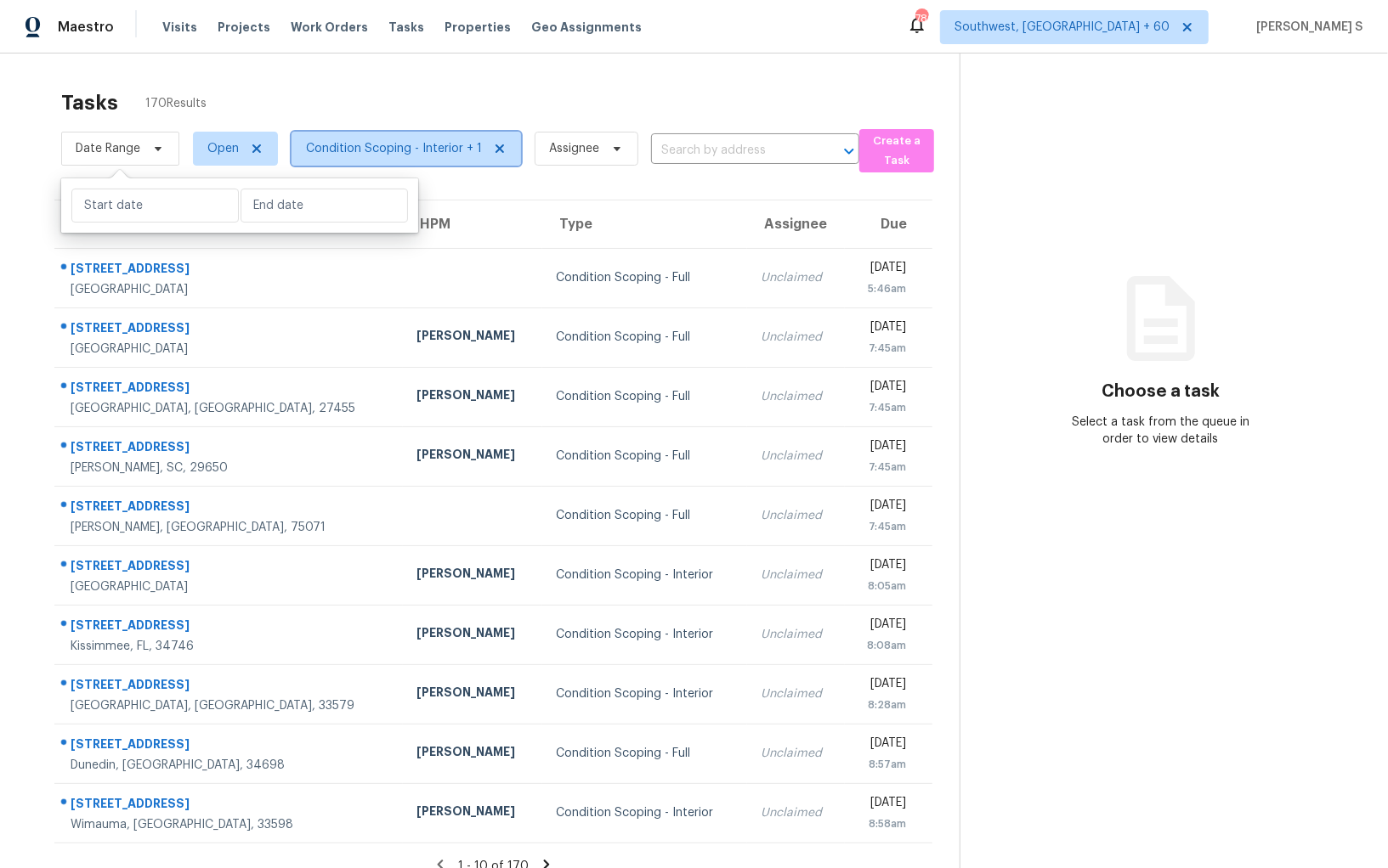
click at [362, 146] on span "Condition Scoping - Interior + 1" at bounding box center [393, 149] width 176 height 17
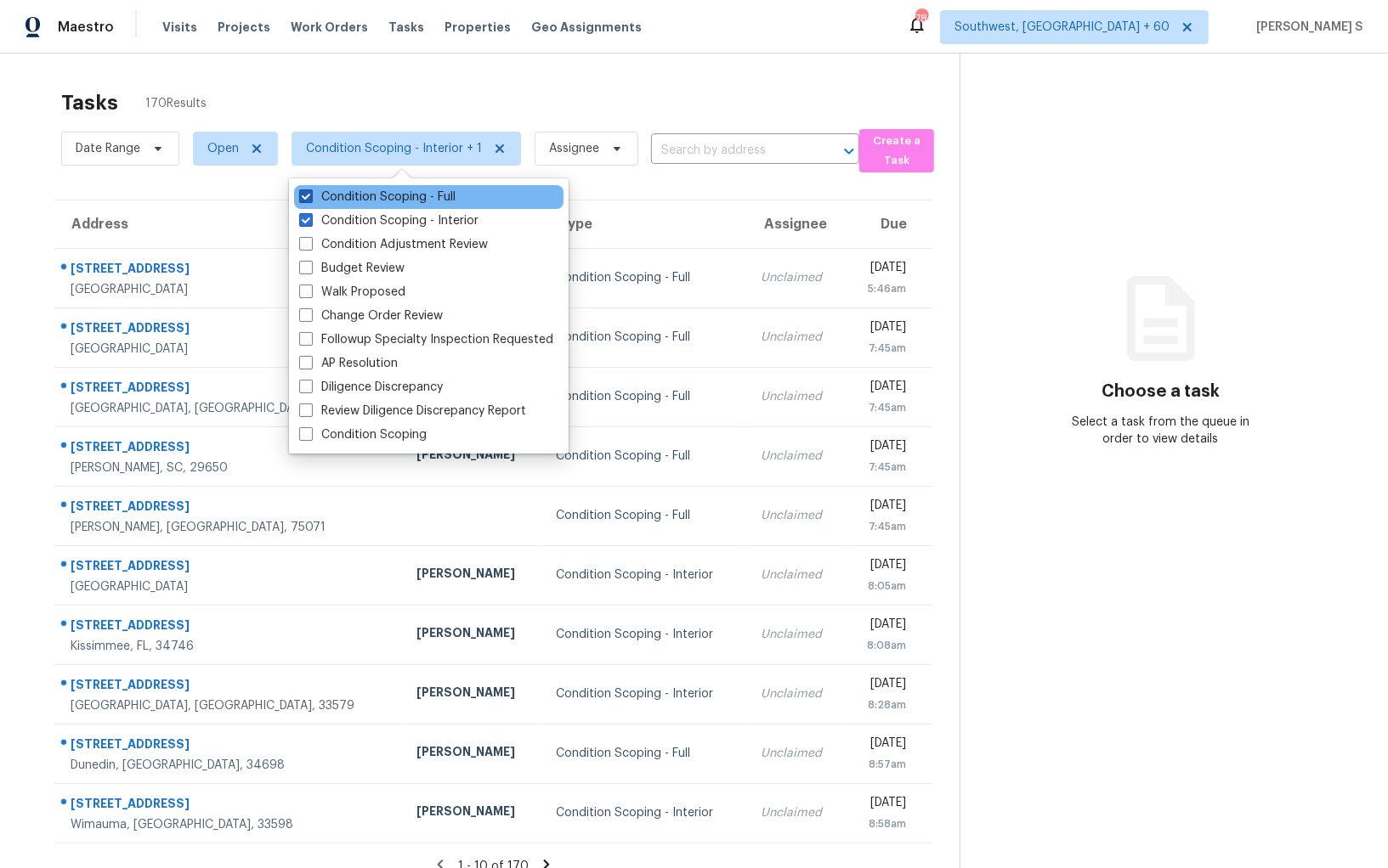
click at [394, 196] on label "Condition Scoping - Full" at bounding box center [377, 197] width 157 height 17
click at [310, 196] on input "Condition Scoping - Full" at bounding box center [304, 194] width 11 height 11
checkbox input "false"
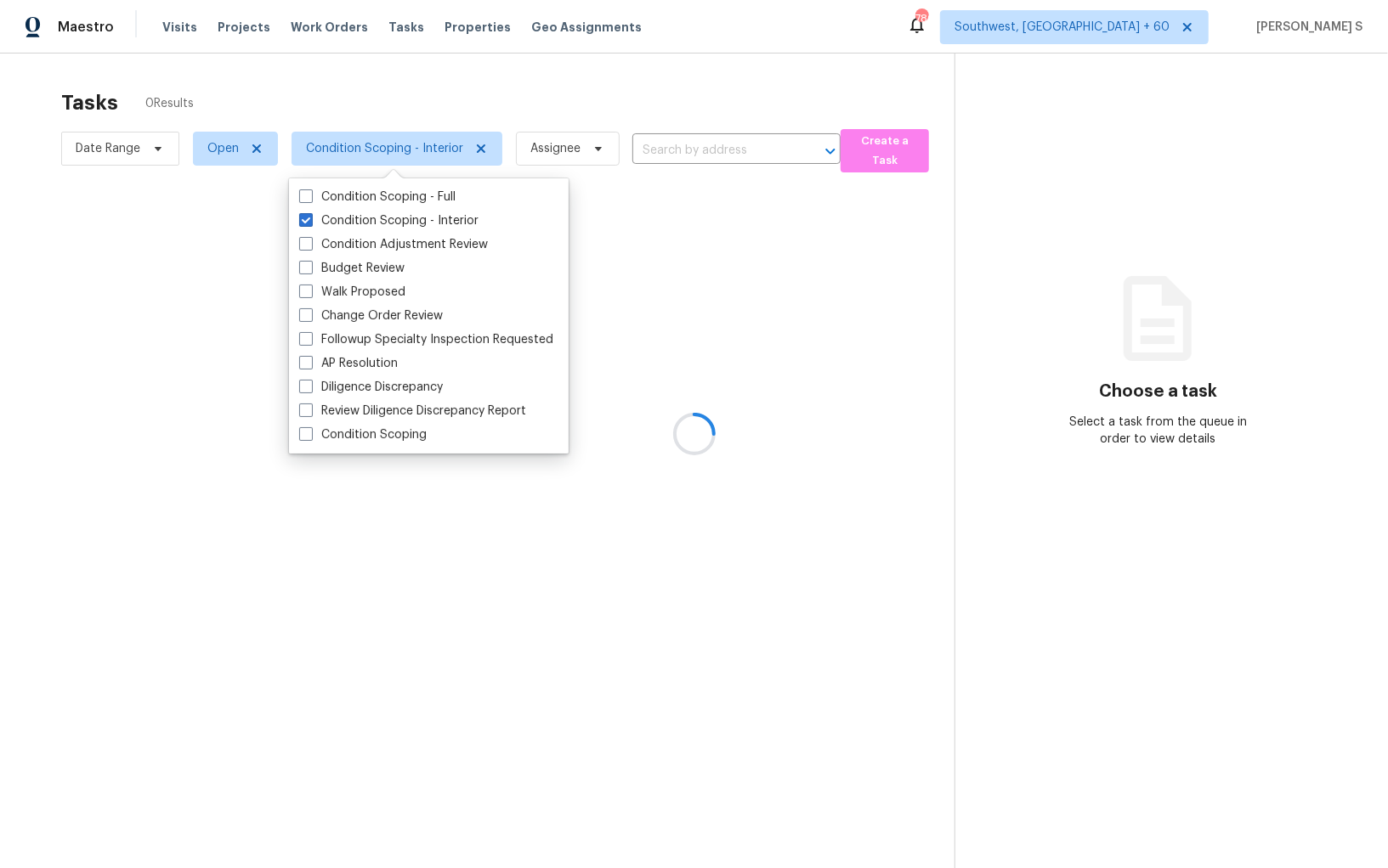
click at [801, 315] on div at bounding box center [694, 434] width 1388 height 868
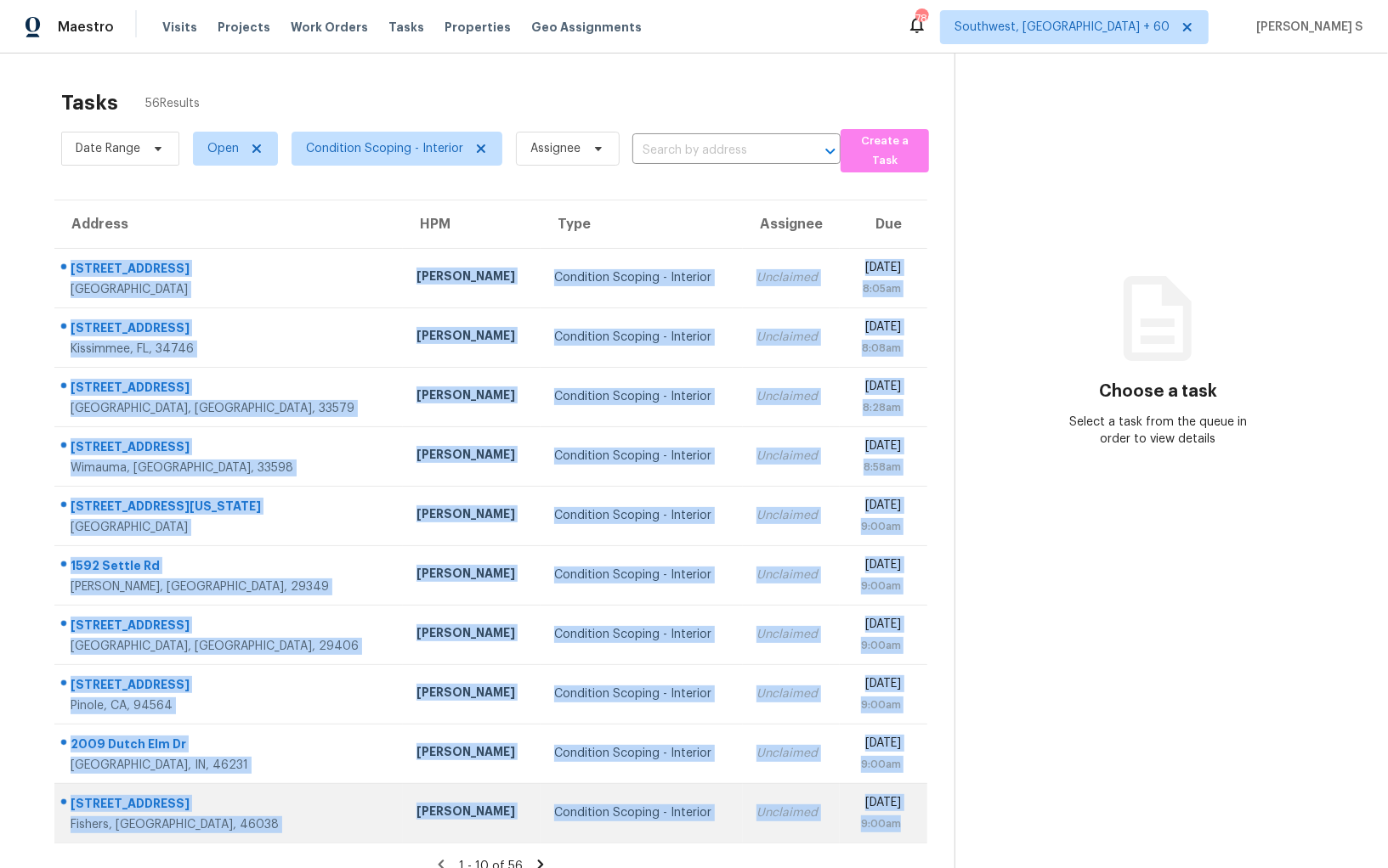
drag, startPoint x: 71, startPoint y: 266, endPoint x: 902, endPoint y: 819, distance: 998.2
click at [902, 819] on tbody "[STREET_ADDRESS] [PERSON_NAME] Condition Scoping - Interior Unclaimed [DATE] 8:…" at bounding box center [491, 545] width 873 height 595
copy tbody "[STREET_ADDRESS] [PERSON_NAME] Condition Scoping - Interior Unclaimed [DATE] 8:…"
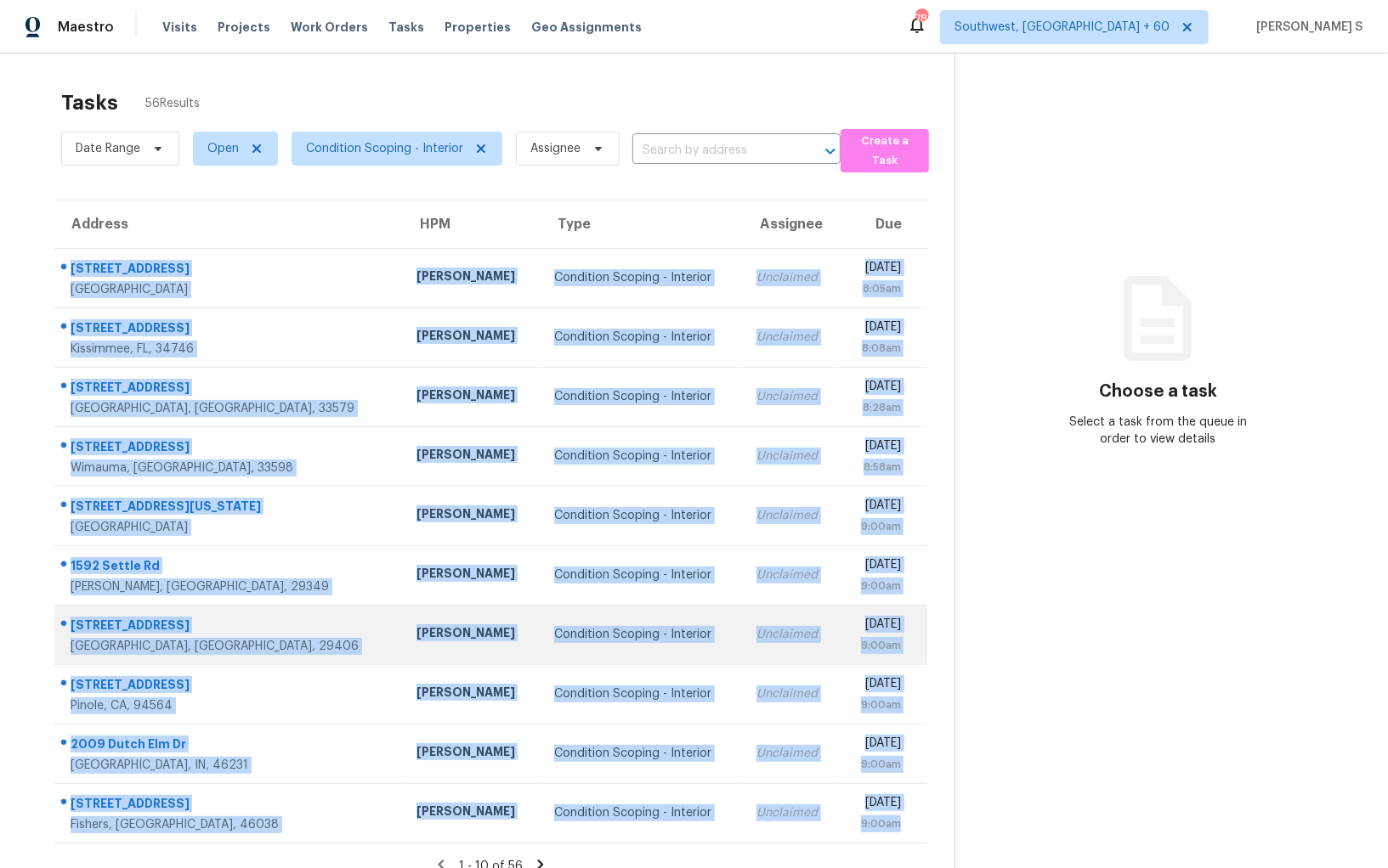
scroll to position [53, 0]
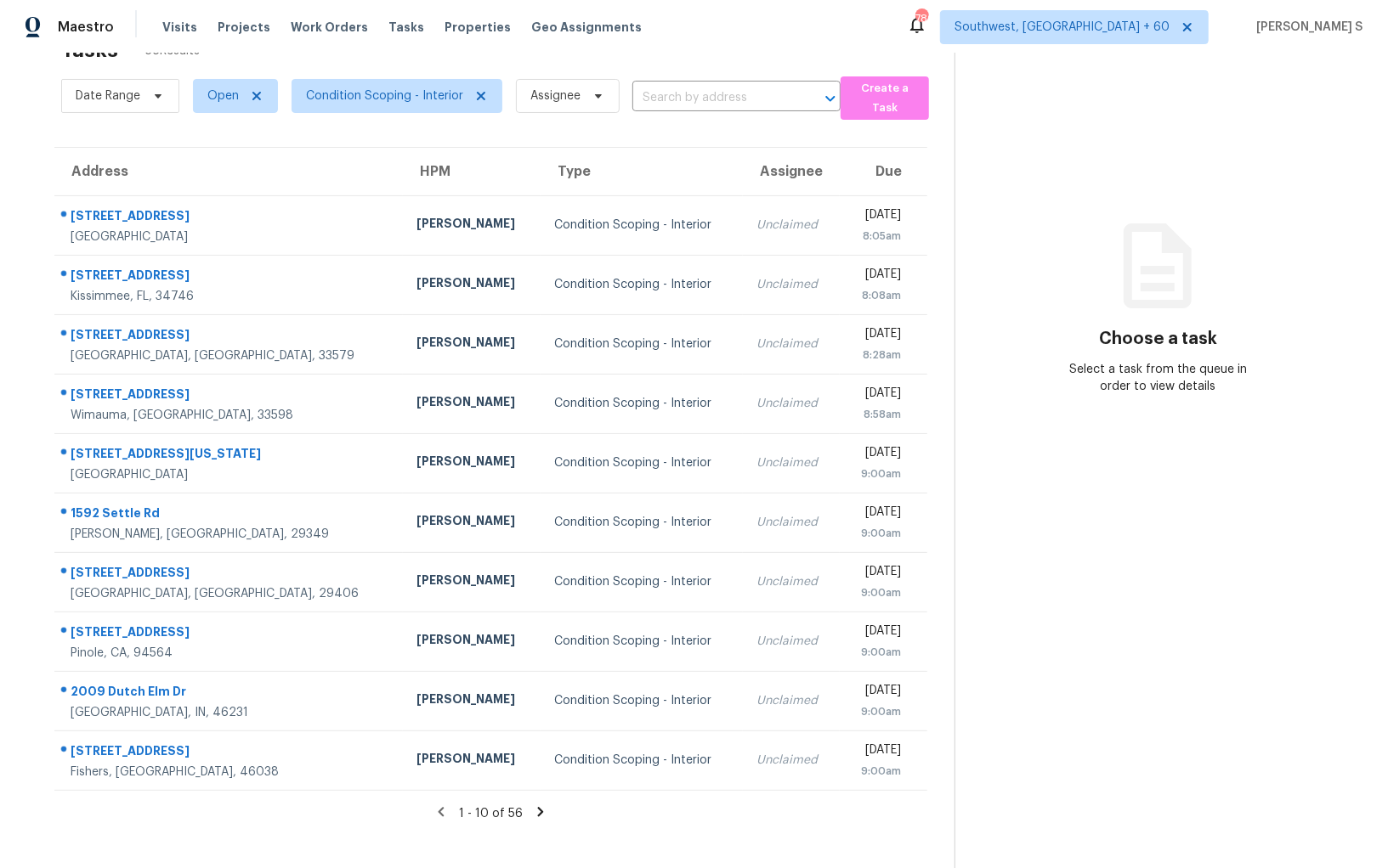
click at [534, 814] on icon at bounding box center [540, 812] width 16 height 16
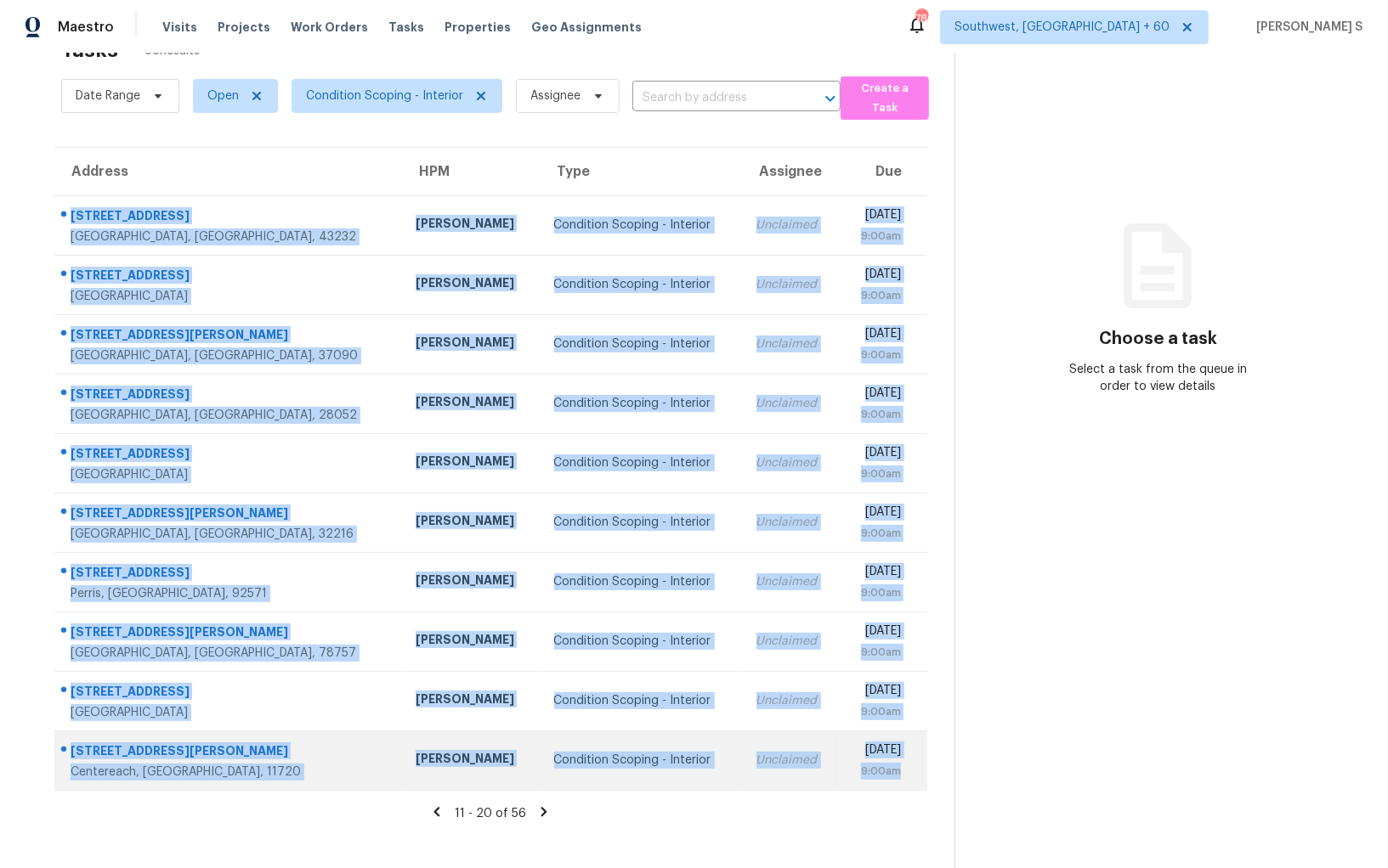
drag, startPoint x: 71, startPoint y: 215, endPoint x: 914, endPoint y: 771, distance: 1009.8
click at [914, 771] on tbody "2236 [GEOGRAPHIC_DATA] [PERSON_NAME] Condition Scoping - Interior Unclaimed [DA…" at bounding box center [491, 492] width 873 height 595
copy tbody "2236 [GEOGRAPHIC_DATA] [PERSON_NAME] Condition Scoping - Interior Unclaimed [DA…"
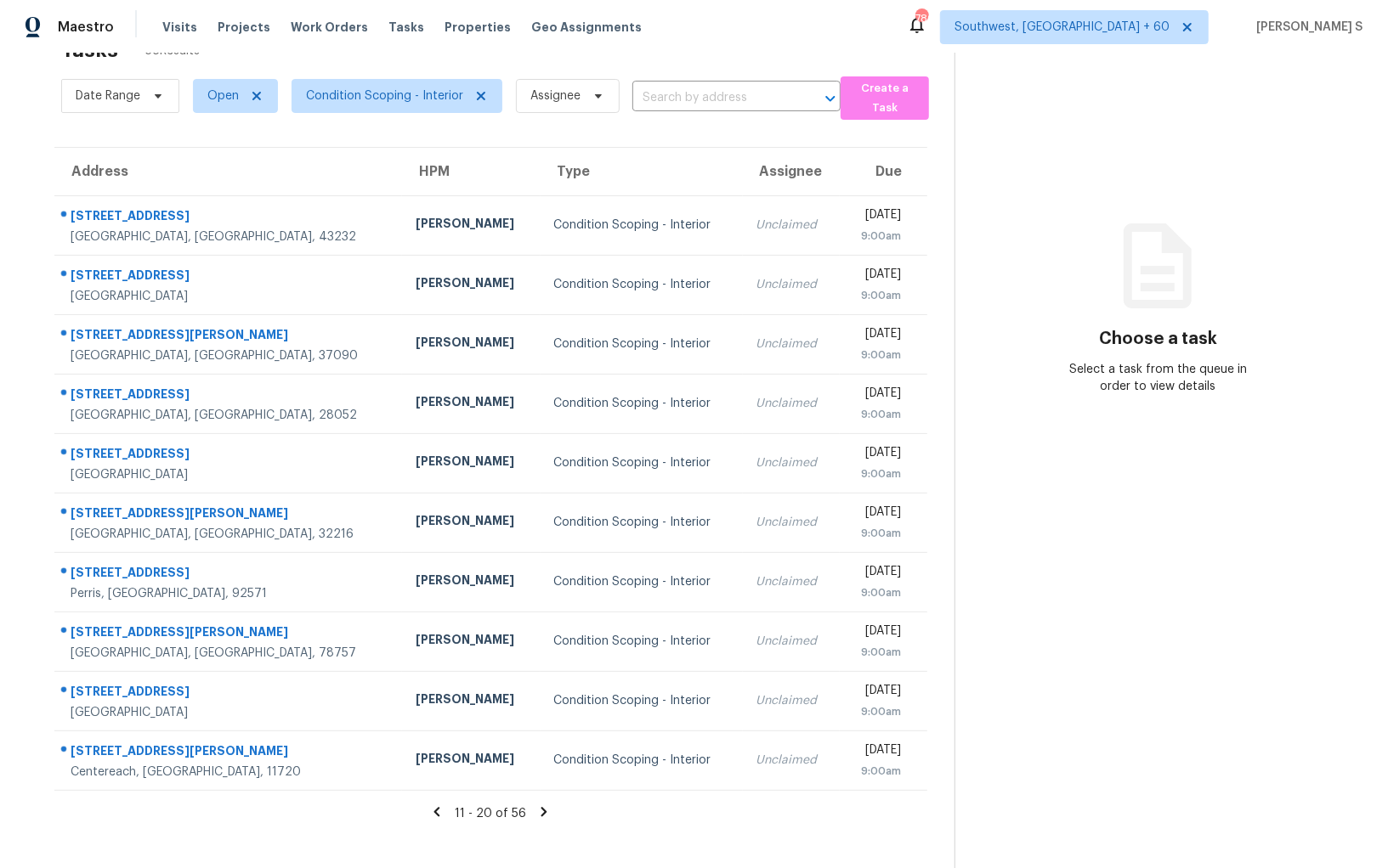
click at [543, 809] on icon at bounding box center [544, 811] width 6 height 10
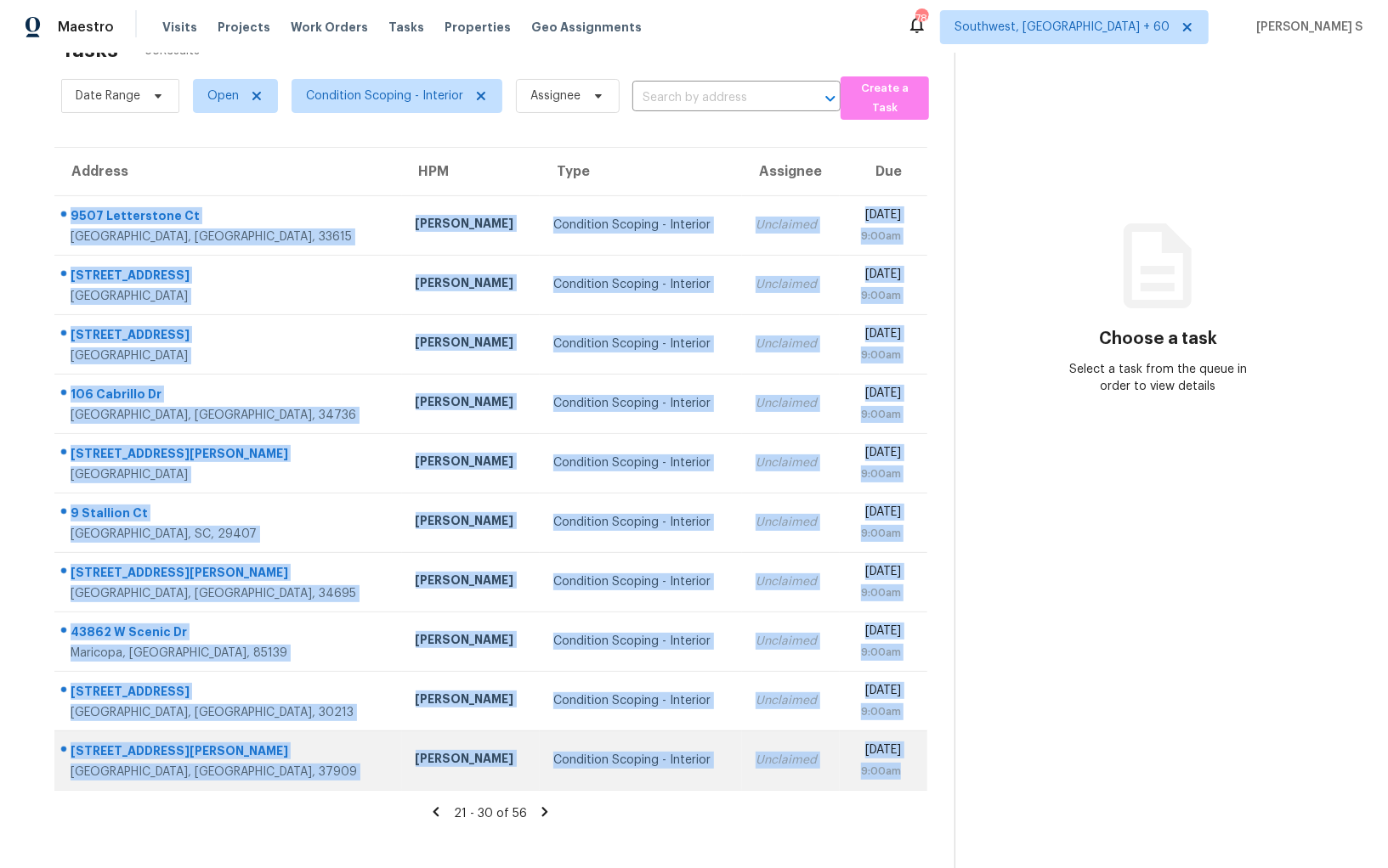
drag, startPoint x: 72, startPoint y: 212, endPoint x: 902, endPoint y: 781, distance: 1006.3
click at [902, 781] on tbody "9507 Letterstone [GEOGRAPHIC_DATA] [PERSON_NAME] Condition Scoping - Interior U…" at bounding box center [491, 492] width 873 height 595
copy tbody "9507 Letterstone [GEOGRAPHIC_DATA] [PERSON_NAME] Condition Scoping - Interior U…"
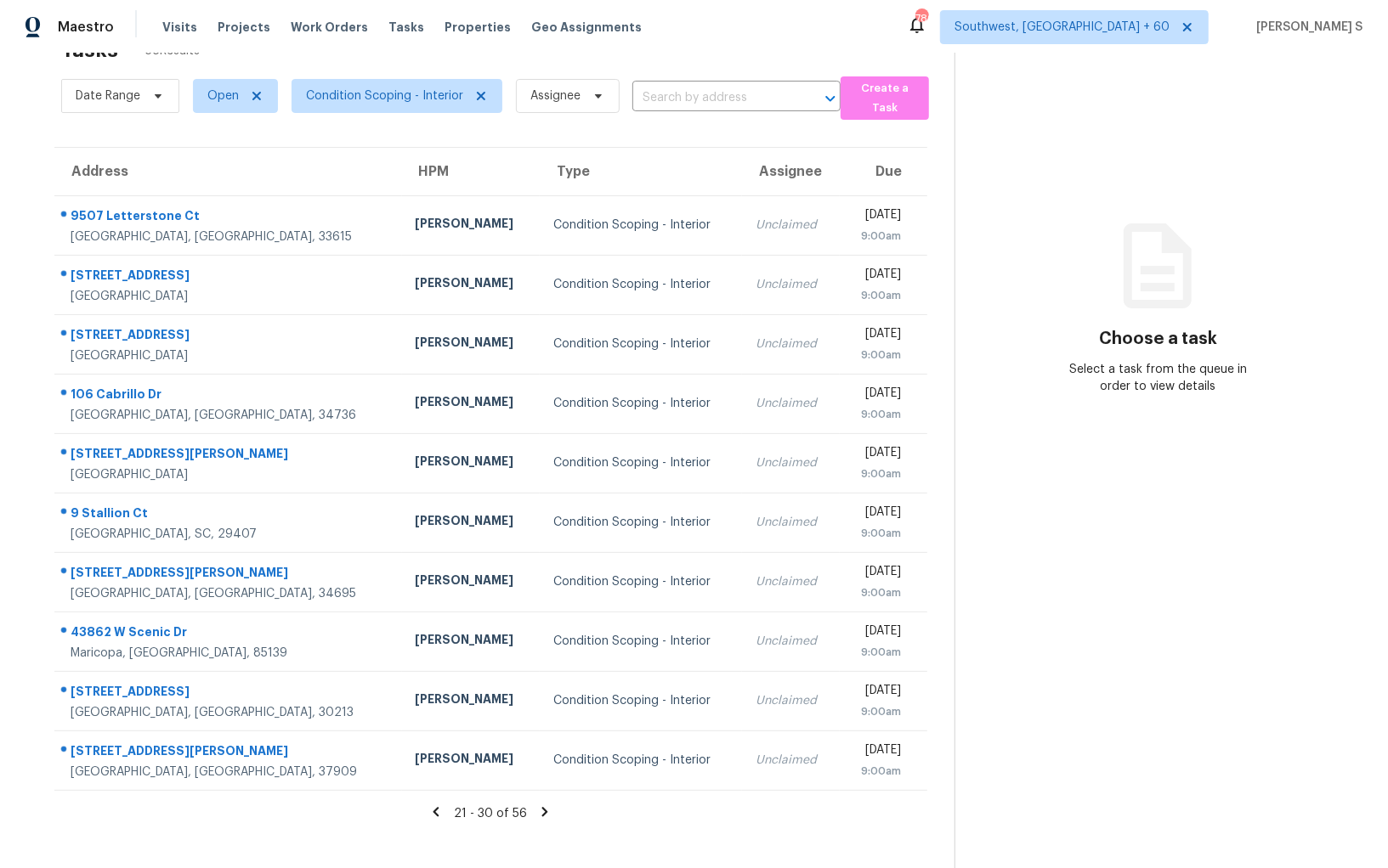
click at [542, 808] on icon at bounding box center [545, 811] width 6 height 10
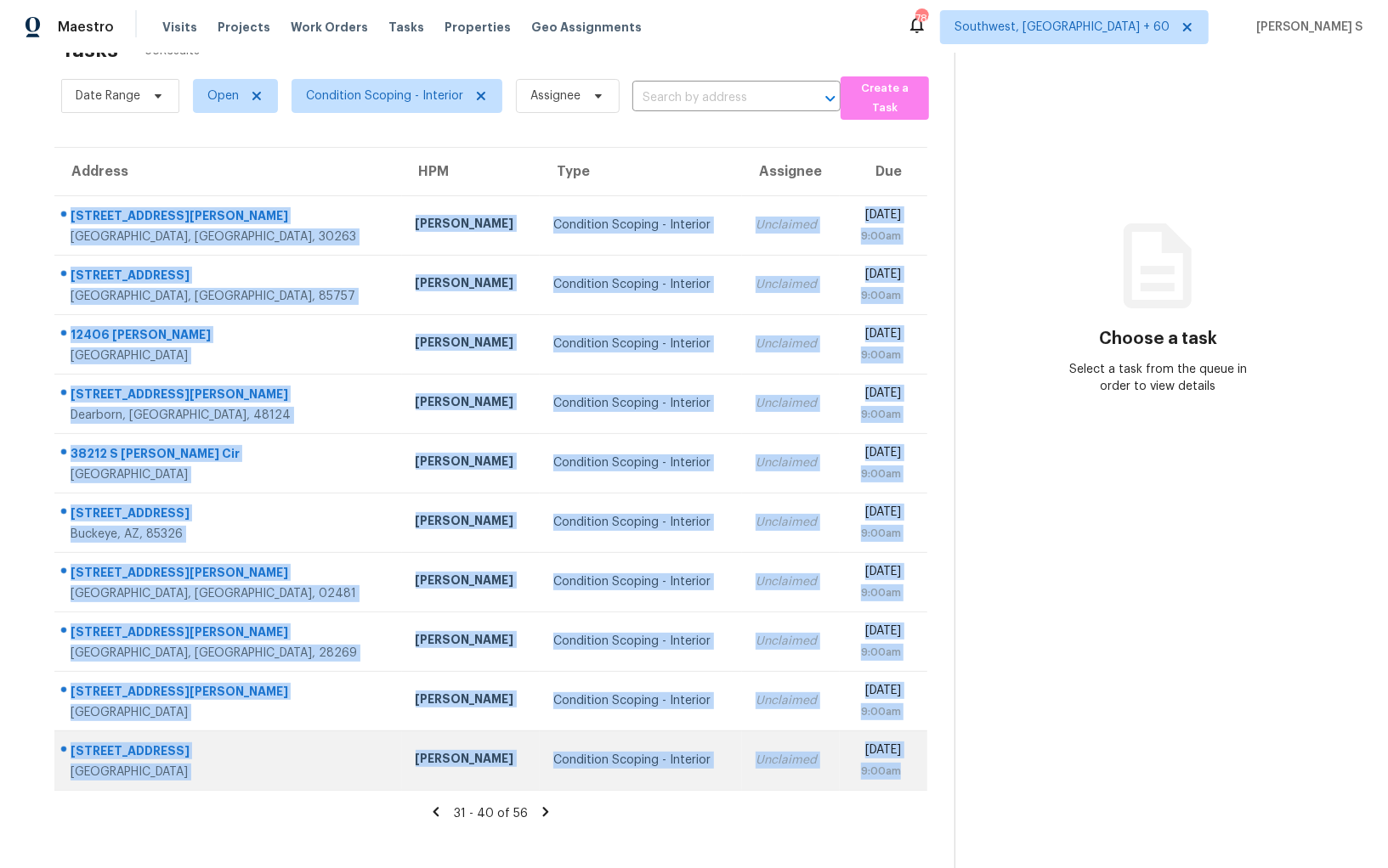
drag, startPoint x: 69, startPoint y: 213, endPoint x: 913, endPoint y: 765, distance: 1008.5
click at [913, 765] on tbody "[STREET_ADDRESS][PERSON_NAME] [PERSON_NAME] Condition Scoping - Interior Unclai…" at bounding box center [491, 492] width 873 height 595
copy tbody "[STREET_ADDRESS][PERSON_NAME] [PERSON_NAME] Condition Scoping - Interior Unclai…"
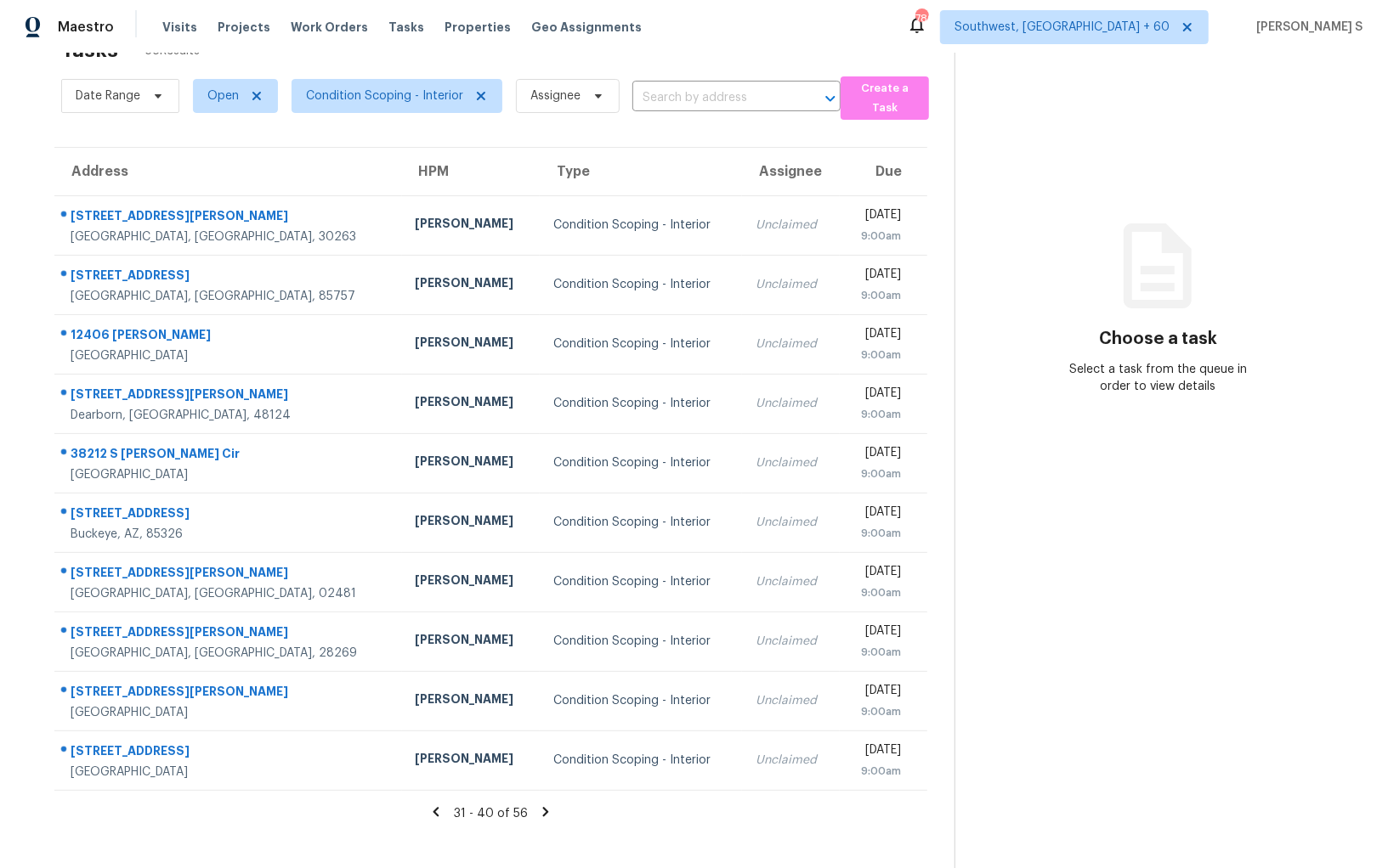
click at [538, 809] on icon at bounding box center [546, 812] width 16 height 16
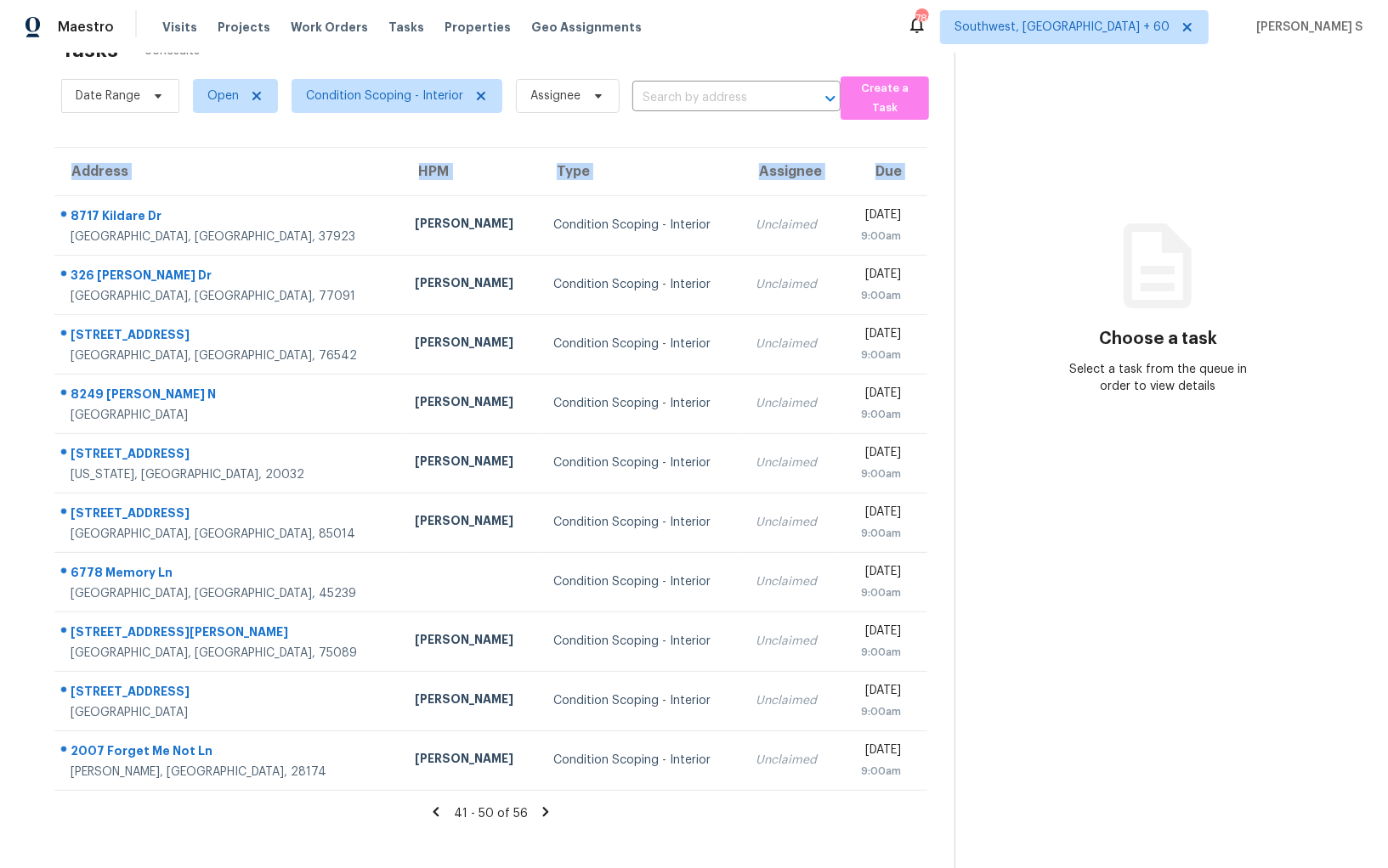
drag, startPoint x: 68, startPoint y: 213, endPoint x: 933, endPoint y: 758, distance: 1022.4
click at [933, 758] on div "Address HPM Type Assignee Due [STREET_ADDRESS] [PERSON_NAME] Condition Scoping …" at bounding box center [490, 469] width 927 height 644
copy table "Address HPM Type Assignee Due"
click at [538, 805] on icon at bounding box center [546, 812] width 16 height 16
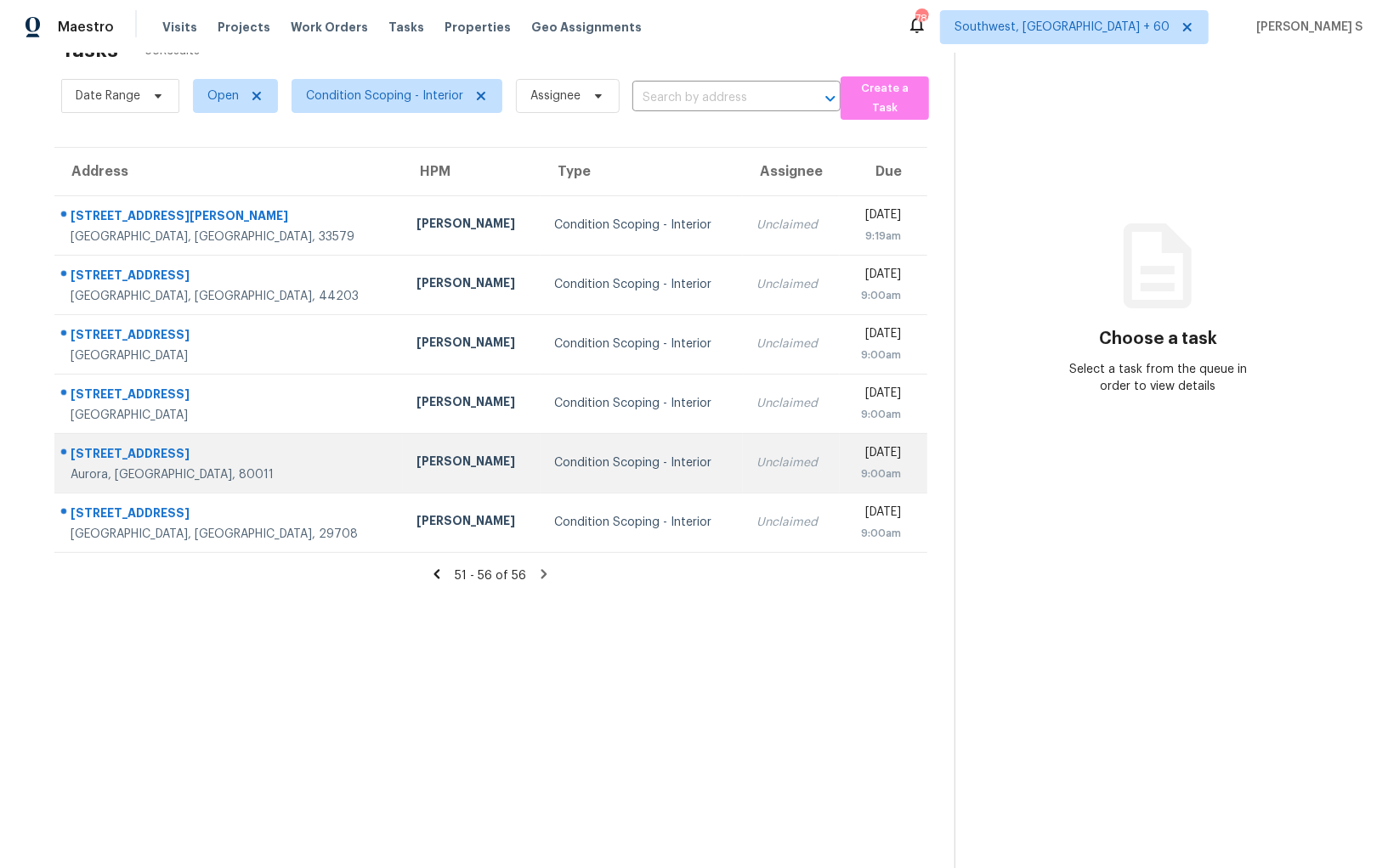
drag, startPoint x: 61, startPoint y: 208, endPoint x: 791, endPoint y: 440, distance: 766.0
click at [791, 440] on tbody "[STREET_ADDRESS][PERSON_NAME] [PERSON_NAME] Condition Scoping - Interior Unclai…" at bounding box center [491, 374] width 873 height 357
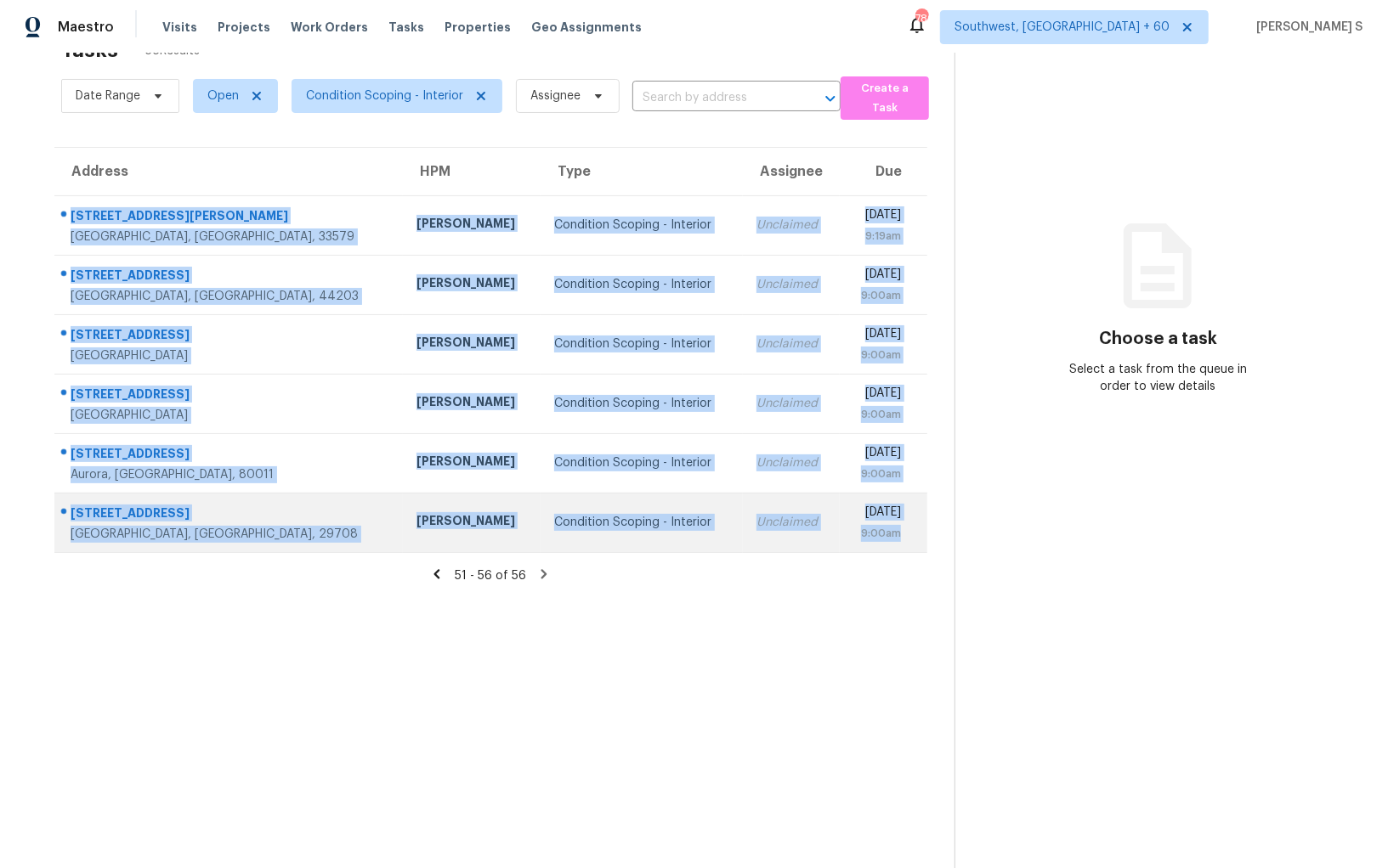
drag, startPoint x: 69, startPoint y: 210, endPoint x: 904, endPoint y: 541, distance: 898.2
click at [904, 541] on tbody "[STREET_ADDRESS][PERSON_NAME] [PERSON_NAME] Condition Scoping - Interior Unclai…" at bounding box center [491, 374] width 873 height 357
copy tbody "[STREET_ADDRESS][PERSON_NAME] [PERSON_NAME] Condition Scoping - Interior Unclai…"
